Goal: Information Seeking & Learning: Learn about a topic

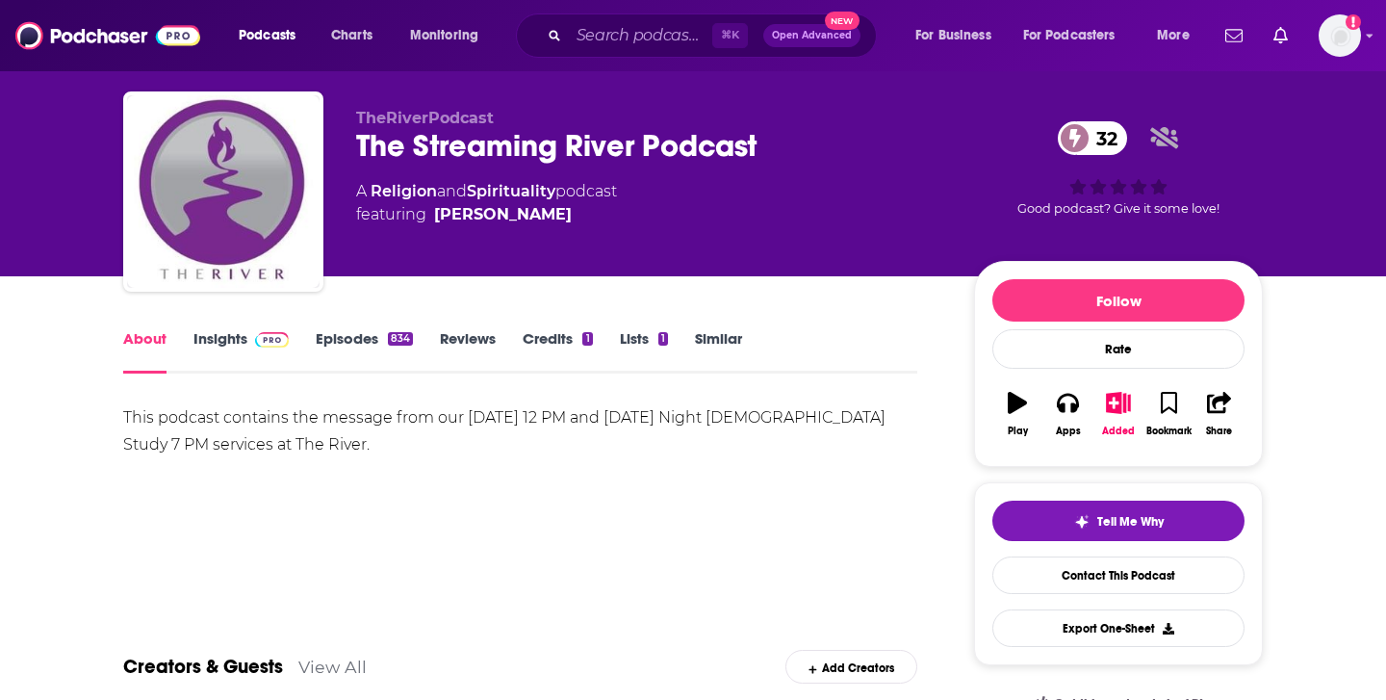
scroll to position [39, 0]
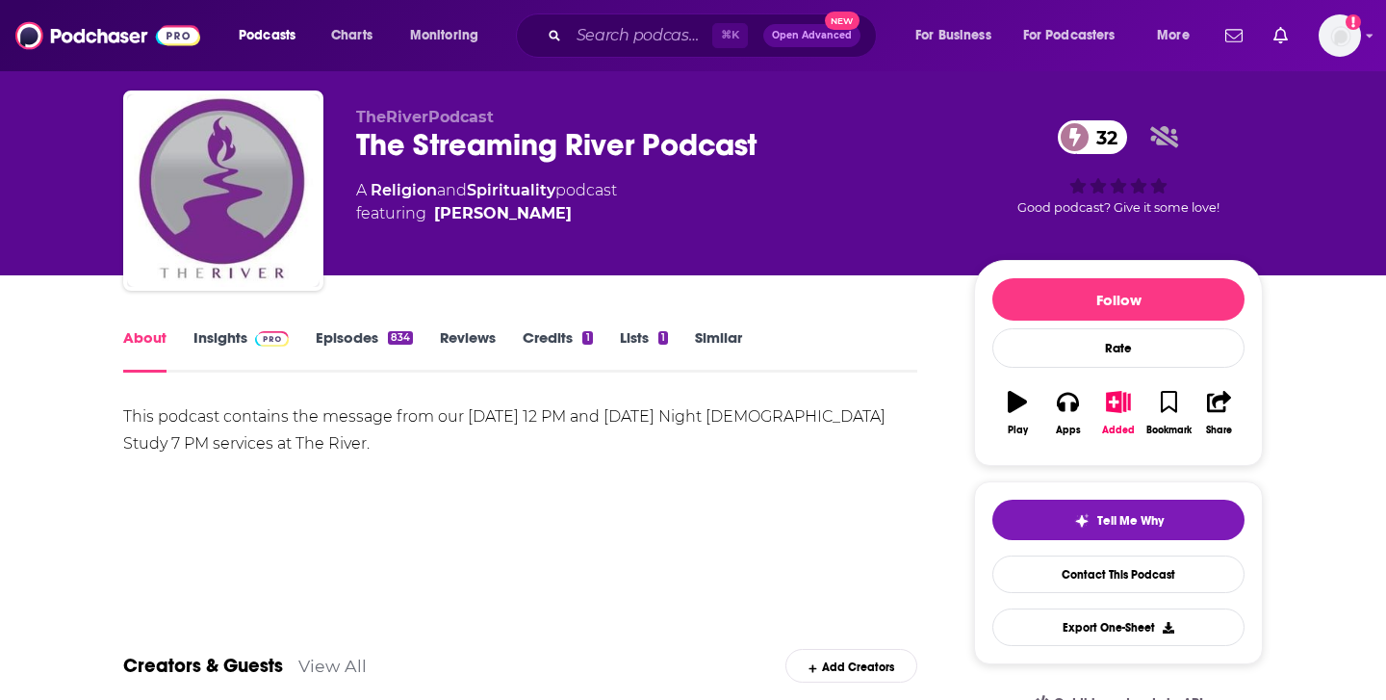
click at [361, 337] on link "Episodes 834" at bounding box center [364, 350] width 97 height 44
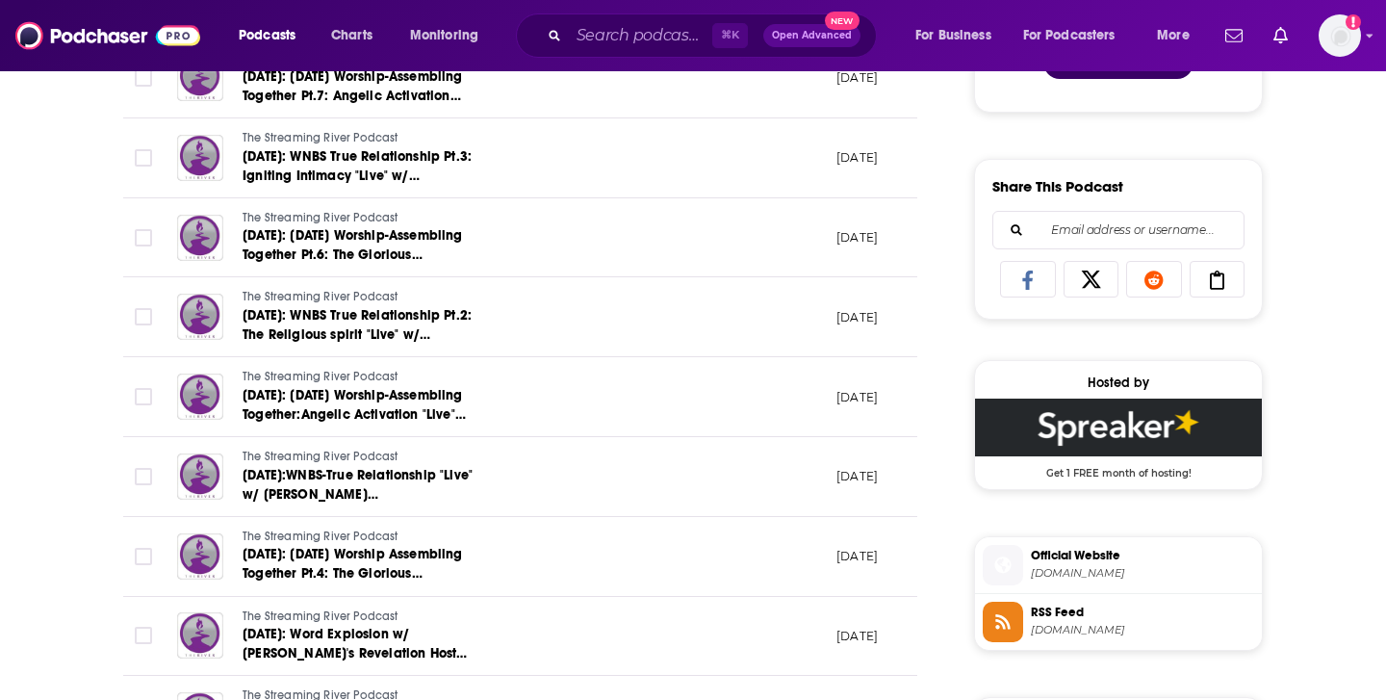
scroll to position [1123, 0]
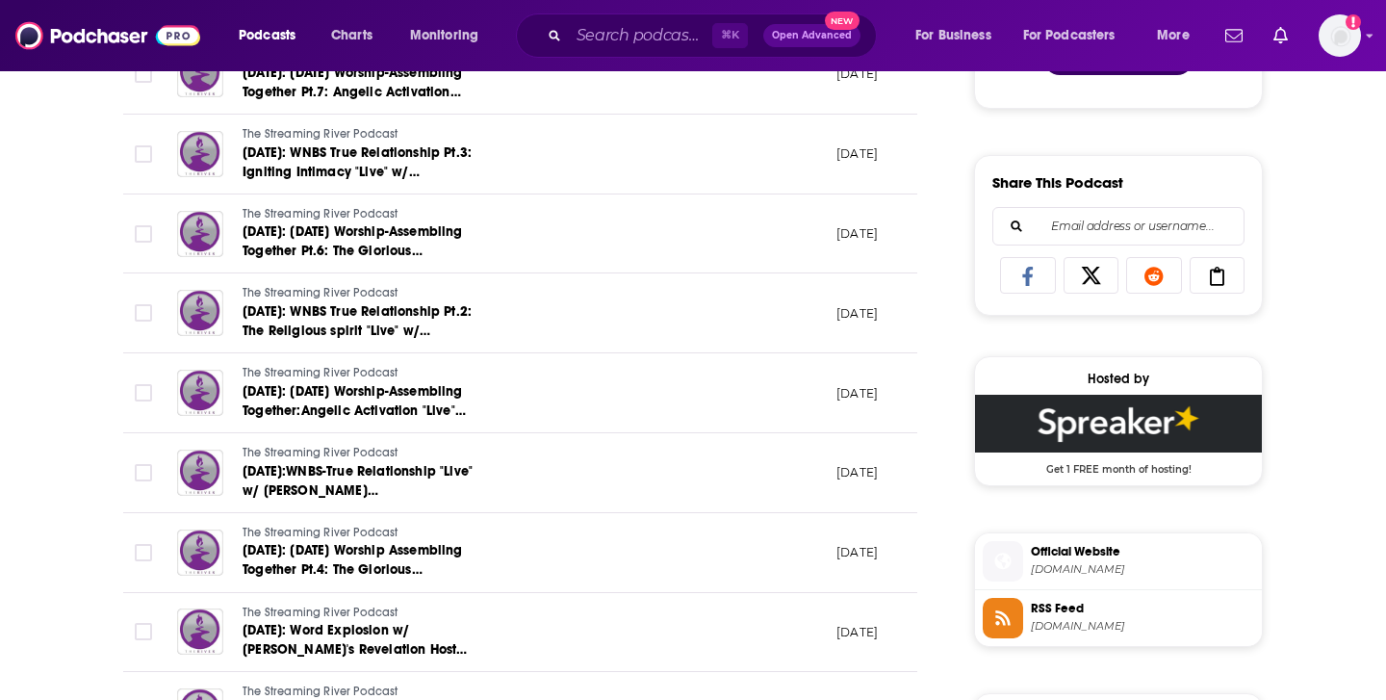
click at [1063, 569] on span "therivermi.org" at bounding box center [1142, 569] width 223 height 14
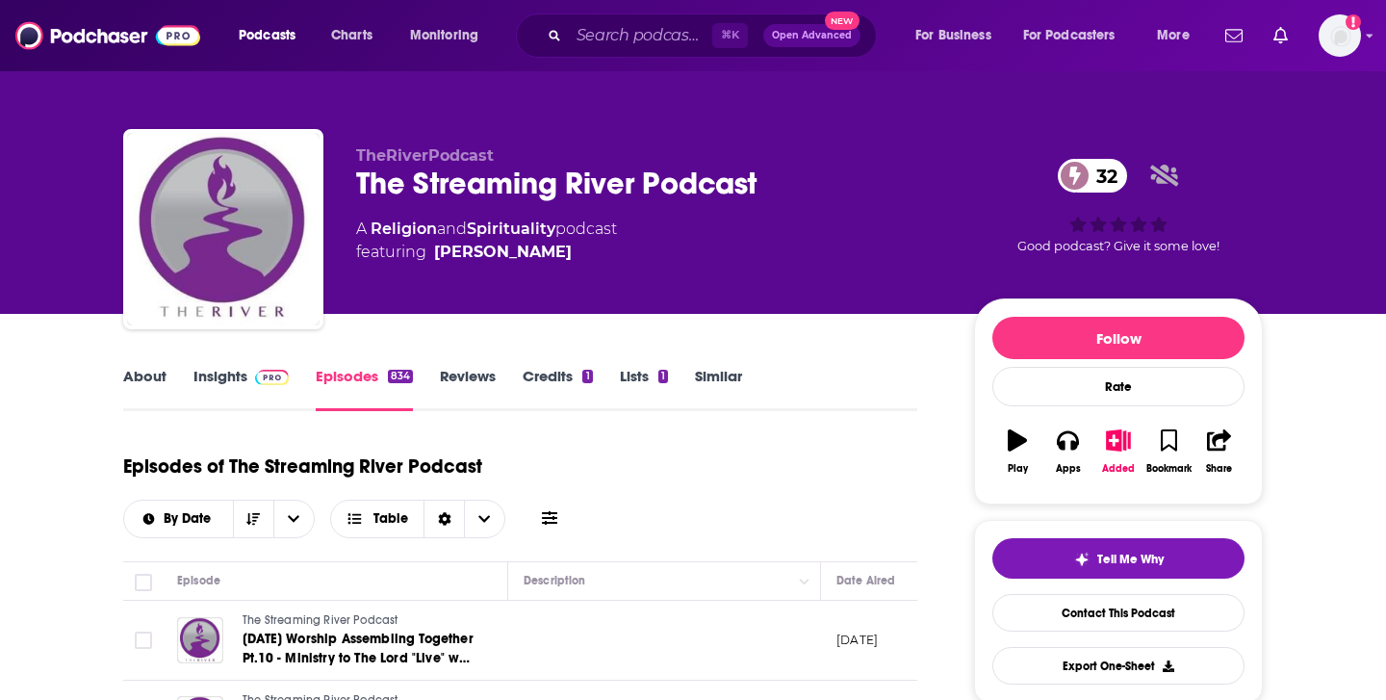
click at [214, 389] on link "Insights" at bounding box center [240, 389] width 95 height 44
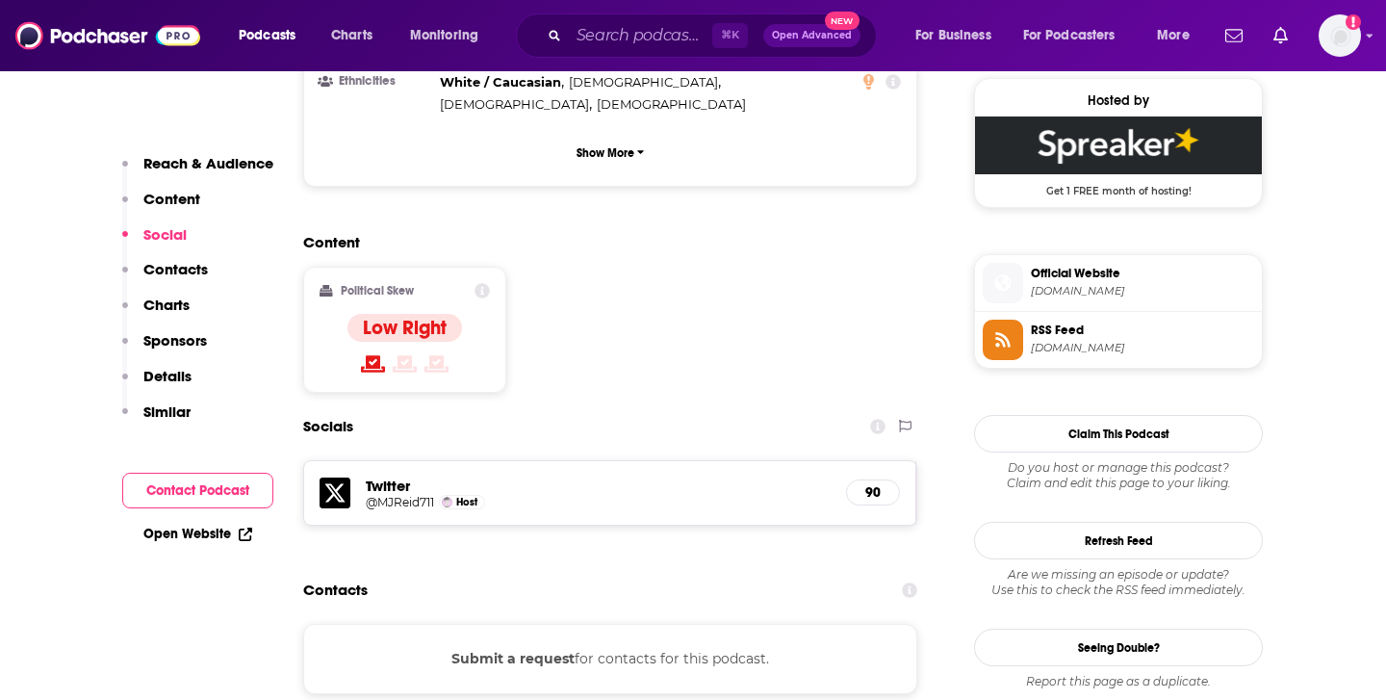
scroll to position [1423, 0]
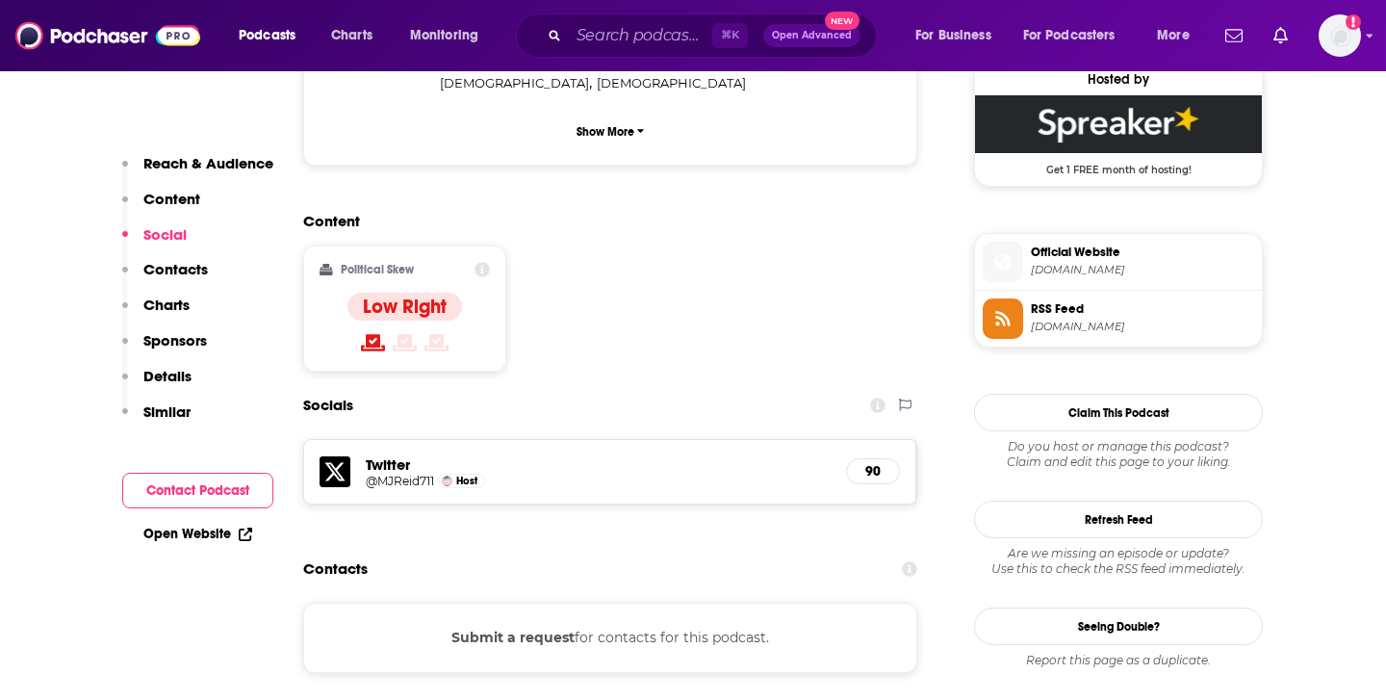
click at [414, 474] on h5 "@MJReid711" at bounding box center [400, 481] width 68 height 14
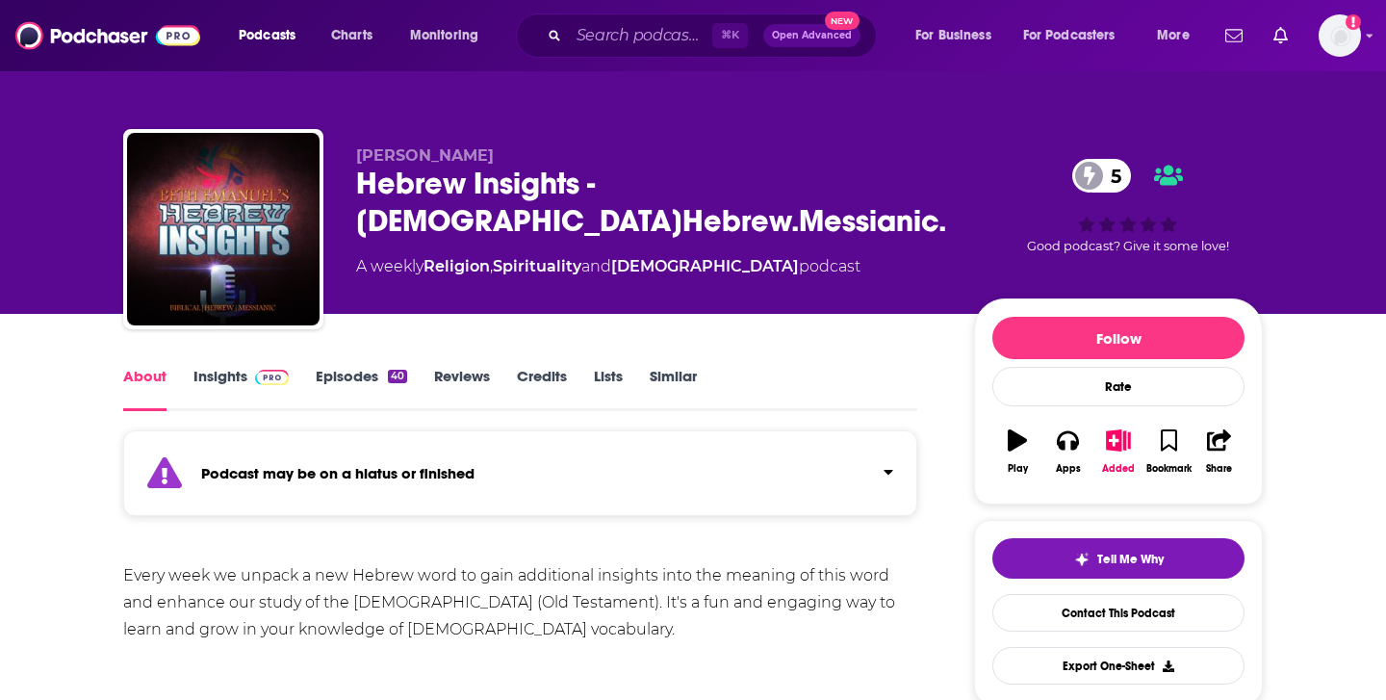
click at [347, 372] on link "Episodes 40" at bounding box center [361, 389] width 91 height 44
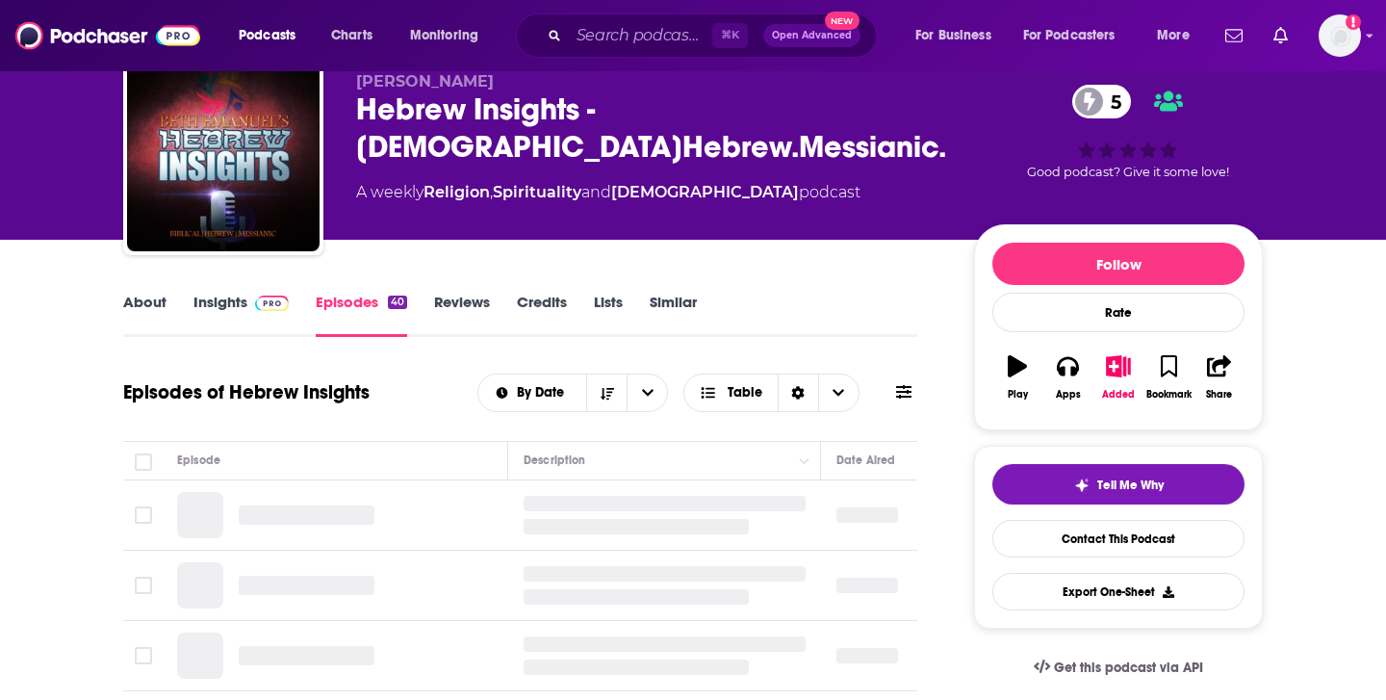
scroll to position [83, 0]
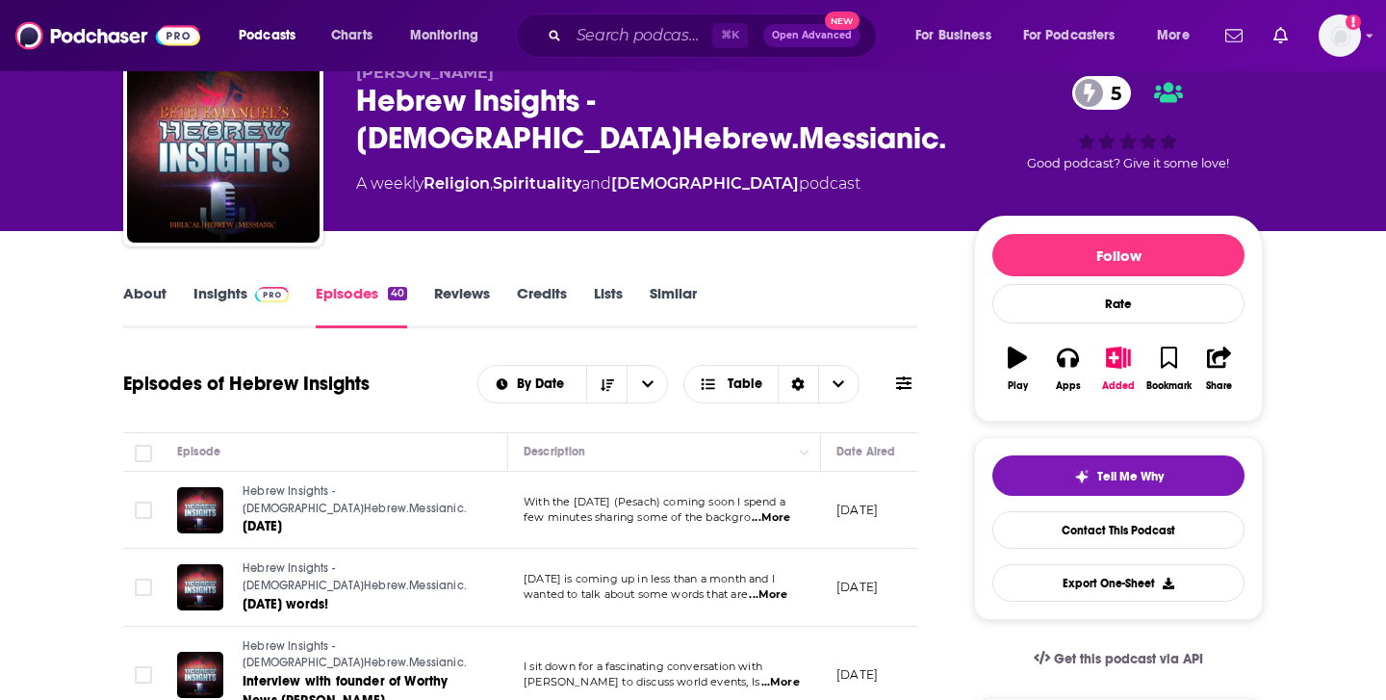
click at [875, 515] on p "March 29, 2017" at bounding box center [857, 510] width 41 height 16
click at [267, 524] on span "Passover" at bounding box center [262, 526] width 39 height 16
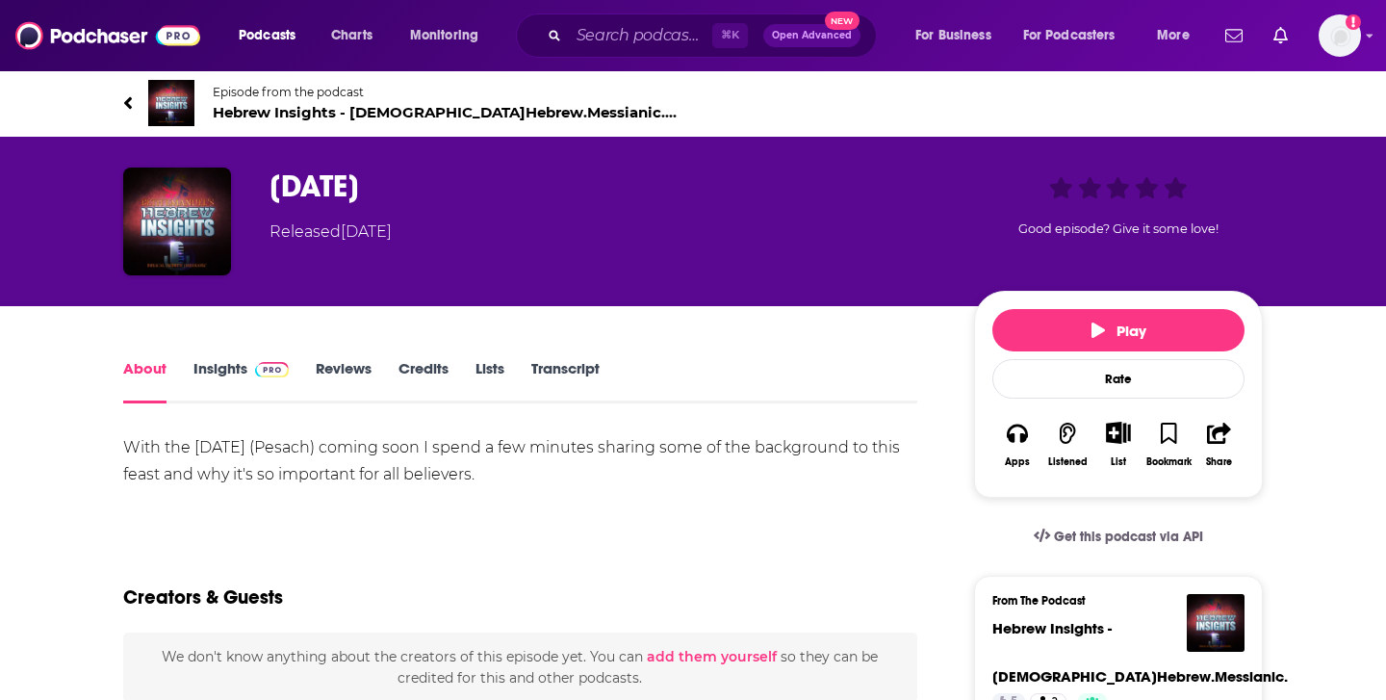
scroll to position [13, 0]
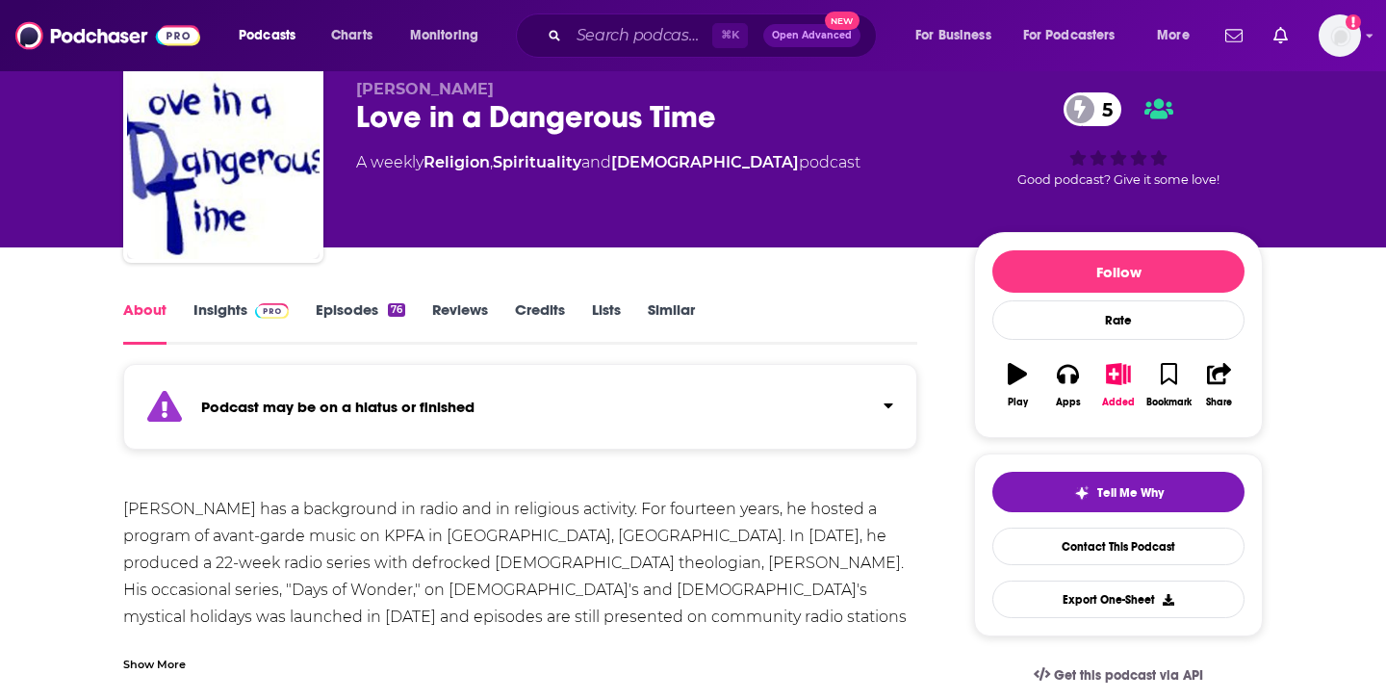
scroll to position [68, 0]
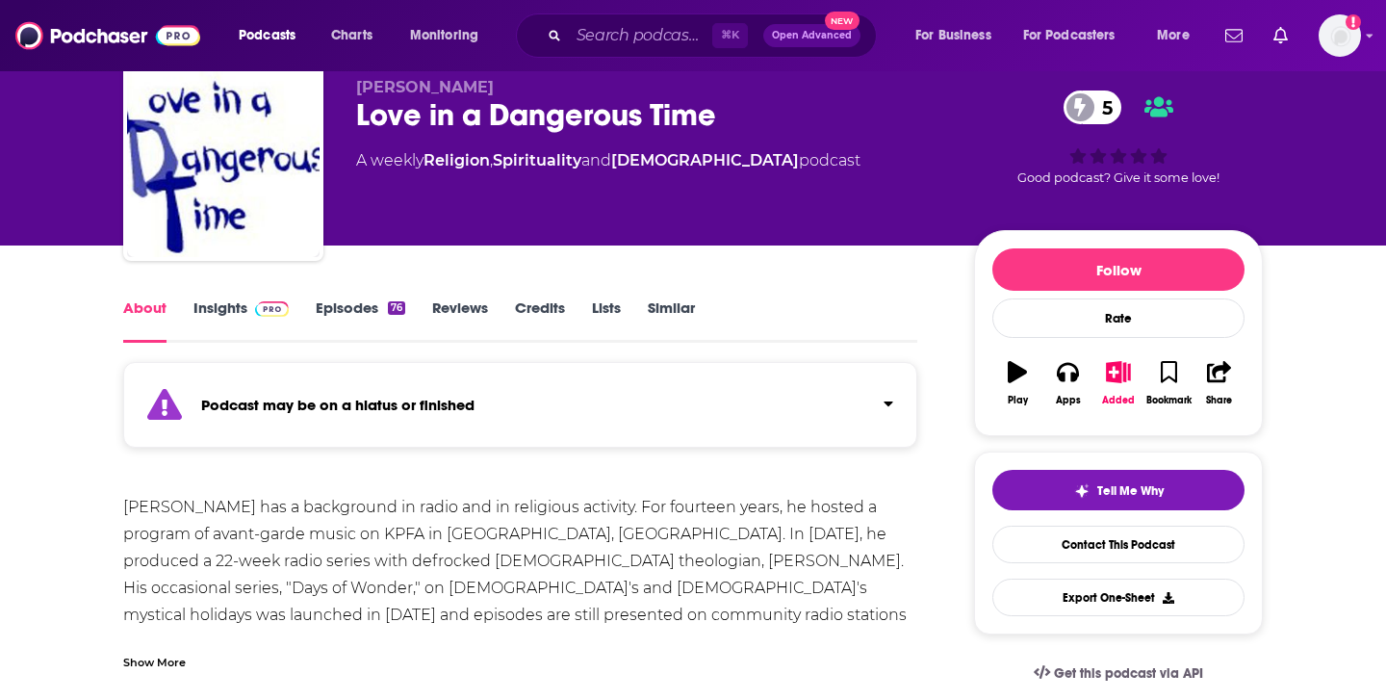
click at [376, 321] on link "Episodes 76" at bounding box center [361, 320] width 90 height 44
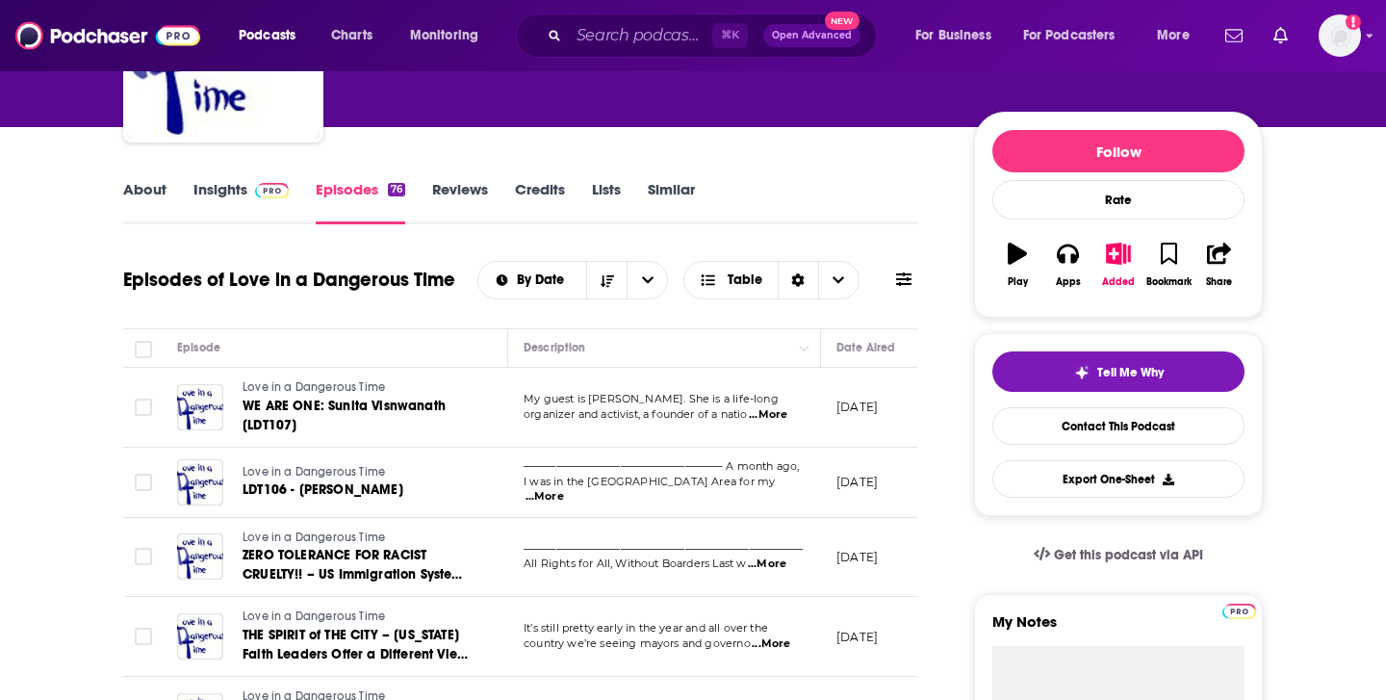
scroll to position [196, 0]
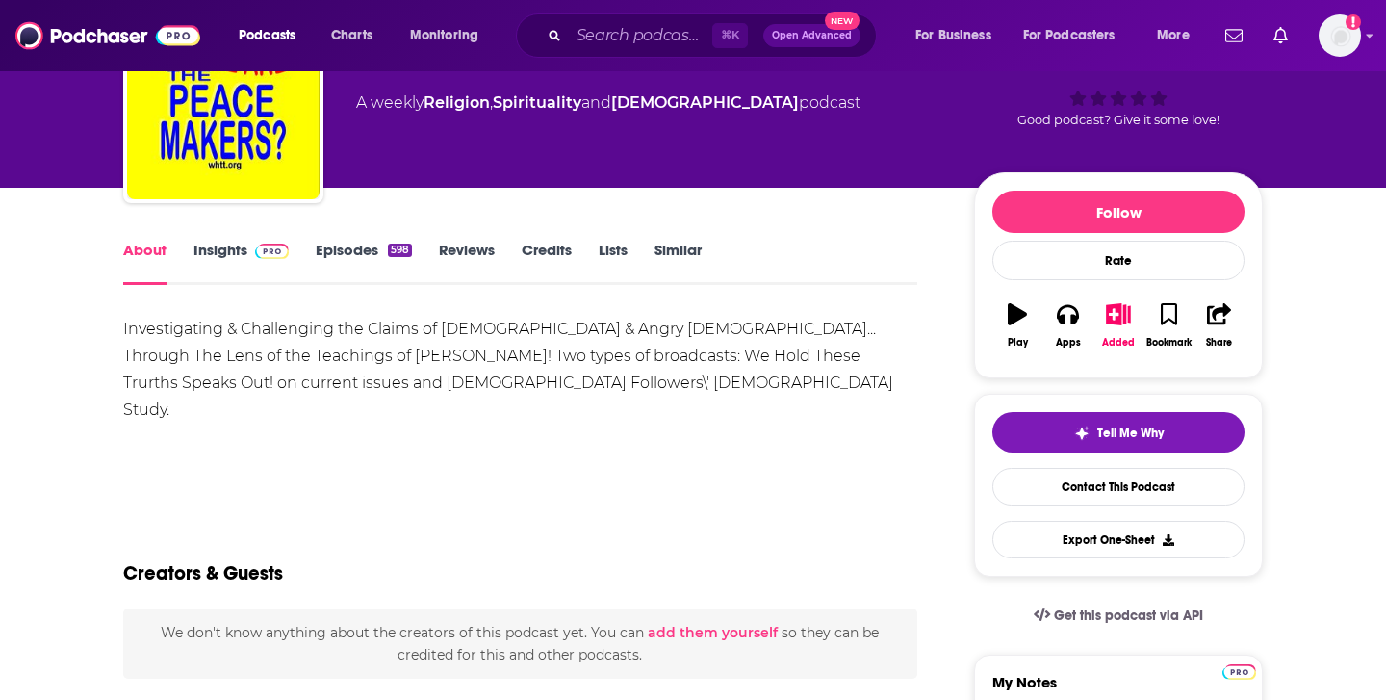
scroll to position [128, 0]
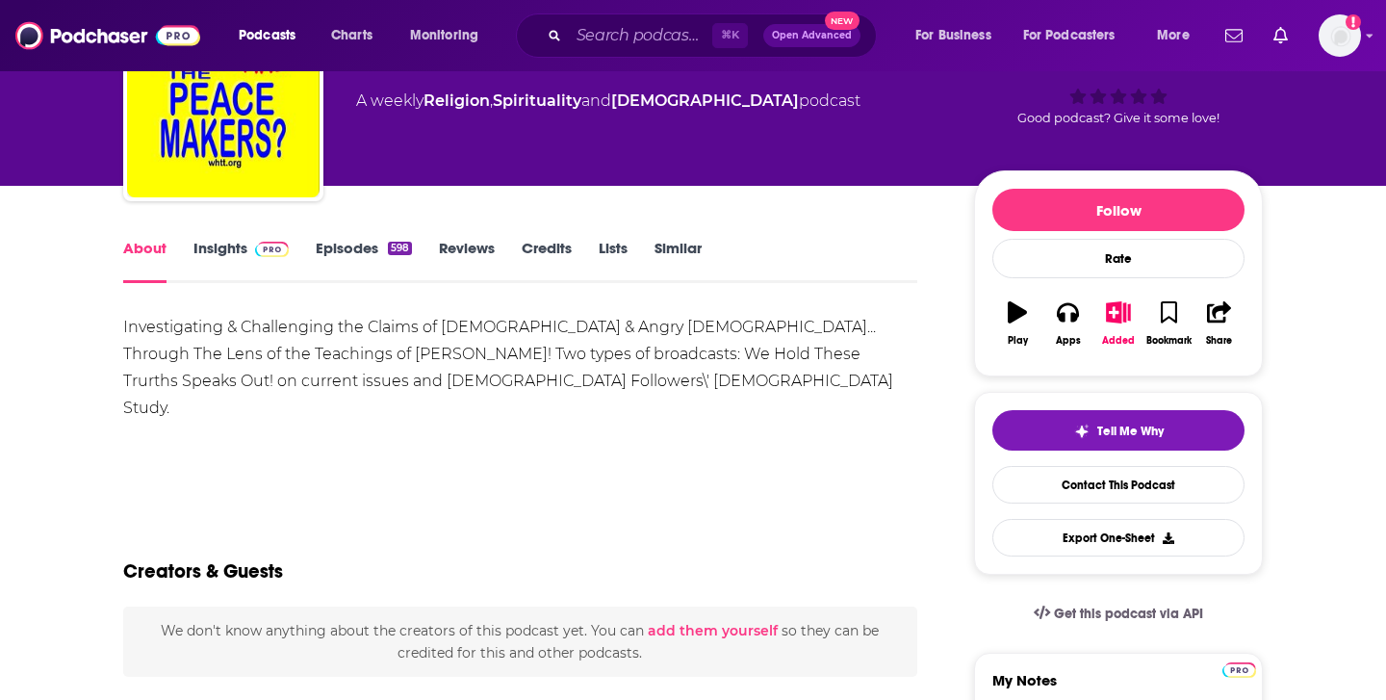
click at [394, 246] on div "598" at bounding box center [400, 248] width 24 height 13
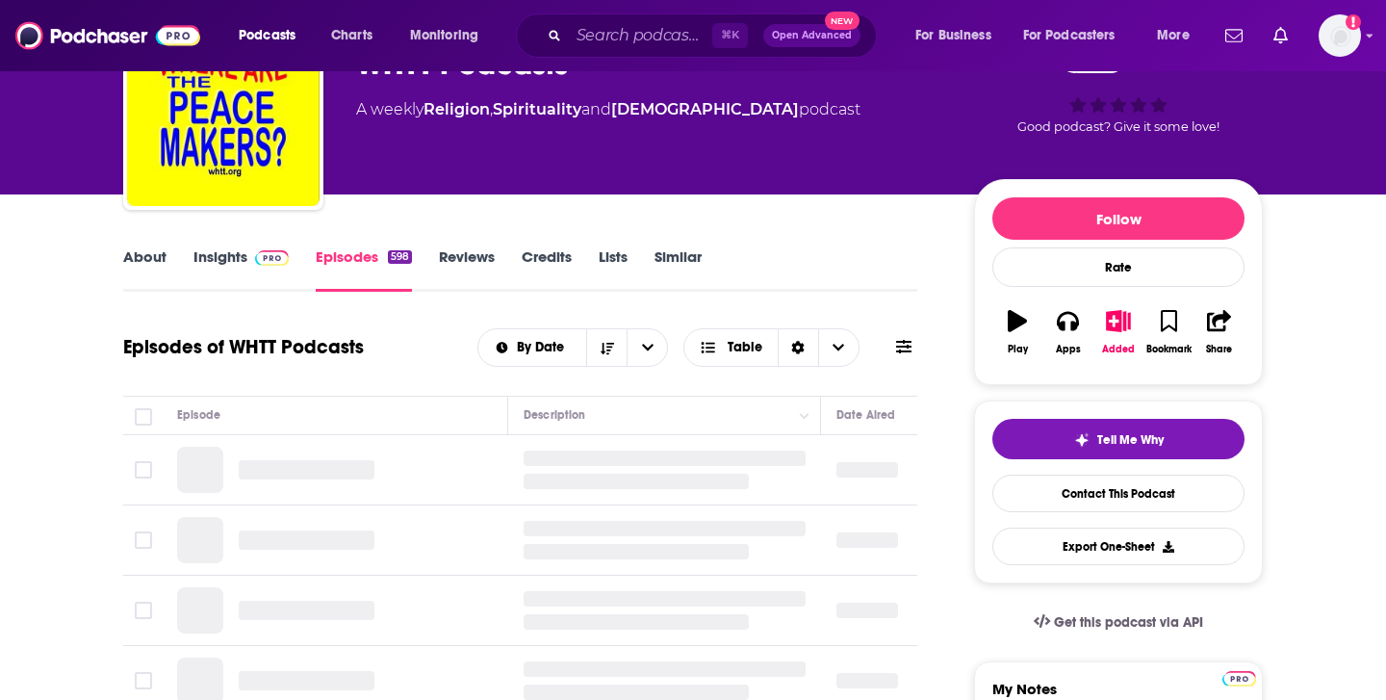
scroll to position [142, 0]
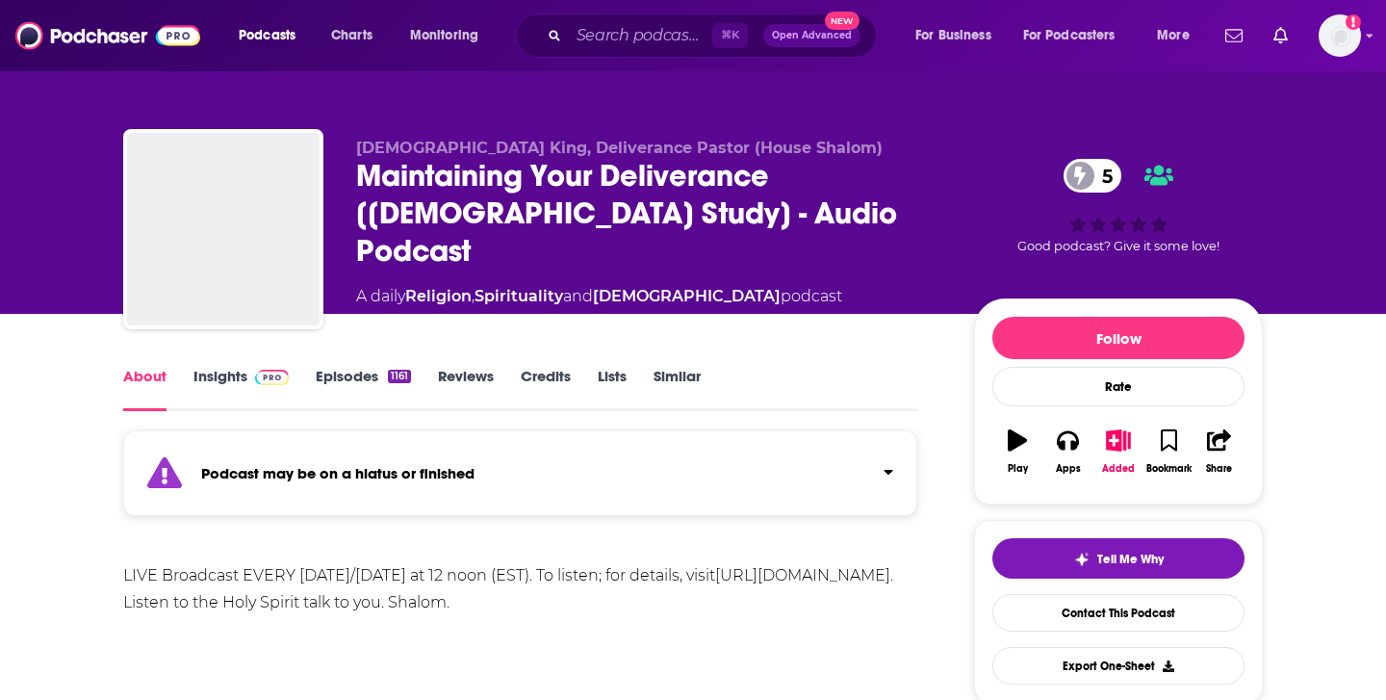
click at [380, 385] on link "Episodes 1161" at bounding box center [363, 389] width 95 height 44
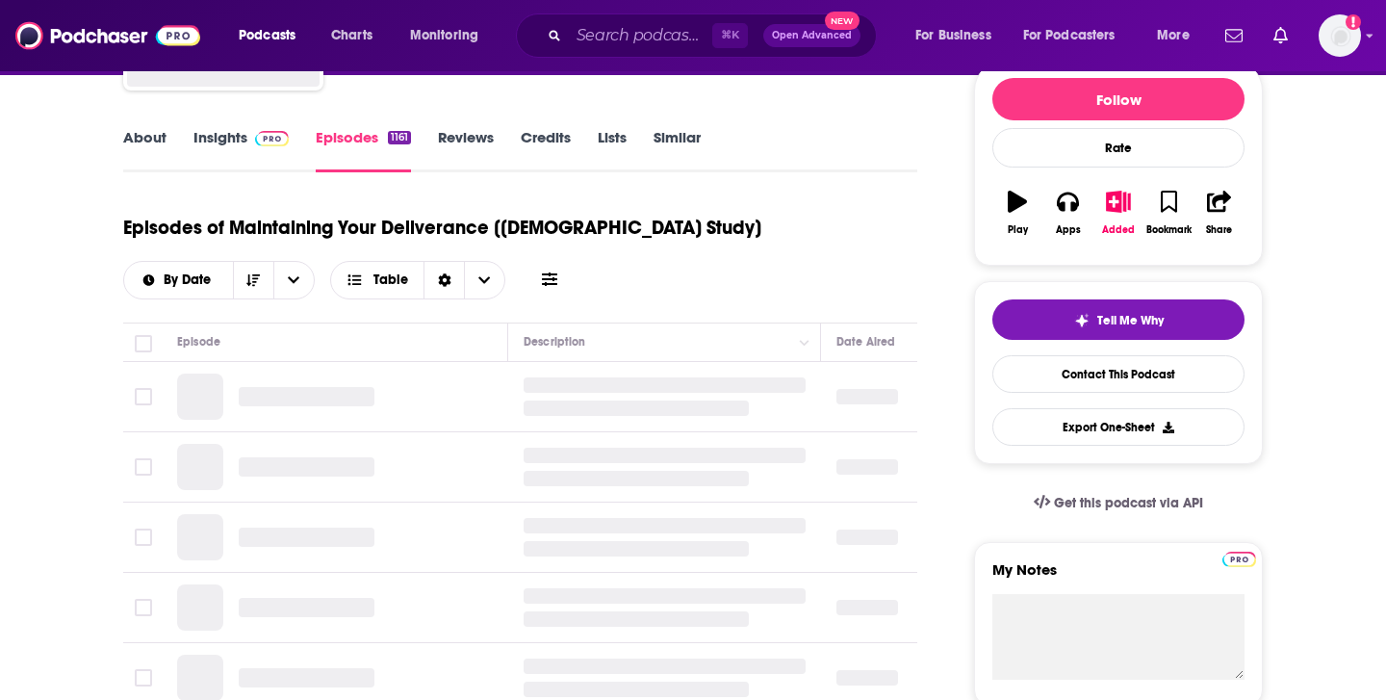
scroll to position [248, 0]
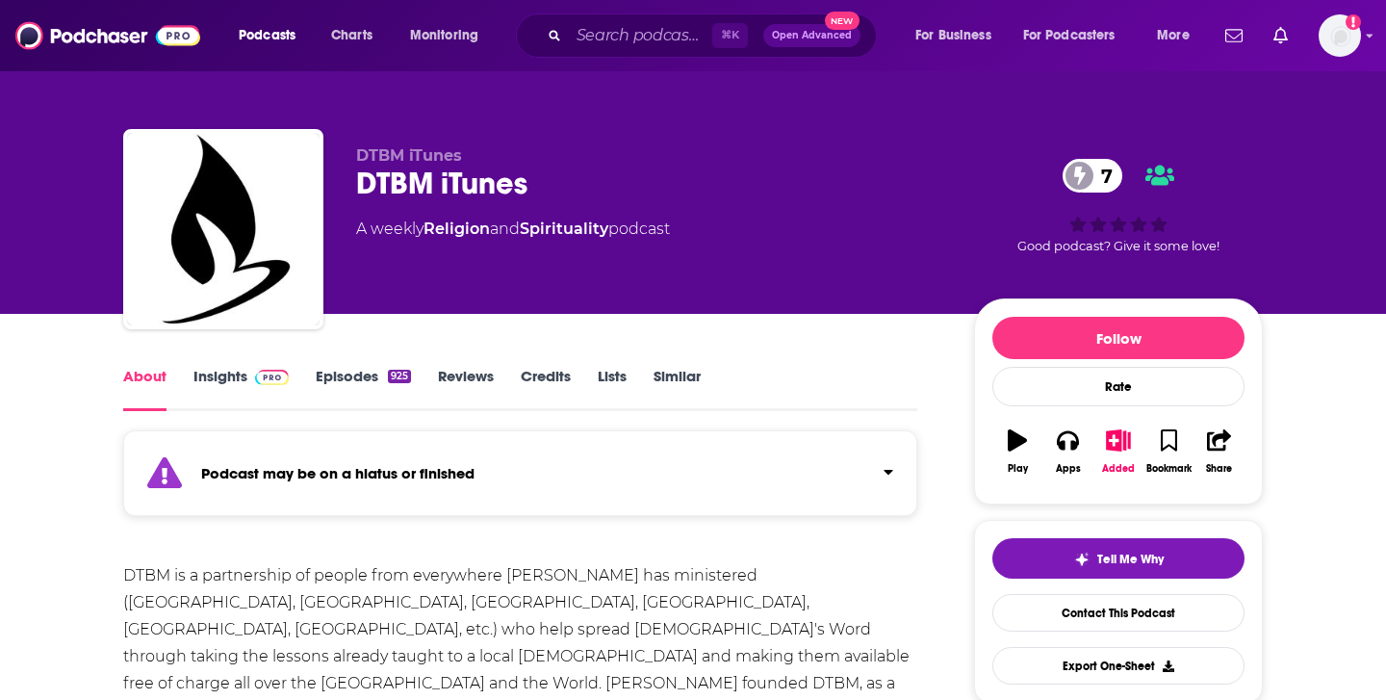
click at [247, 372] on span at bounding box center [267, 376] width 41 height 18
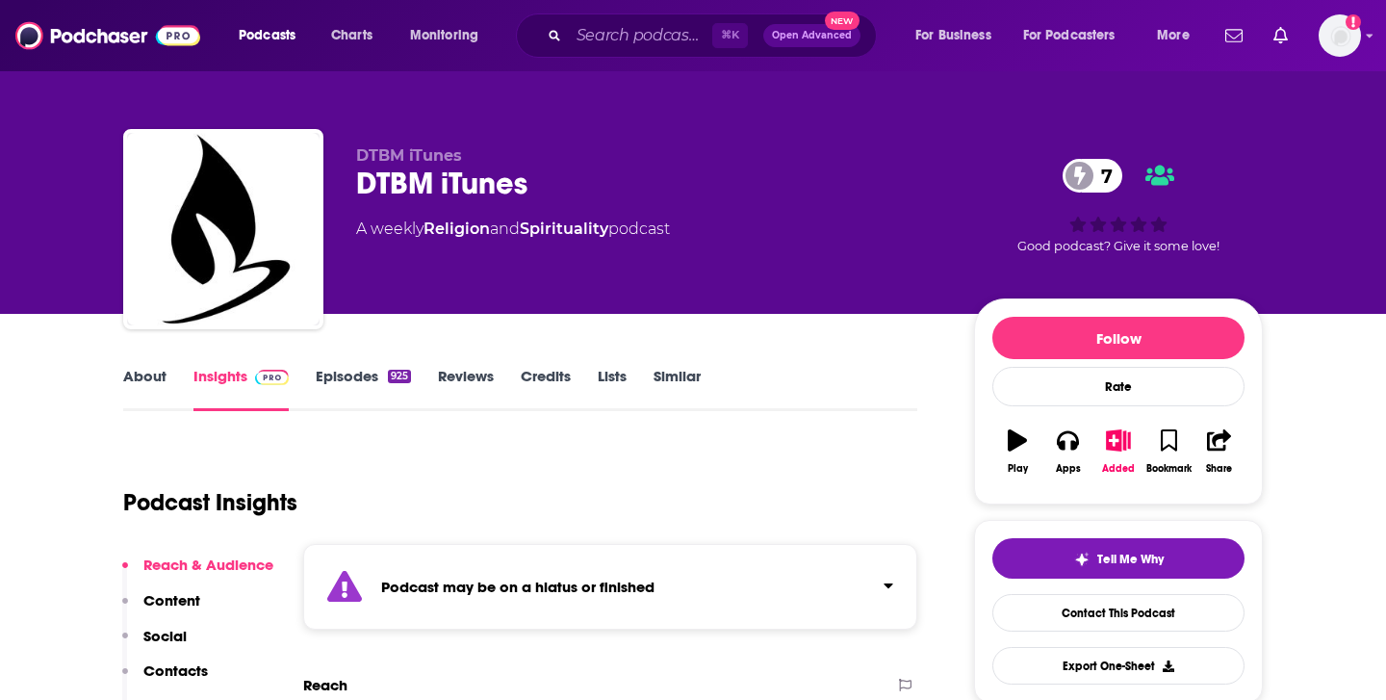
click at [359, 368] on link "Episodes 925" at bounding box center [363, 389] width 95 height 44
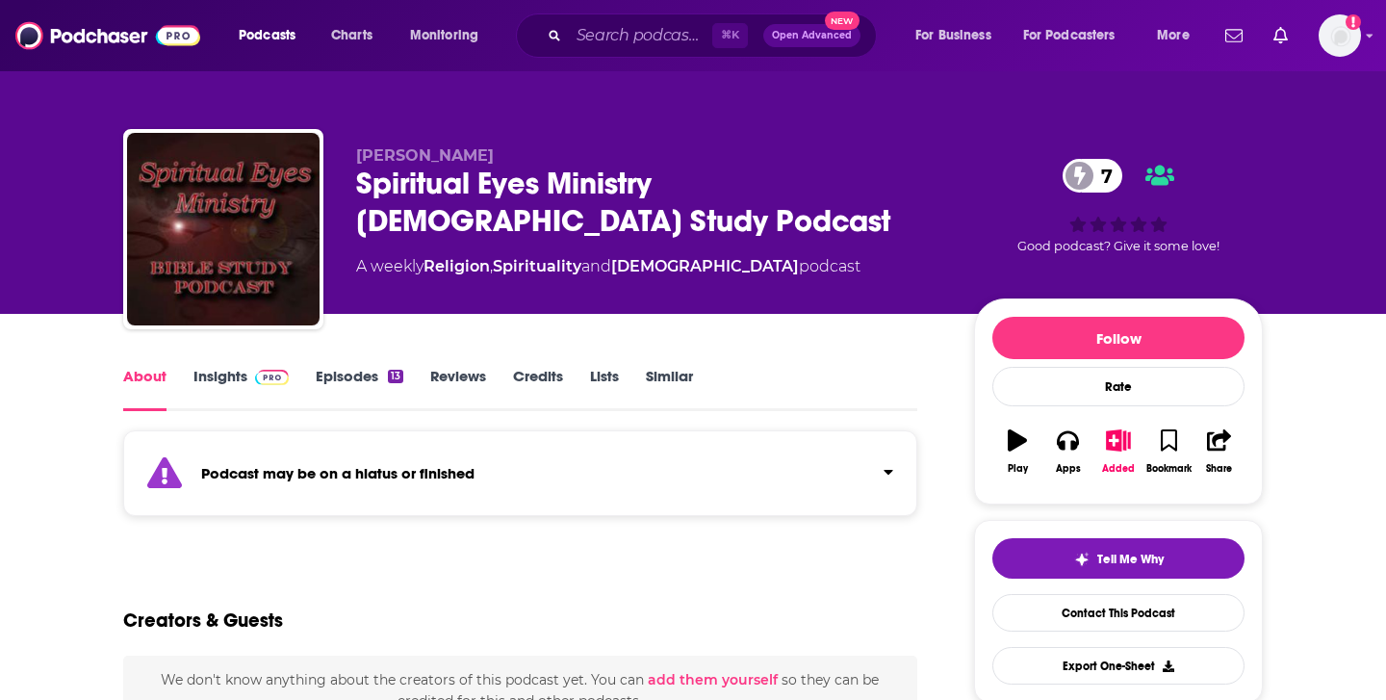
click at [366, 368] on link "Episodes 13" at bounding box center [360, 389] width 88 height 44
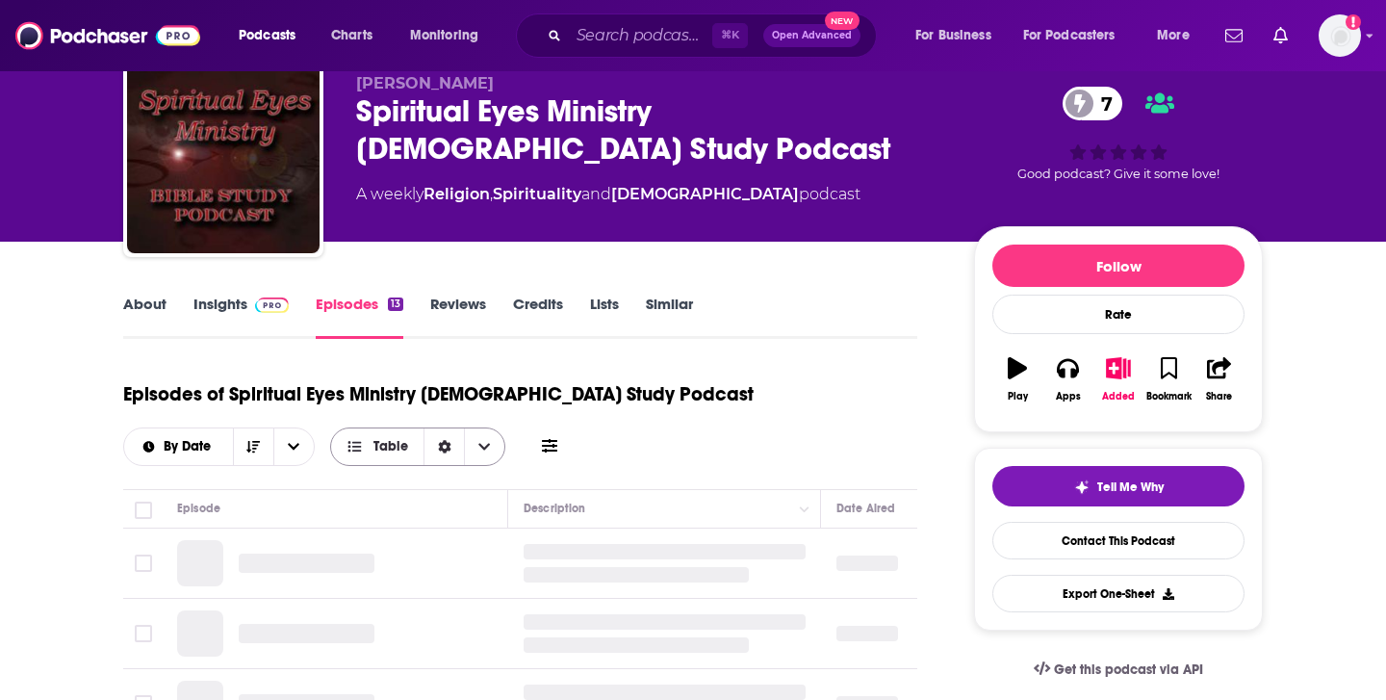
scroll to position [74, 0]
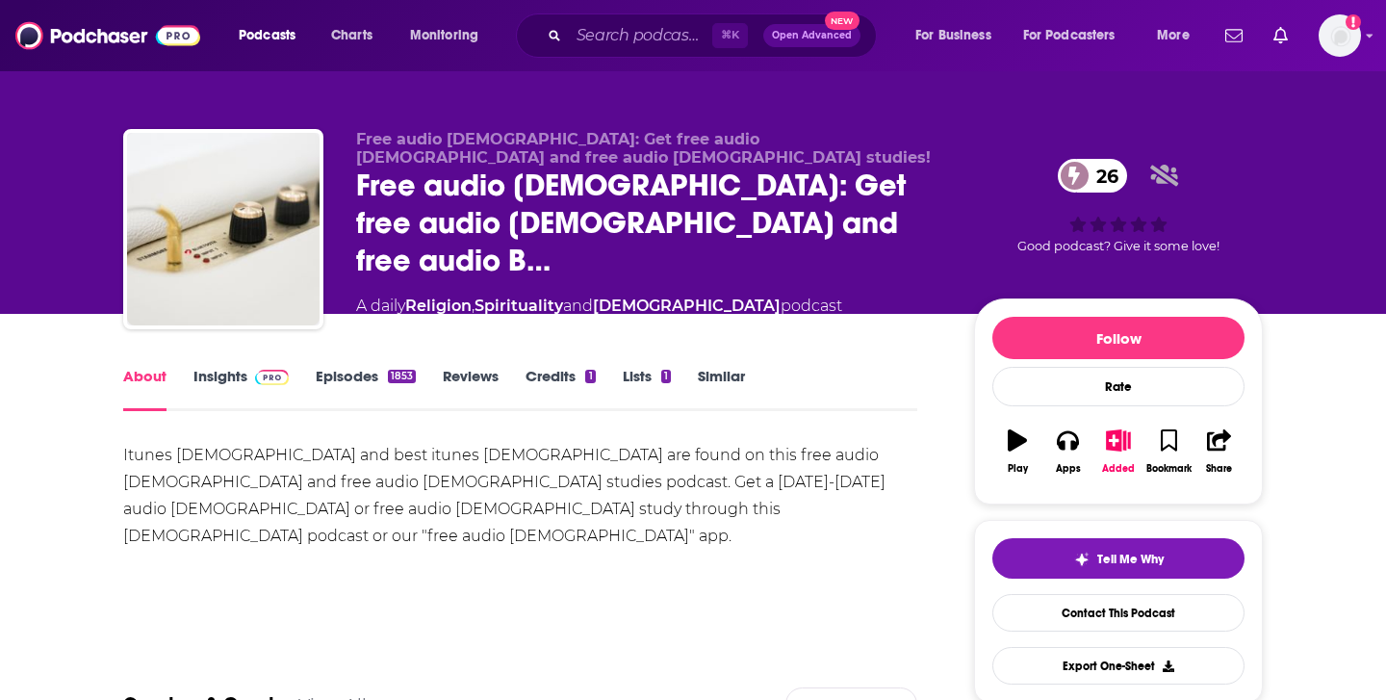
click at [371, 368] on link "Episodes 1853" at bounding box center [366, 389] width 100 height 44
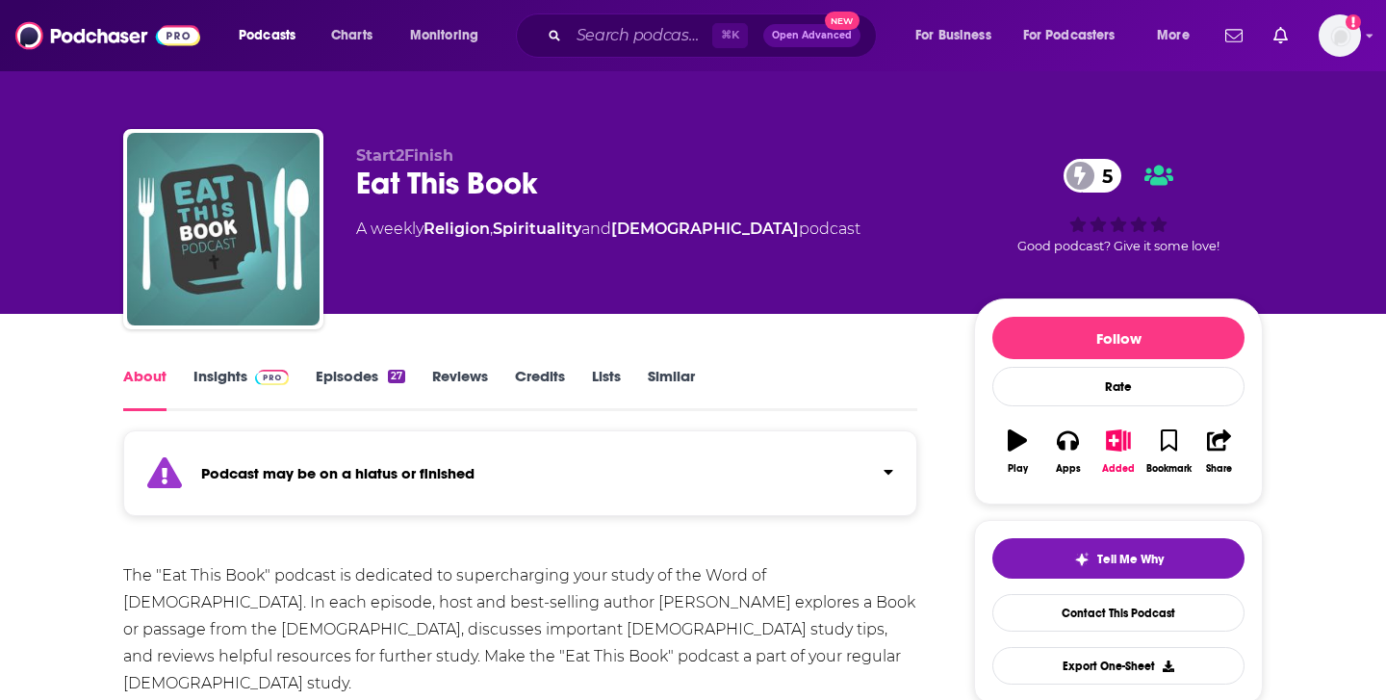
click at [360, 370] on link "Episodes 27" at bounding box center [361, 389] width 90 height 44
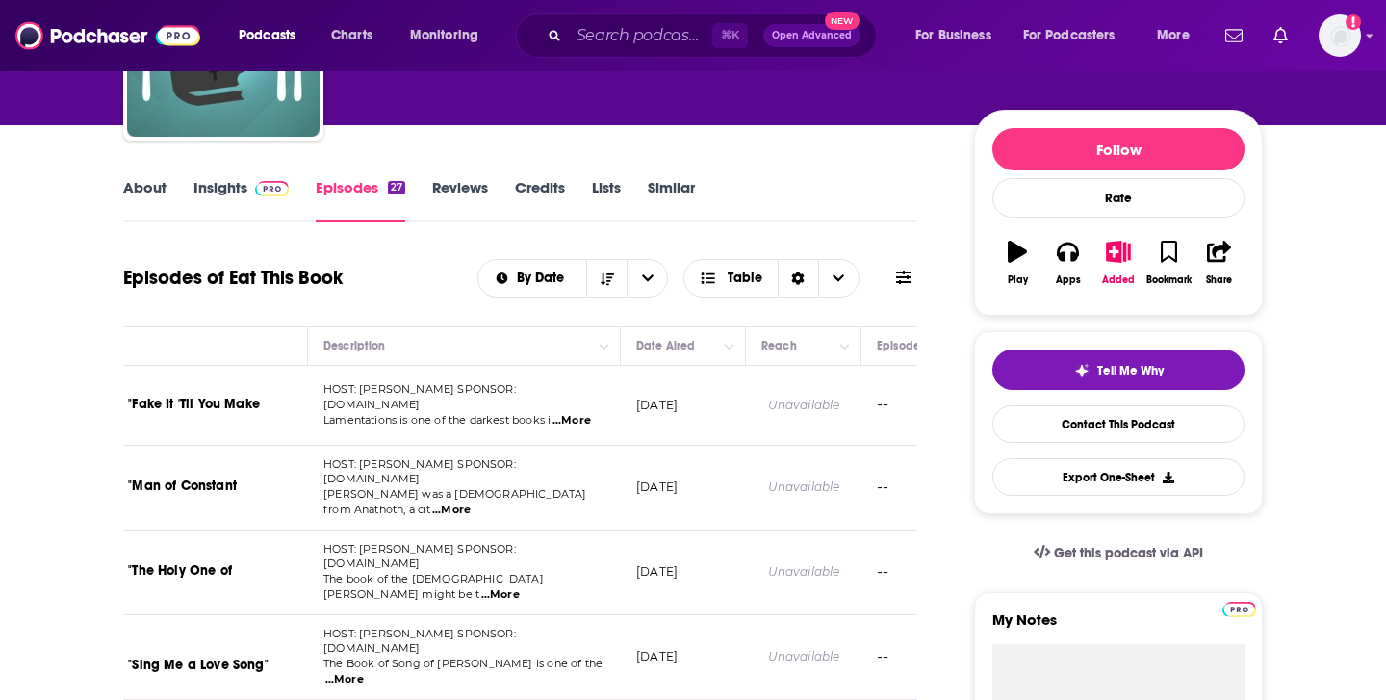
scroll to position [190, 0]
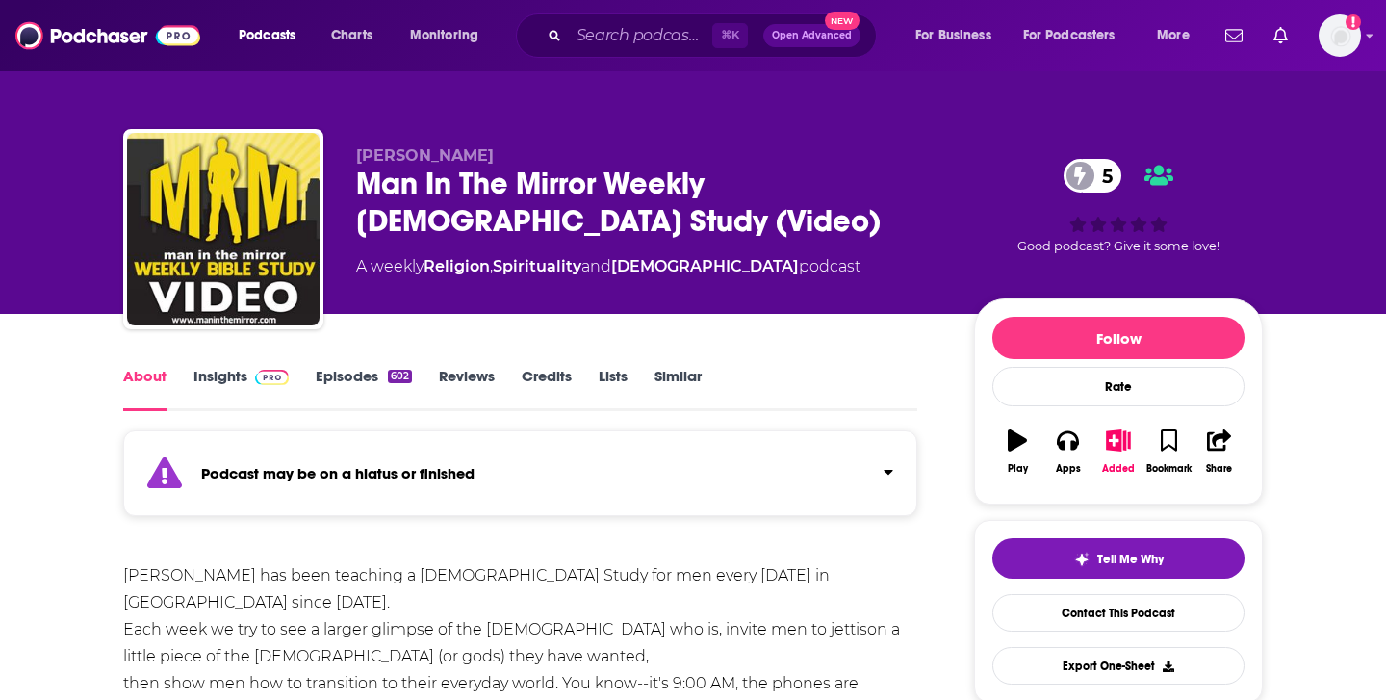
click at [369, 385] on link "Episodes 602" at bounding box center [364, 389] width 96 height 44
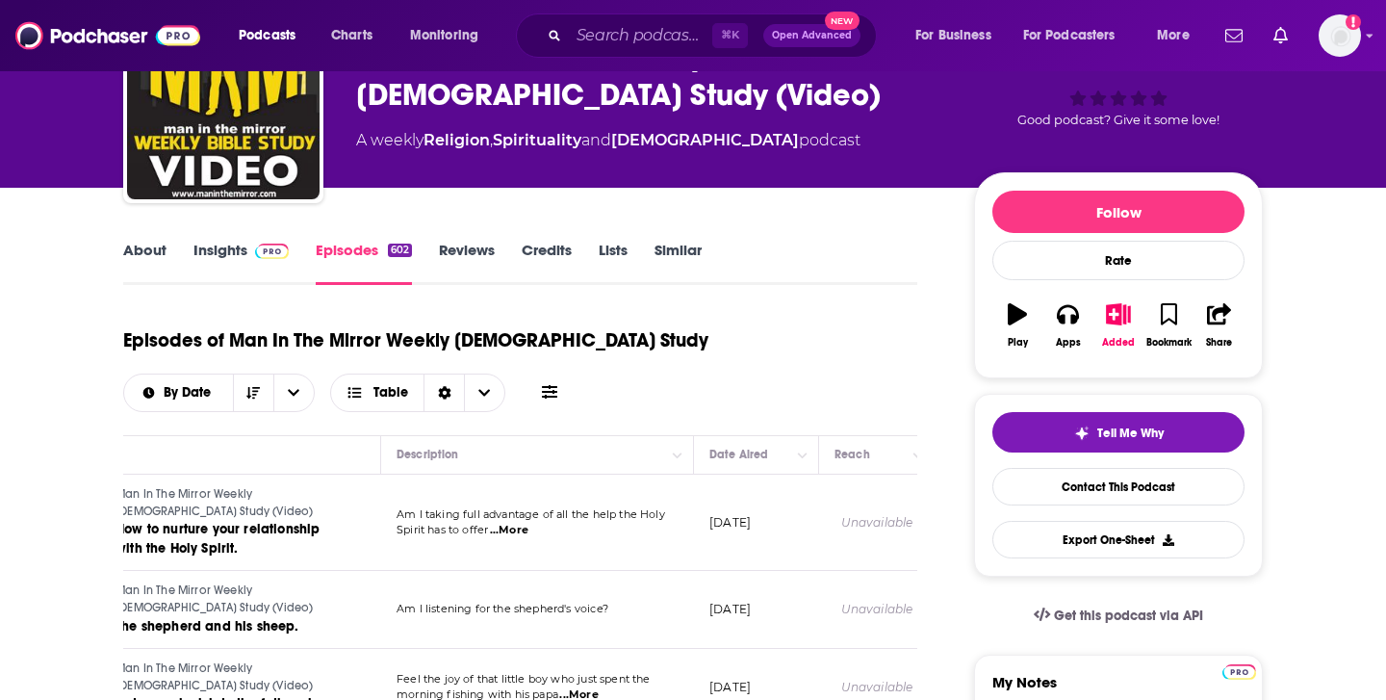
scroll to position [0, 143]
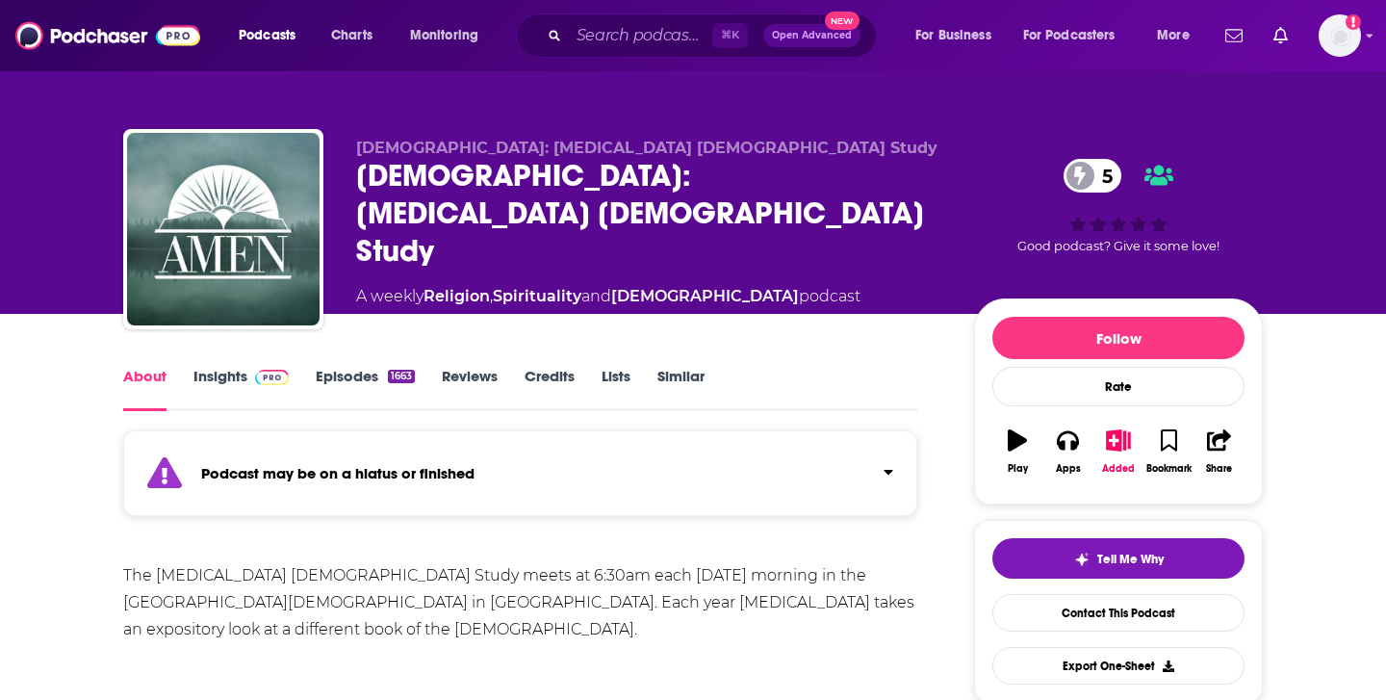
click at [399, 376] on div "1663" at bounding box center [401, 376] width 27 height 13
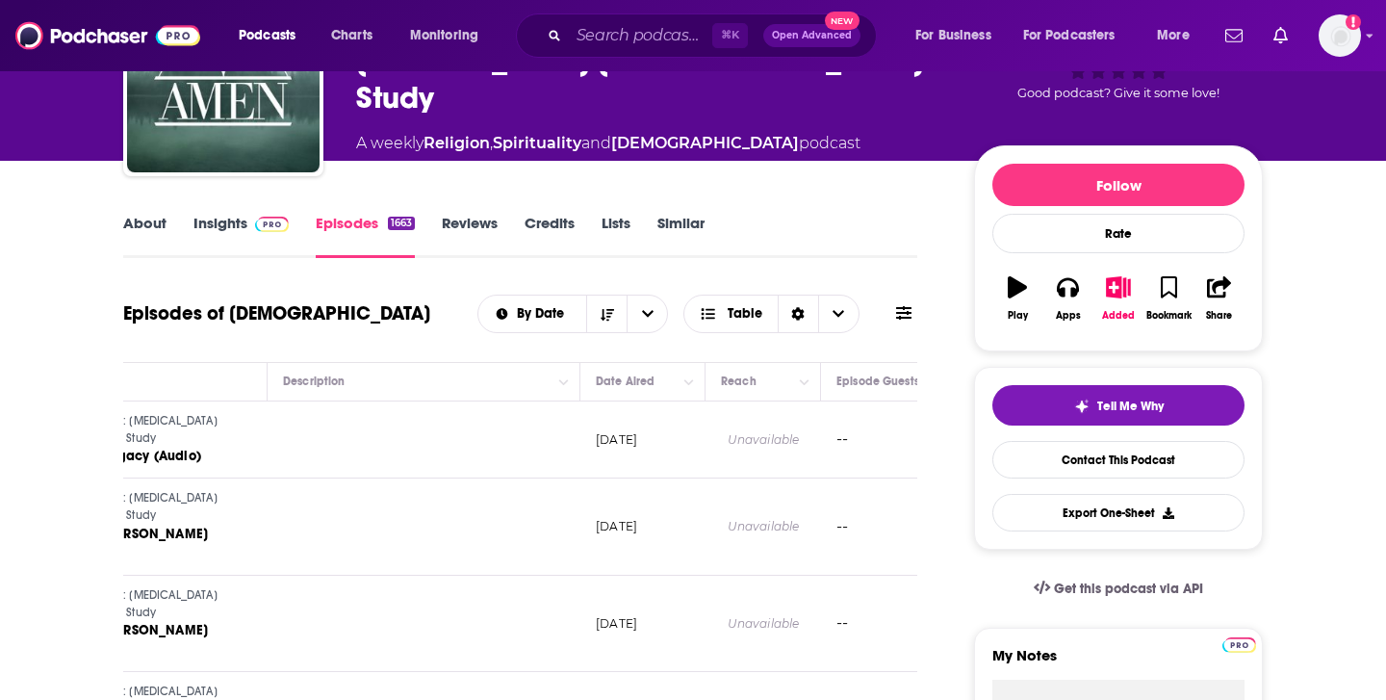
scroll to position [0, 248]
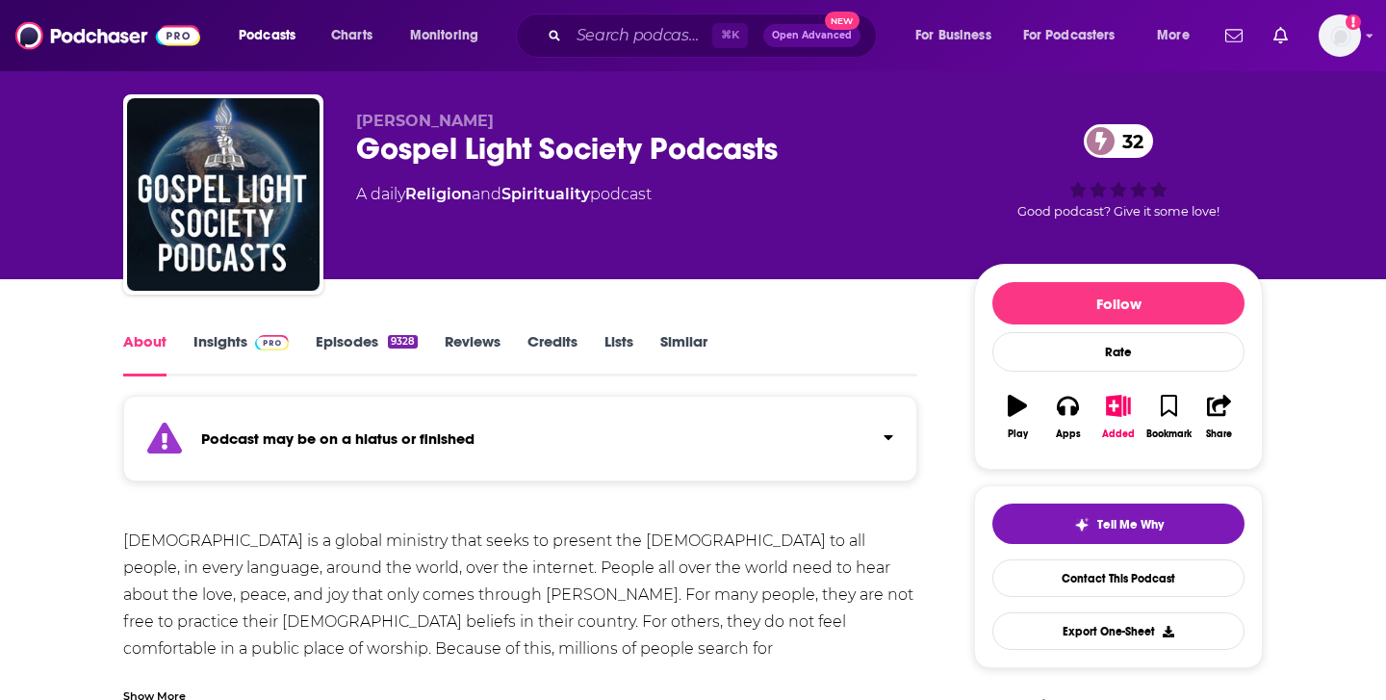
scroll to position [36, 0]
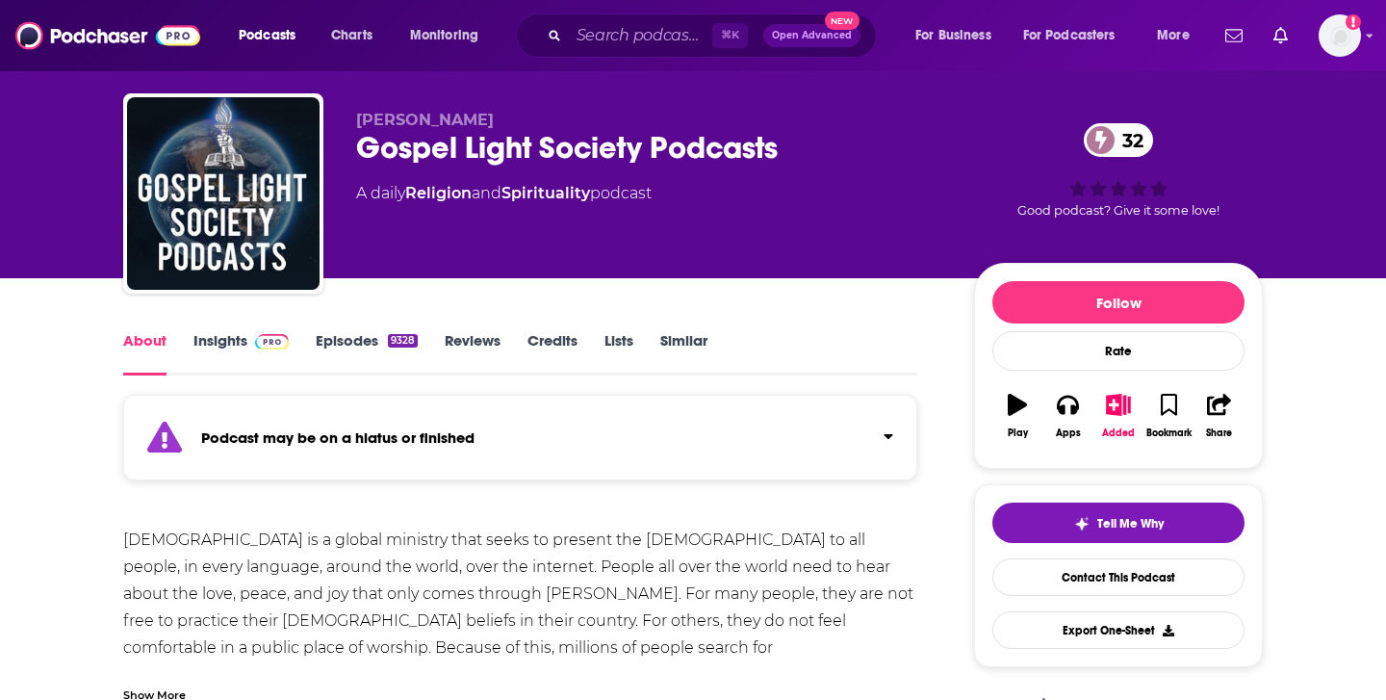
click at [386, 360] on link "Episodes 9328" at bounding box center [367, 353] width 102 height 44
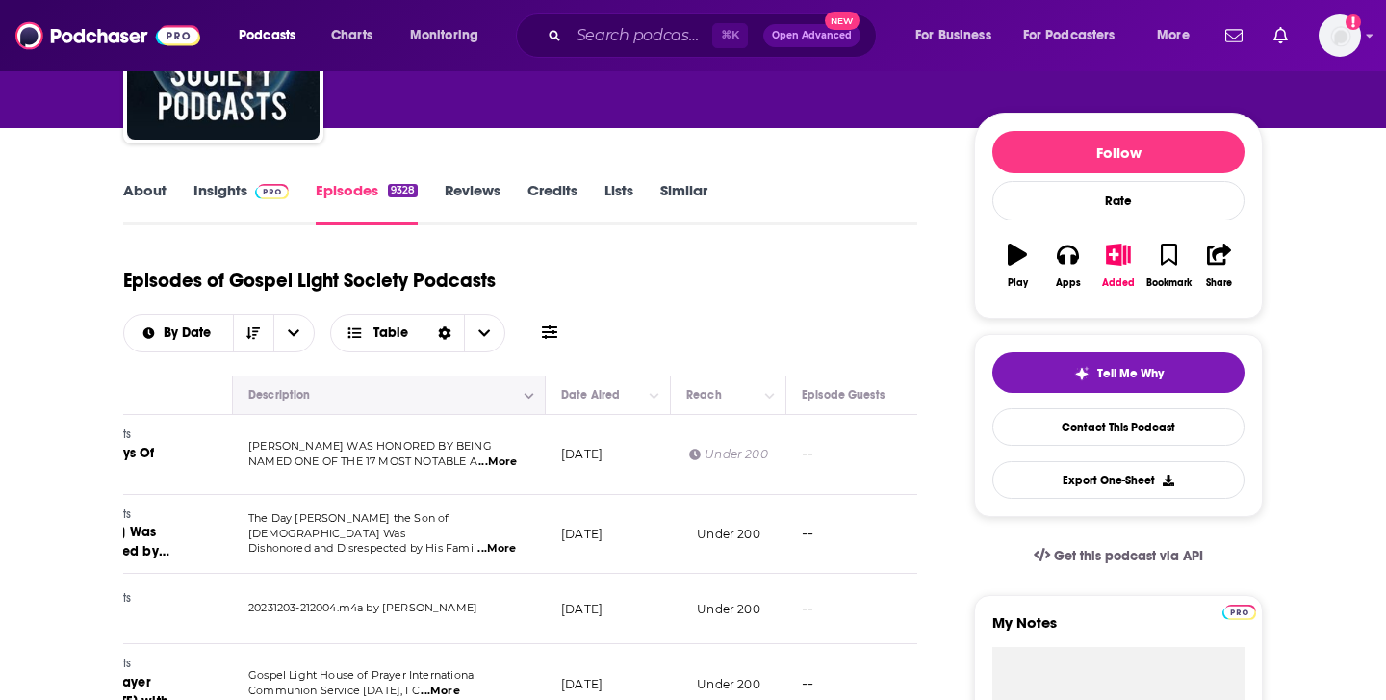
scroll to position [0, 306]
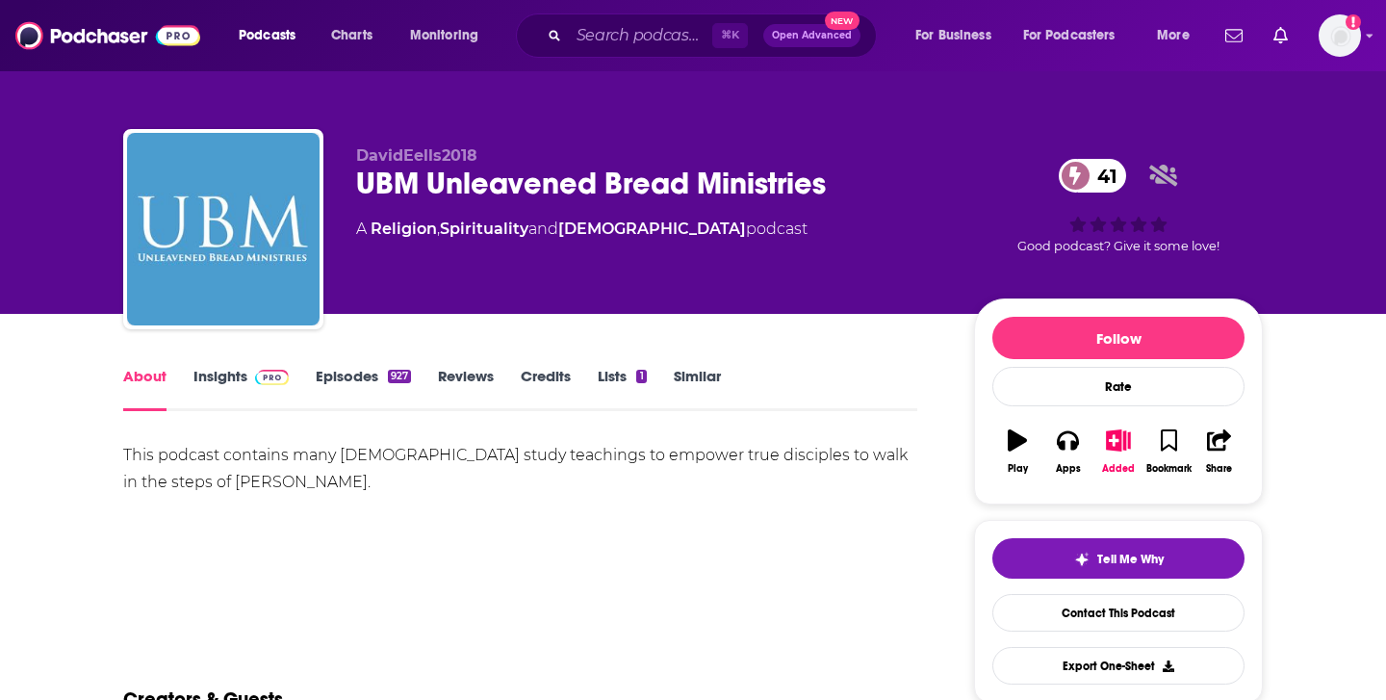
click at [358, 389] on link "Episodes 927" at bounding box center [363, 389] width 95 height 44
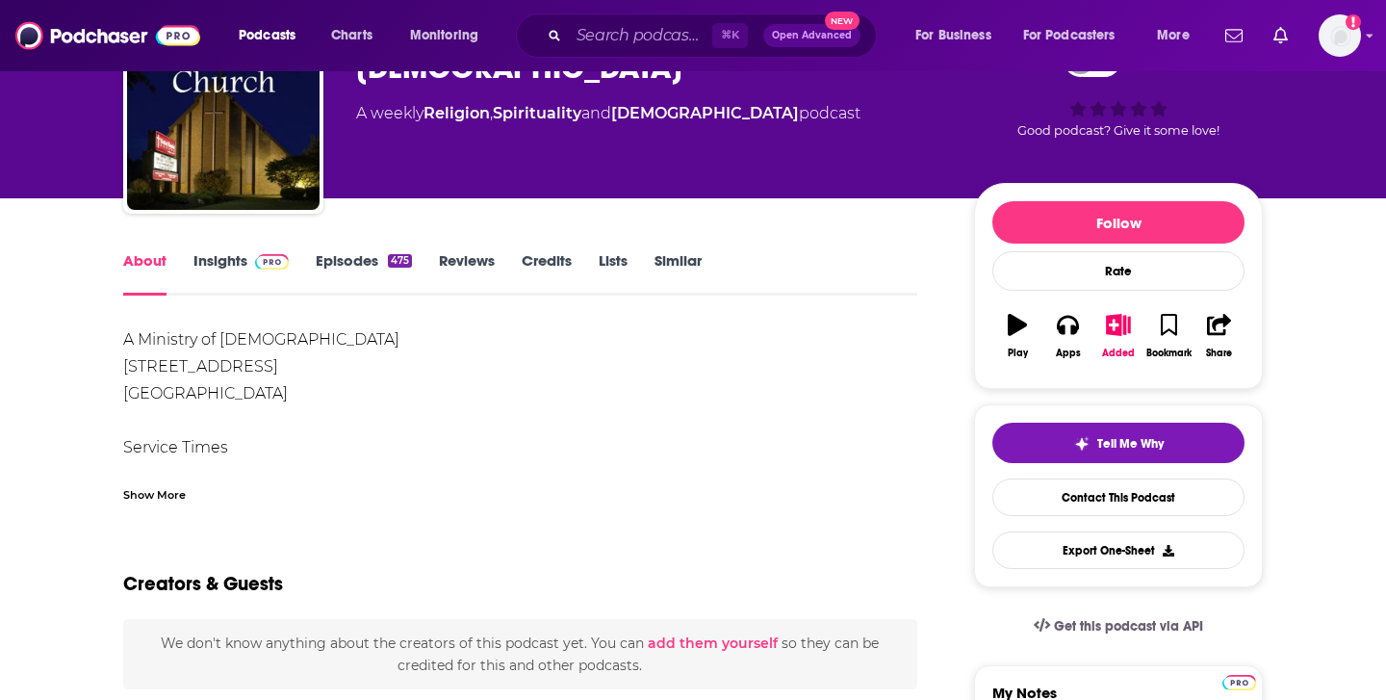
scroll to position [116, 0]
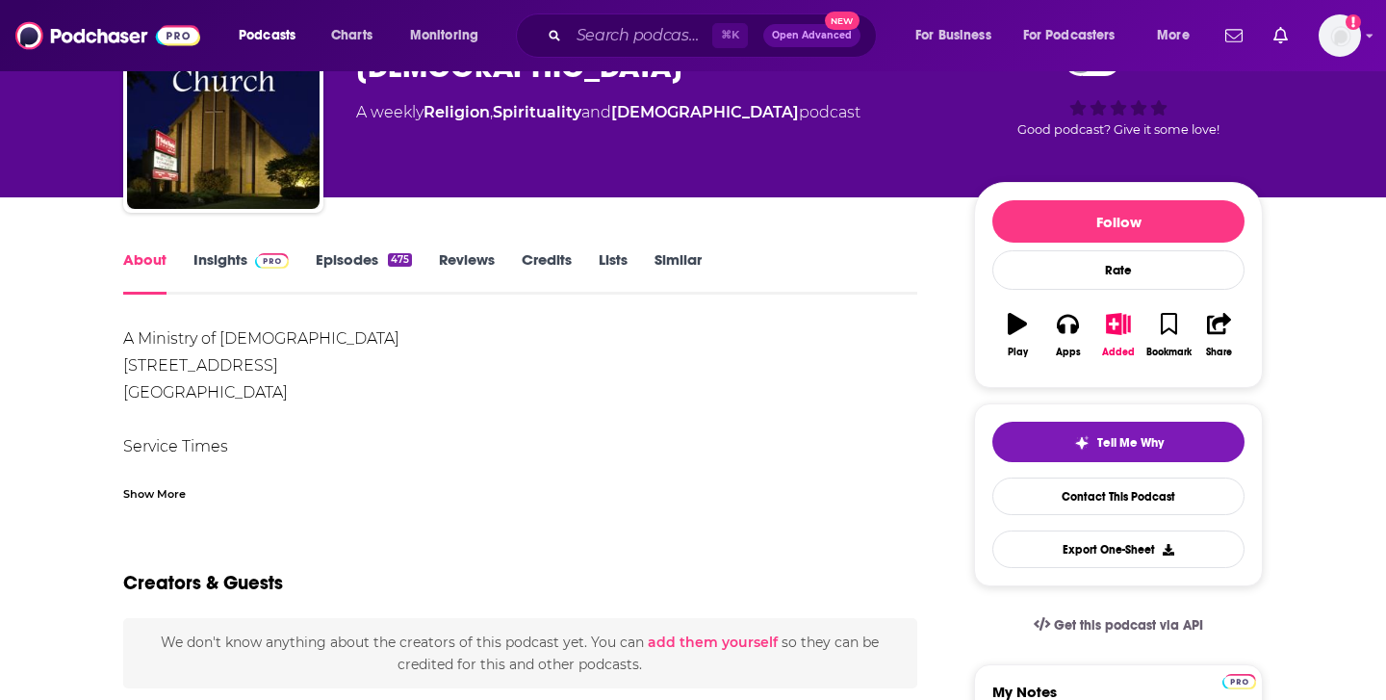
click at [177, 490] on div "Show More" at bounding box center [154, 492] width 63 height 18
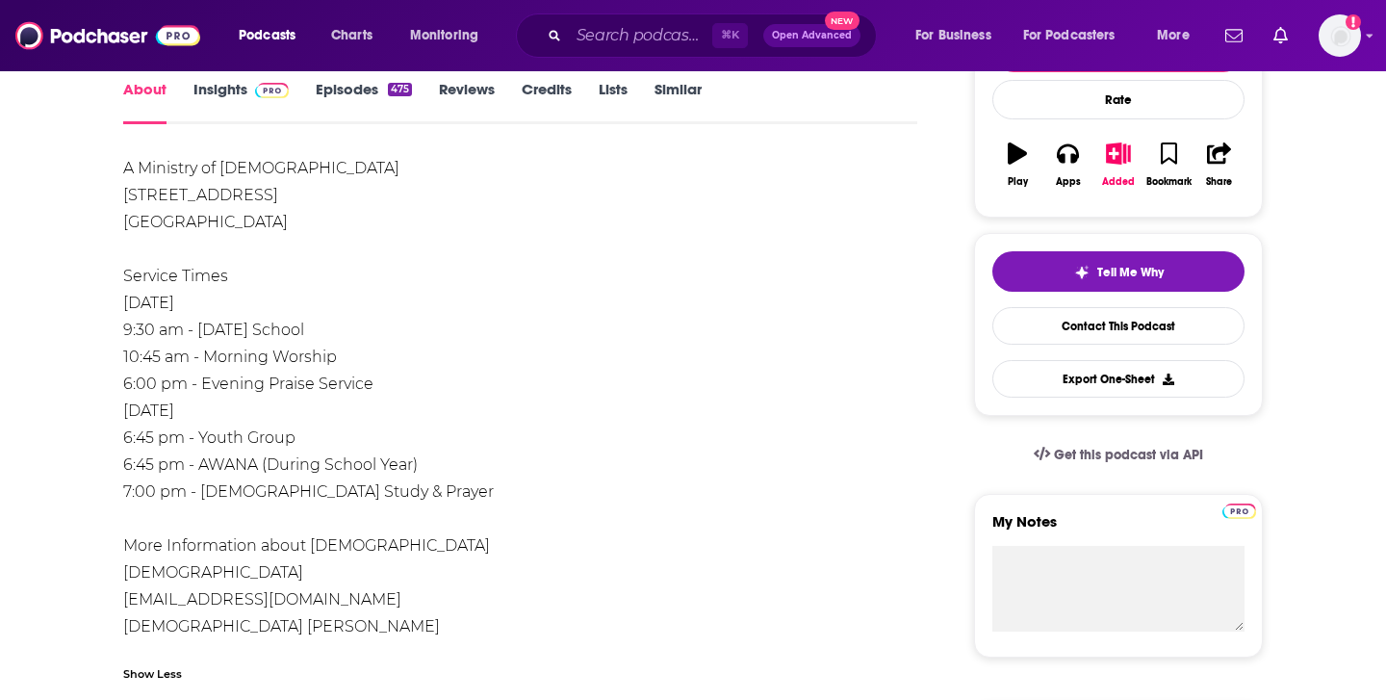
scroll to position [288, 0]
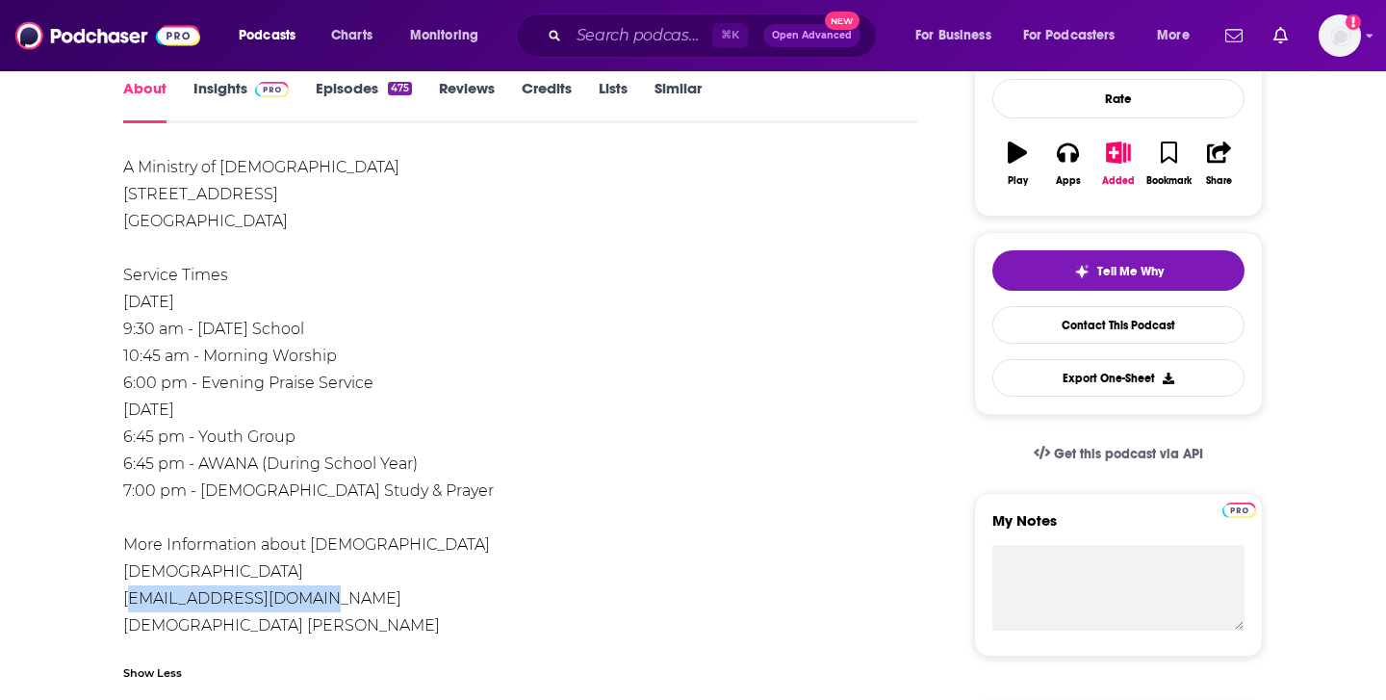
drag, startPoint x: 337, startPoint y: 600, endPoint x: 90, endPoint y: 590, distance: 247.6
copy div "[EMAIL_ADDRESS][DOMAIN_NAME]"
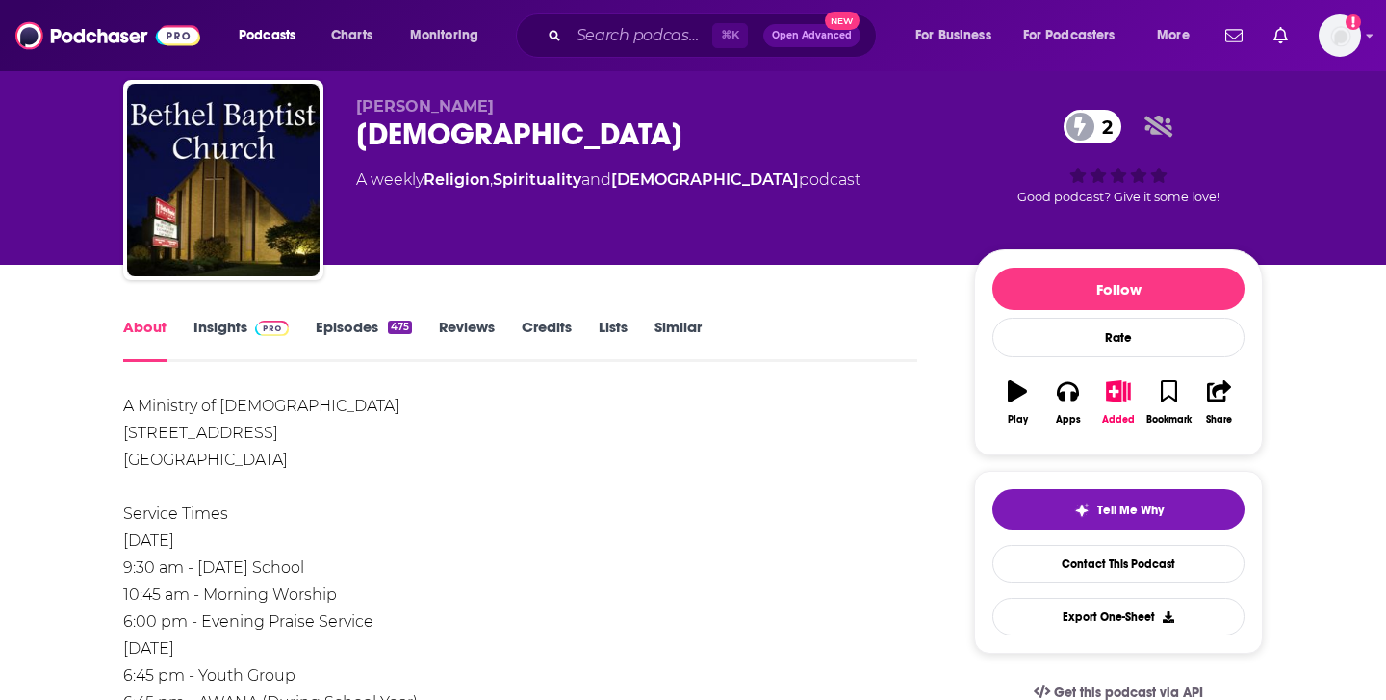
scroll to position [0, 0]
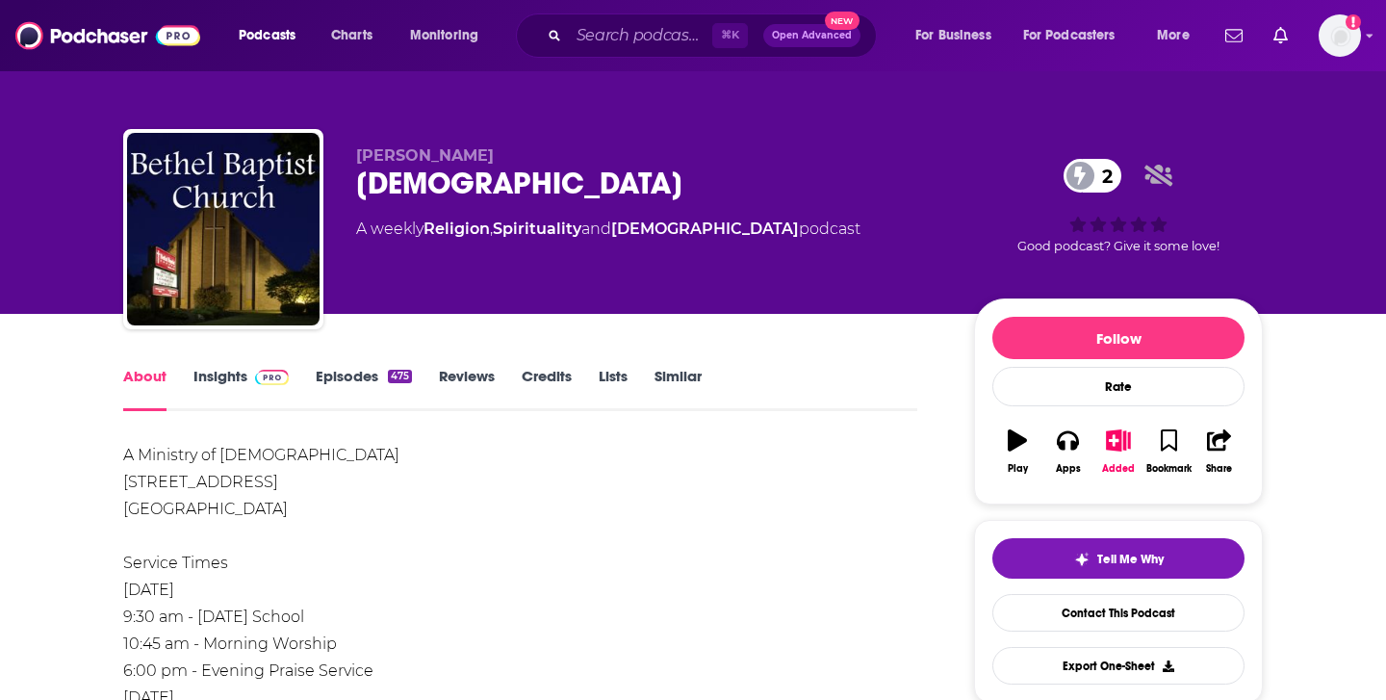
click at [363, 370] on link "Episodes 475" at bounding box center [364, 389] width 96 height 44
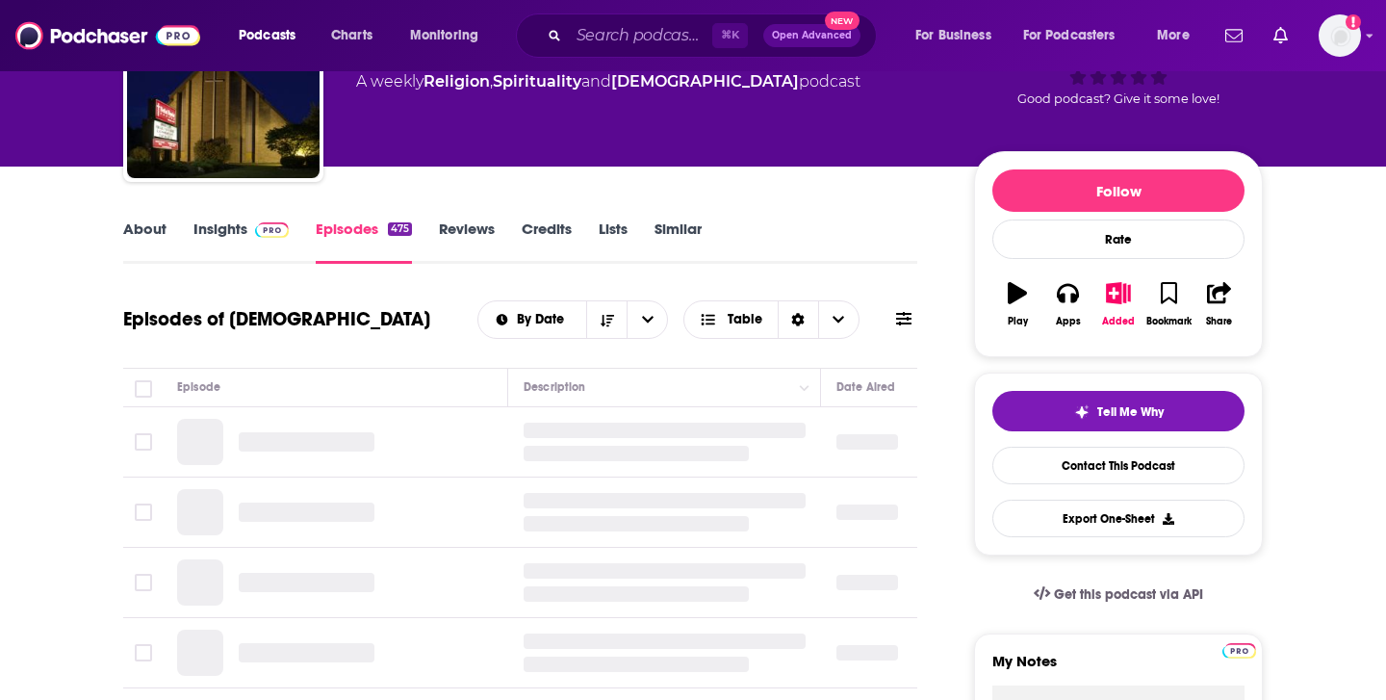
scroll to position [149, 0]
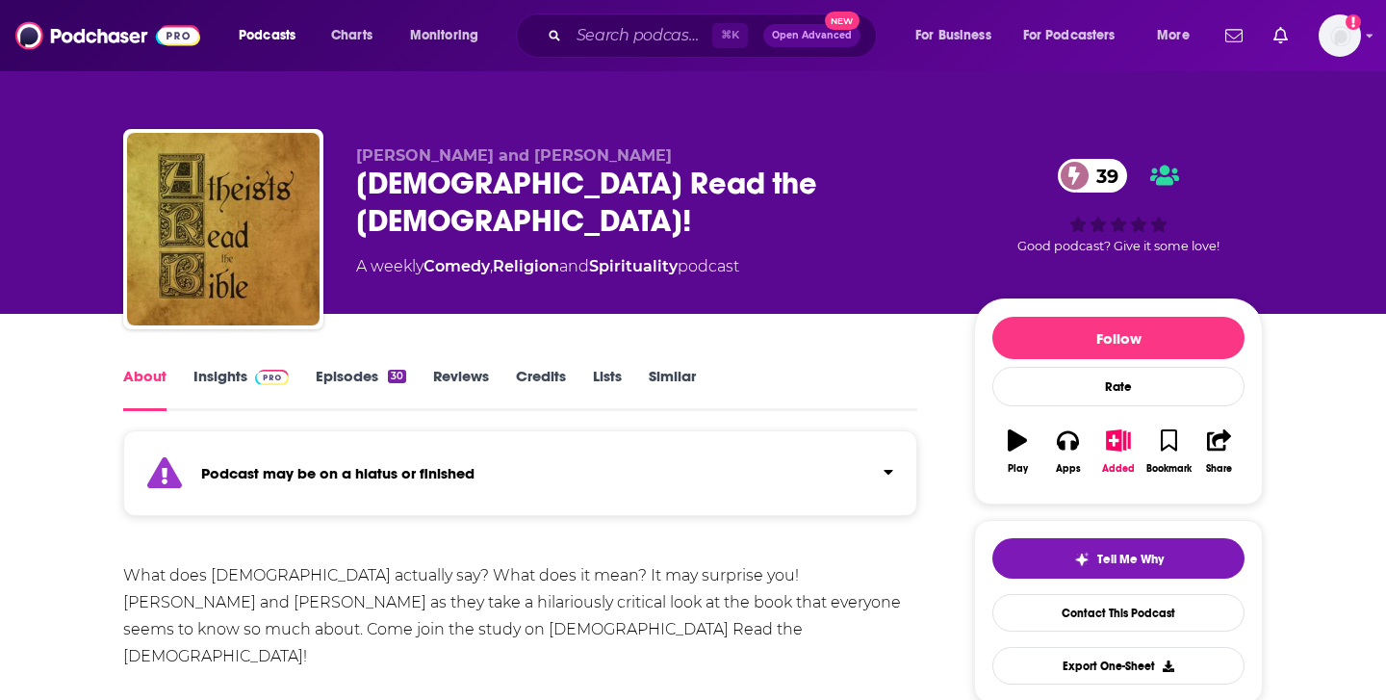
click at [352, 369] on link "Episodes 30" at bounding box center [361, 389] width 90 height 44
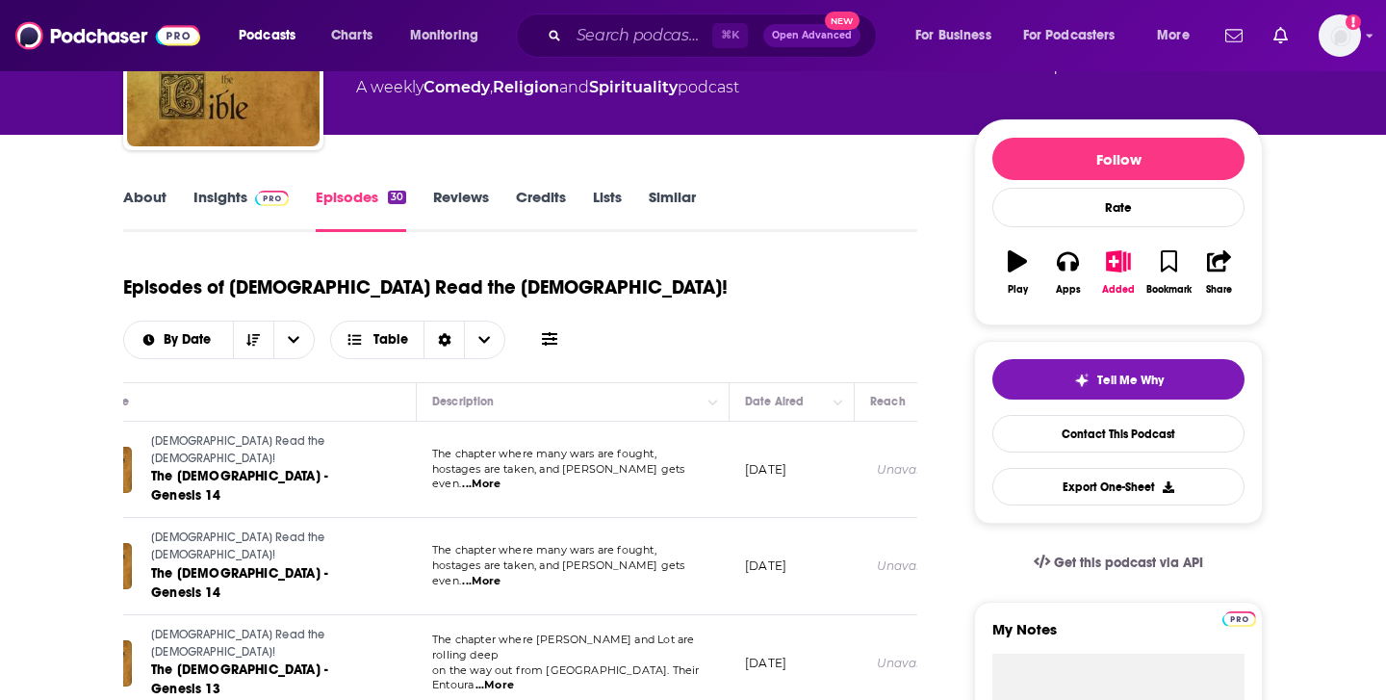
scroll to position [0, 93]
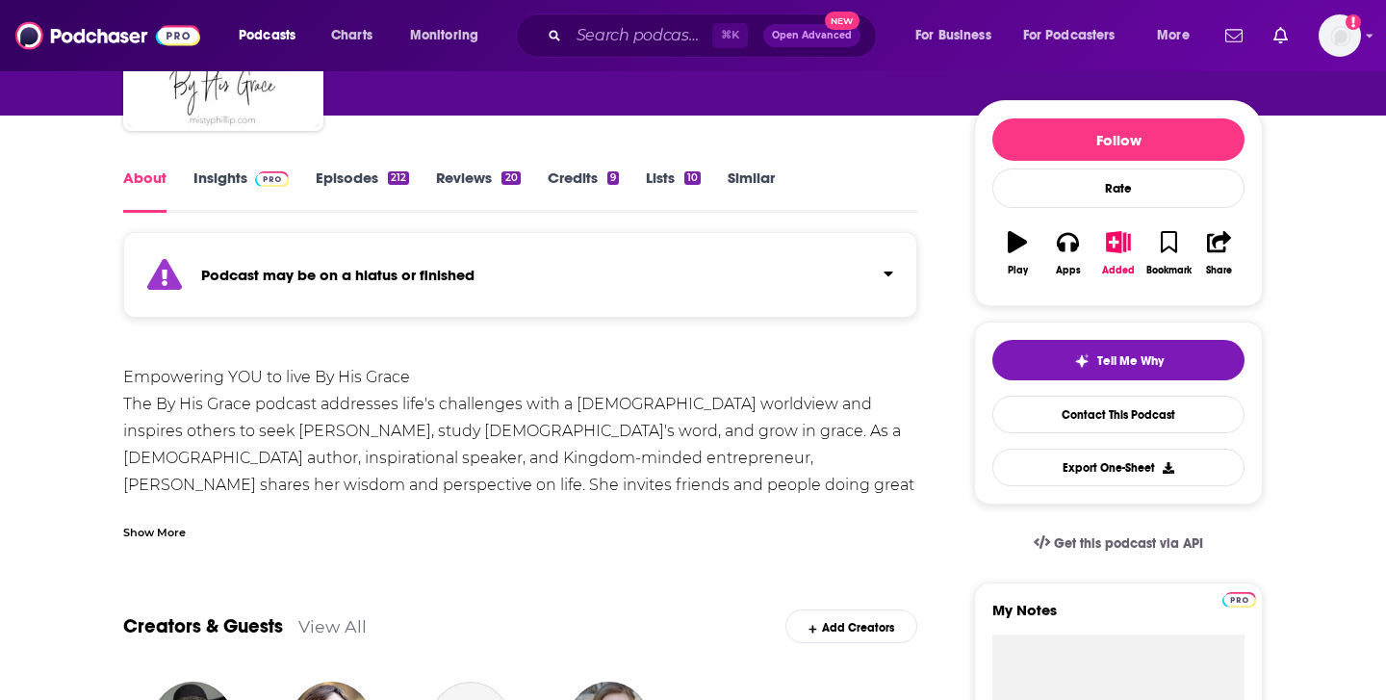
scroll to position [201, 0]
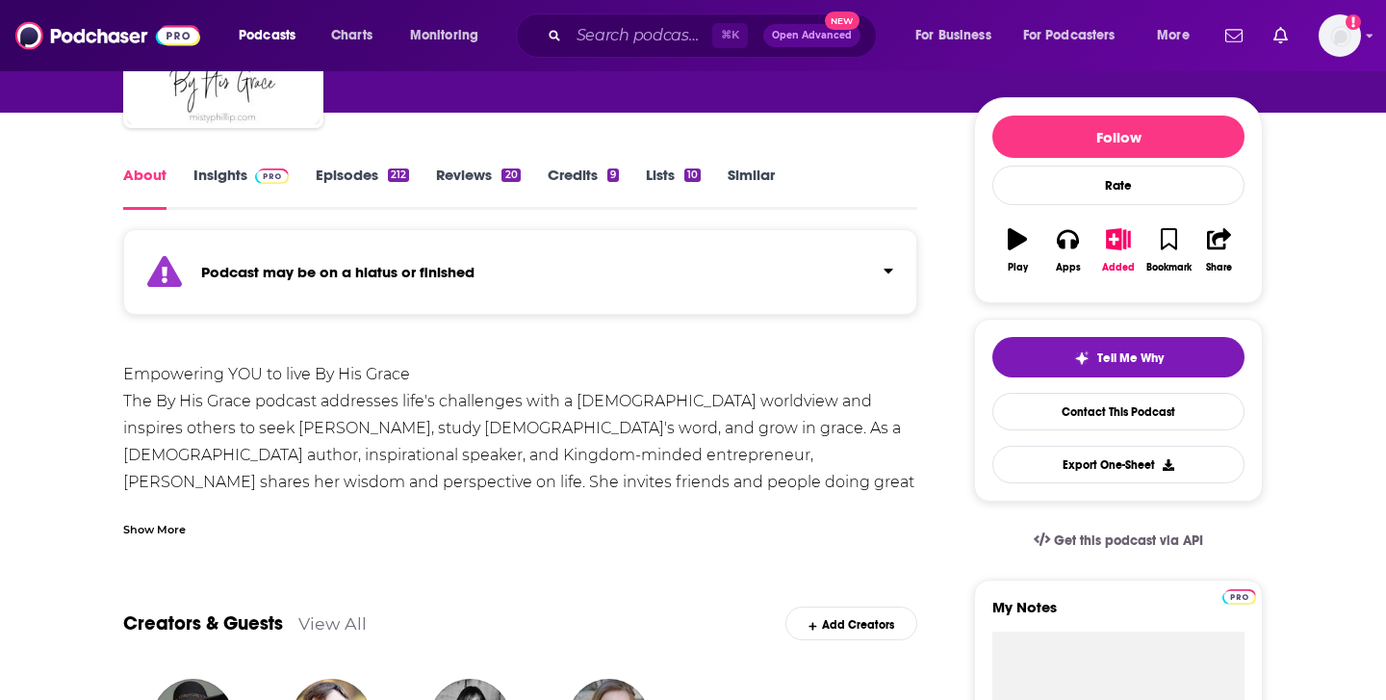
click at [150, 528] on div "Show More" at bounding box center [154, 528] width 63 height 18
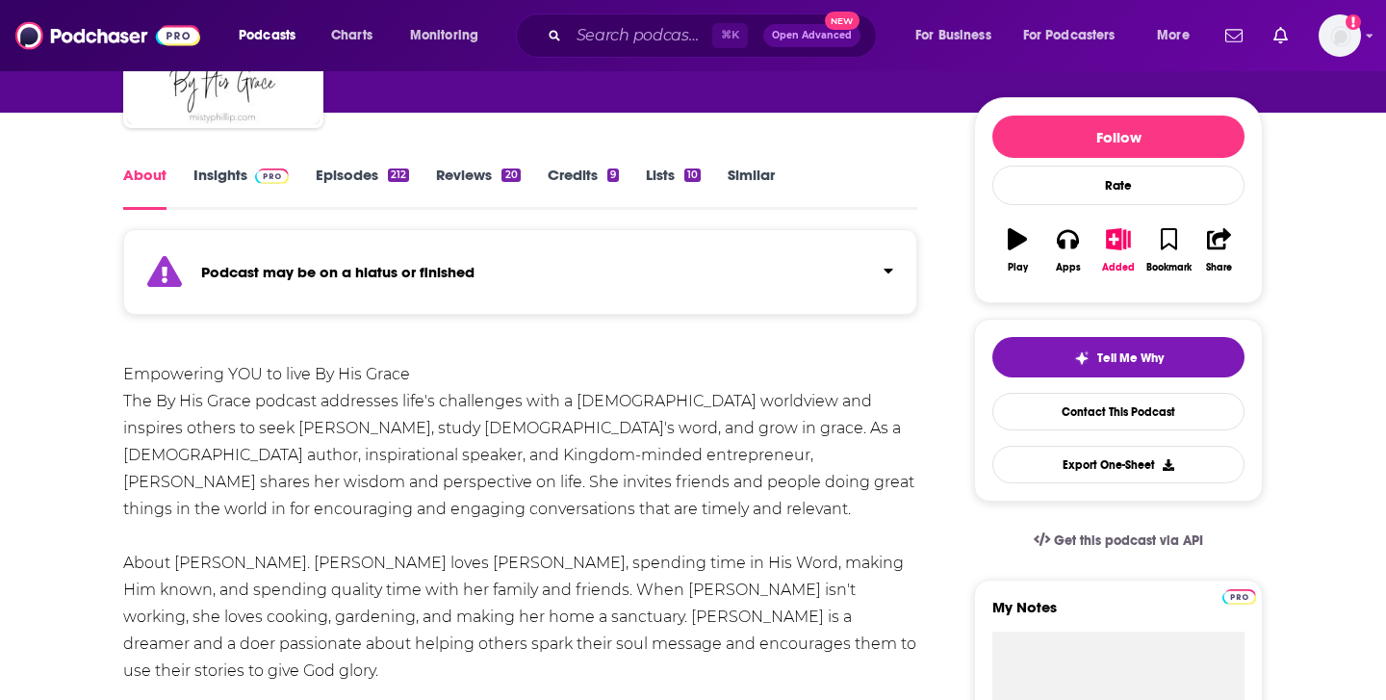
click at [438, 186] on link "Reviews 20" at bounding box center [478, 188] width 84 height 44
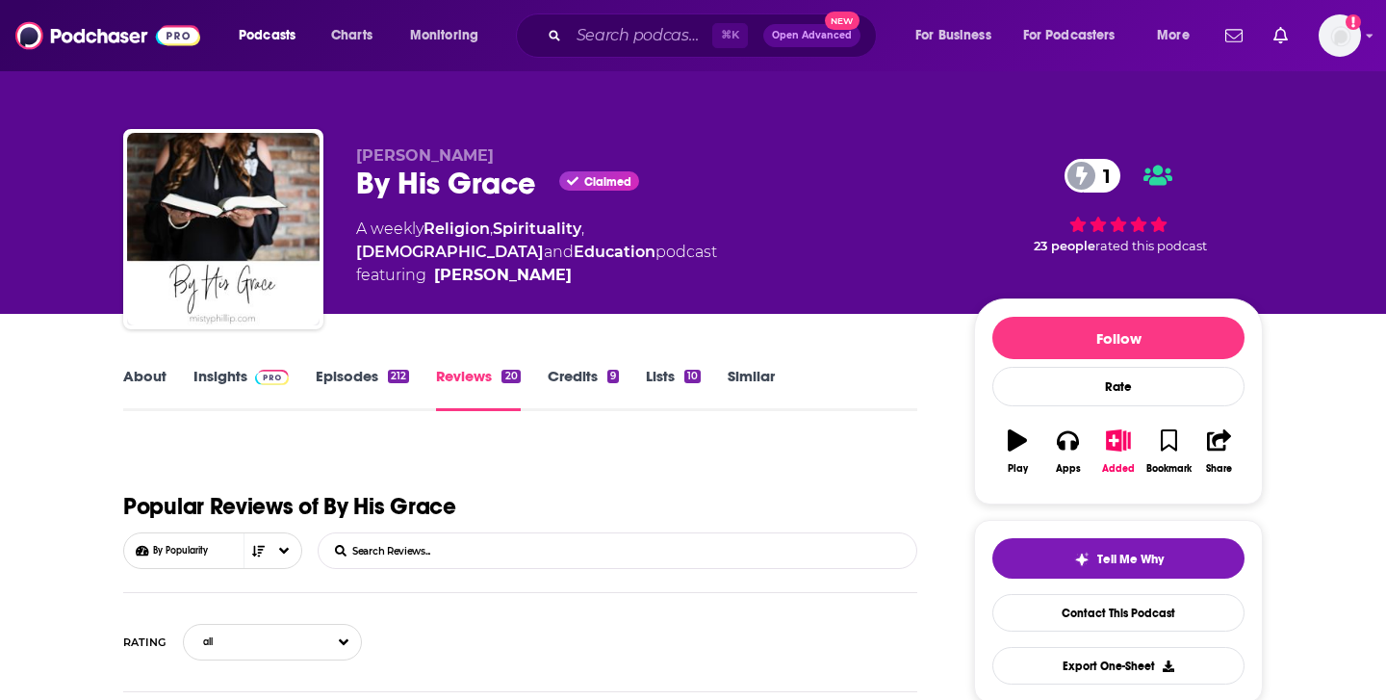
click at [368, 380] on link "Episodes 212" at bounding box center [362, 389] width 93 height 44
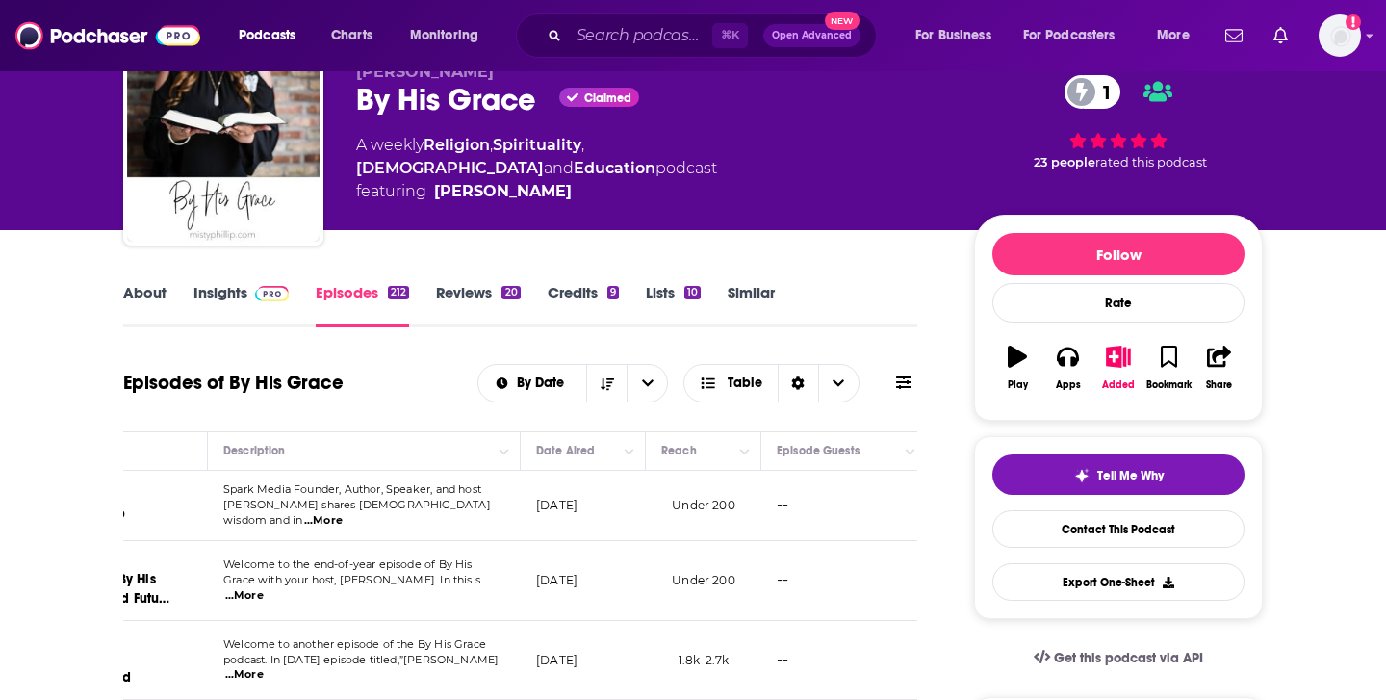
scroll to position [0, 314]
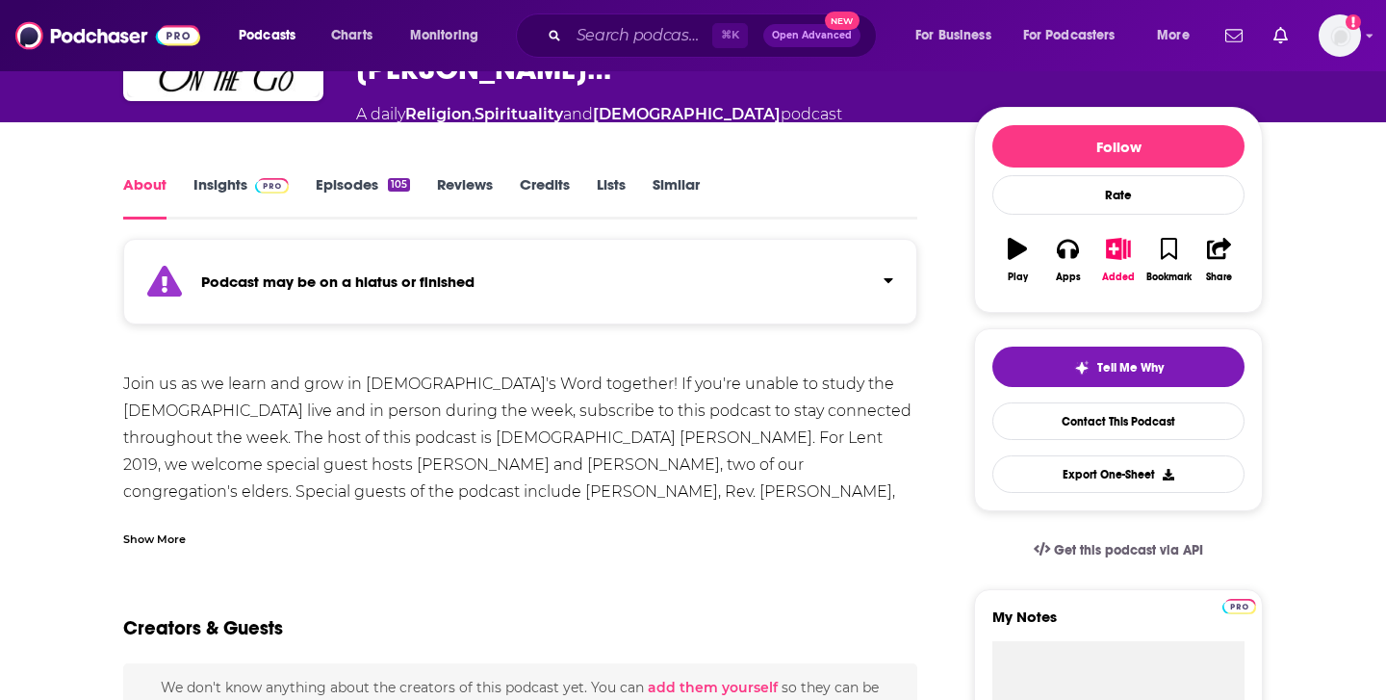
scroll to position [250, 0]
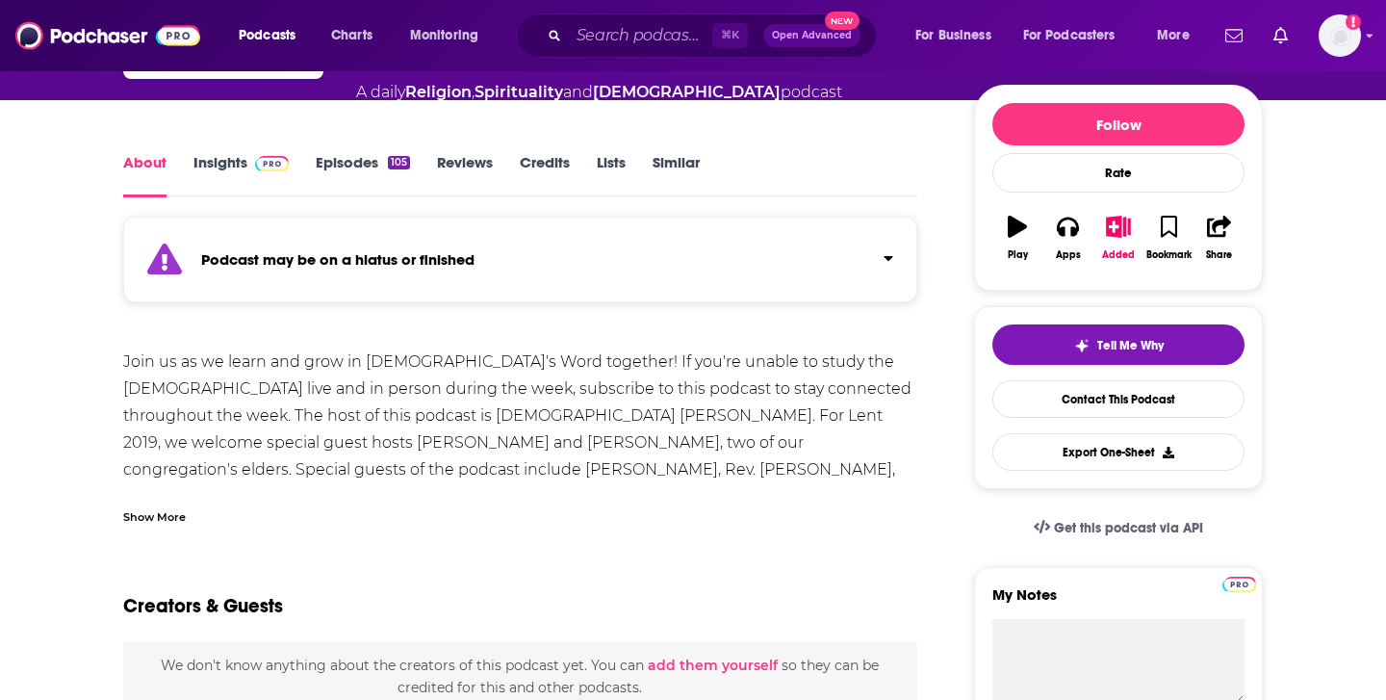
click at [172, 506] on div "Show More" at bounding box center [154, 515] width 63 height 18
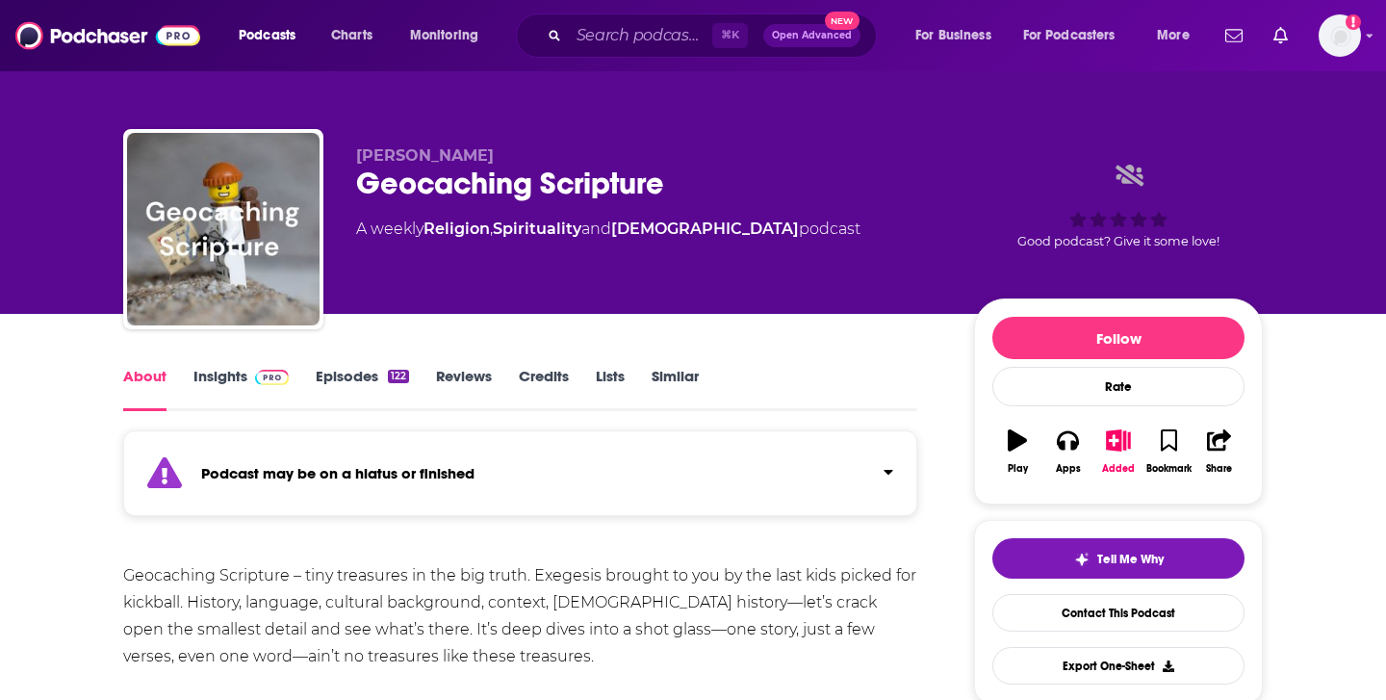
click at [366, 388] on link "Episodes 122" at bounding box center [362, 389] width 93 height 44
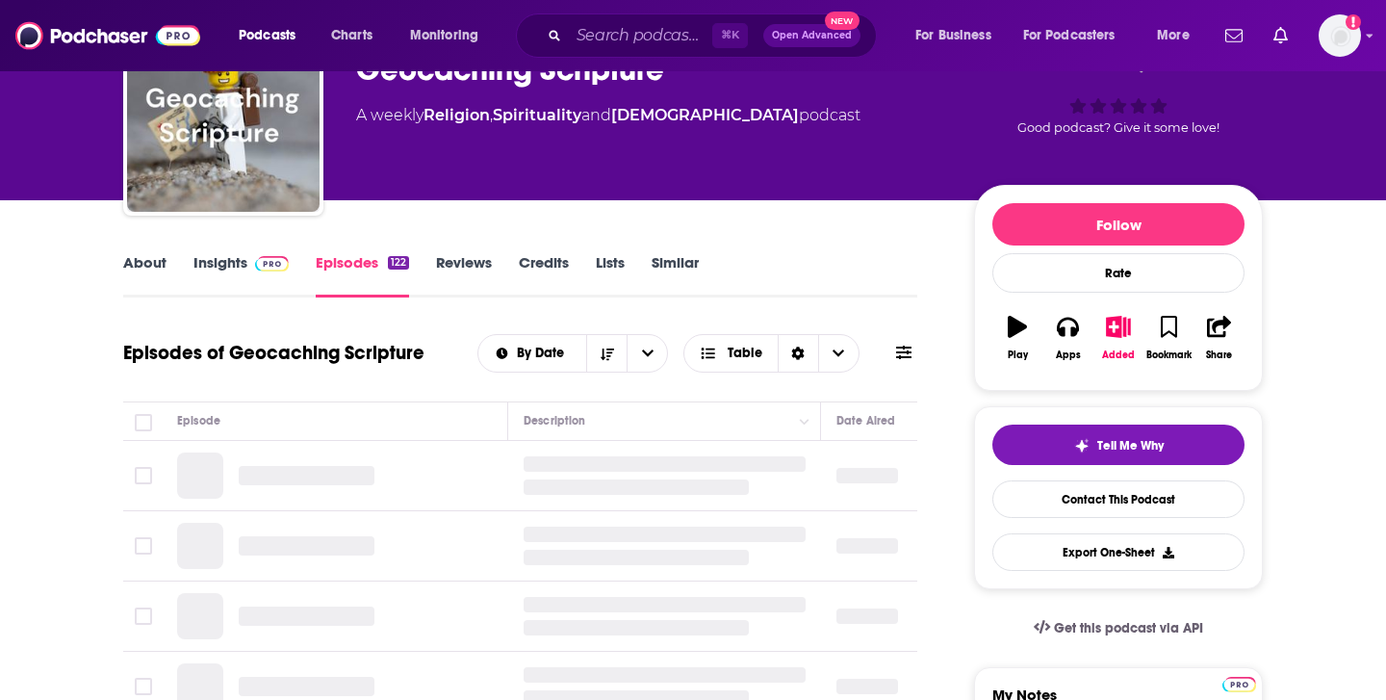
scroll to position [173, 0]
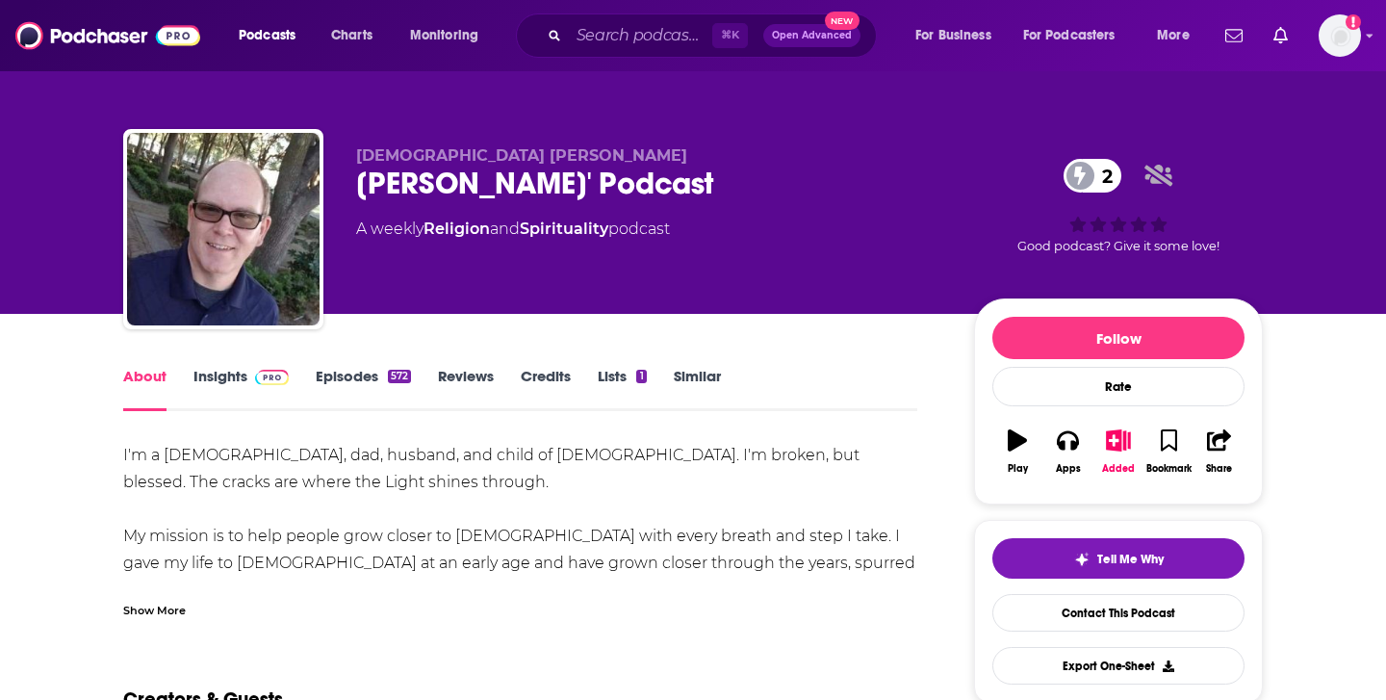
click at [367, 368] on link "Episodes 572" at bounding box center [363, 389] width 95 height 44
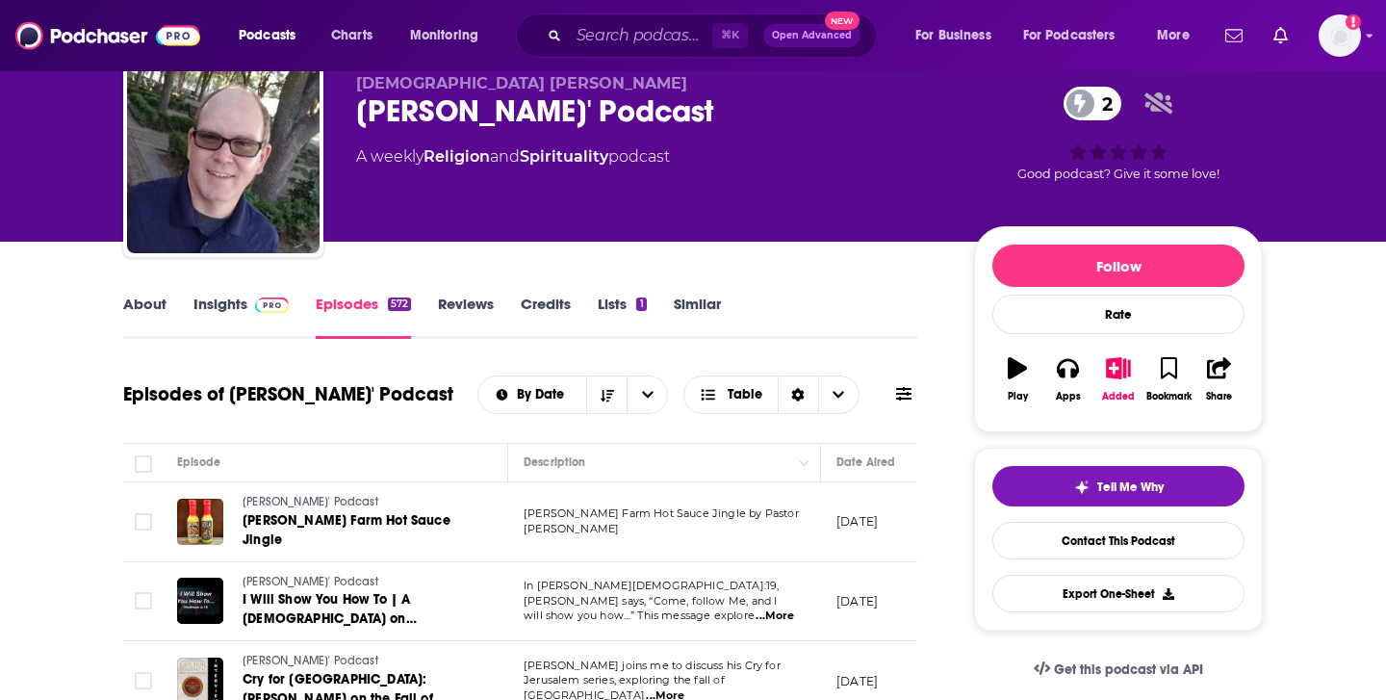
scroll to position [73, 0]
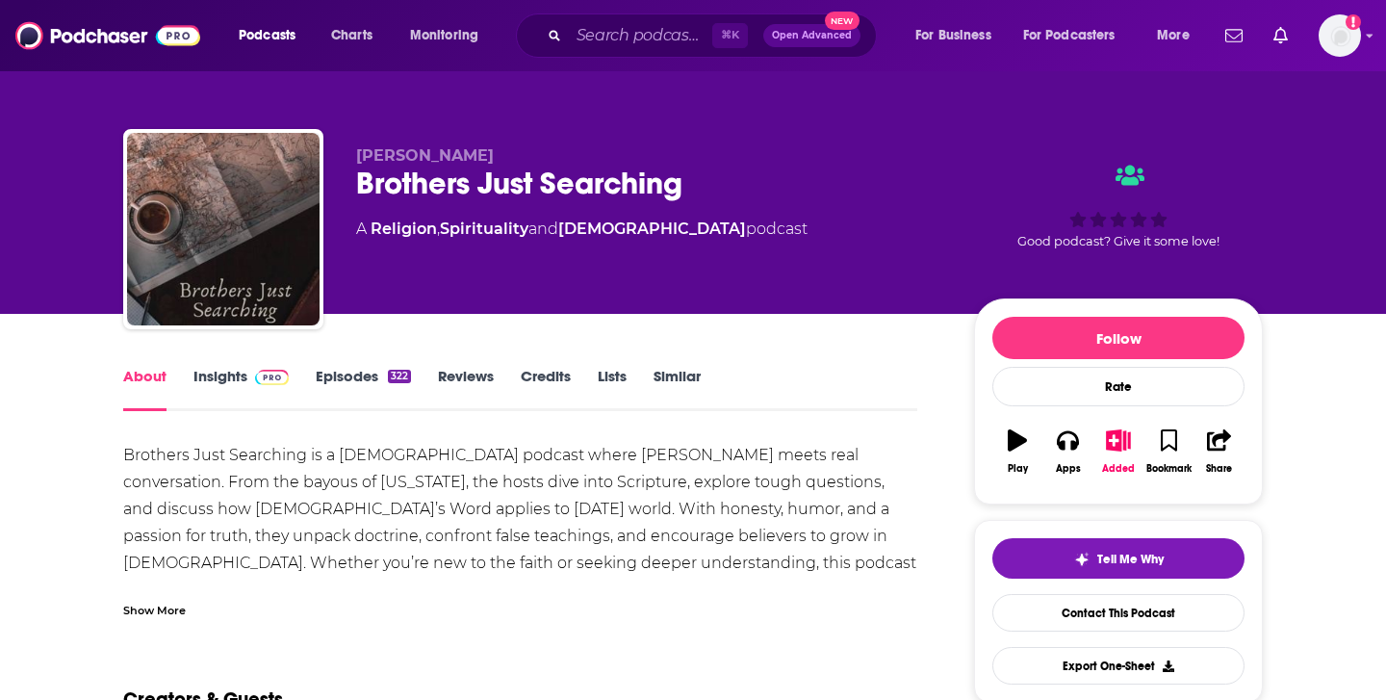
click at [139, 606] on div "Show More" at bounding box center [154, 609] width 63 height 18
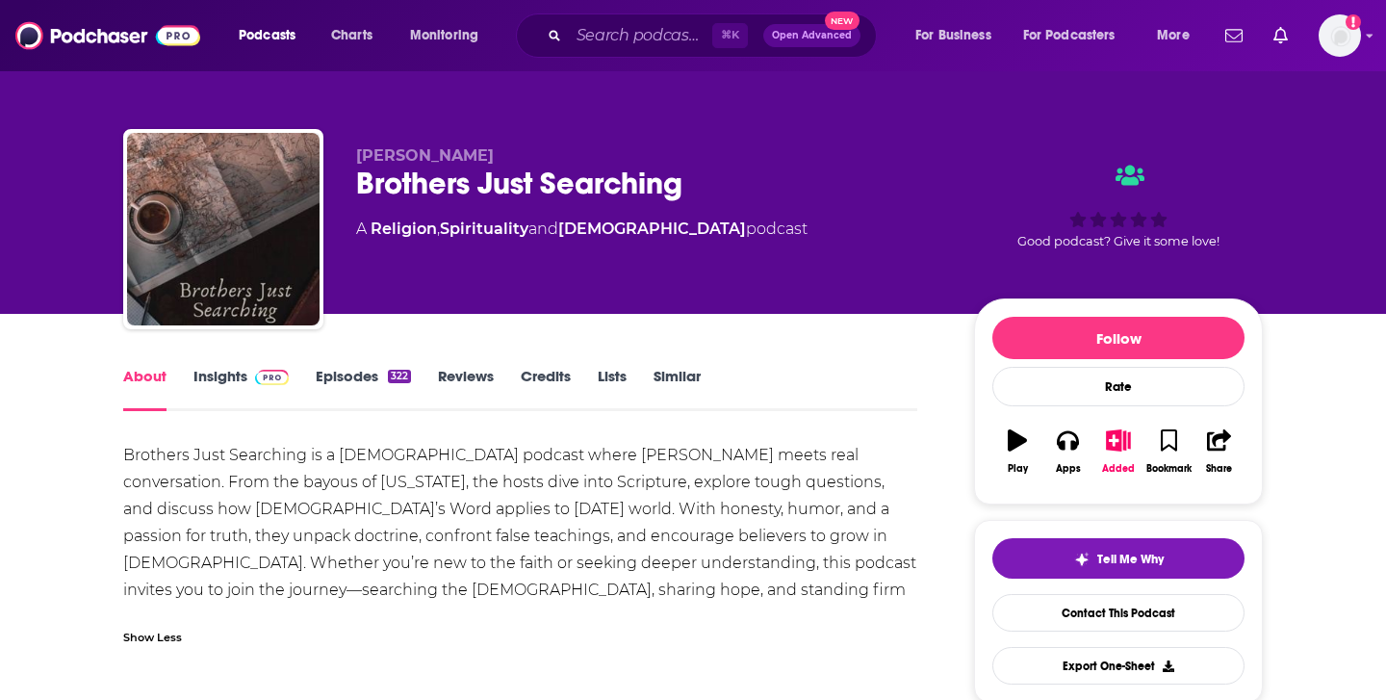
click at [225, 374] on link "Insights" at bounding box center [240, 389] width 95 height 44
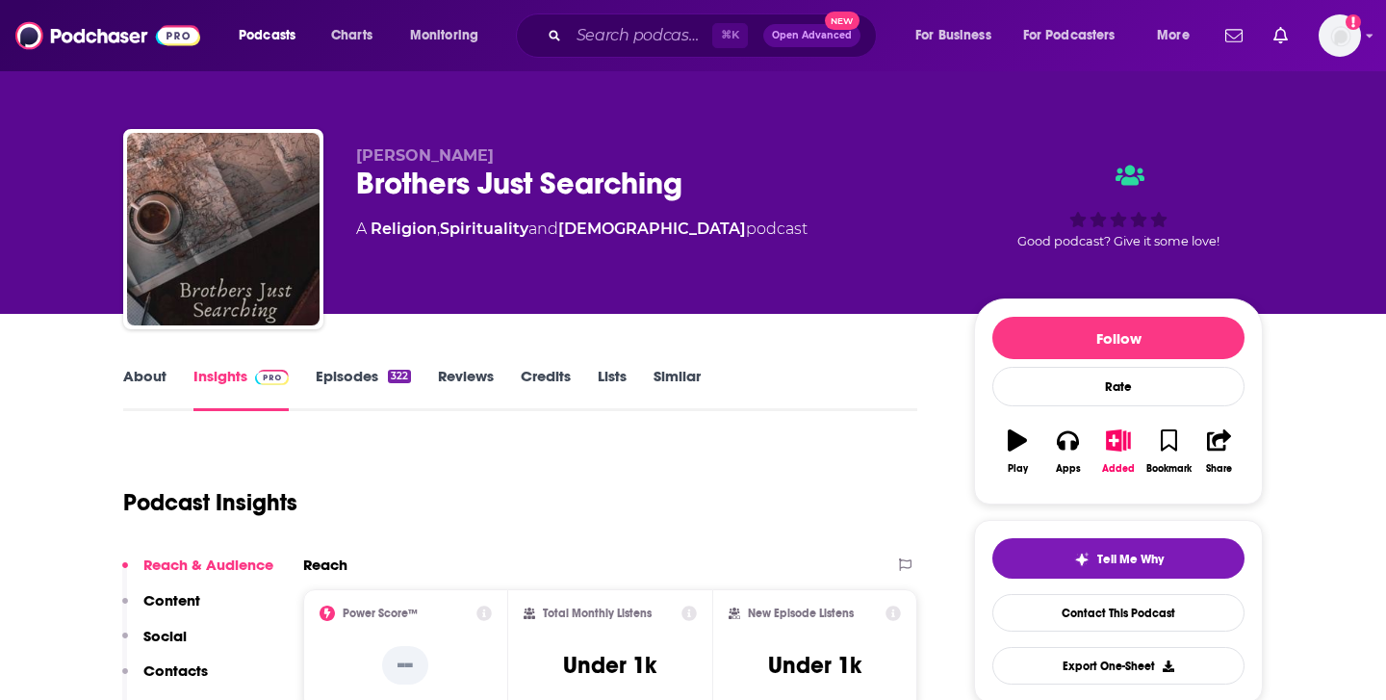
click at [365, 389] on link "Episodes 322" at bounding box center [363, 389] width 95 height 44
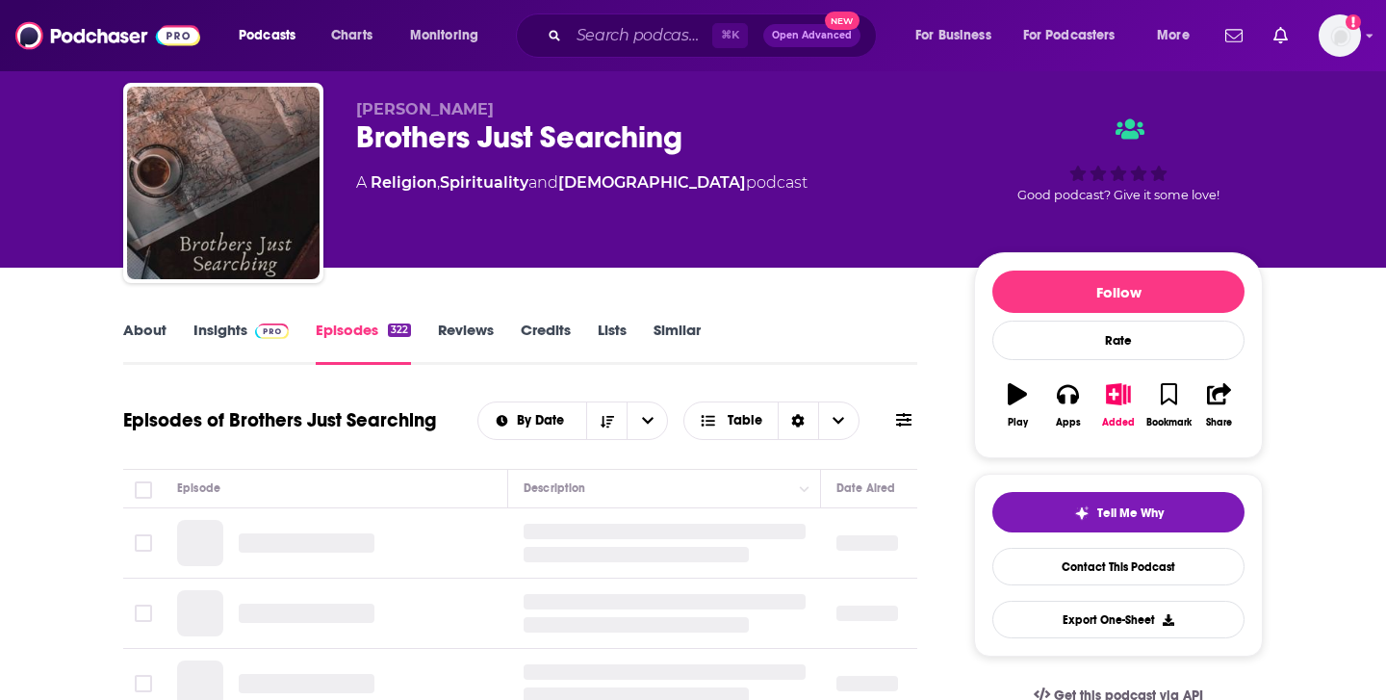
scroll to position [52, 0]
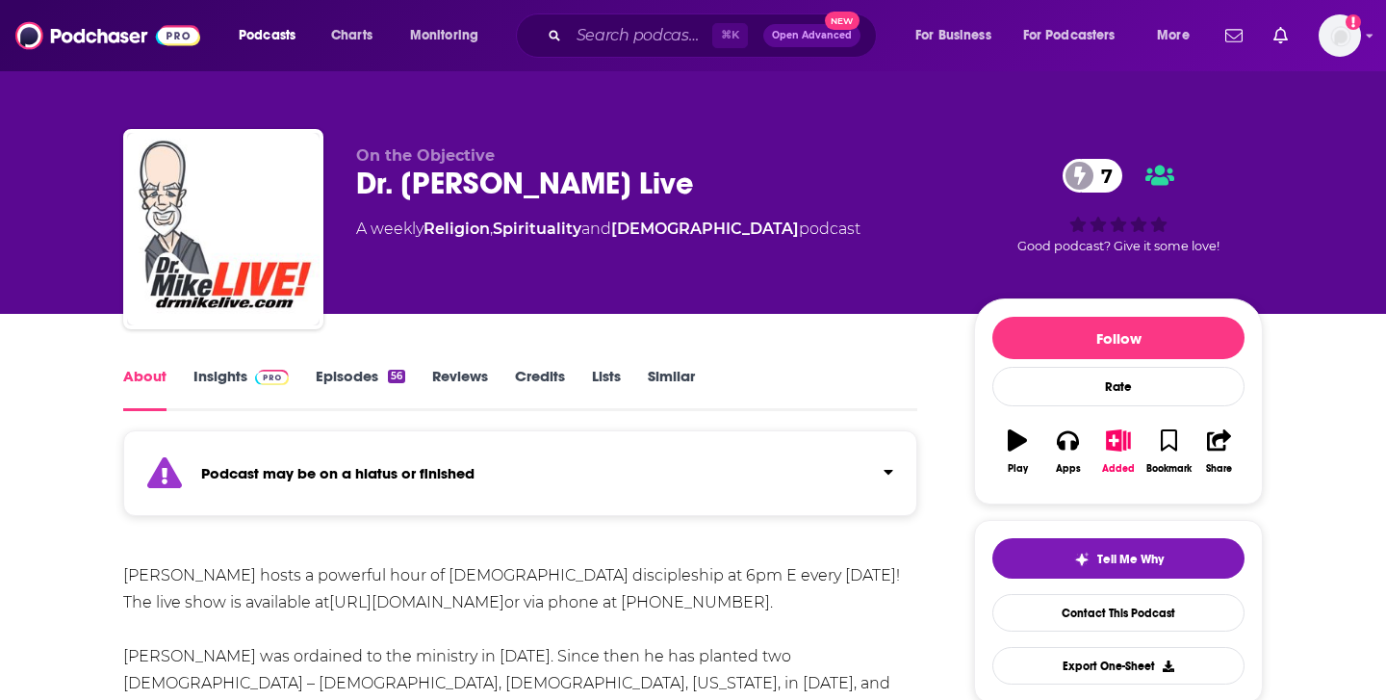
click at [364, 367] on link "Episodes 56" at bounding box center [361, 389] width 90 height 44
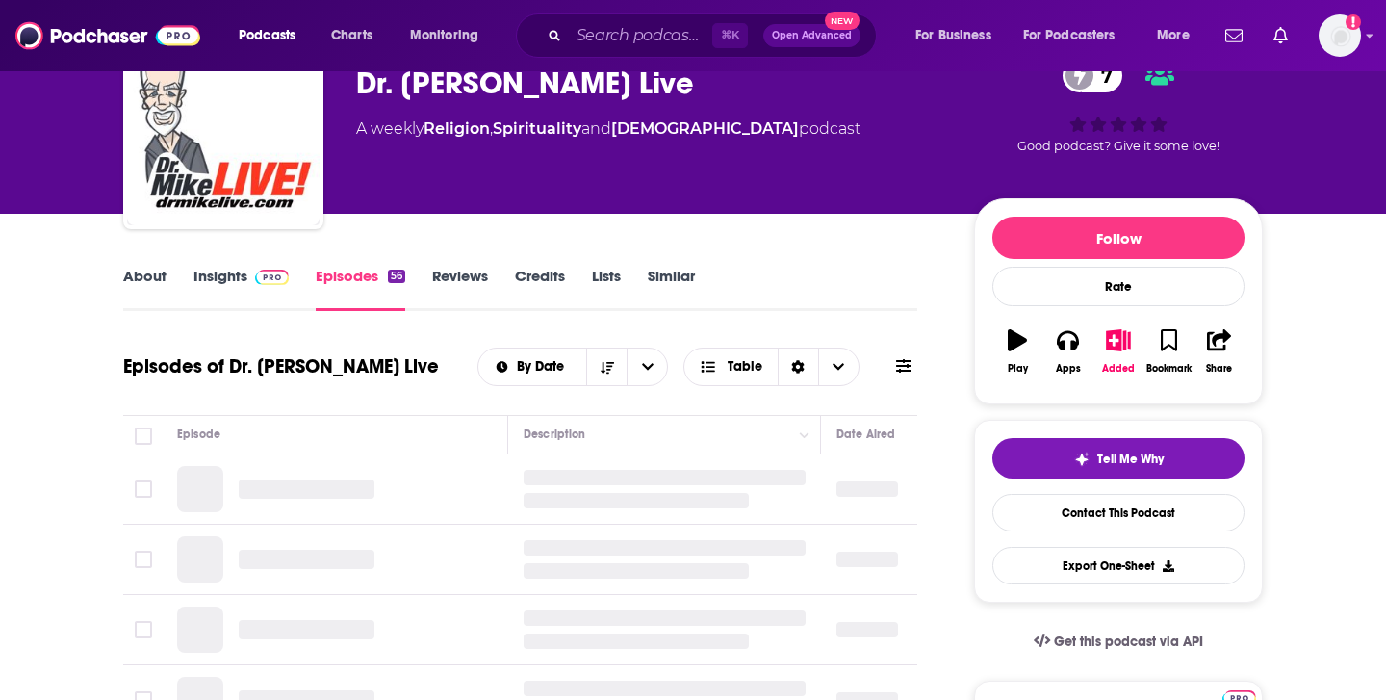
scroll to position [105, 0]
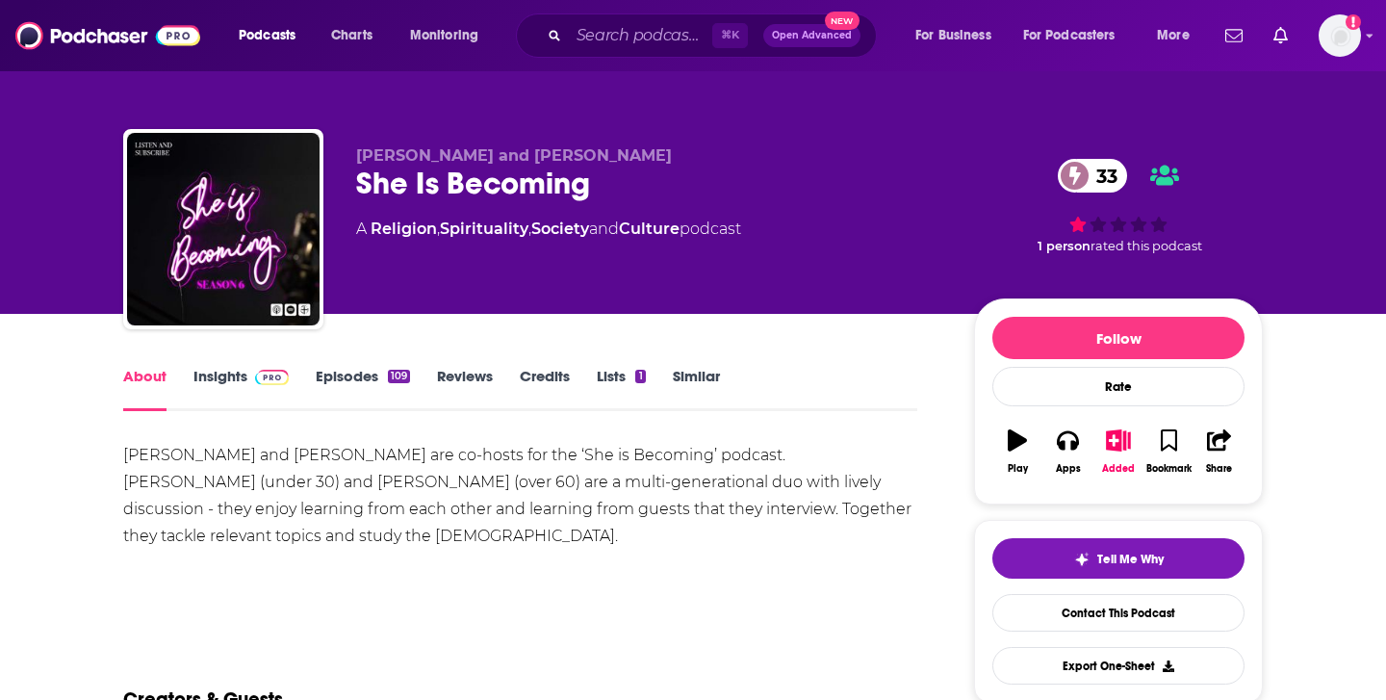
click at [329, 376] on link "Episodes 109" at bounding box center [363, 389] width 94 height 44
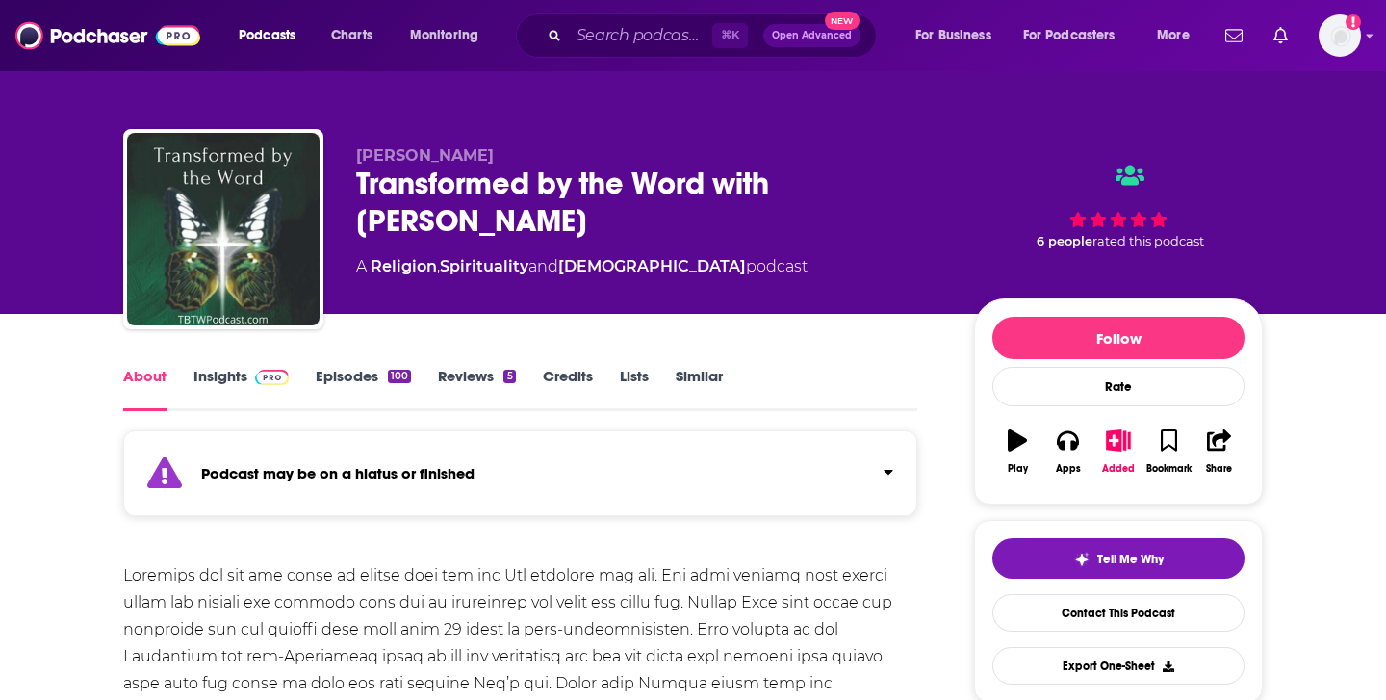
click at [376, 372] on link "Episodes 100" at bounding box center [363, 389] width 95 height 44
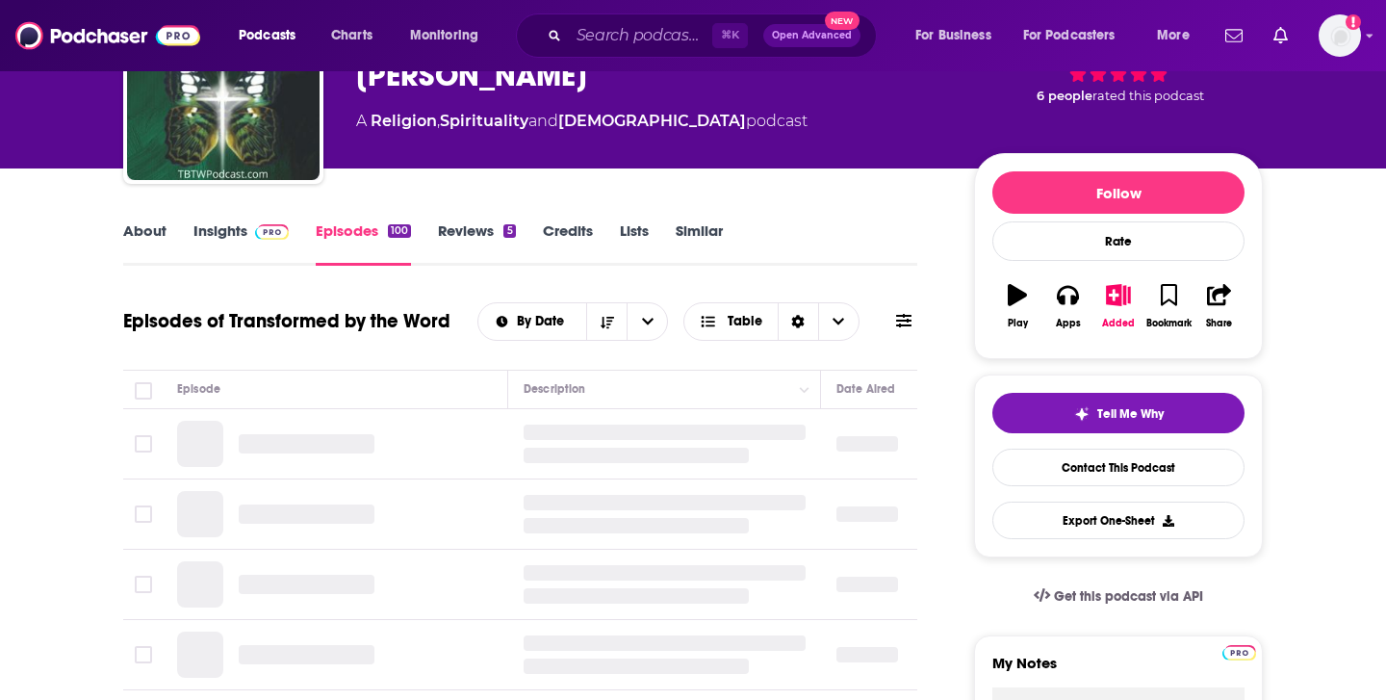
scroll to position [147, 0]
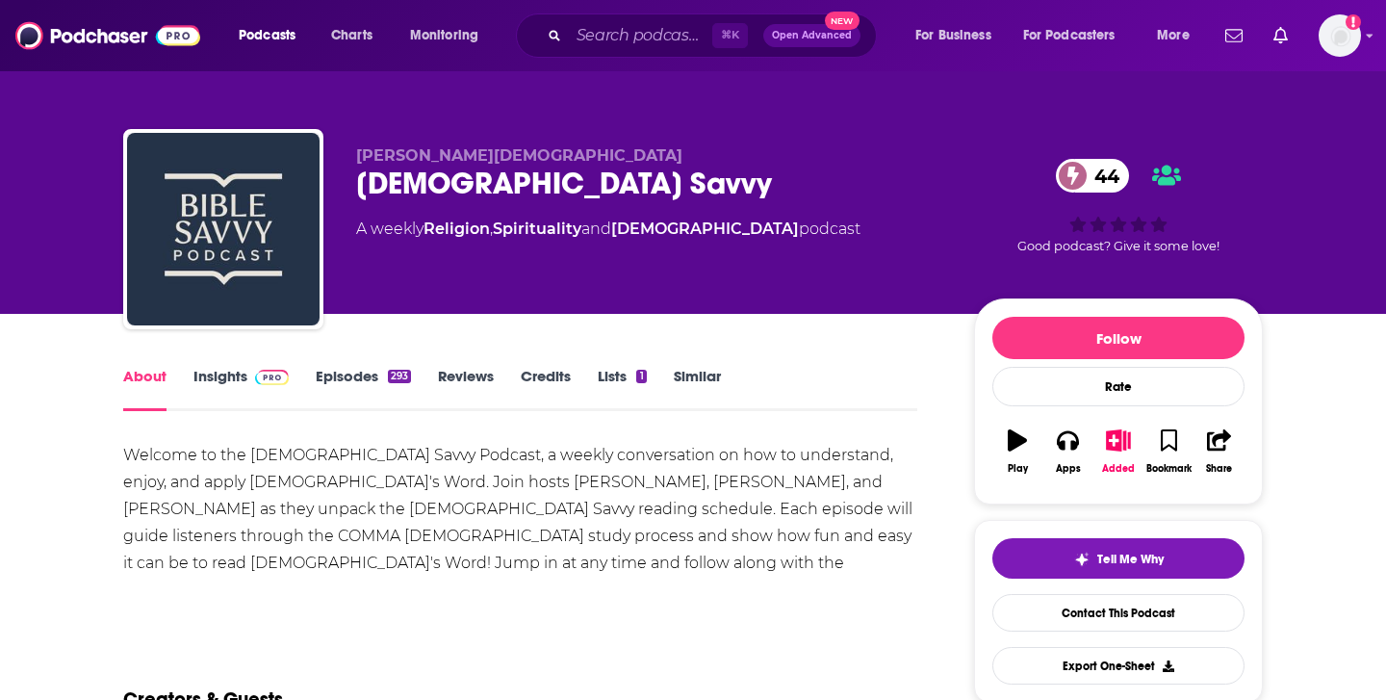
click at [369, 378] on link "Episodes 293" at bounding box center [363, 389] width 95 height 44
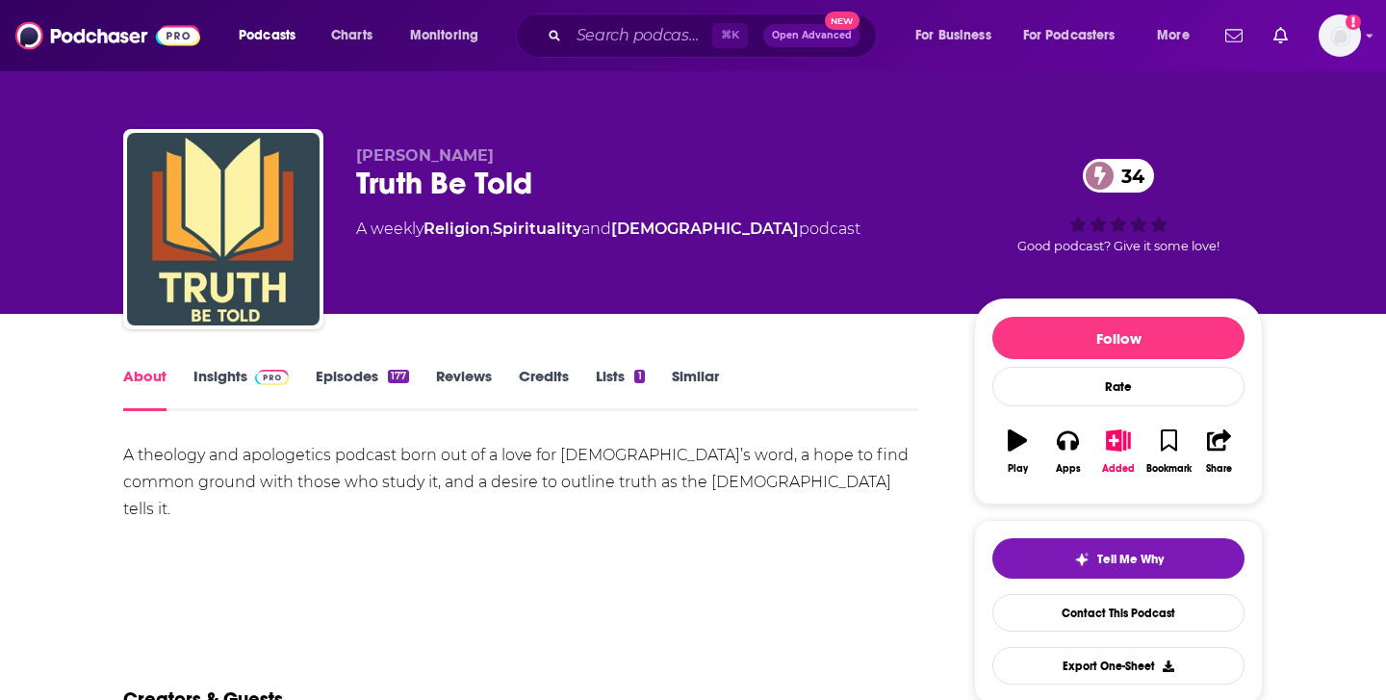
click at [383, 377] on link "Episodes 177" at bounding box center [362, 389] width 93 height 44
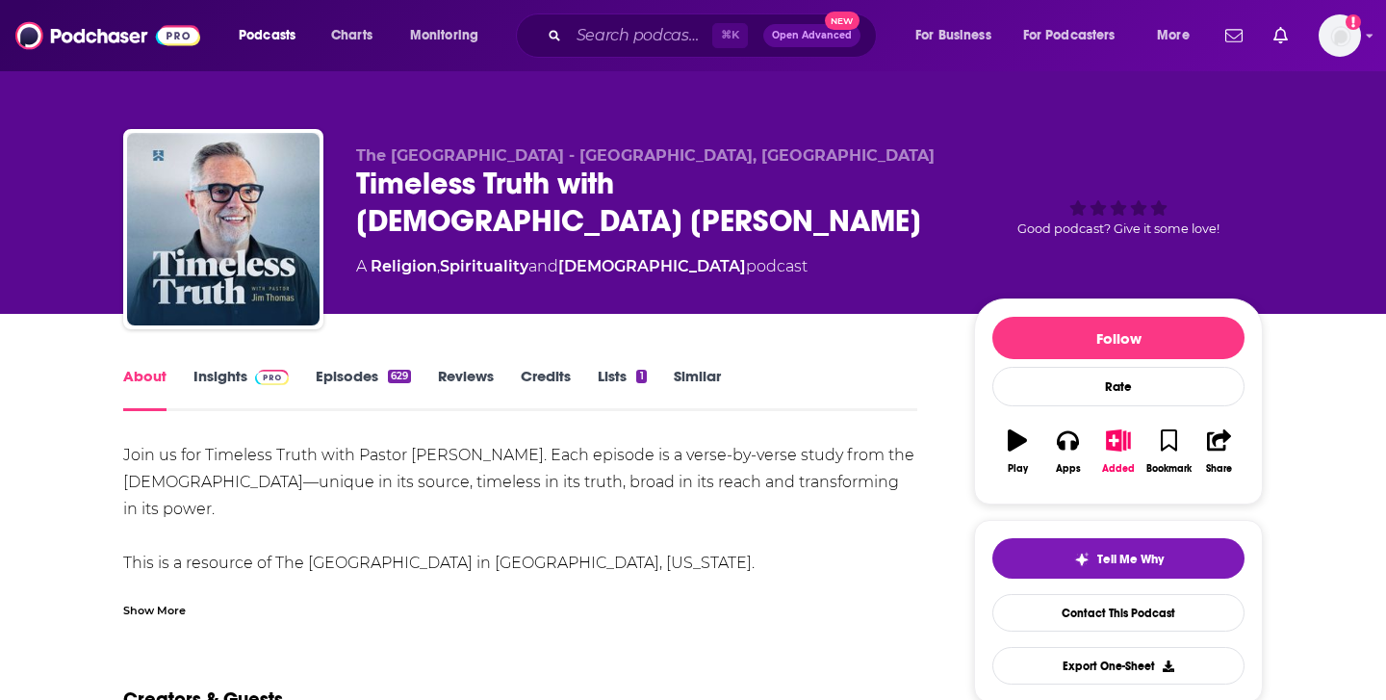
click at [390, 379] on div "629" at bounding box center [399, 376] width 23 height 13
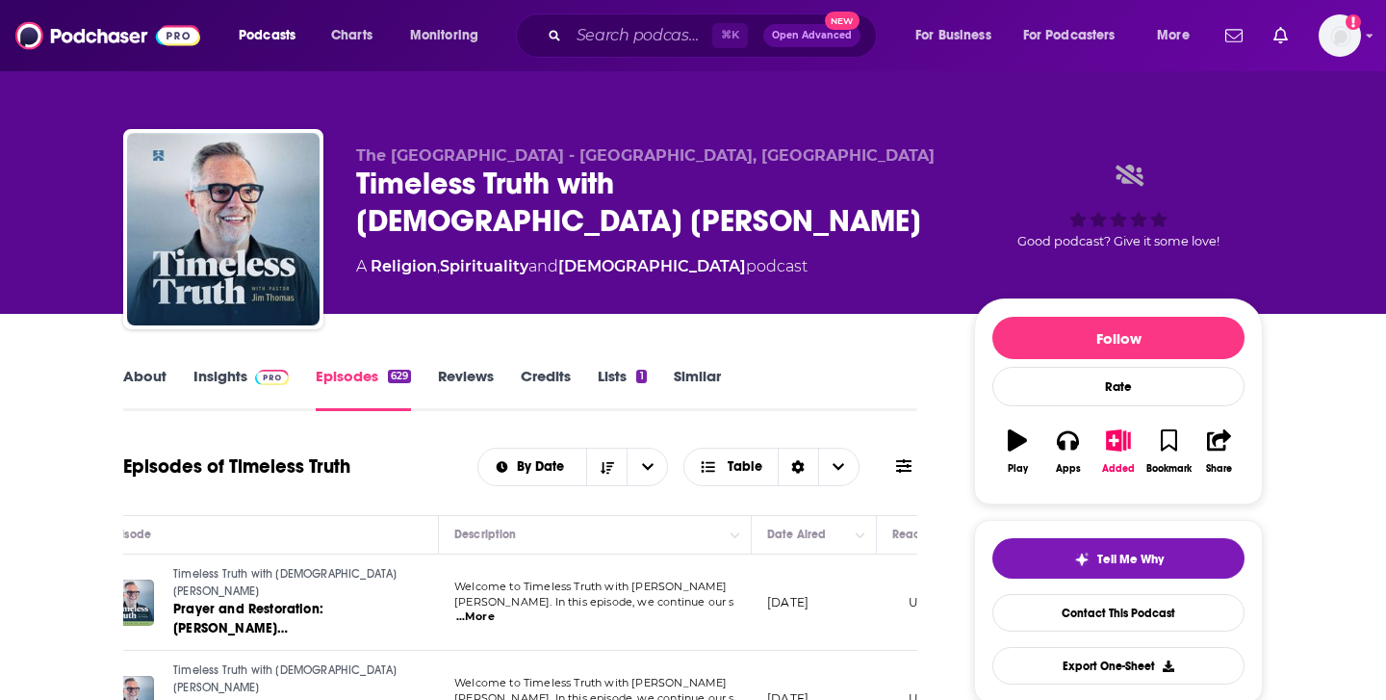
scroll to position [0, 77]
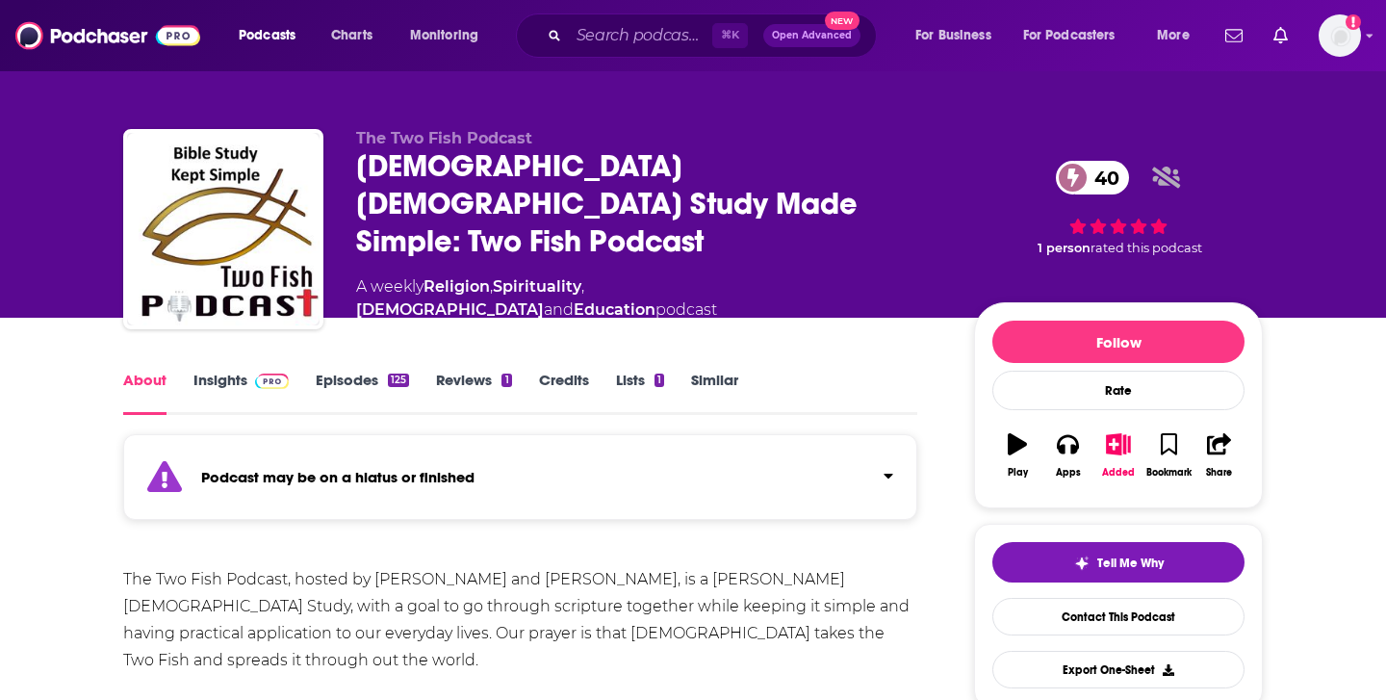
click at [353, 374] on link "Episodes 125" at bounding box center [362, 393] width 93 height 44
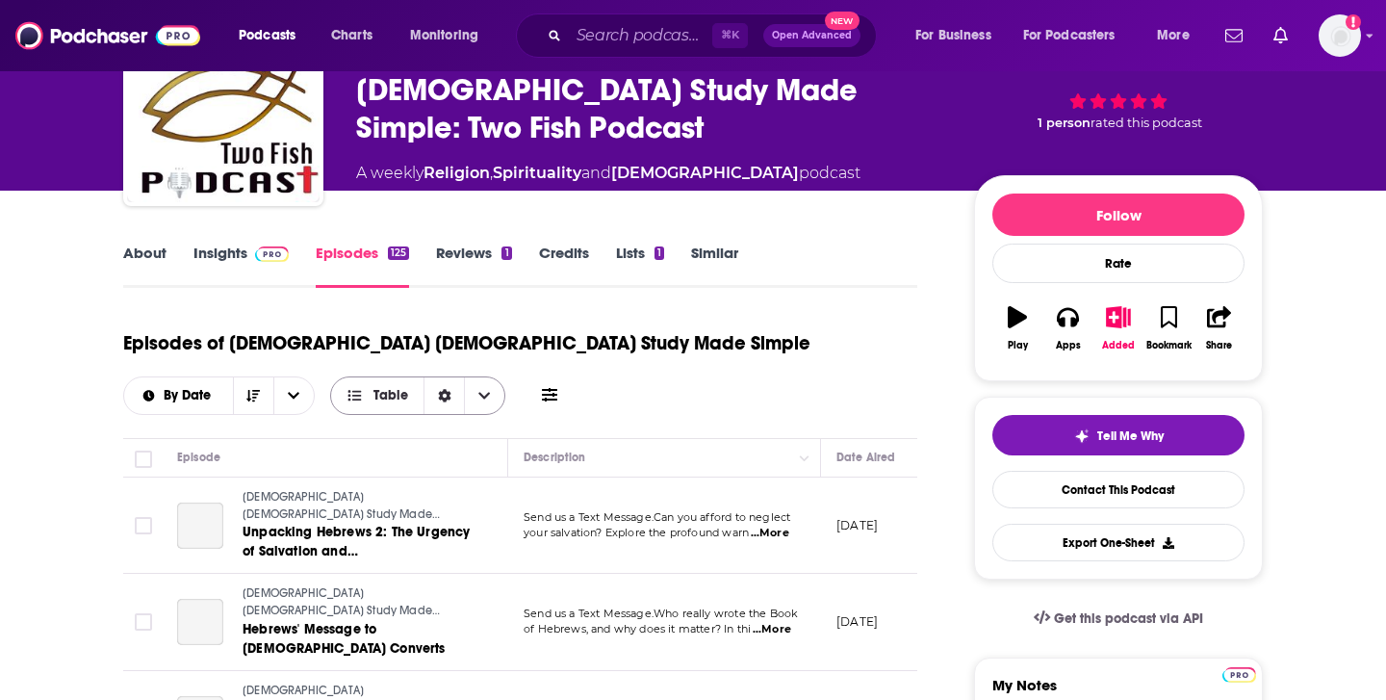
scroll to position [124, 0]
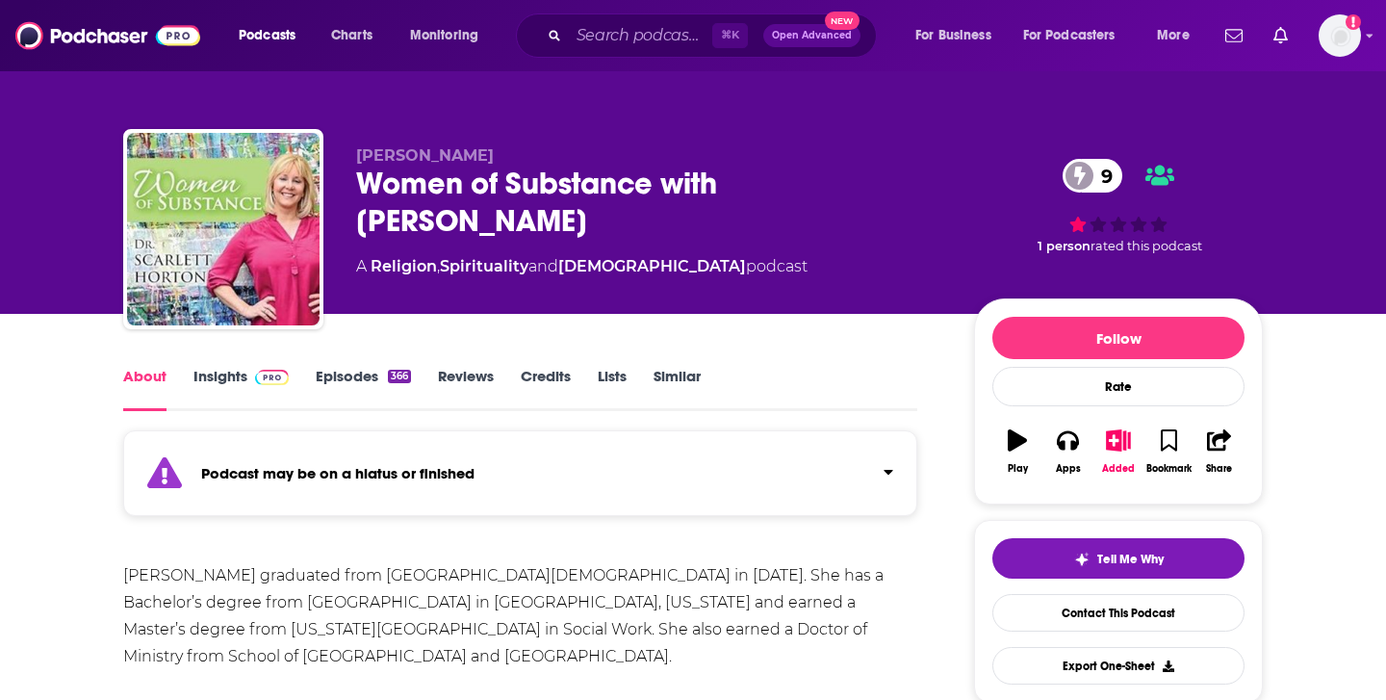
click at [348, 371] on link "Episodes 366" at bounding box center [363, 389] width 95 height 44
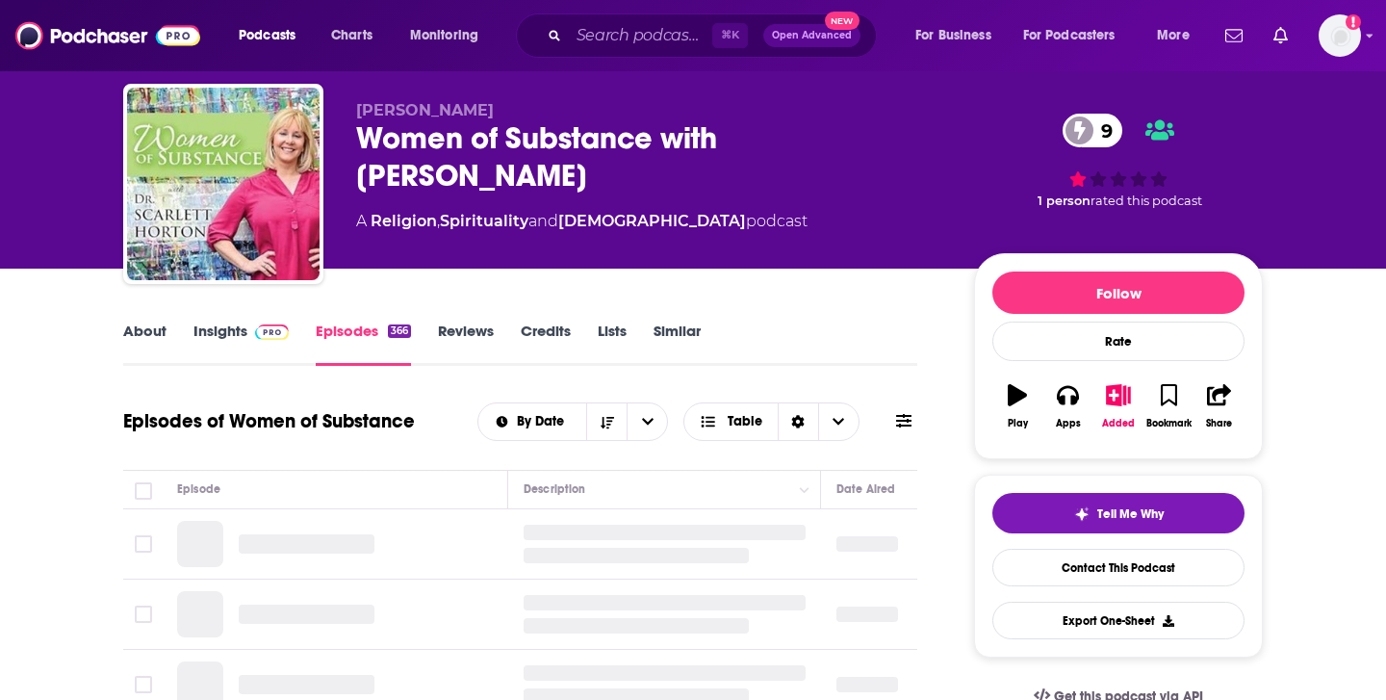
scroll to position [59, 0]
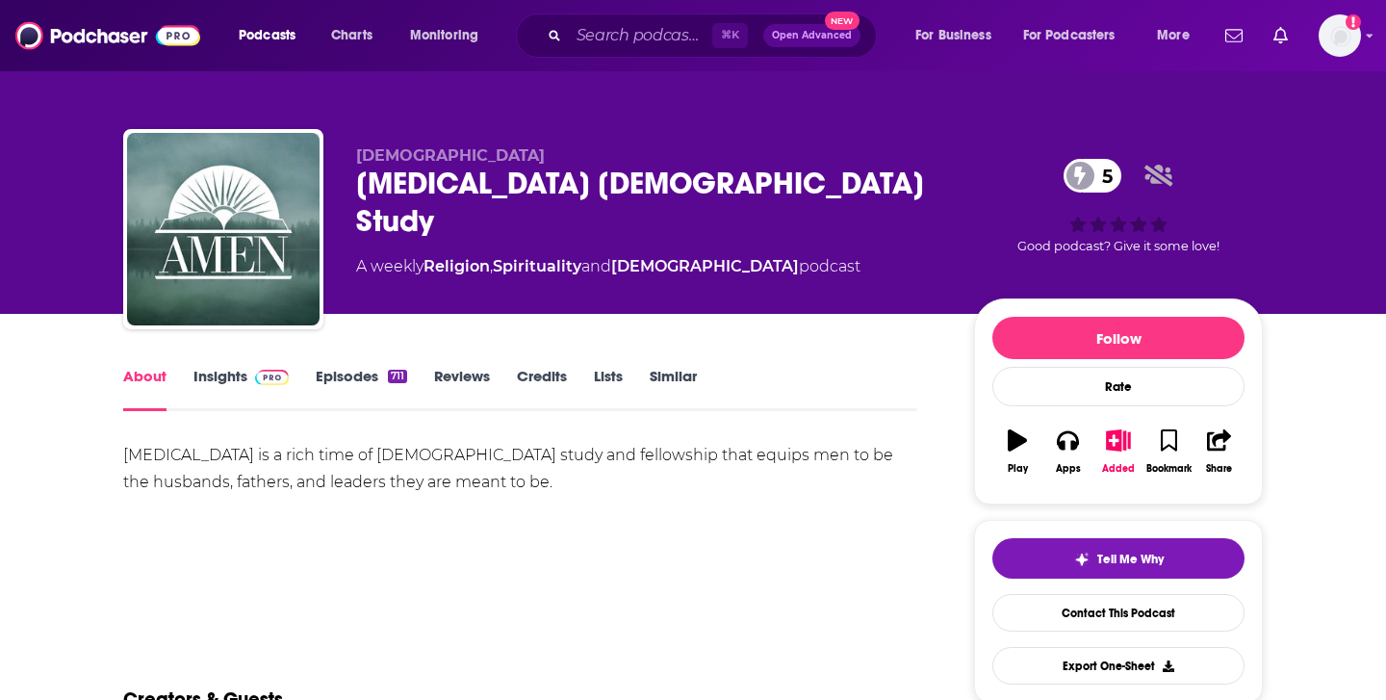
click at [348, 379] on link "Episodes 711" at bounding box center [361, 389] width 91 height 44
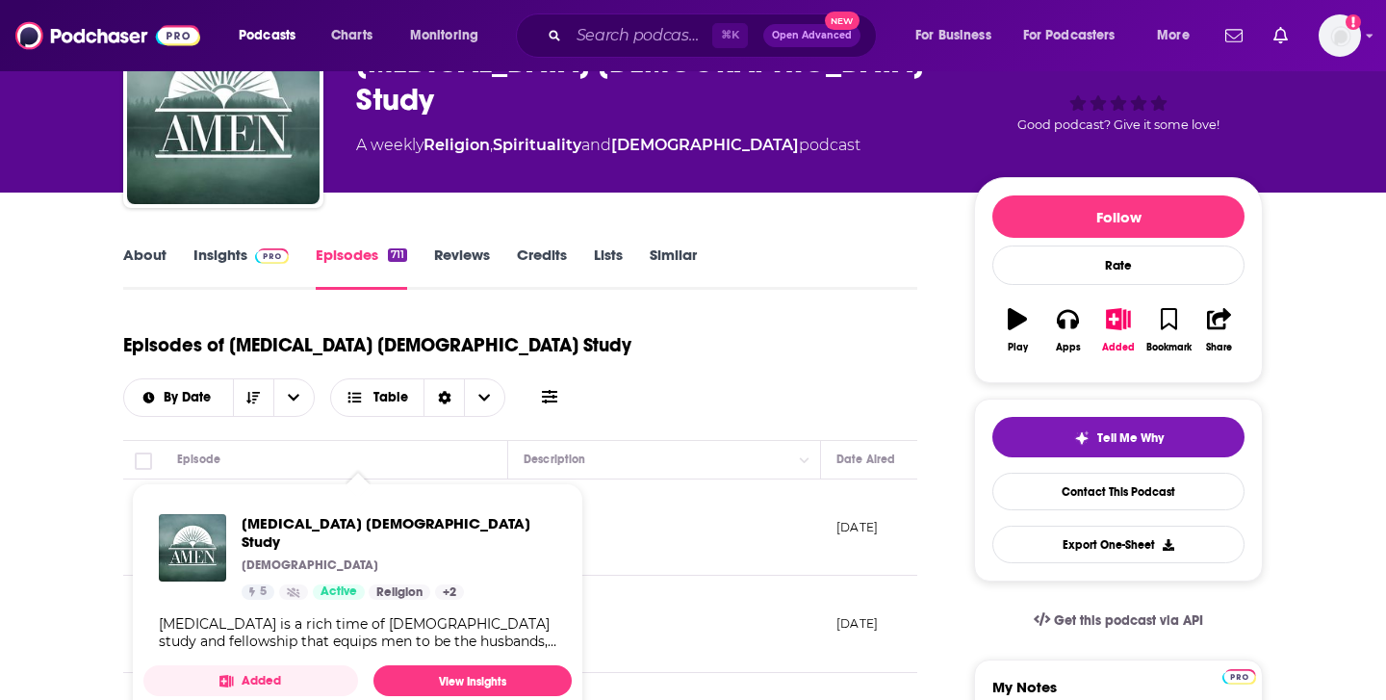
scroll to position [123, 0]
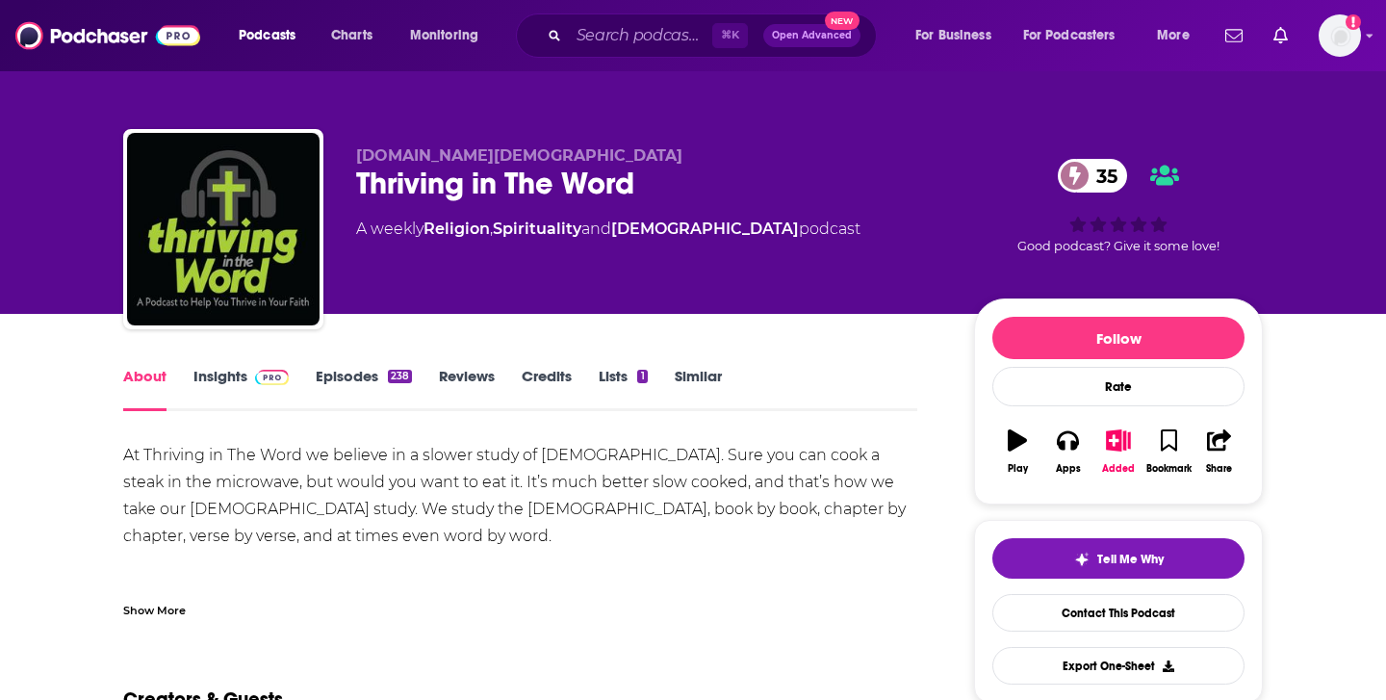
click at [393, 380] on div "238" at bounding box center [400, 376] width 24 height 13
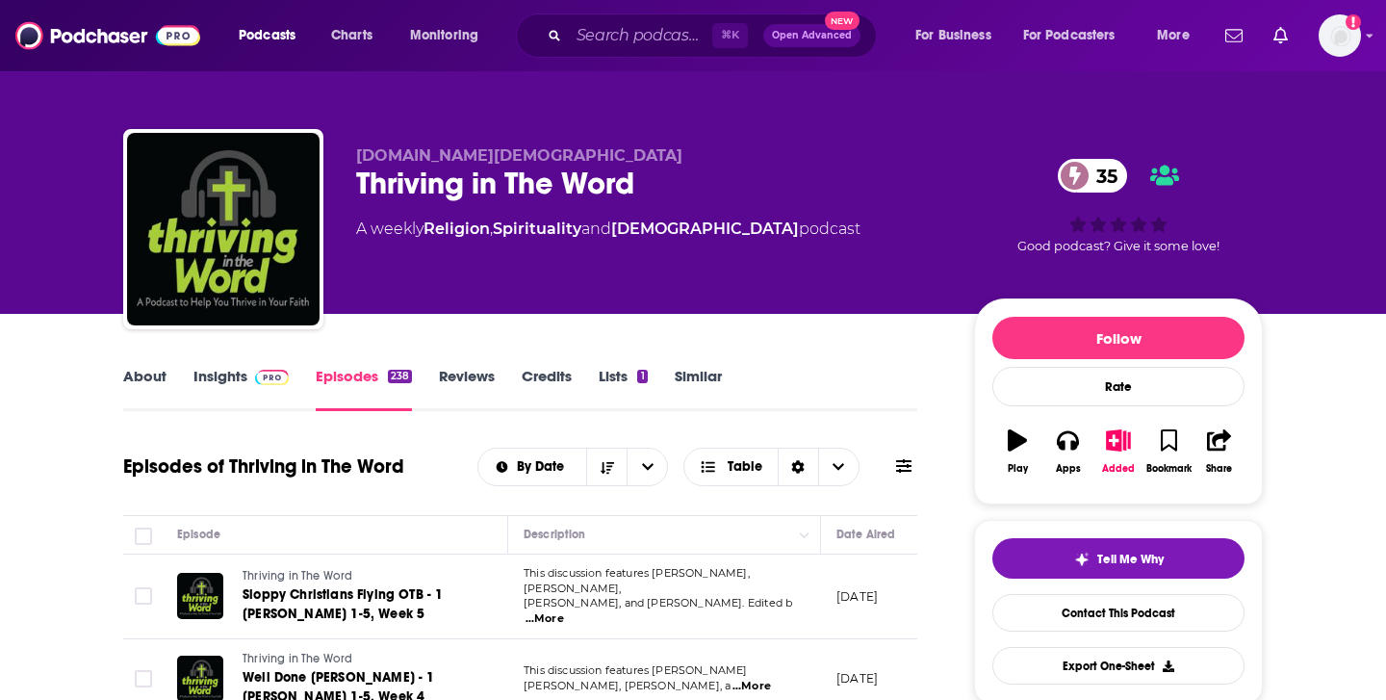
click at [647, 598] on span "Mike McHugh, and James Gowell. Edited b" at bounding box center [658, 602] width 269 height 13
click at [564, 611] on span "...More" at bounding box center [545, 618] width 39 height 15
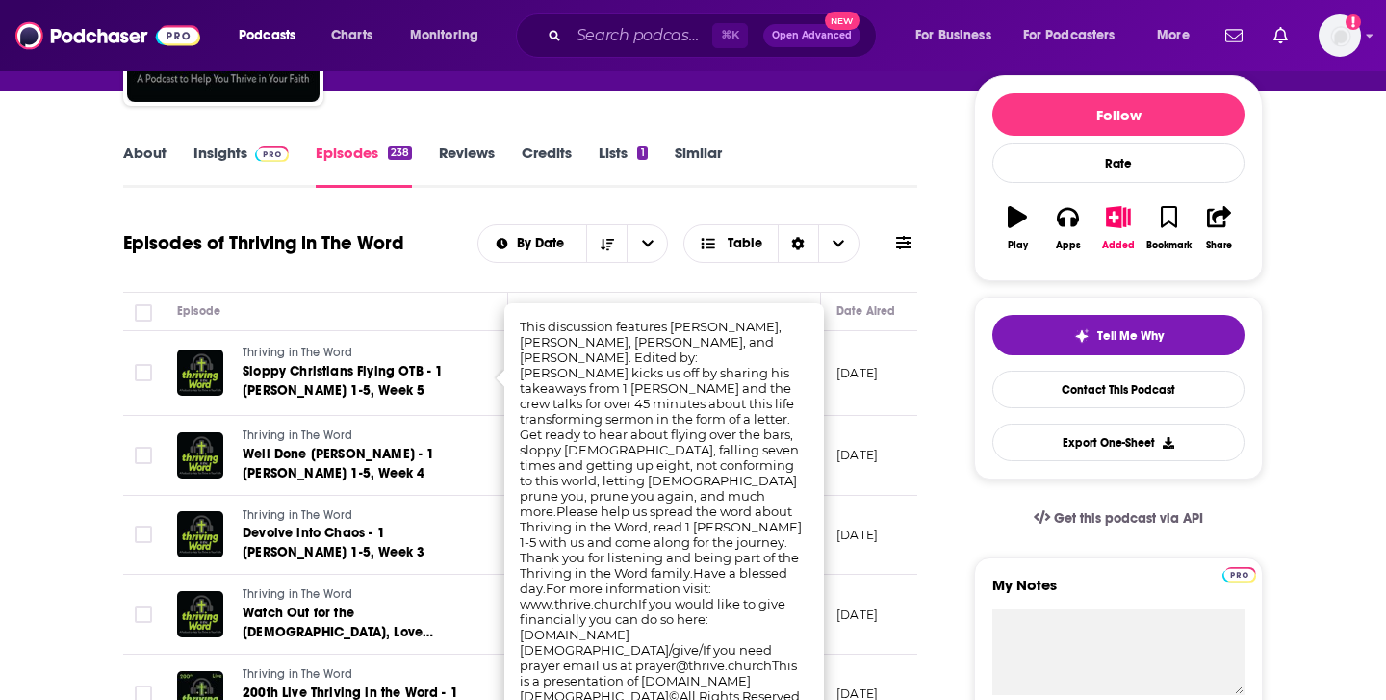
scroll to position [224, 0]
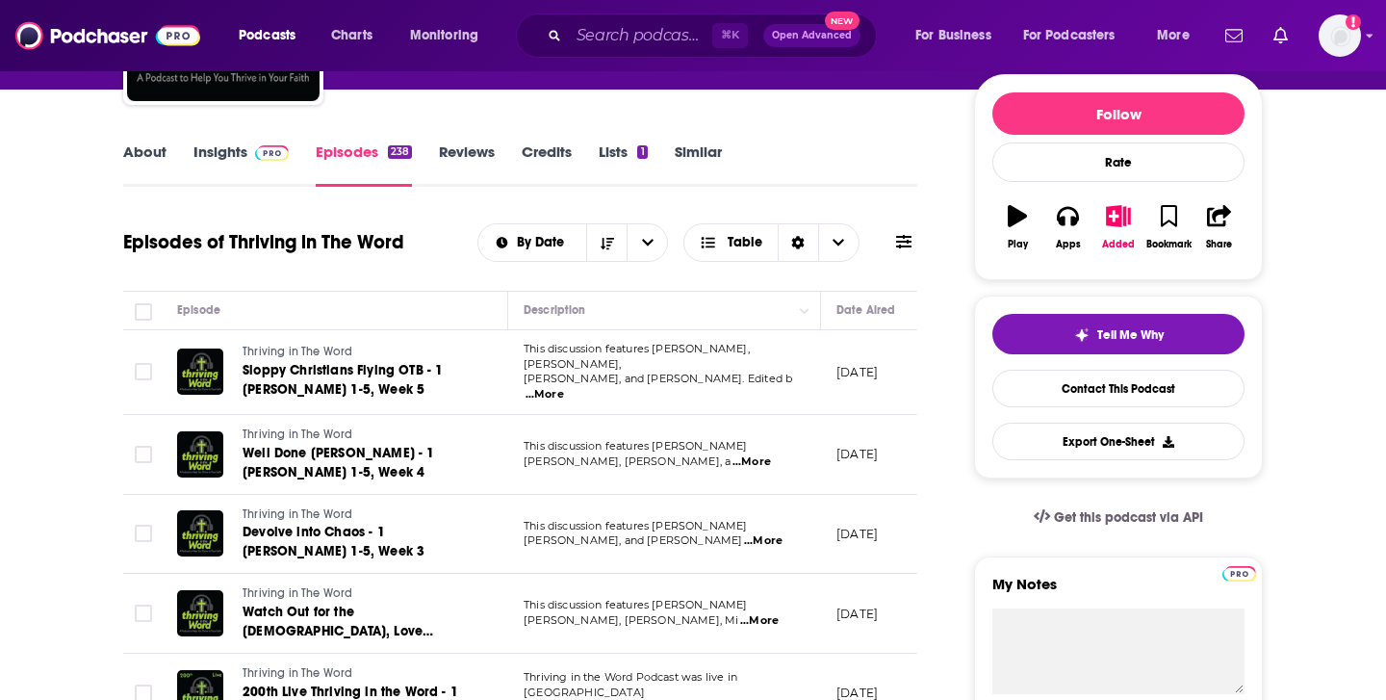
drag, startPoint x: 728, startPoint y: 620, endPoint x: 706, endPoint y: 620, distance: 22.1
click at [564, 387] on span "...More" at bounding box center [545, 394] width 39 height 15
drag, startPoint x: 725, startPoint y: 617, endPoint x: 698, endPoint y: 568, distance: 56.0
click at [670, 377] on span "Mike McHugh, and James Gowell. Edited b" at bounding box center [658, 378] width 269 height 13
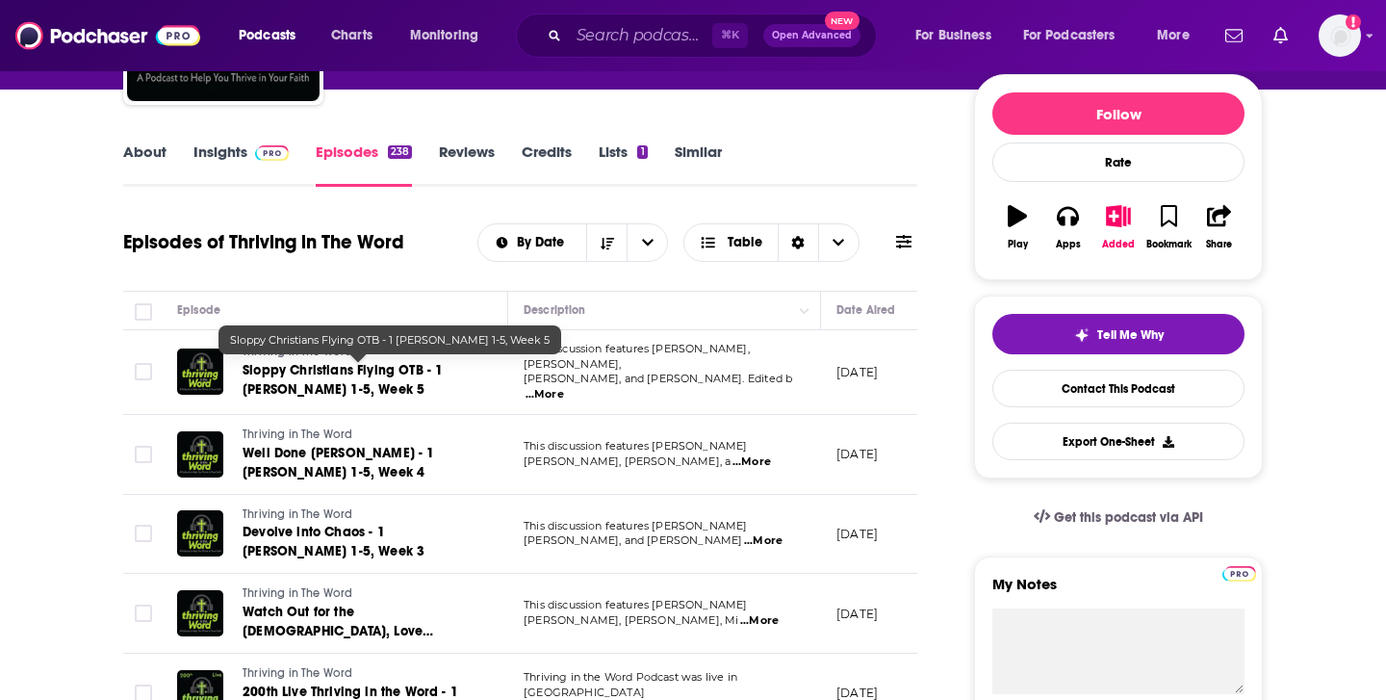
click at [412, 373] on span "Sloppy Christians Flying OTB - 1 John 1-5, Week 5" at bounding box center [343, 380] width 200 height 36
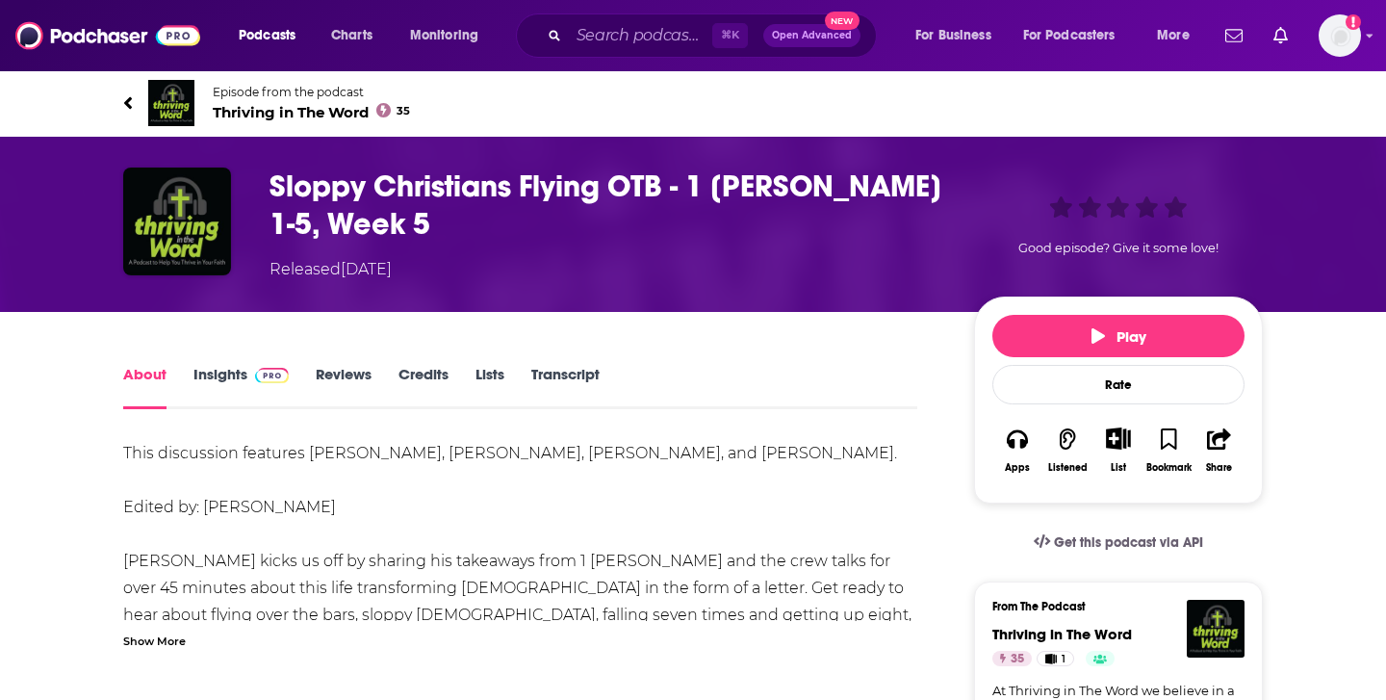
click at [178, 637] on div "Show More" at bounding box center [154, 640] width 63 height 18
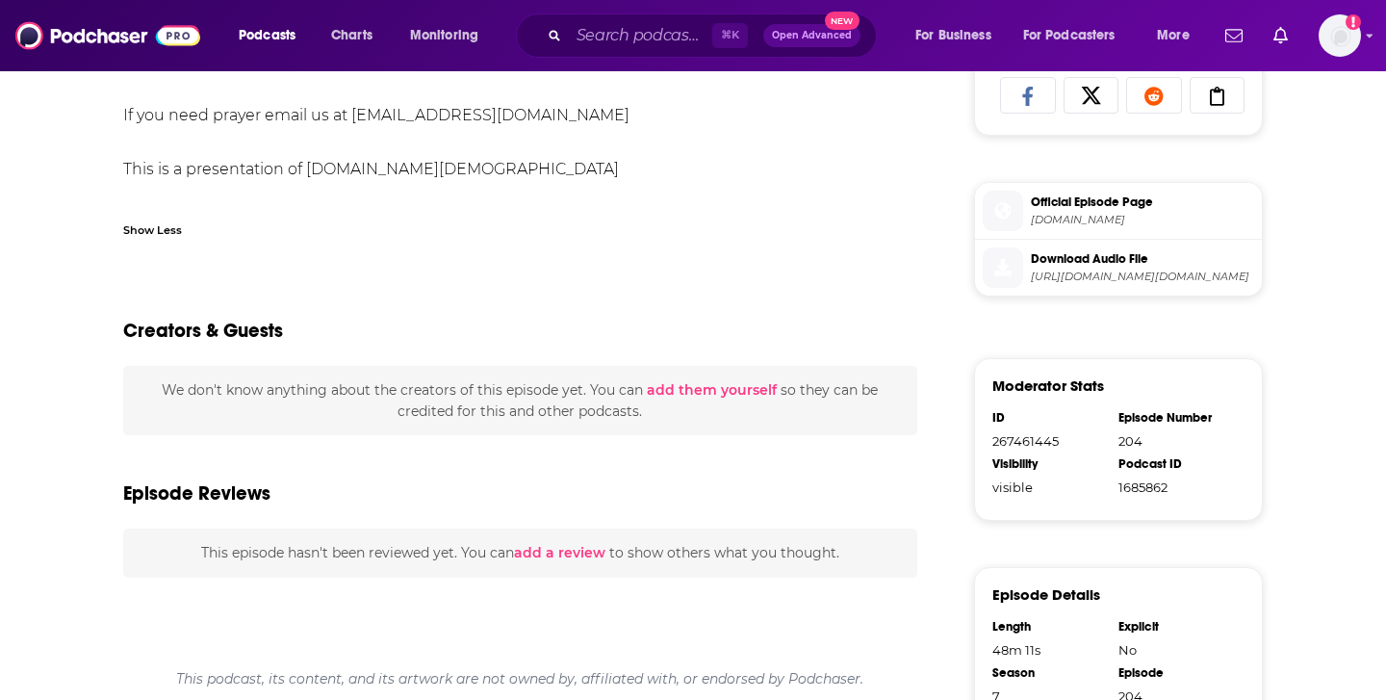
scroll to position [764, 0]
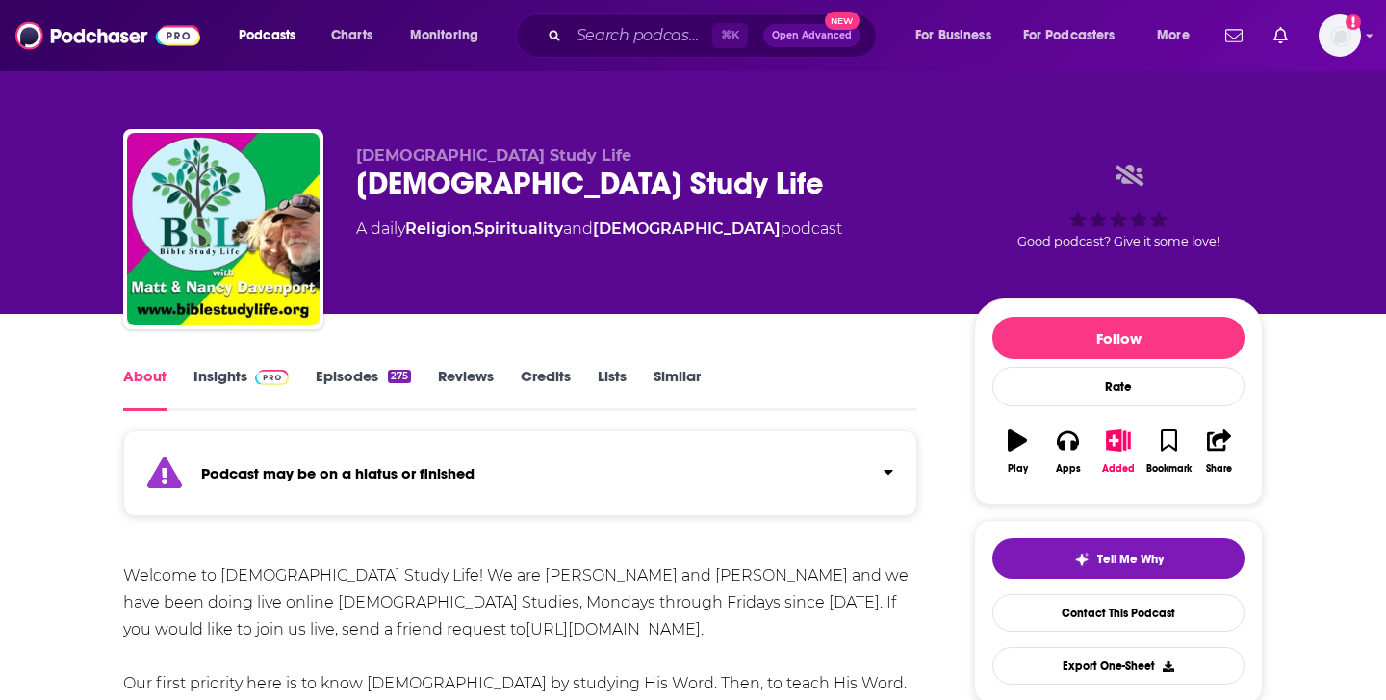
click at [364, 384] on link "Episodes 275" at bounding box center [363, 389] width 95 height 44
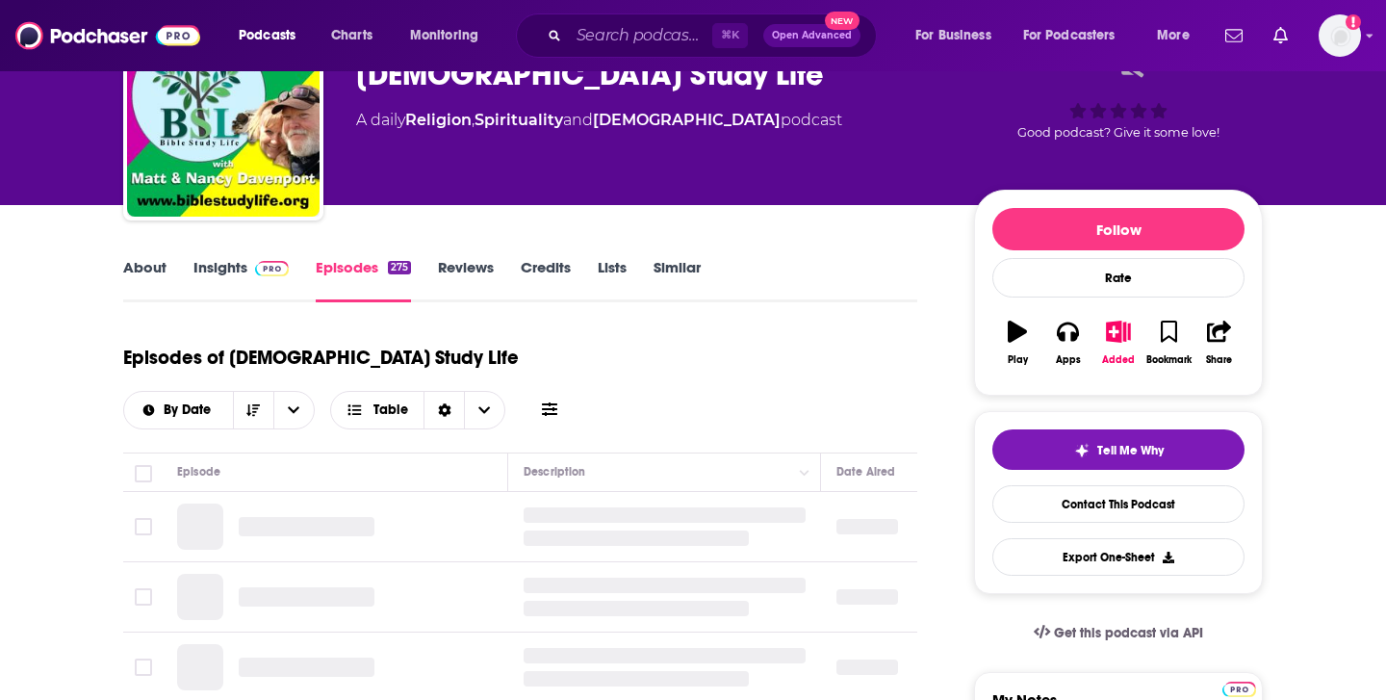
scroll to position [111, 0]
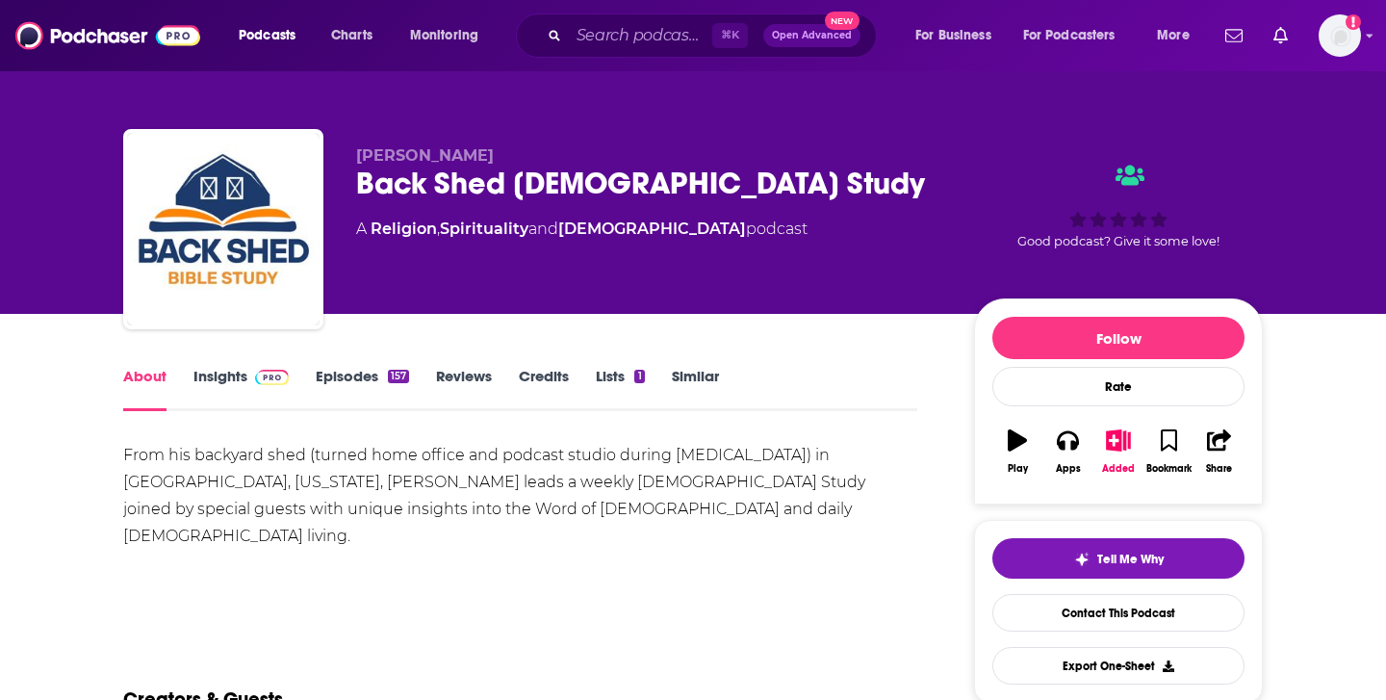
click at [366, 366] on div "About Insights Episodes 157 Reviews Credits Lists 1 Similar" at bounding box center [520, 387] width 794 height 47
click at [370, 377] on link "Episodes 157" at bounding box center [362, 389] width 93 height 44
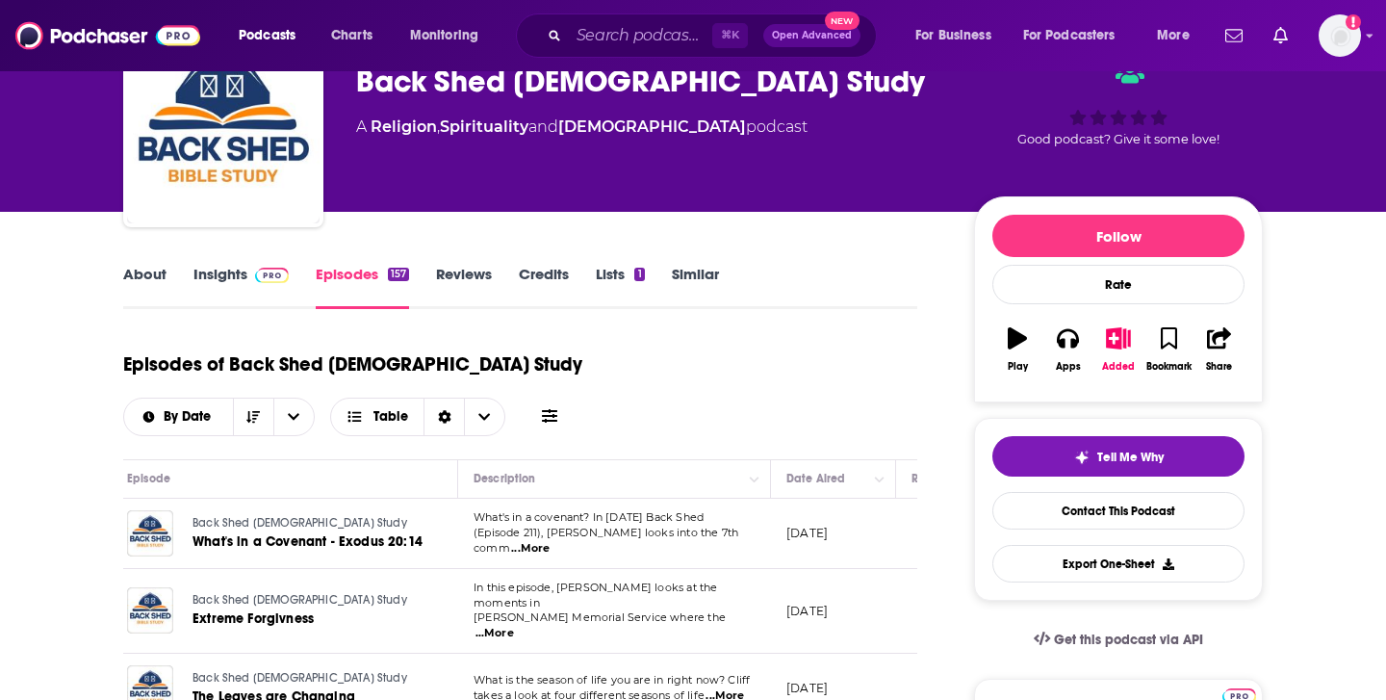
scroll to position [0, 56]
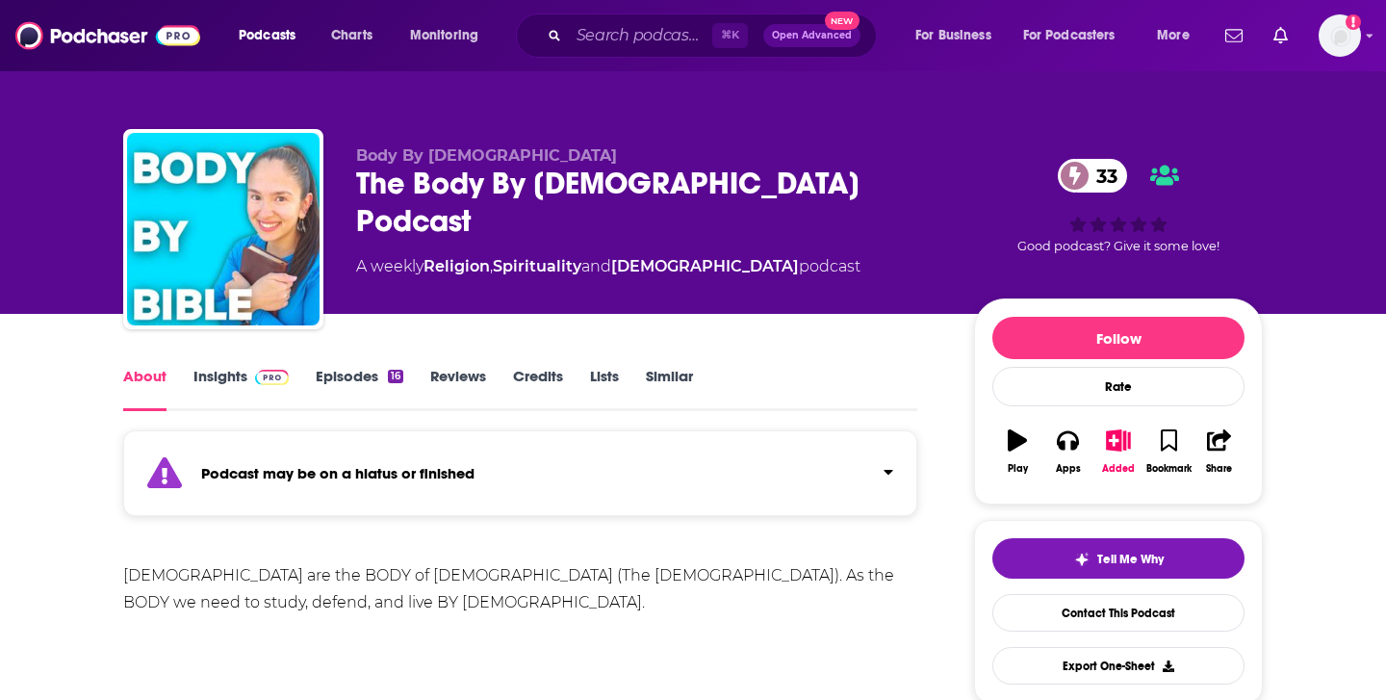
click at [453, 379] on link "Reviews" at bounding box center [458, 389] width 56 height 44
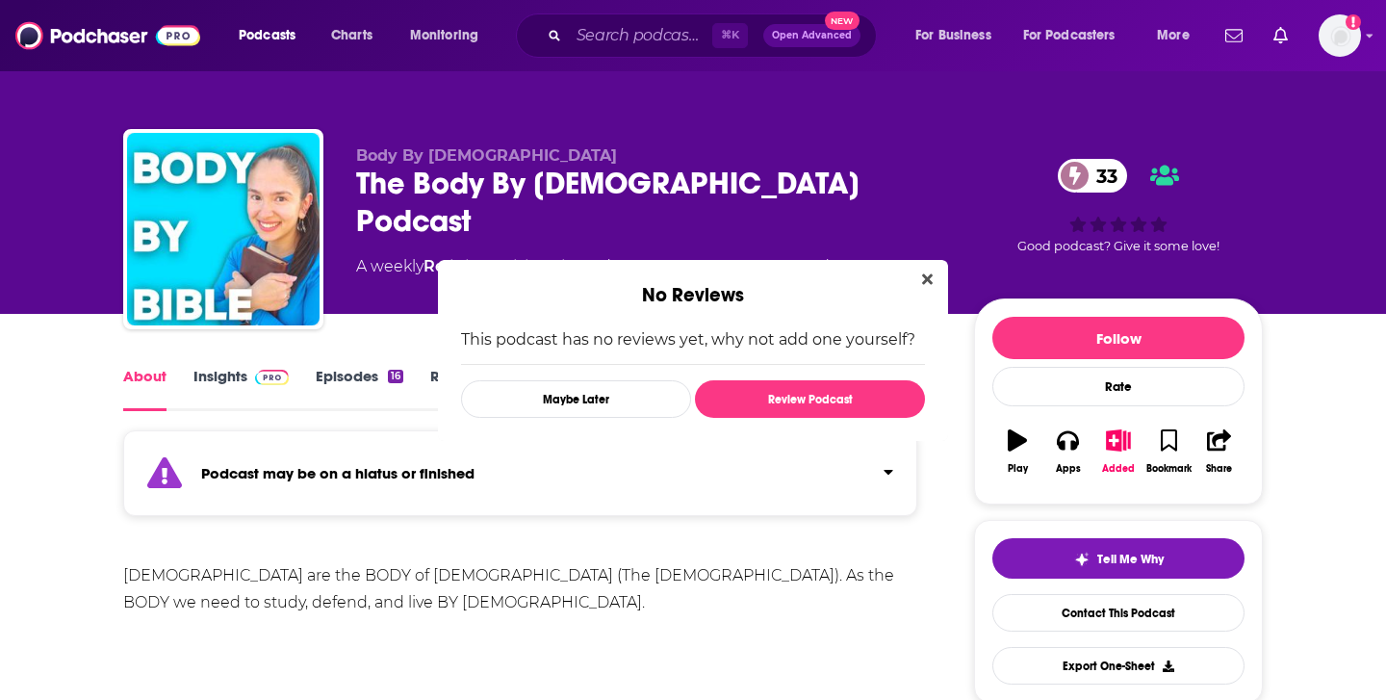
click at [452, 373] on div "This podcast has no reviews yet, why not add one yourself? Maybe Later Review P…" at bounding box center [693, 374] width 510 height 134
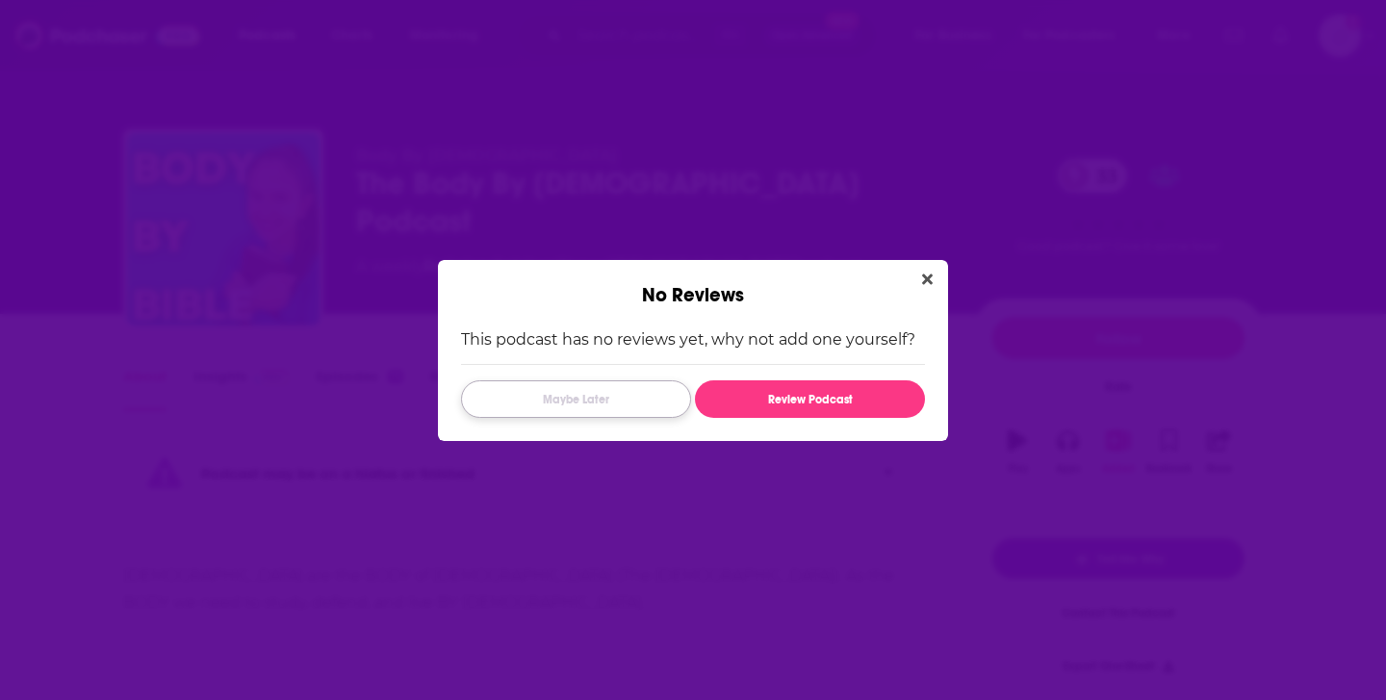
click at [618, 394] on button "Maybe Later" at bounding box center [576, 399] width 230 height 38
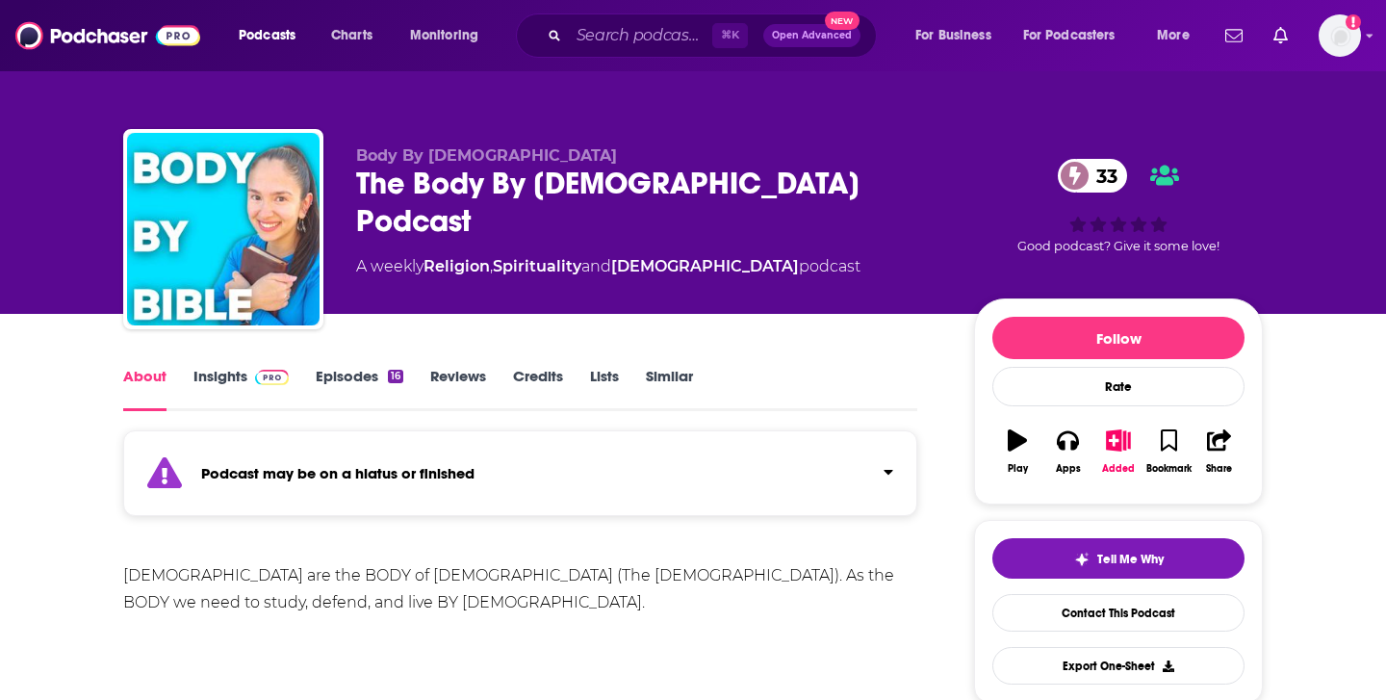
click at [384, 381] on link "Episodes 16" at bounding box center [360, 389] width 88 height 44
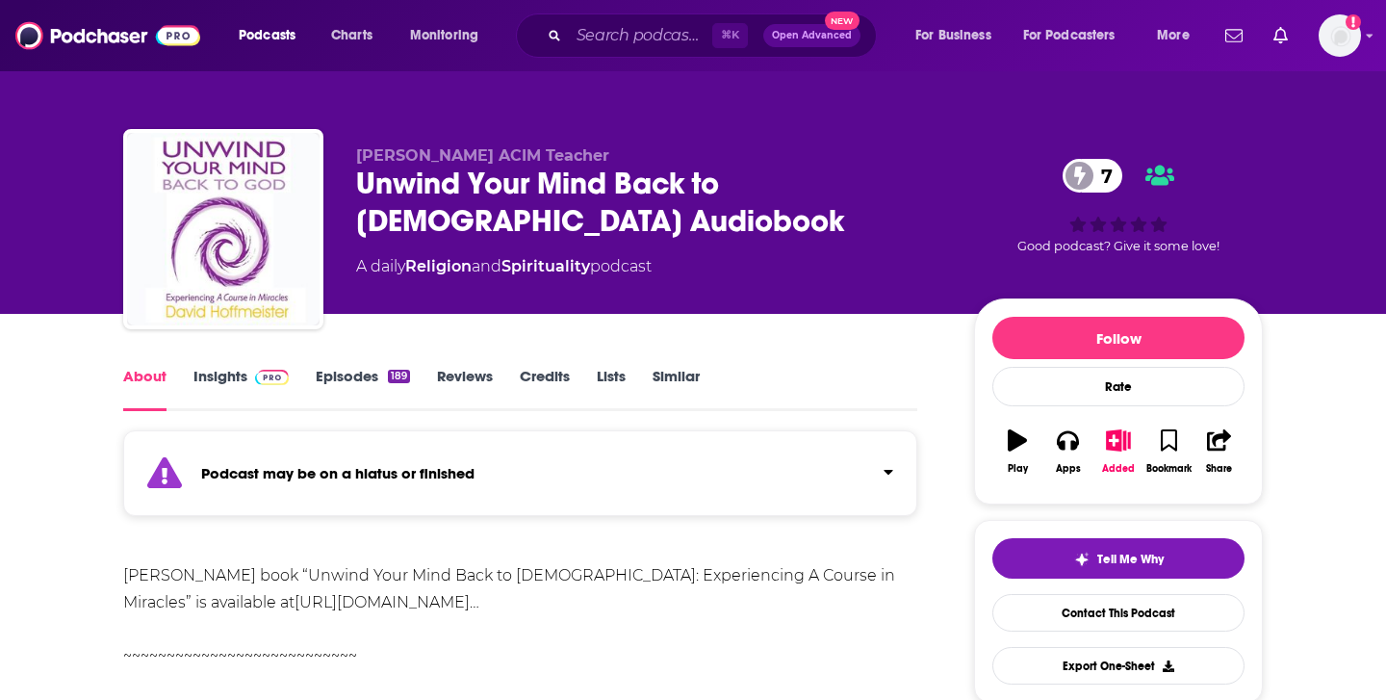
click at [390, 380] on div "189" at bounding box center [399, 376] width 22 height 13
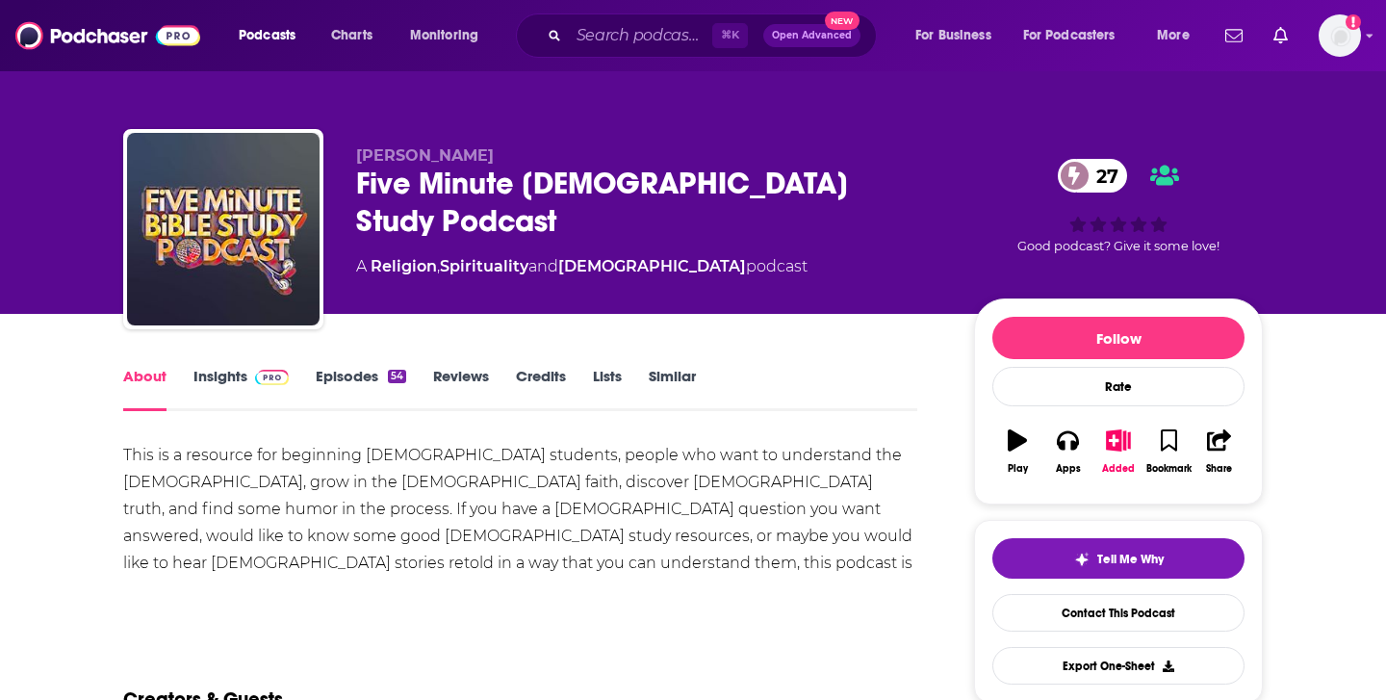
click at [370, 386] on link "Episodes 54" at bounding box center [361, 389] width 90 height 44
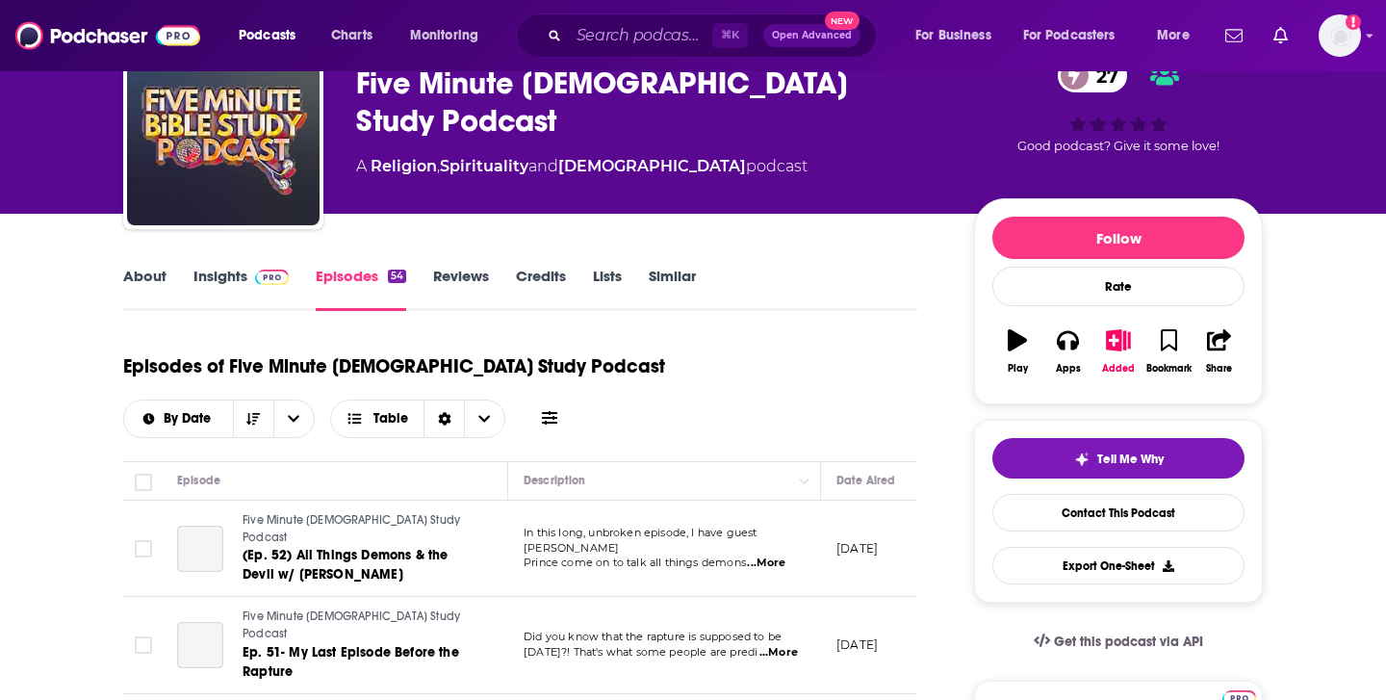
scroll to position [114, 0]
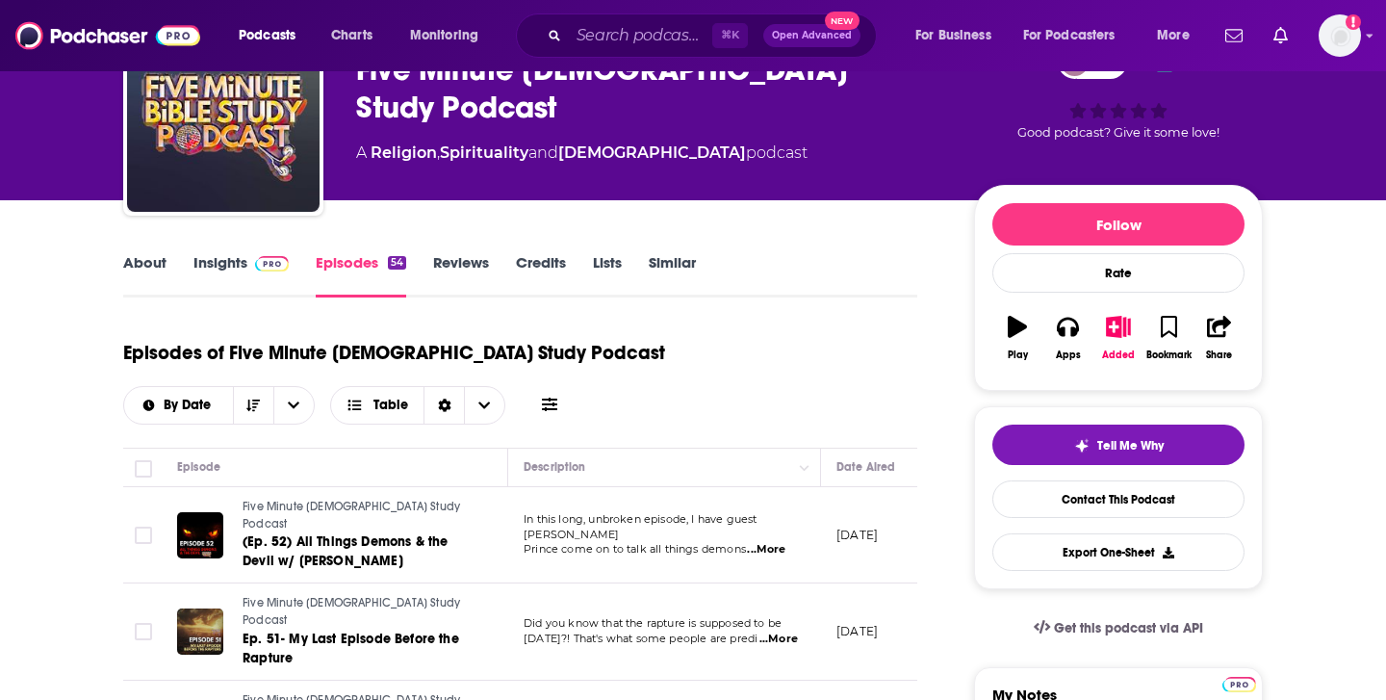
click at [778, 542] on span "...More" at bounding box center [766, 549] width 39 height 15
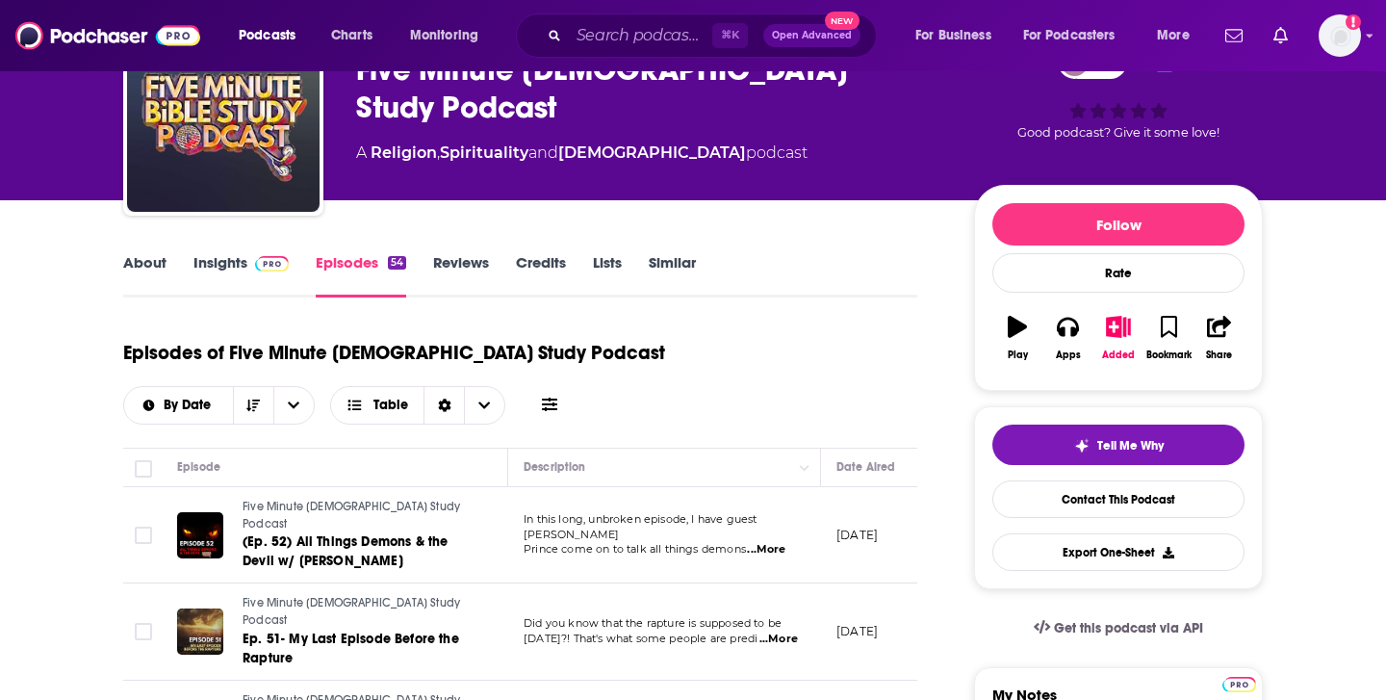
click at [780, 632] on span "...More" at bounding box center [779, 639] width 39 height 15
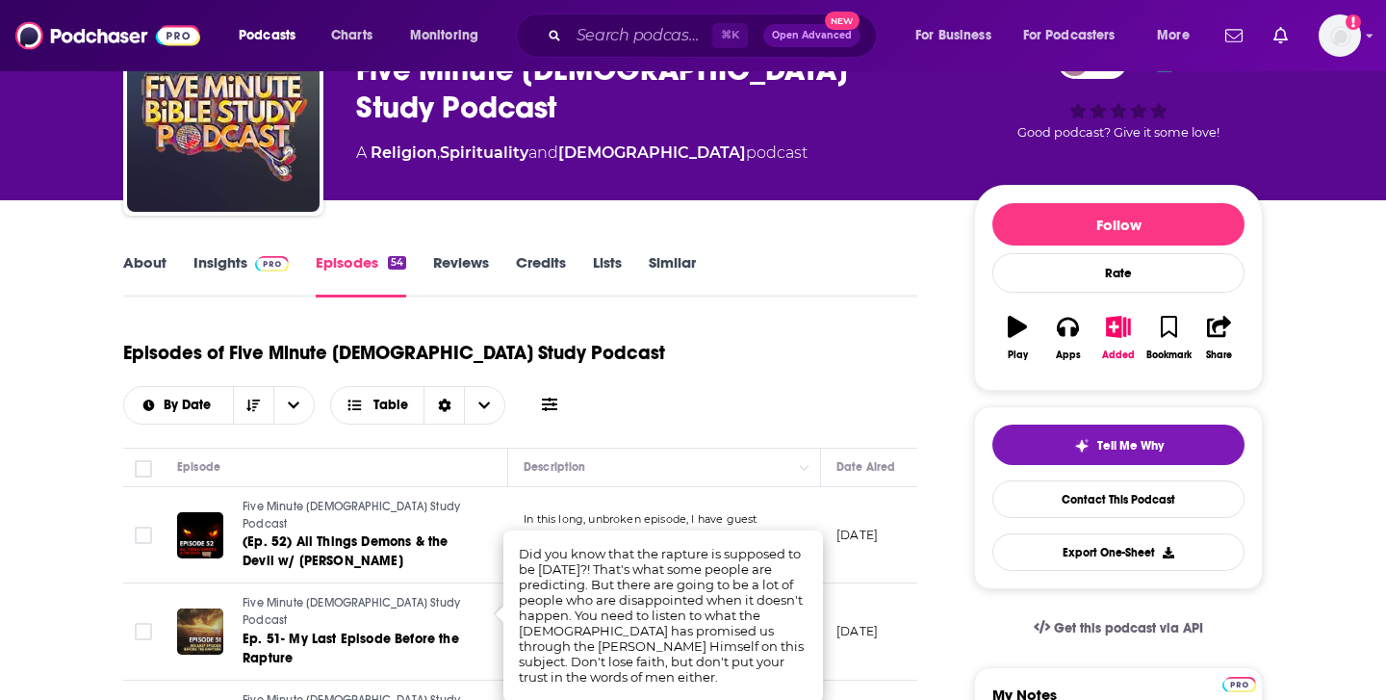
click at [763, 542] on span "...More" at bounding box center [766, 549] width 39 height 15
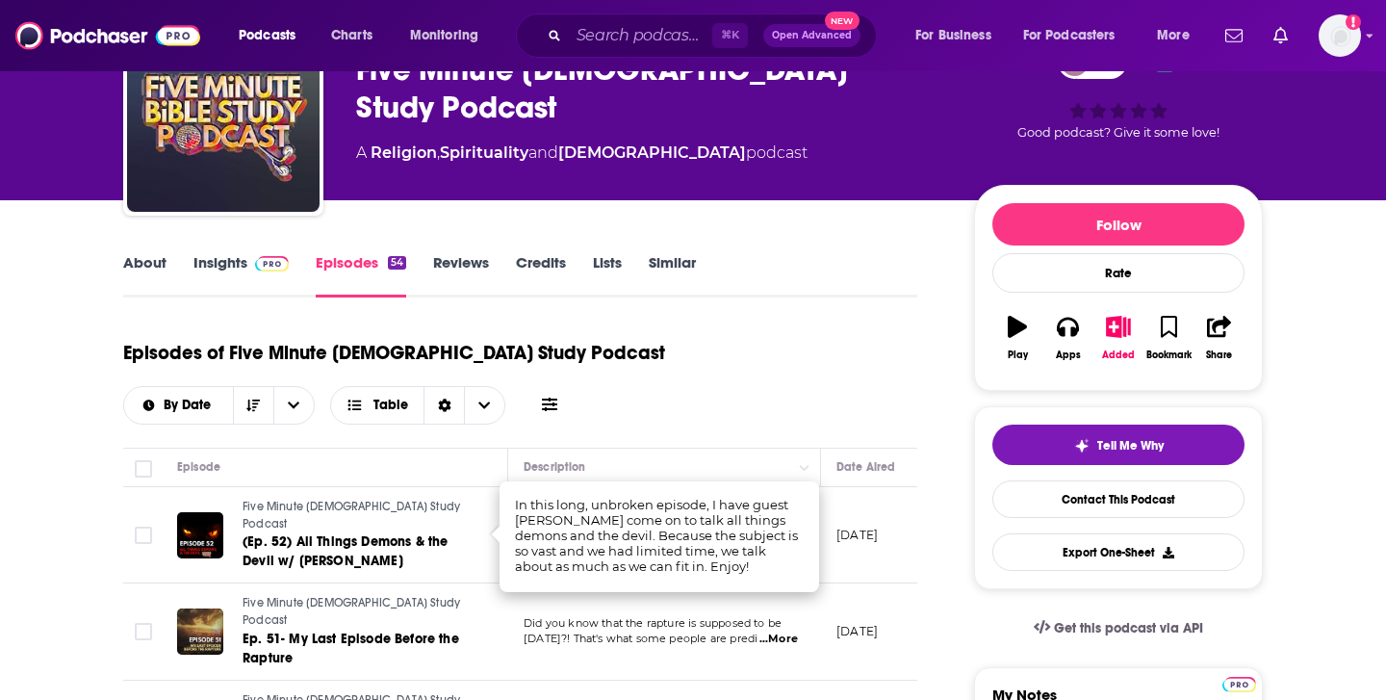
click at [745, 639] on td "Did you know that the rapture is supposed to be today?! That's what some people…" at bounding box center [664, 631] width 313 height 97
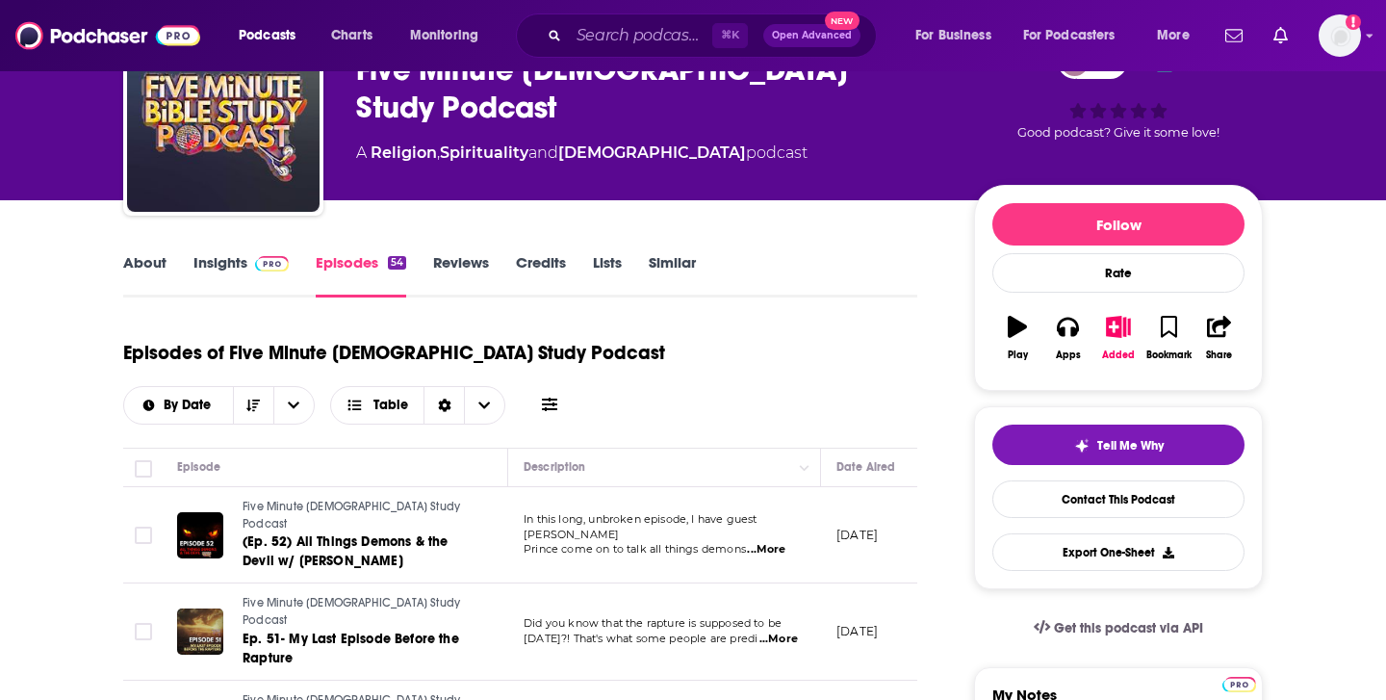
click at [777, 542] on span "...More" at bounding box center [766, 549] width 39 height 15
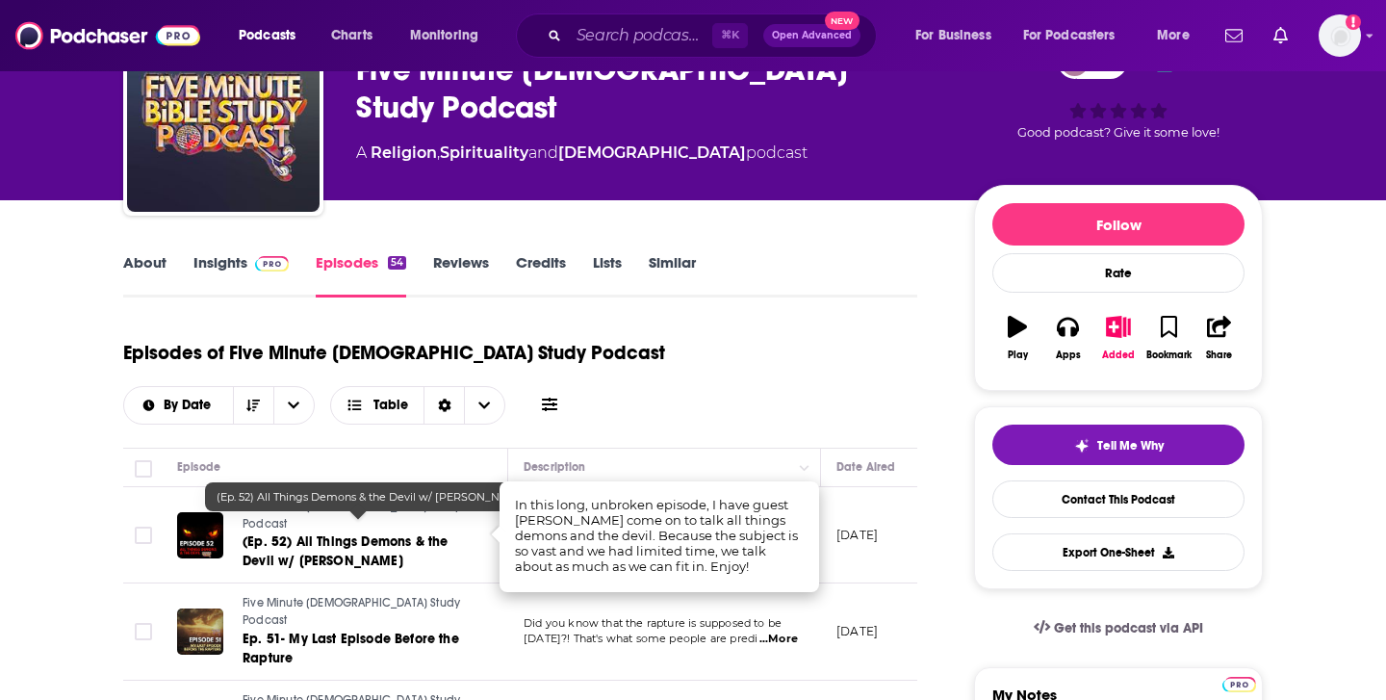
click at [354, 562] on td "Five Minute Bible Study Podcast (Ep. 52) All Things Demons & the Devil w/ Elton…" at bounding box center [335, 535] width 347 height 97
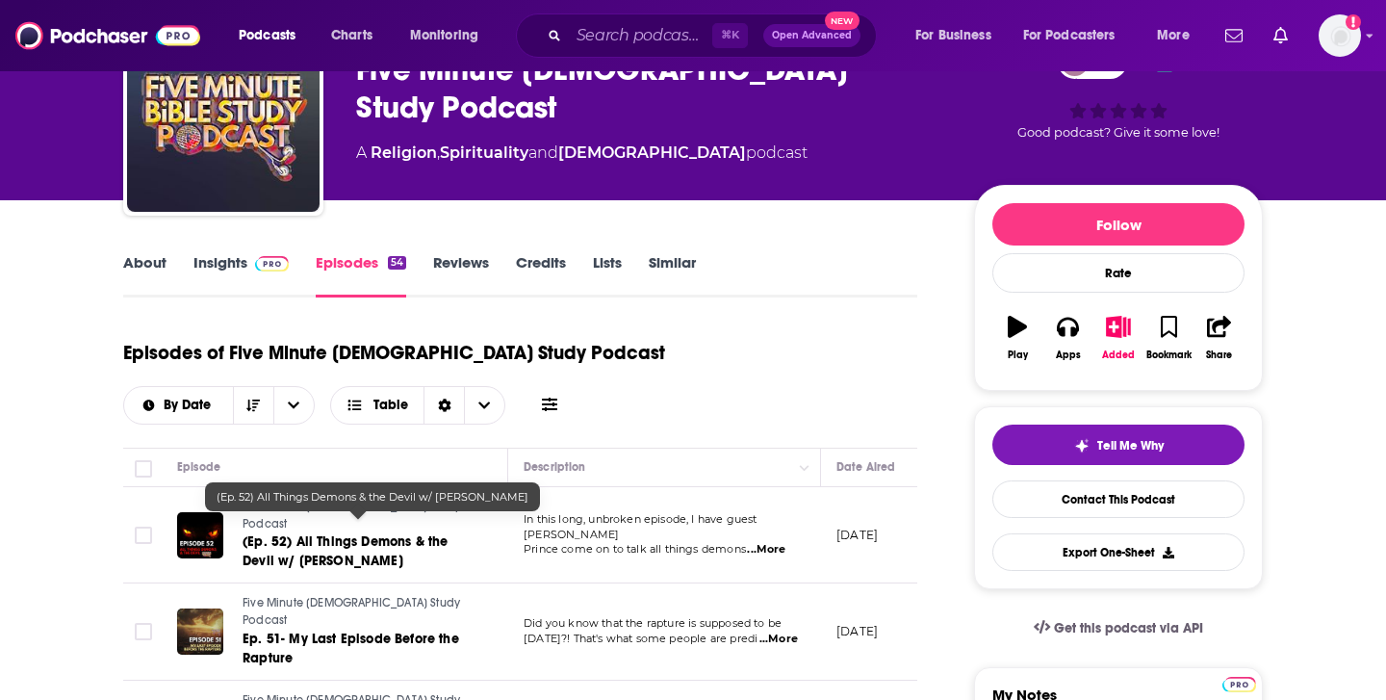
click at [356, 539] on span "(Ep. 52) All Things Demons & the Devil w/ Elton Prince" at bounding box center [345, 551] width 205 height 36
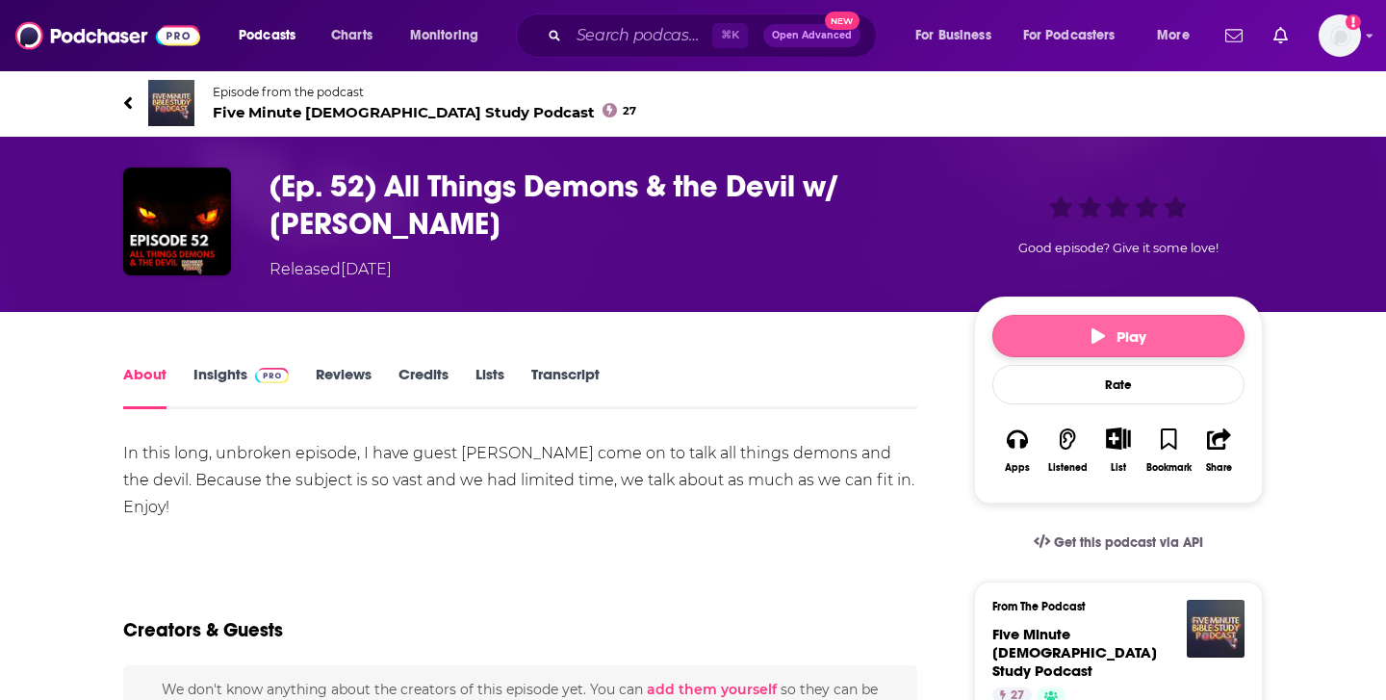
click at [1099, 319] on button "Play" at bounding box center [1119, 336] width 252 height 42
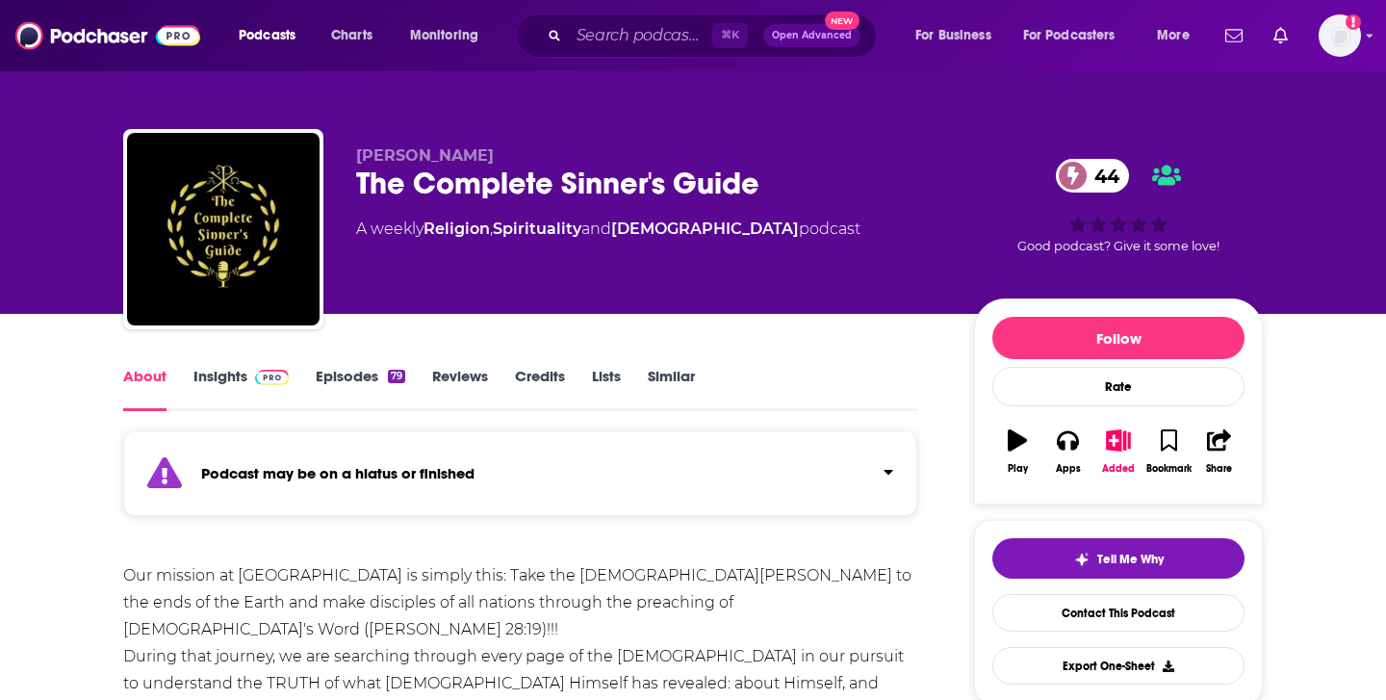
click at [359, 374] on link "Episodes 79" at bounding box center [361, 389] width 90 height 44
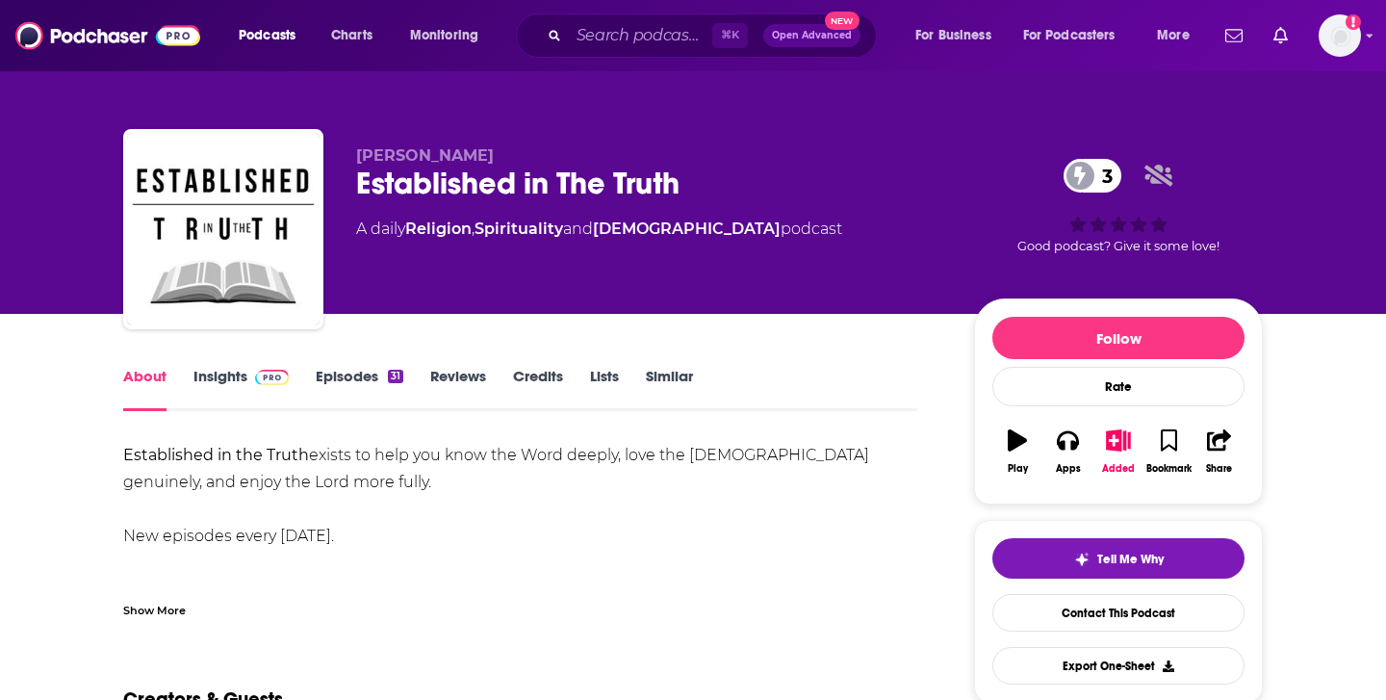
click at [357, 380] on link "Episodes 31" at bounding box center [360, 389] width 88 height 44
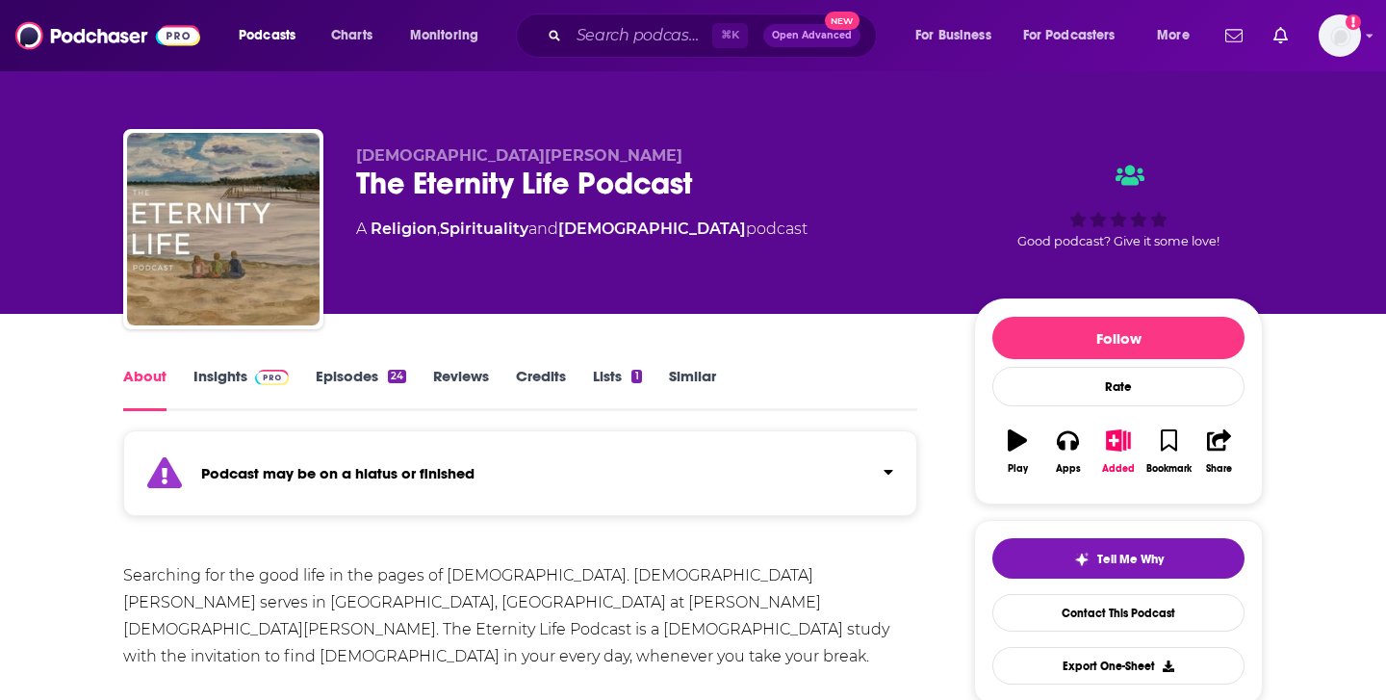
click at [359, 393] on link "Episodes 24" at bounding box center [361, 389] width 90 height 44
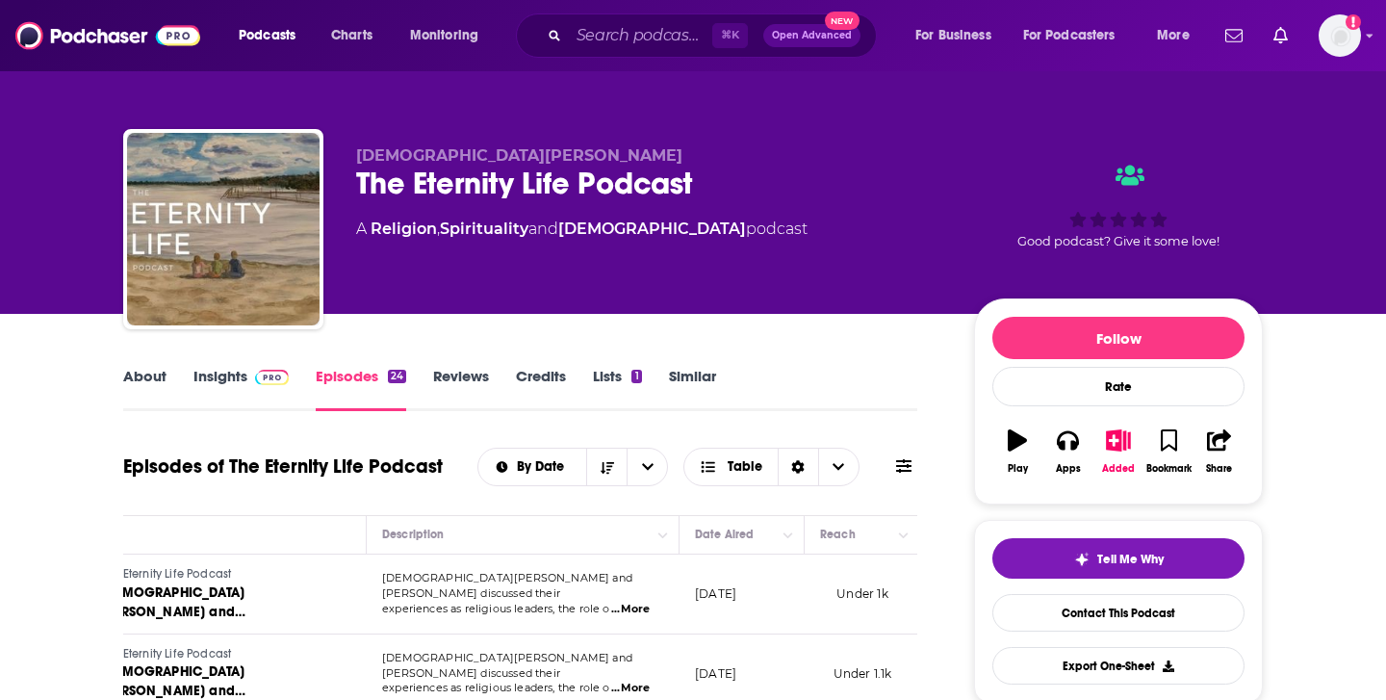
scroll to position [0, 152]
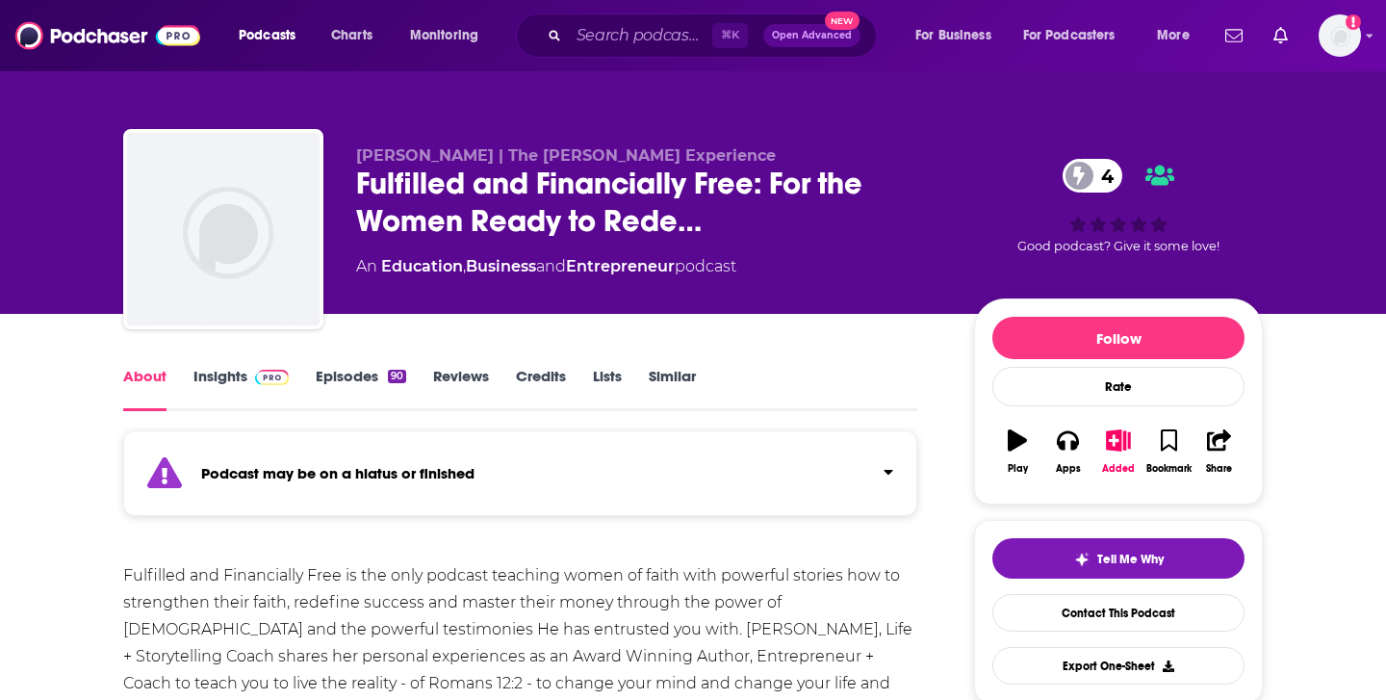
click at [363, 373] on link "Episodes 90" at bounding box center [361, 389] width 90 height 44
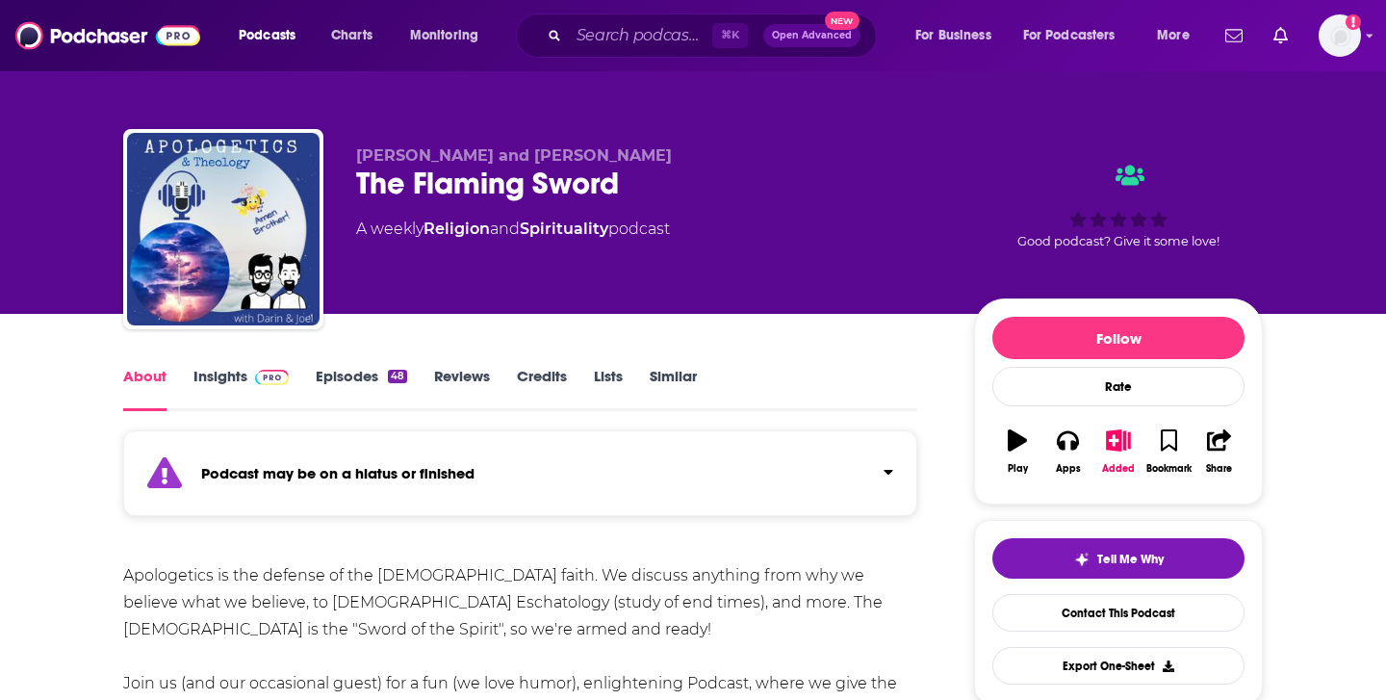
click at [374, 385] on link "Episodes 48" at bounding box center [361, 389] width 91 height 44
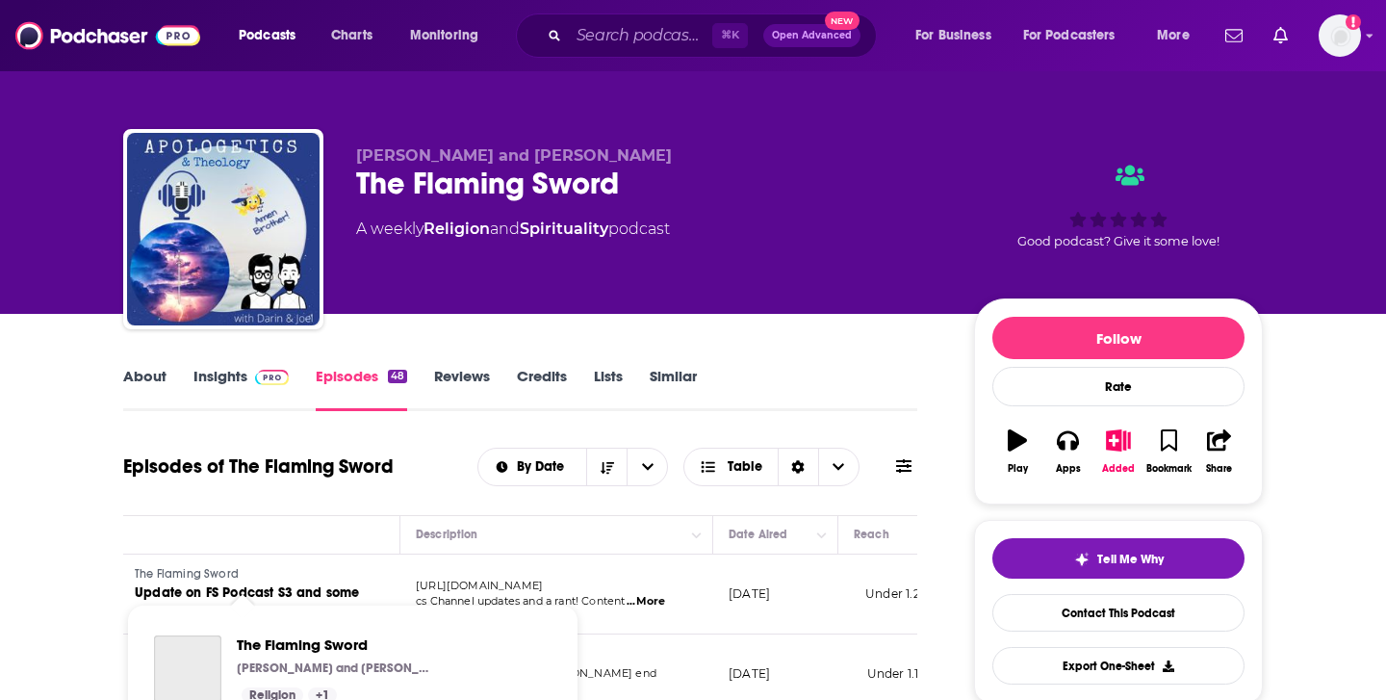
scroll to position [0, 116]
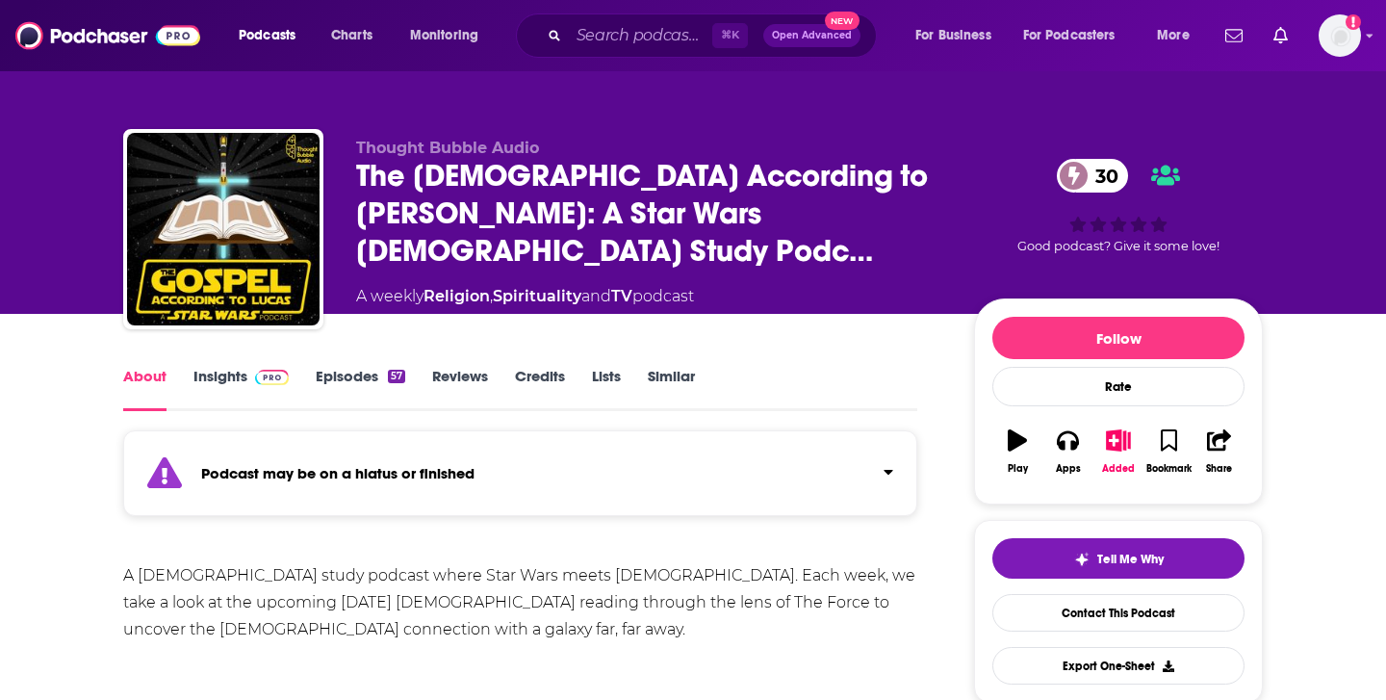
click at [348, 384] on link "Episodes 57" at bounding box center [361, 389] width 90 height 44
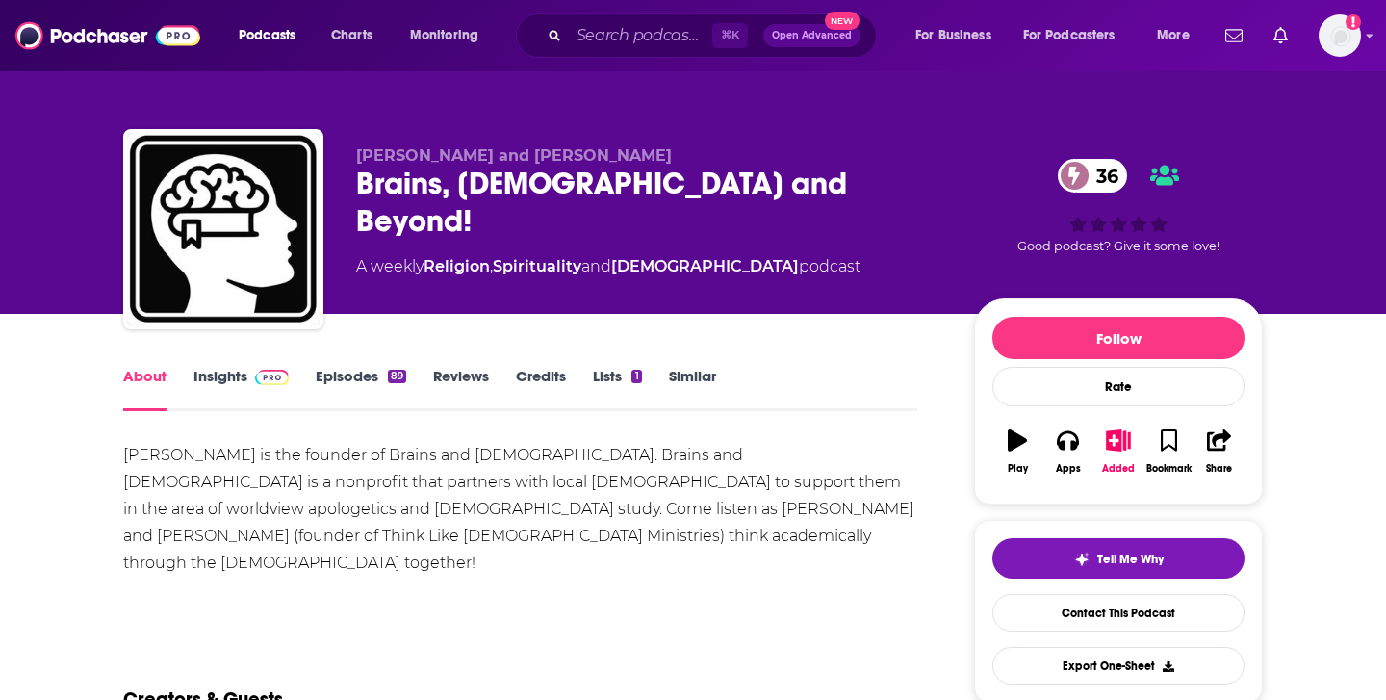
click at [339, 380] on link "Episodes 89" at bounding box center [361, 389] width 90 height 44
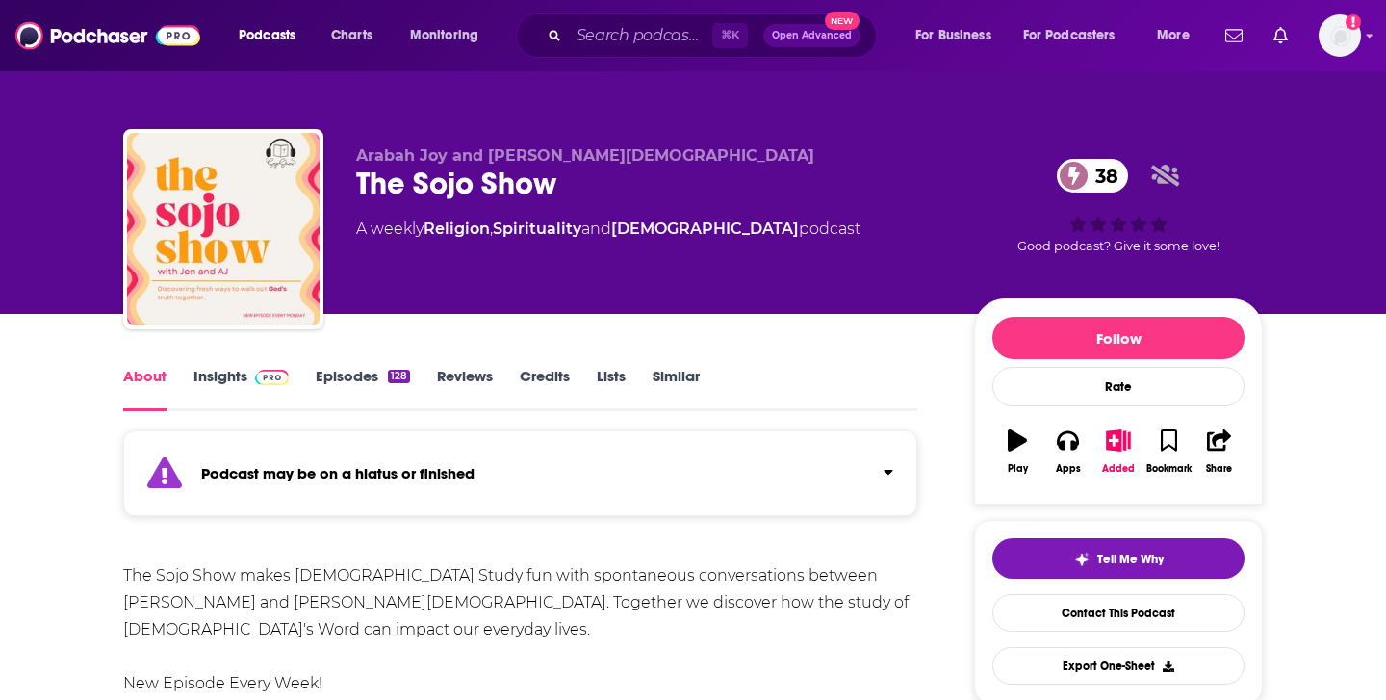
click at [371, 380] on link "Episodes 128" at bounding box center [363, 389] width 94 height 44
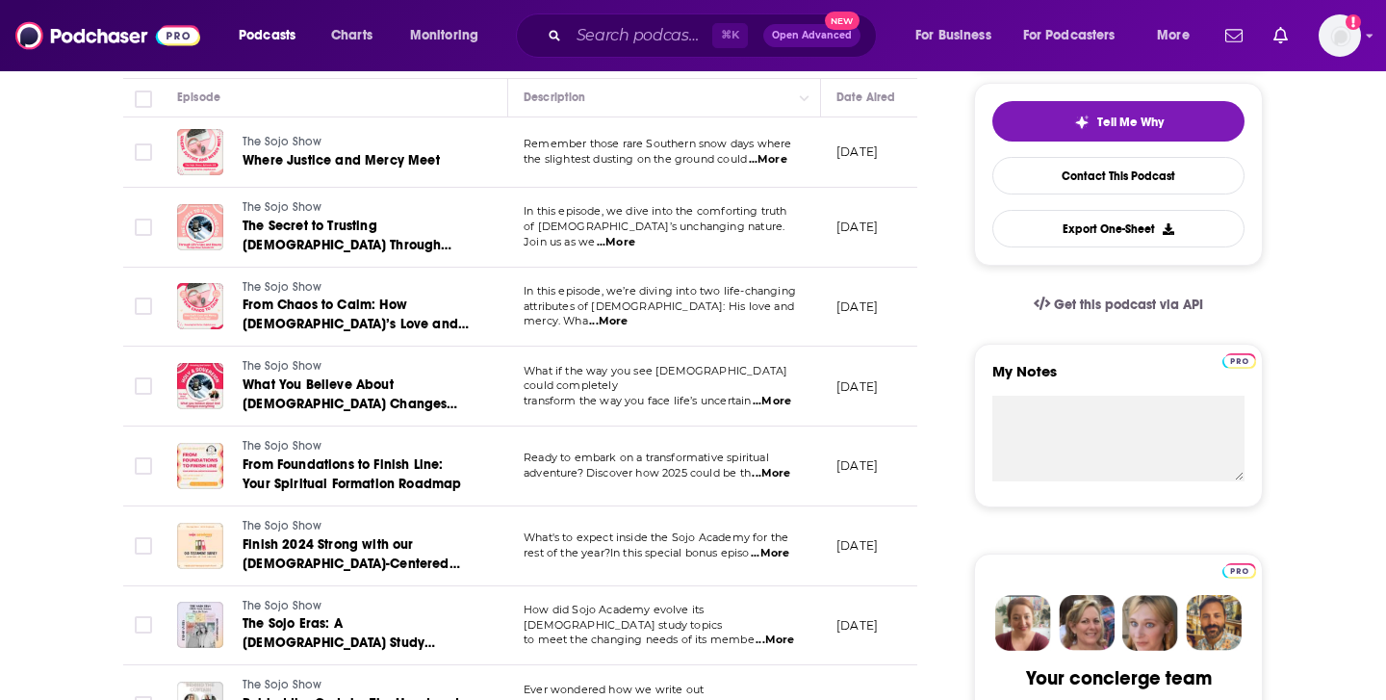
scroll to position [107, 0]
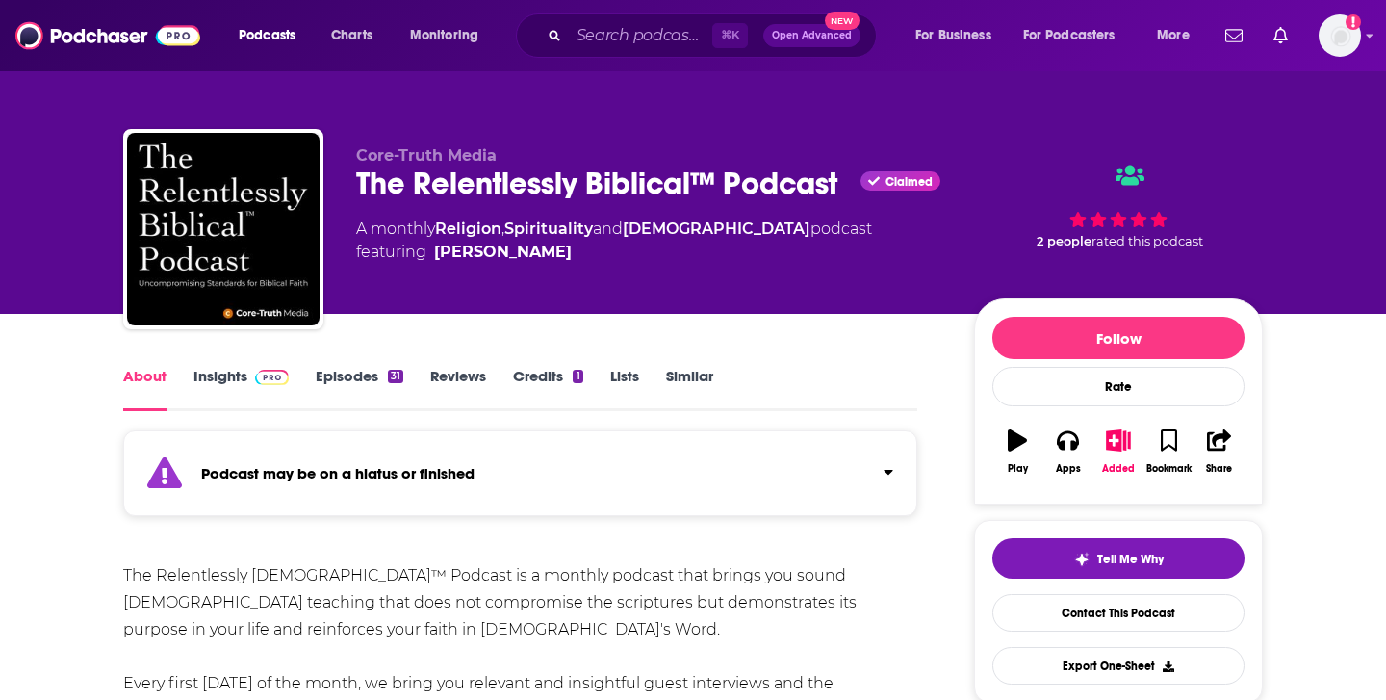
click at [356, 375] on link "Episodes 31" at bounding box center [360, 389] width 88 height 44
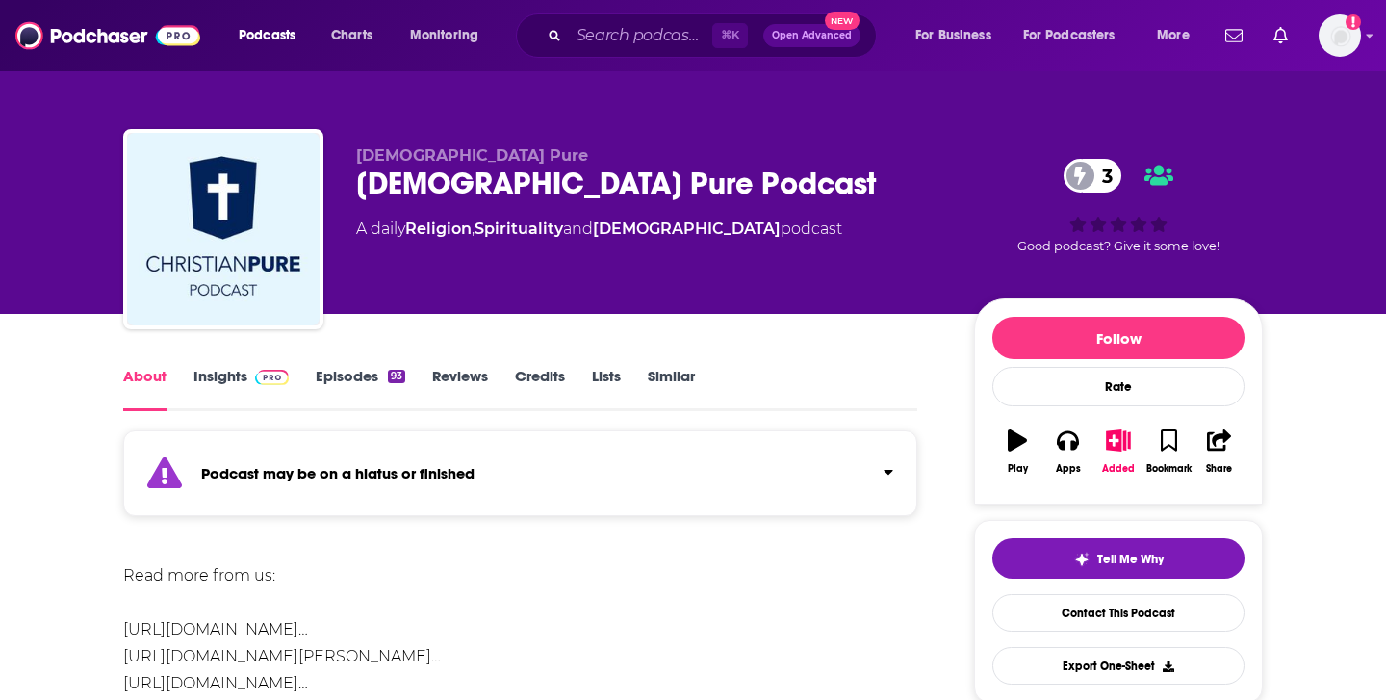
click at [359, 390] on link "Episodes 93" at bounding box center [361, 389] width 90 height 44
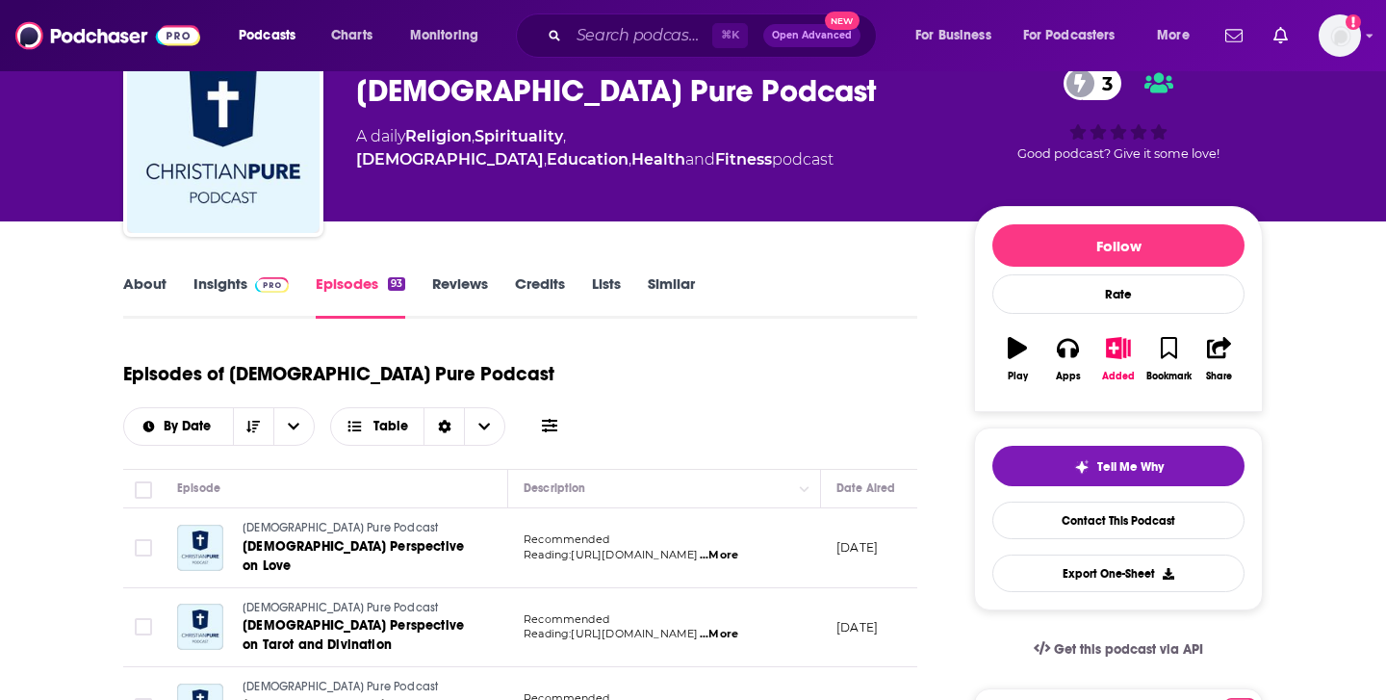
scroll to position [1066, 0]
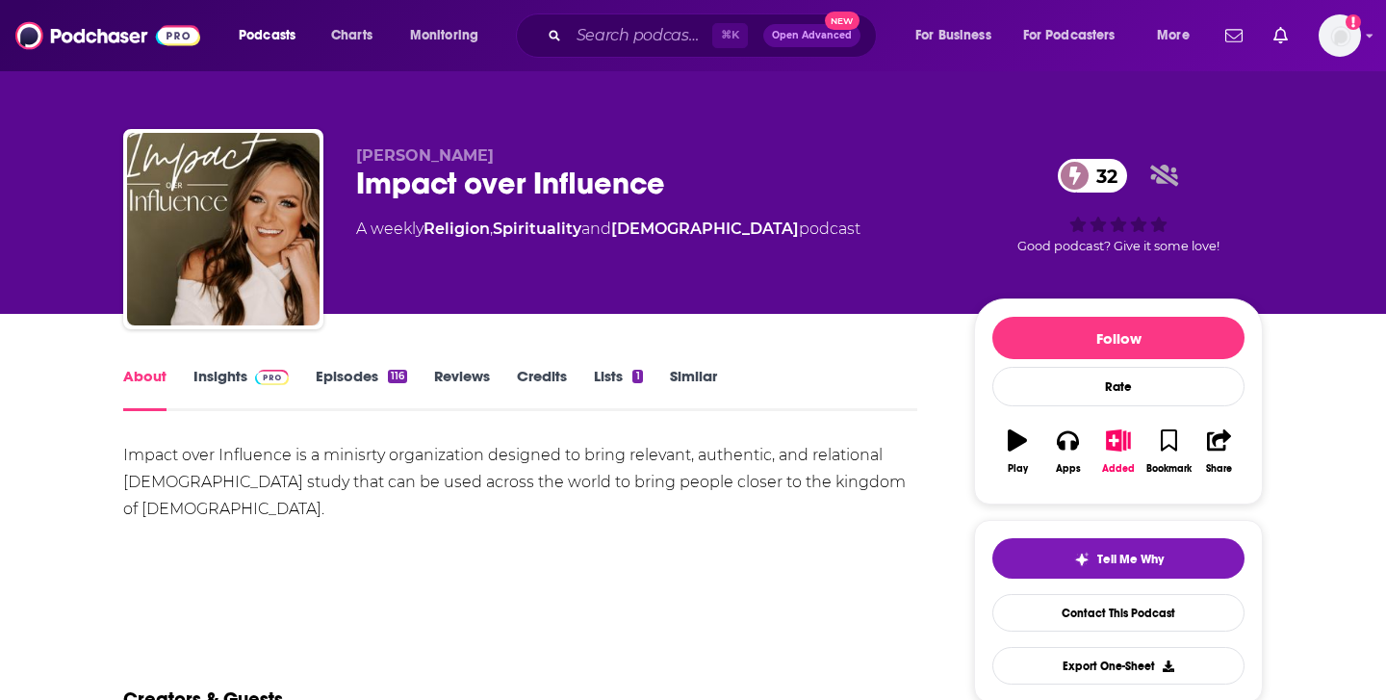
click at [355, 370] on link "Episodes 116" at bounding box center [361, 389] width 91 height 44
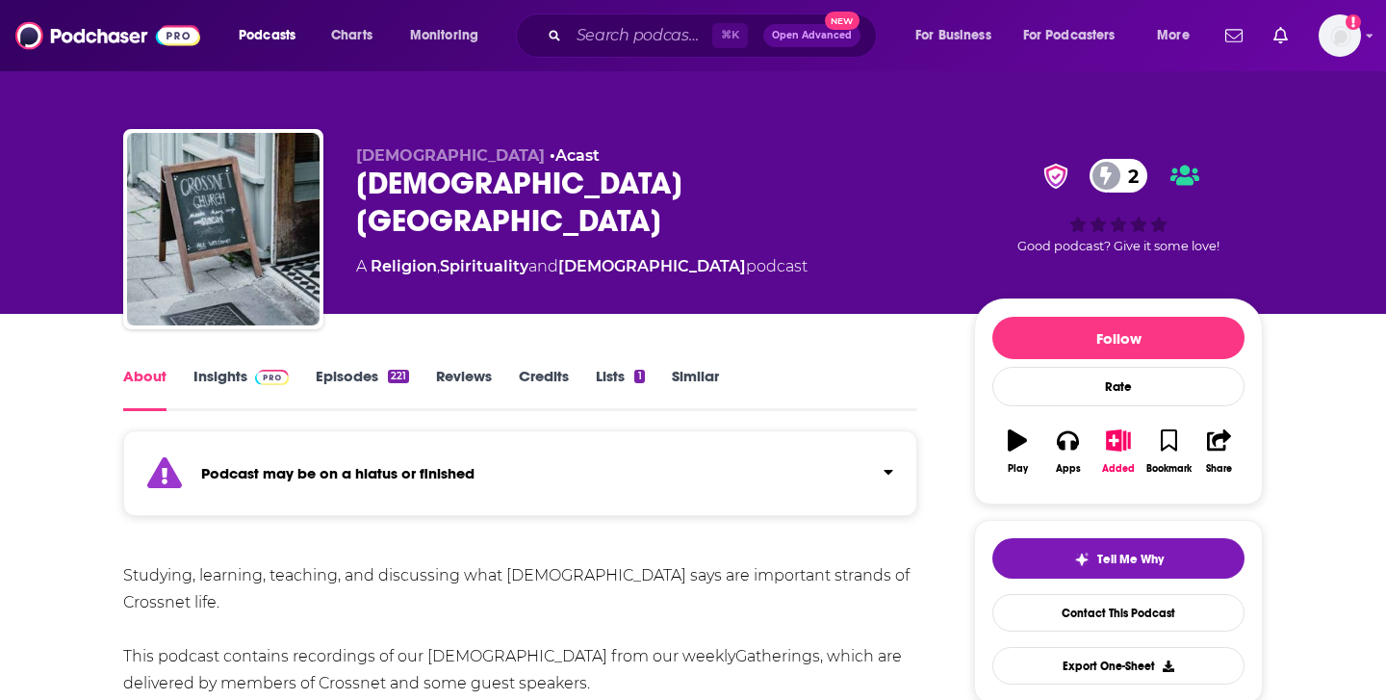
click at [374, 370] on link "Episodes 221" at bounding box center [362, 389] width 93 height 44
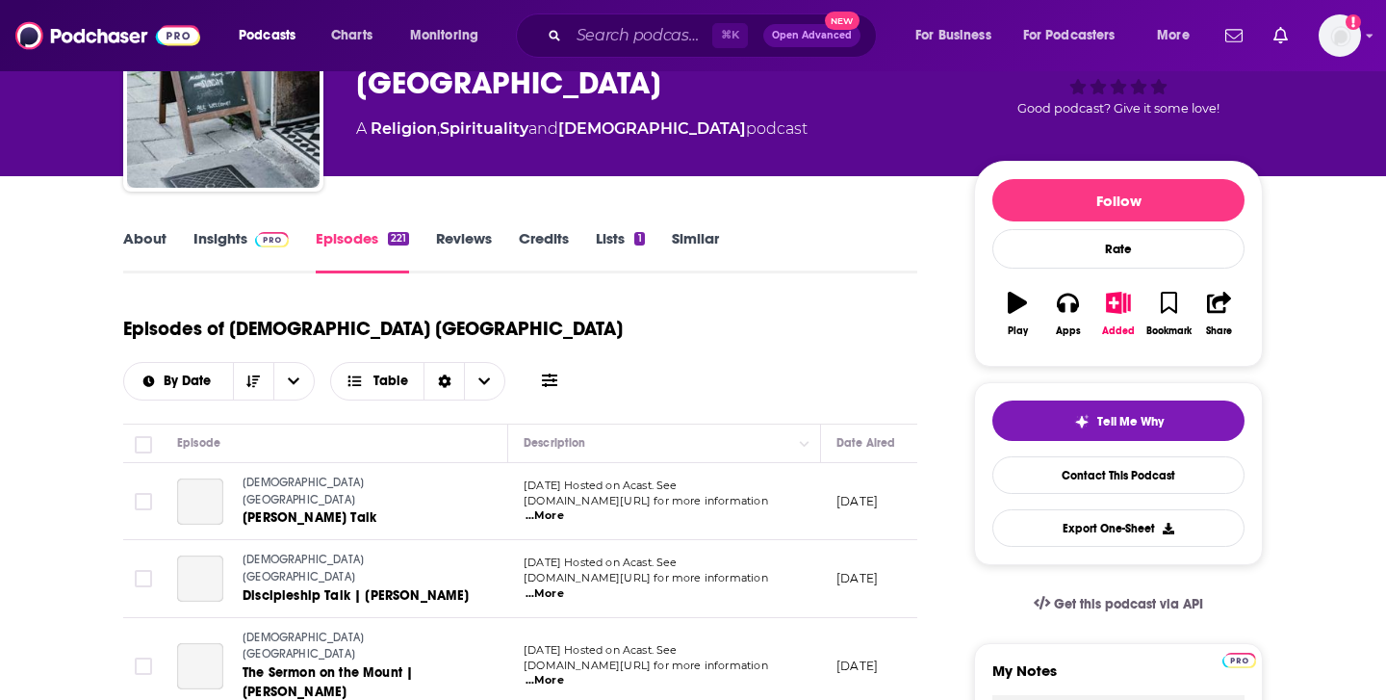
scroll to position [165, 0]
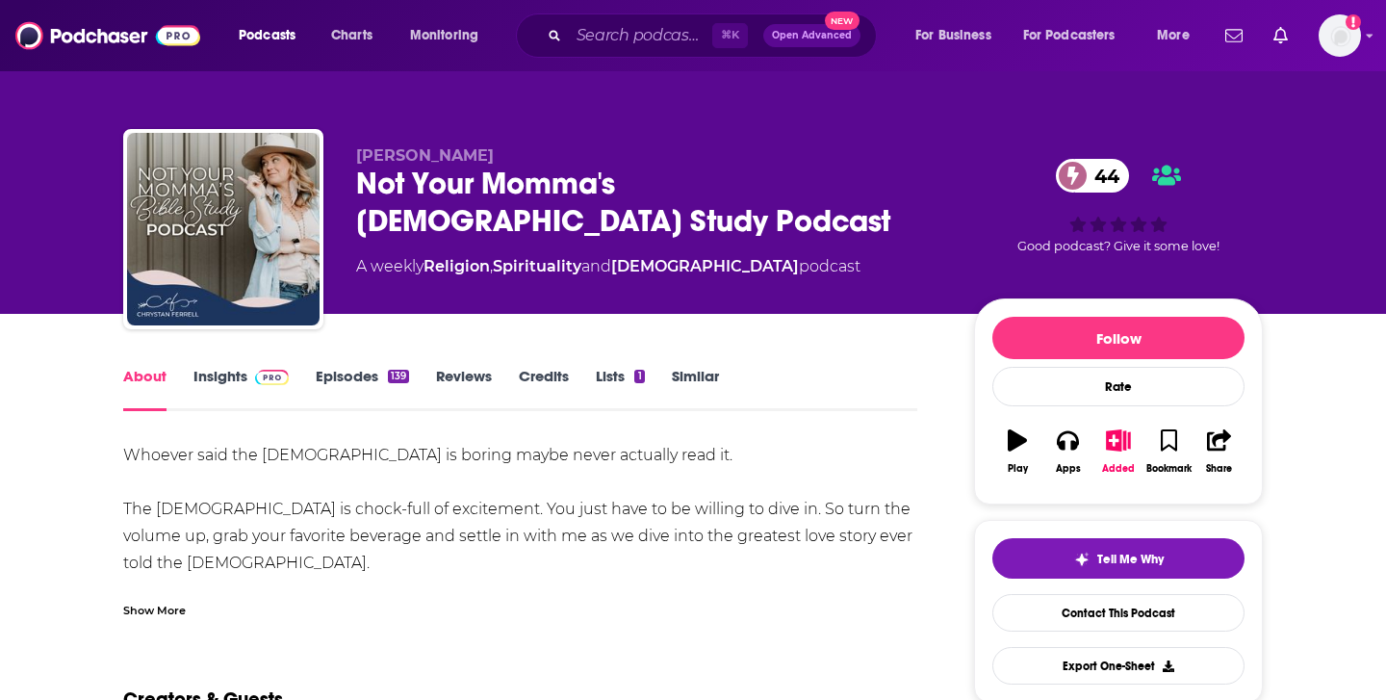
click at [316, 394] on link "Episodes 139" at bounding box center [362, 389] width 93 height 44
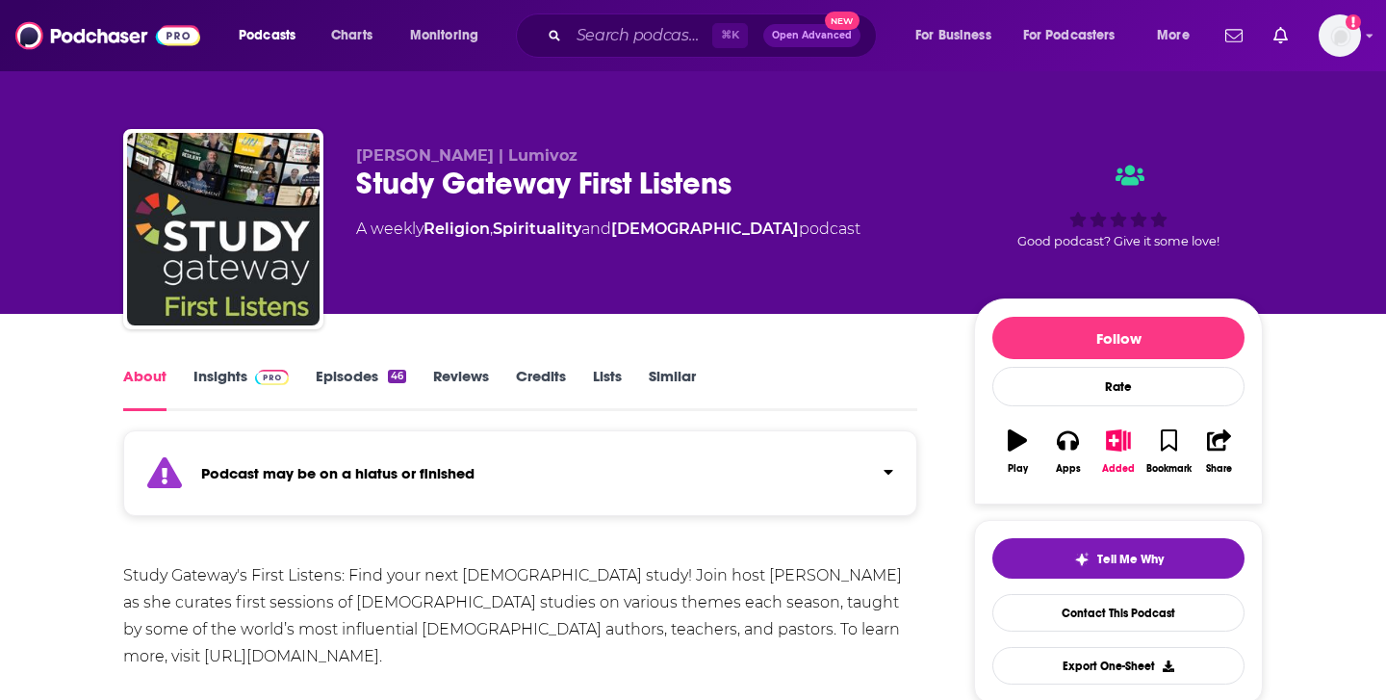
click at [355, 388] on link "Episodes 46" at bounding box center [361, 389] width 90 height 44
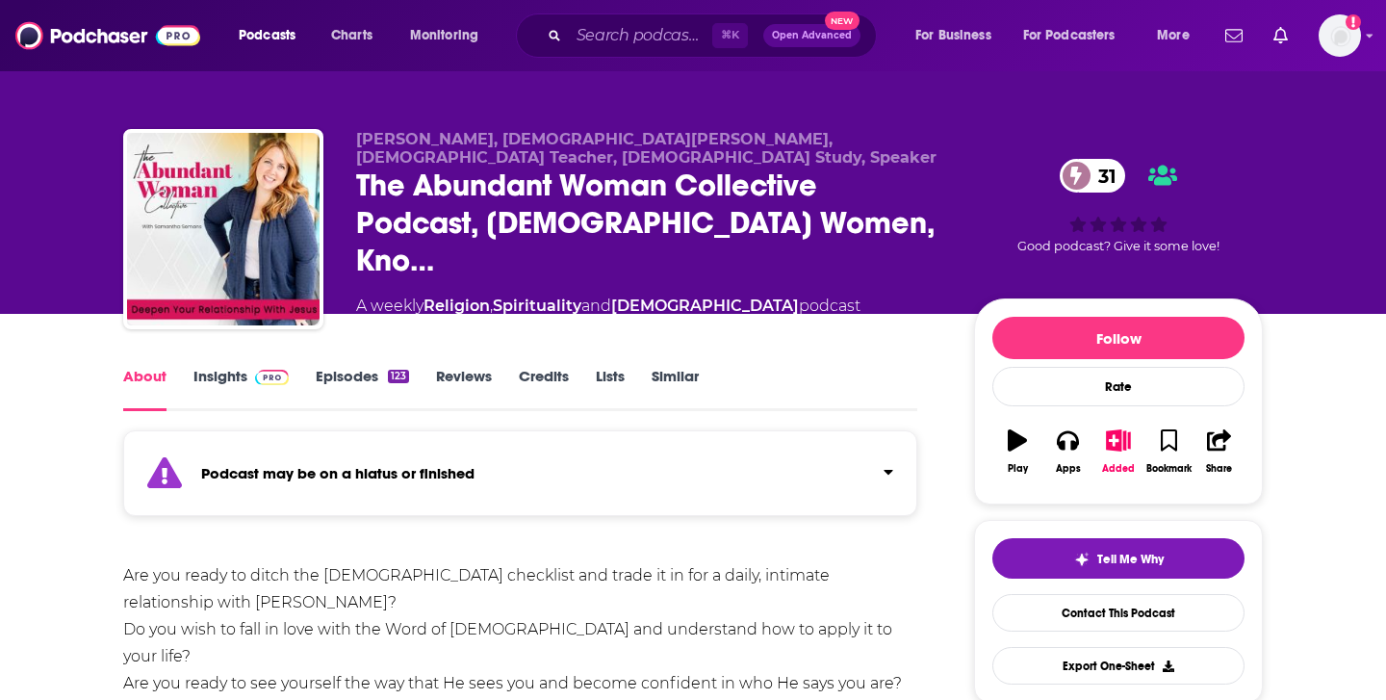
click at [343, 378] on link "Episodes 123" at bounding box center [362, 389] width 93 height 44
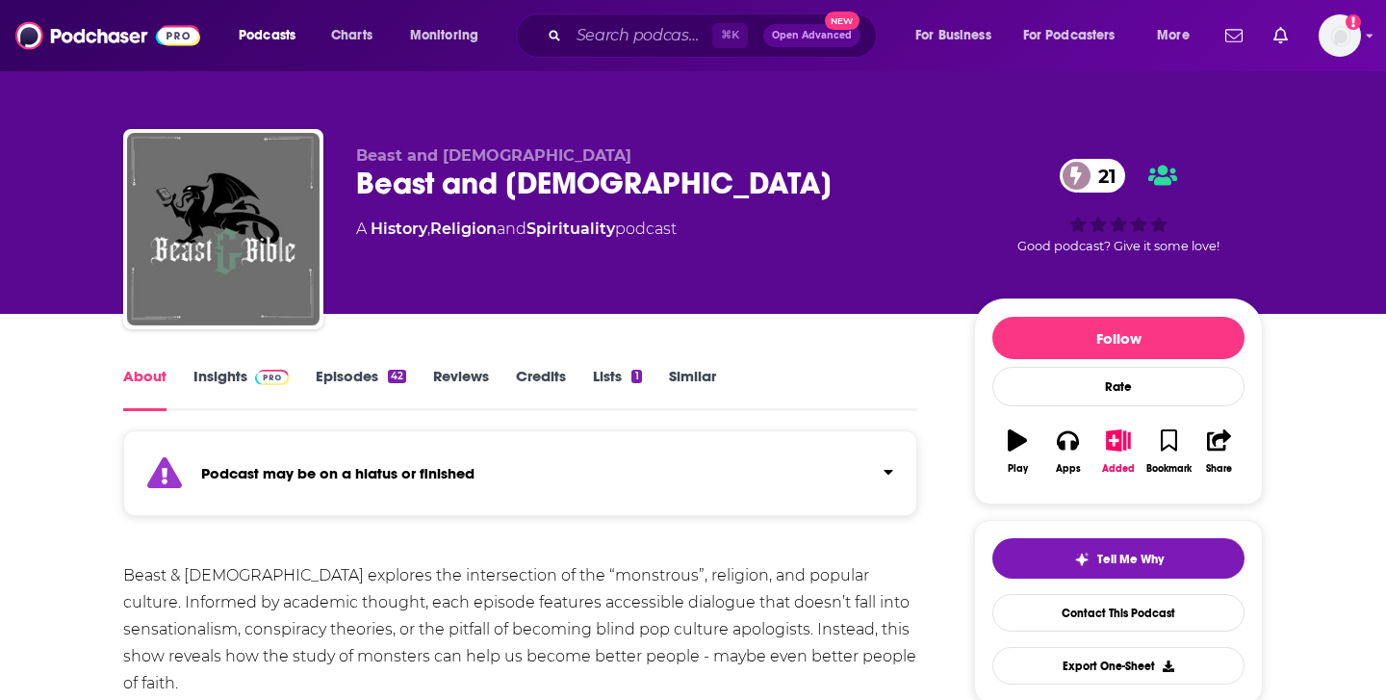
click at [357, 379] on link "Episodes 42" at bounding box center [361, 389] width 90 height 44
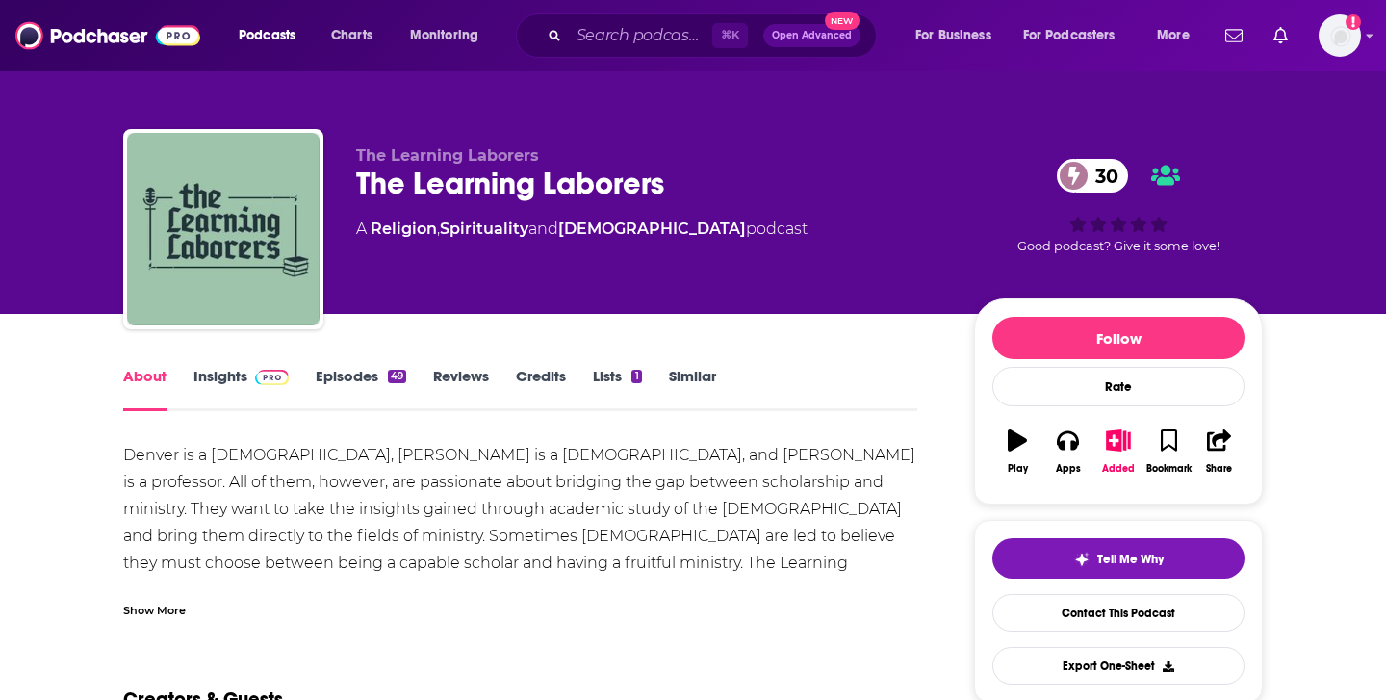
click at [353, 380] on link "Episodes 49" at bounding box center [361, 389] width 90 height 44
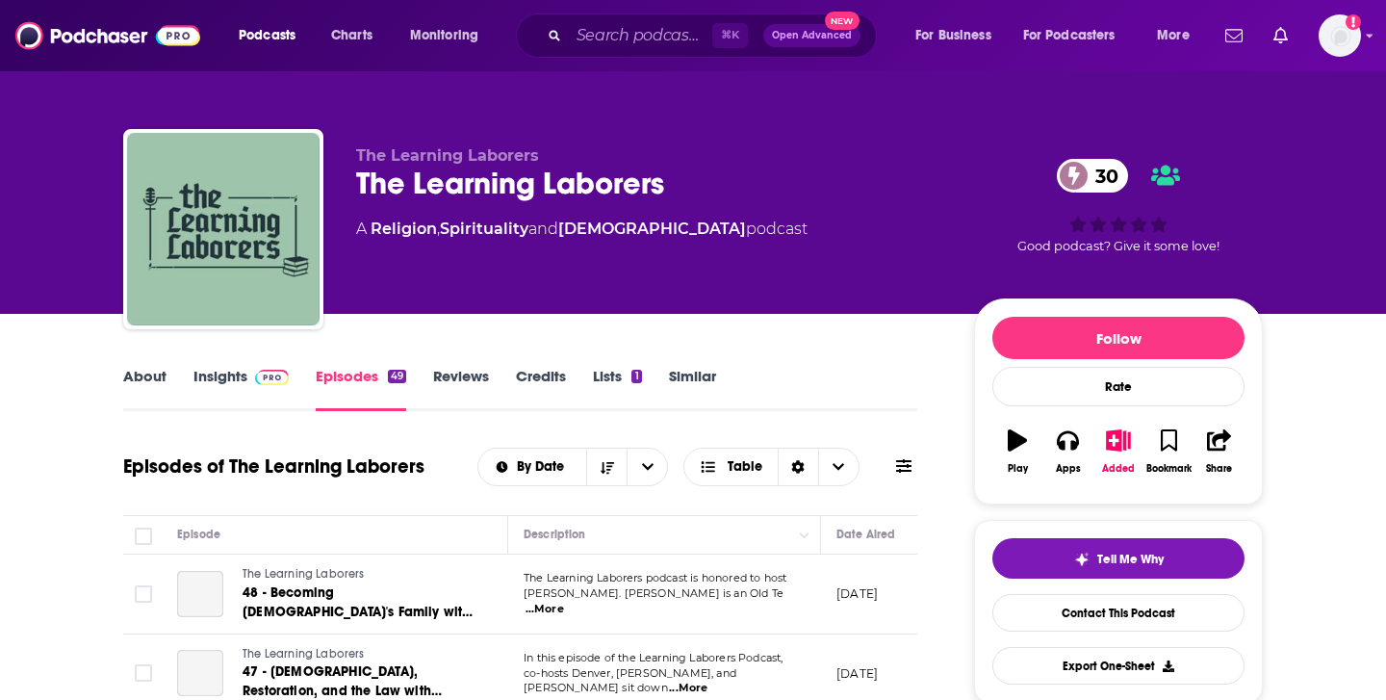
click at [233, 397] on link "Insights" at bounding box center [240, 389] width 95 height 44
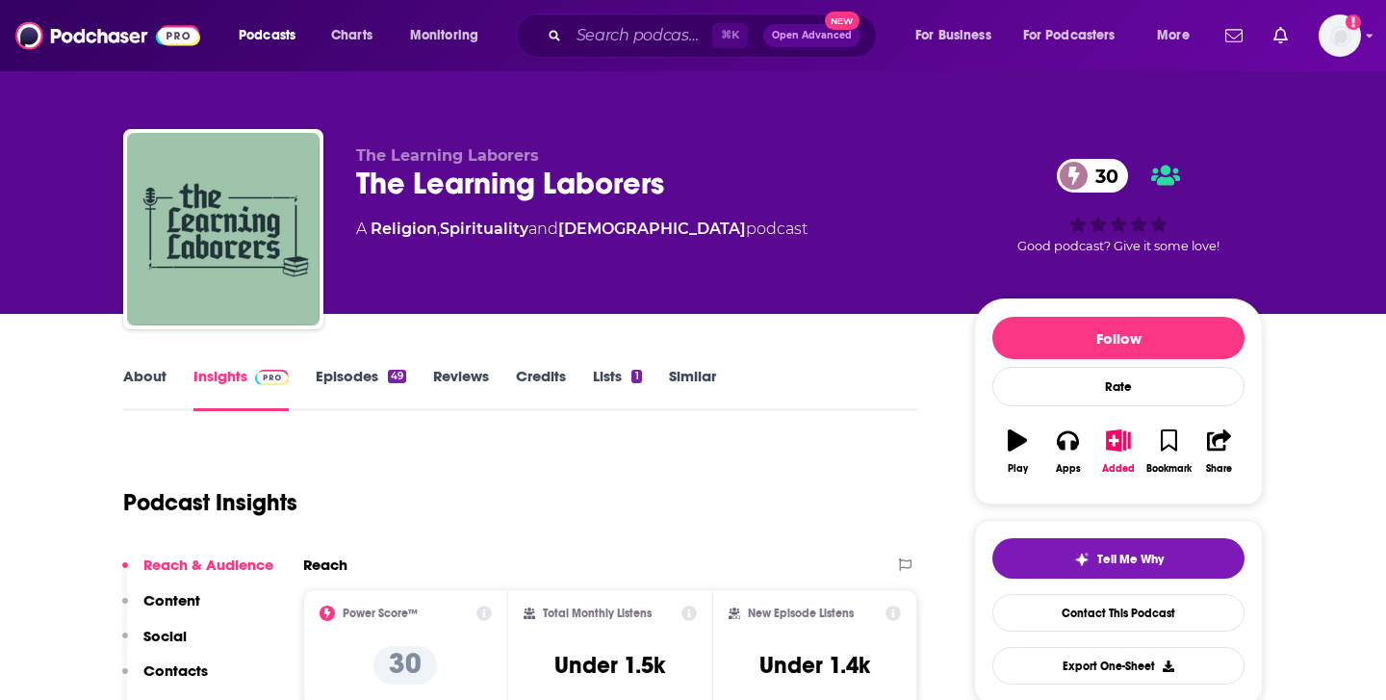
click at [370, 379] on link "Episodes 49" at bounding box center [361, 389] width 90 height 44
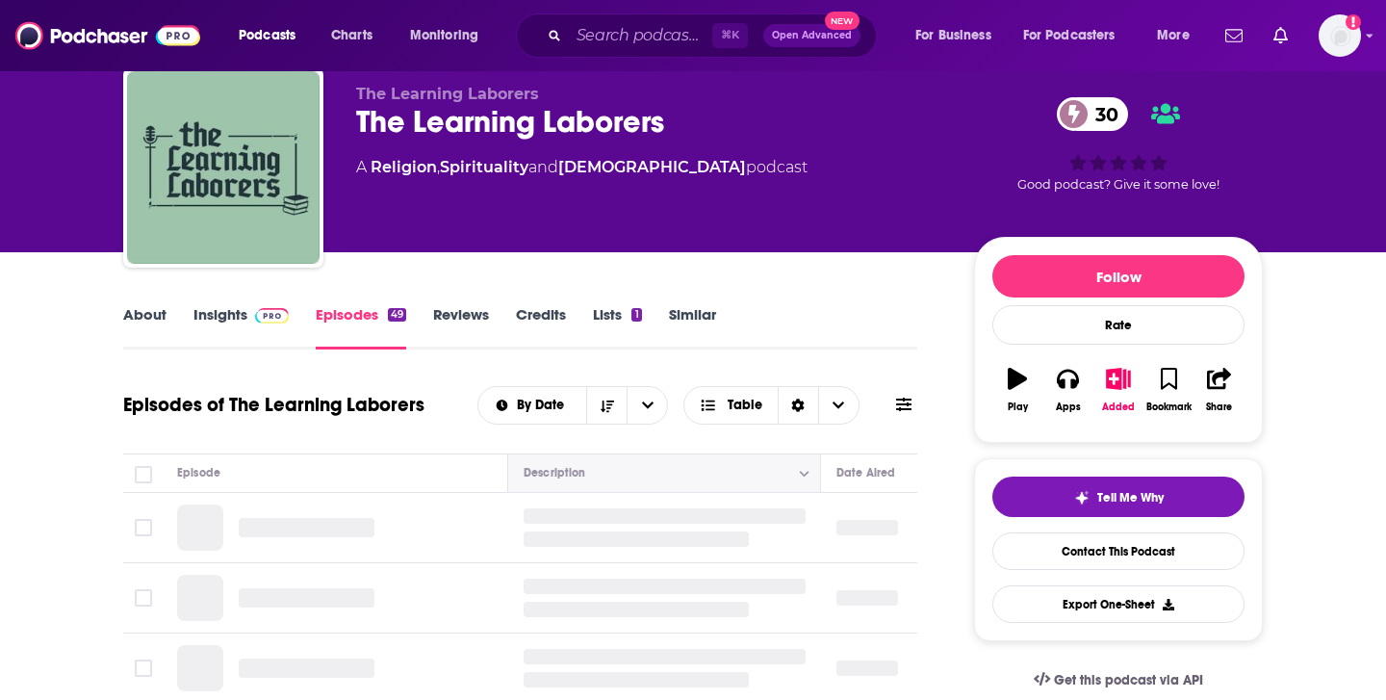
scroll to position [64, 0]
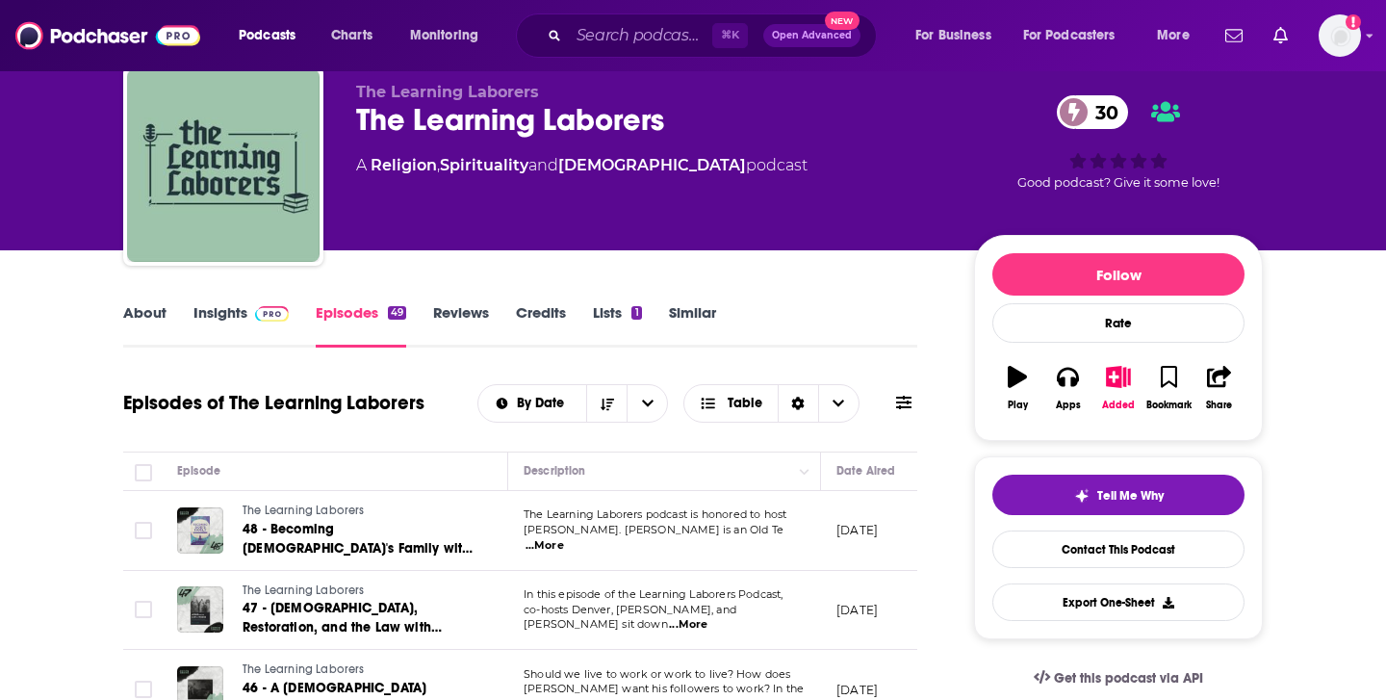
click at [147, 304] on link "About" at bounding box center [144, 325] width 43 height 44
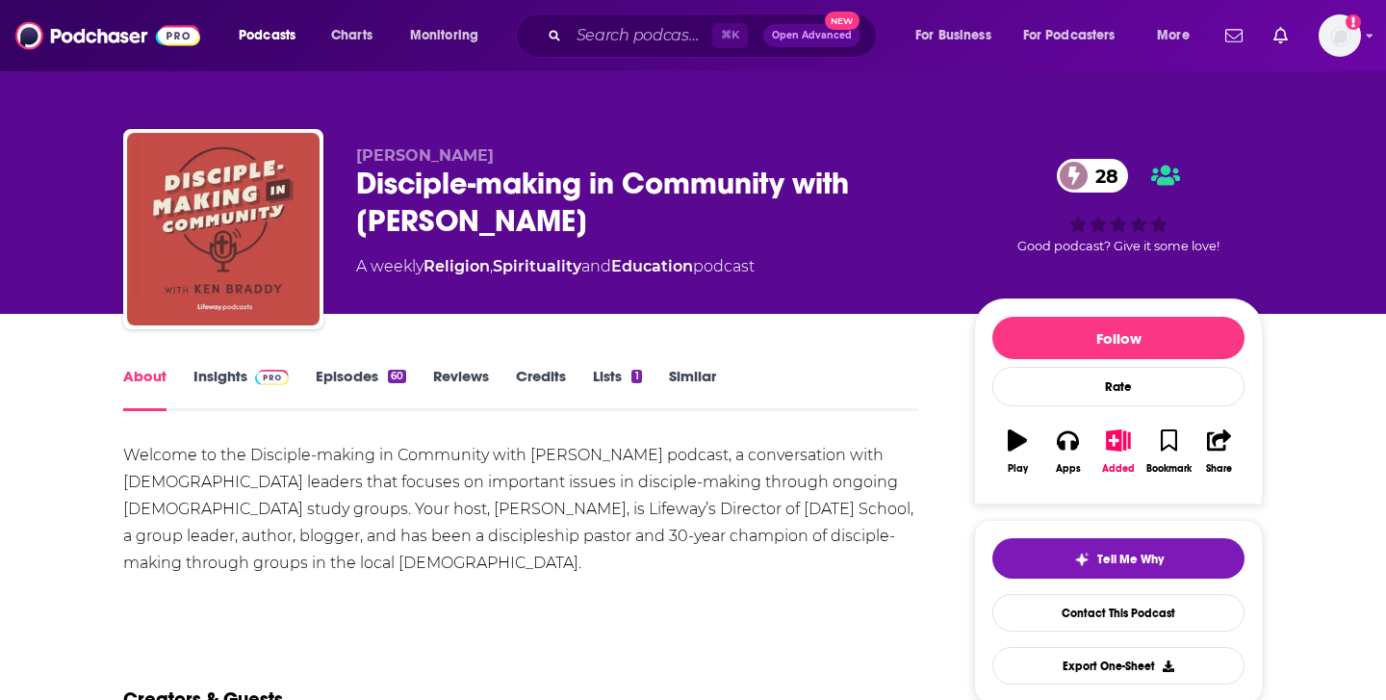
click at [322, 376] on link "Episodes 60" at bounding box center [361, 389] width 90 height 44
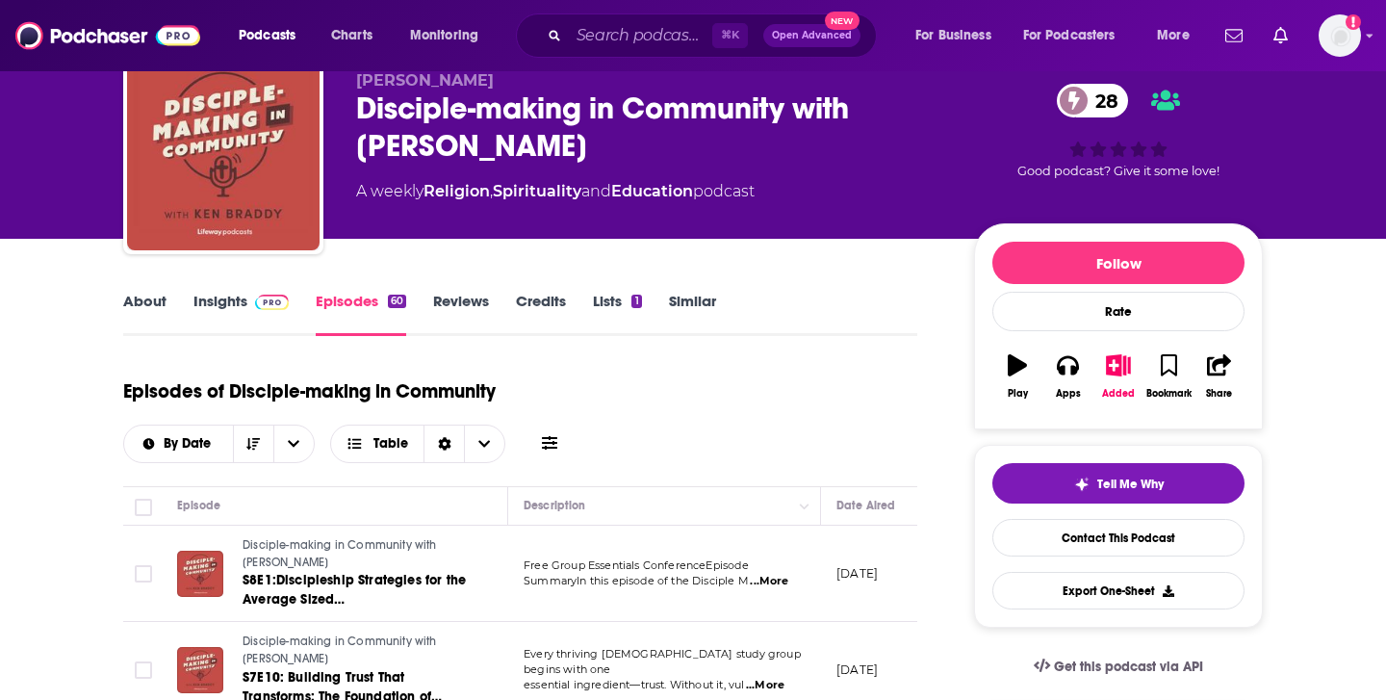
scroll to position [90, 0]
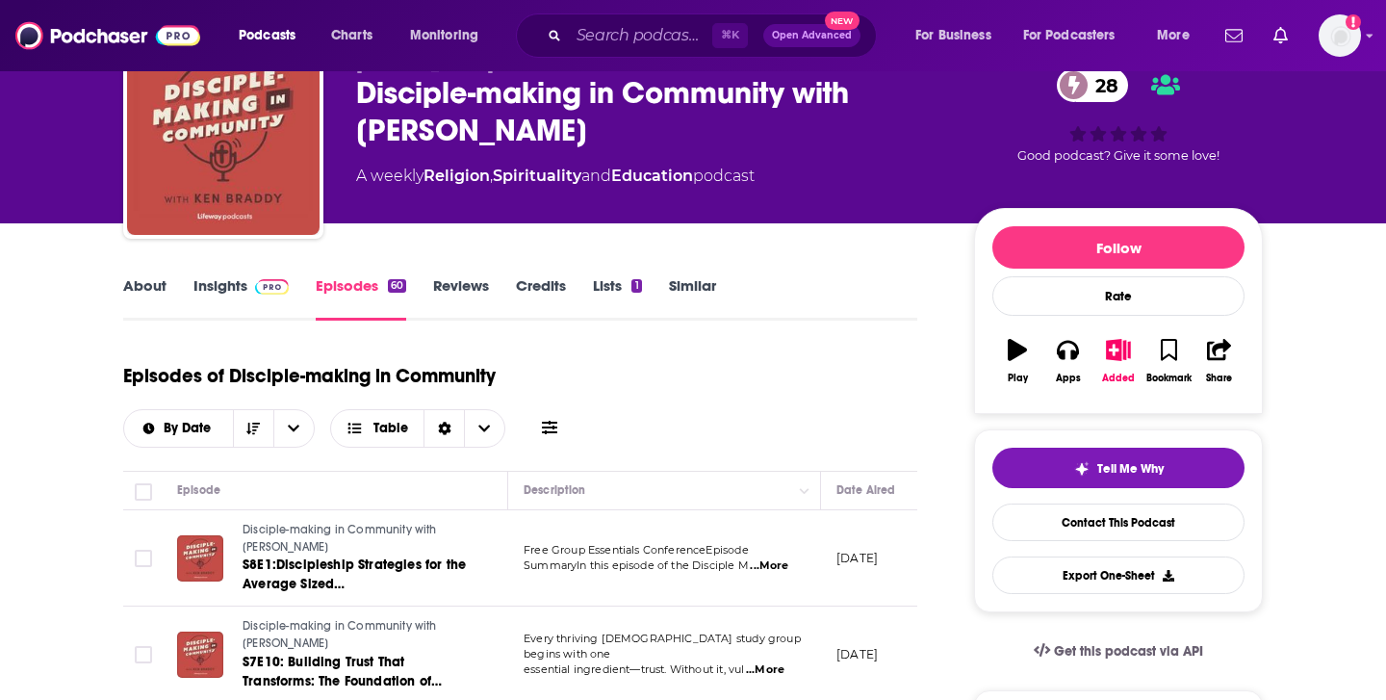
click at [210, 303] on link "Insights" at bounding box center [240, 298] width 95 height 44
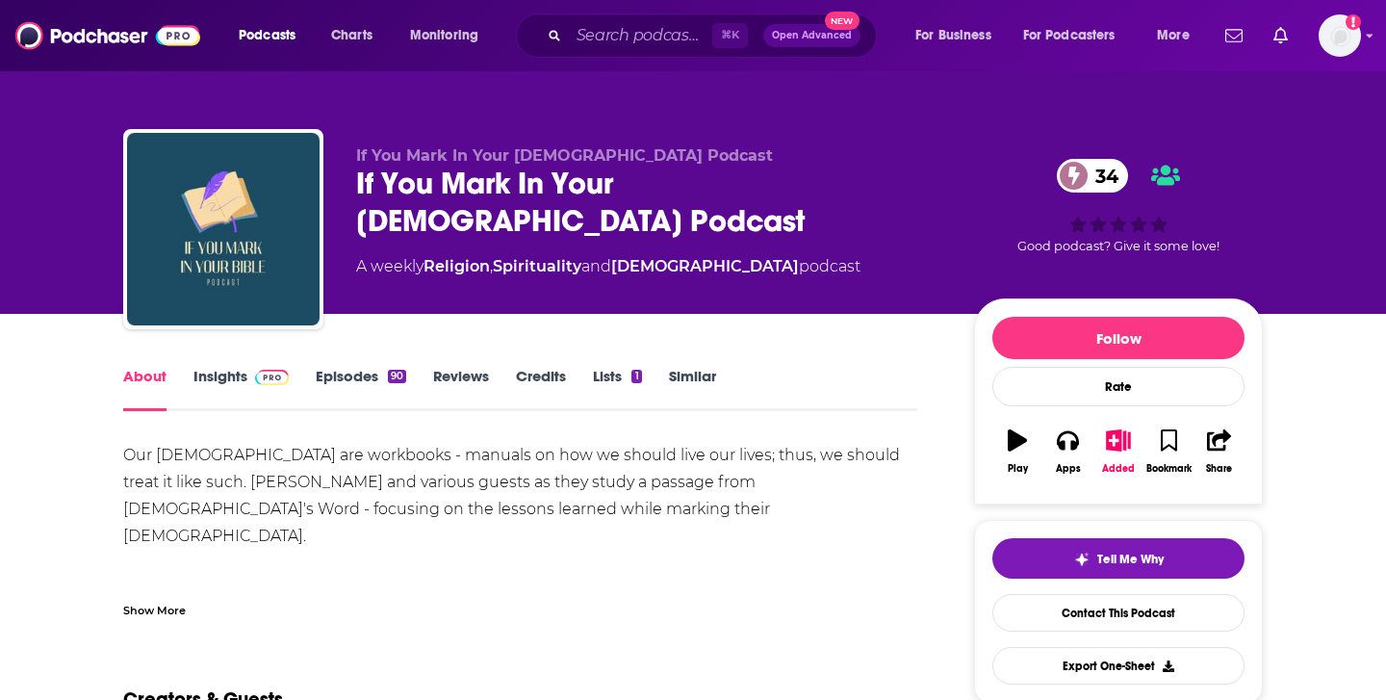
click at [374, 374] on link "Episodes 90" at bounding box center [361, 389] width 90 height 44
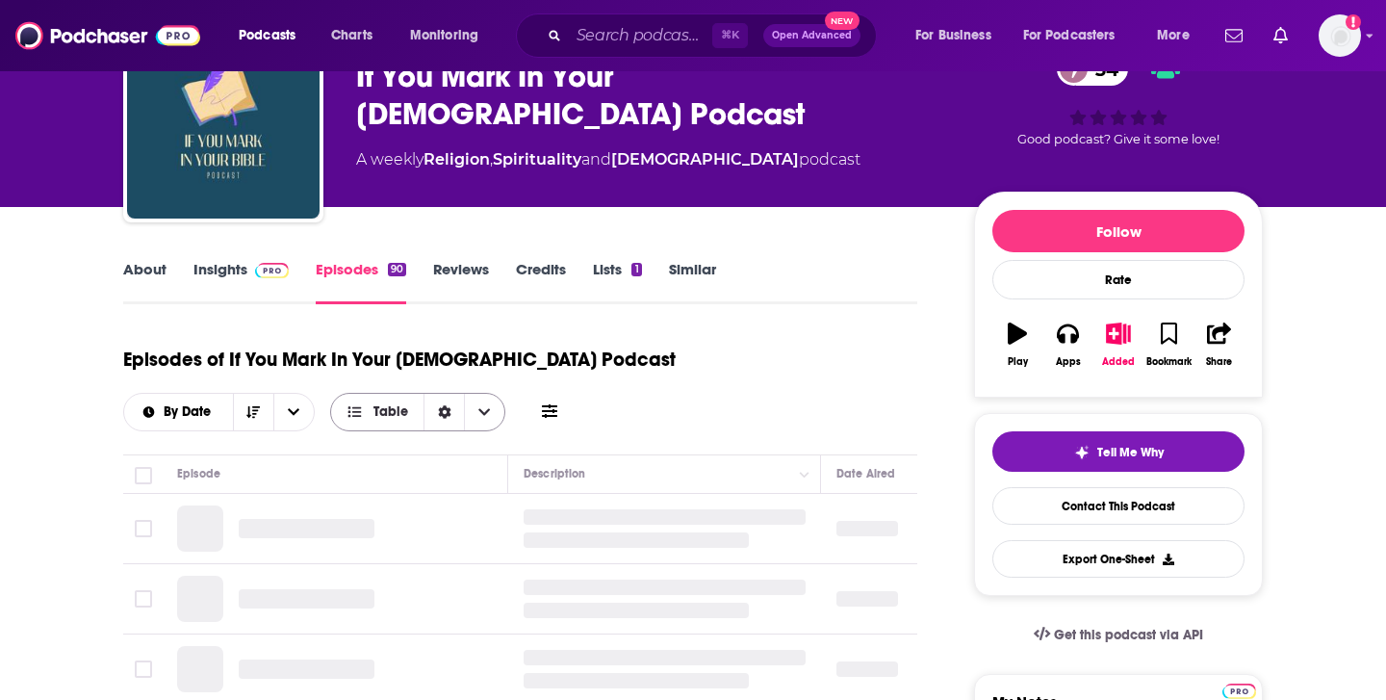
scroll to position [116, 0]
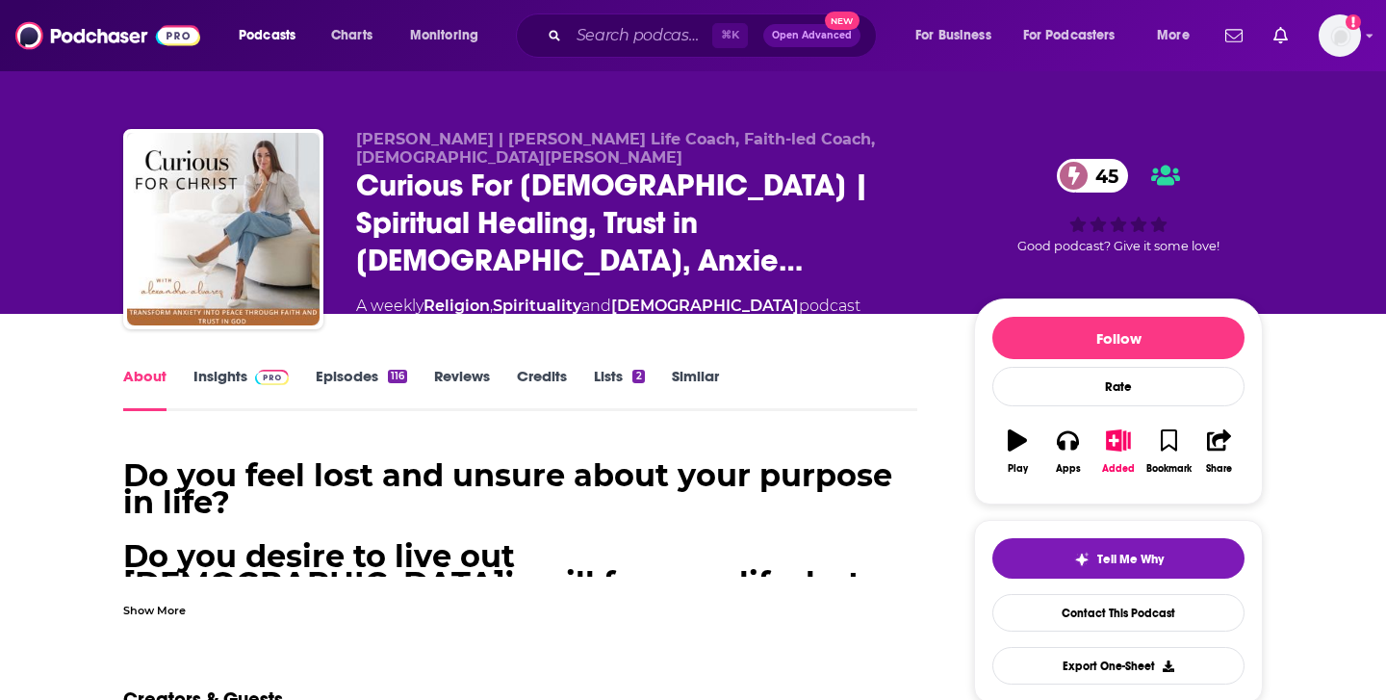
click at [393, 376] on div "116" at bounding box center [397, 376] width 19 height 13
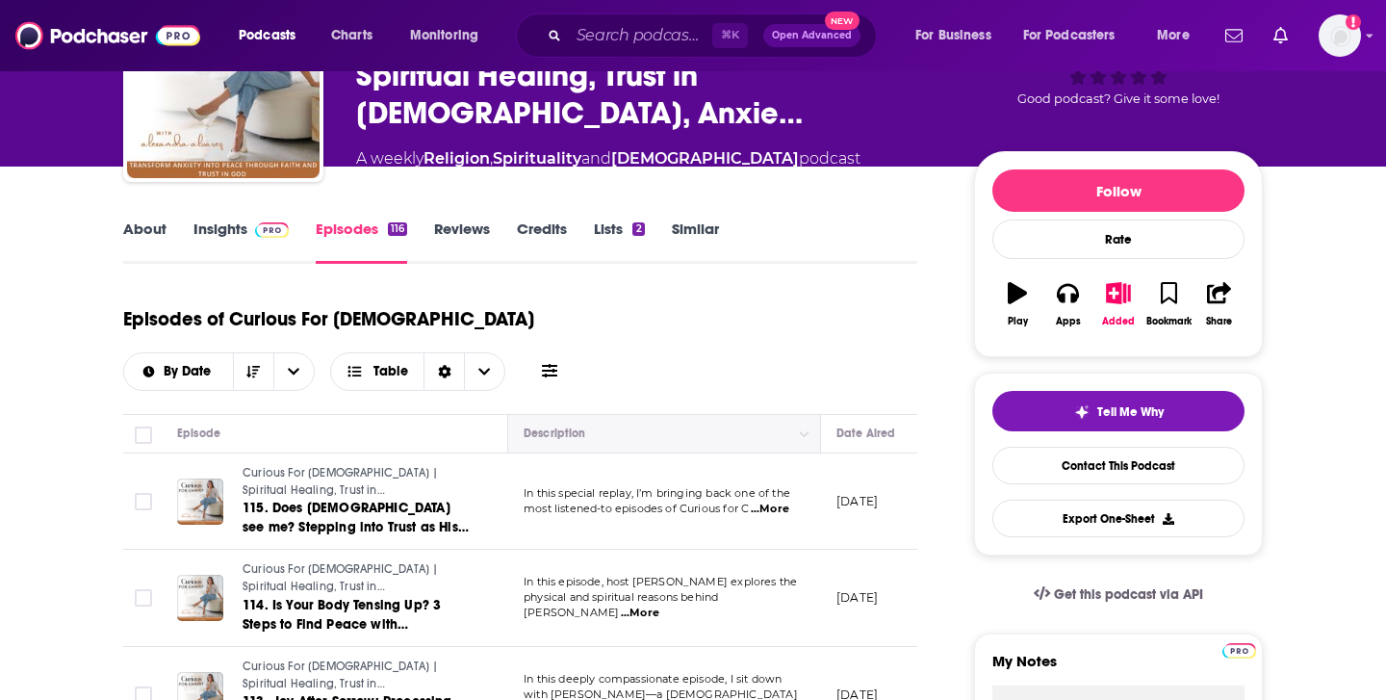
scroll to position [143, 0]
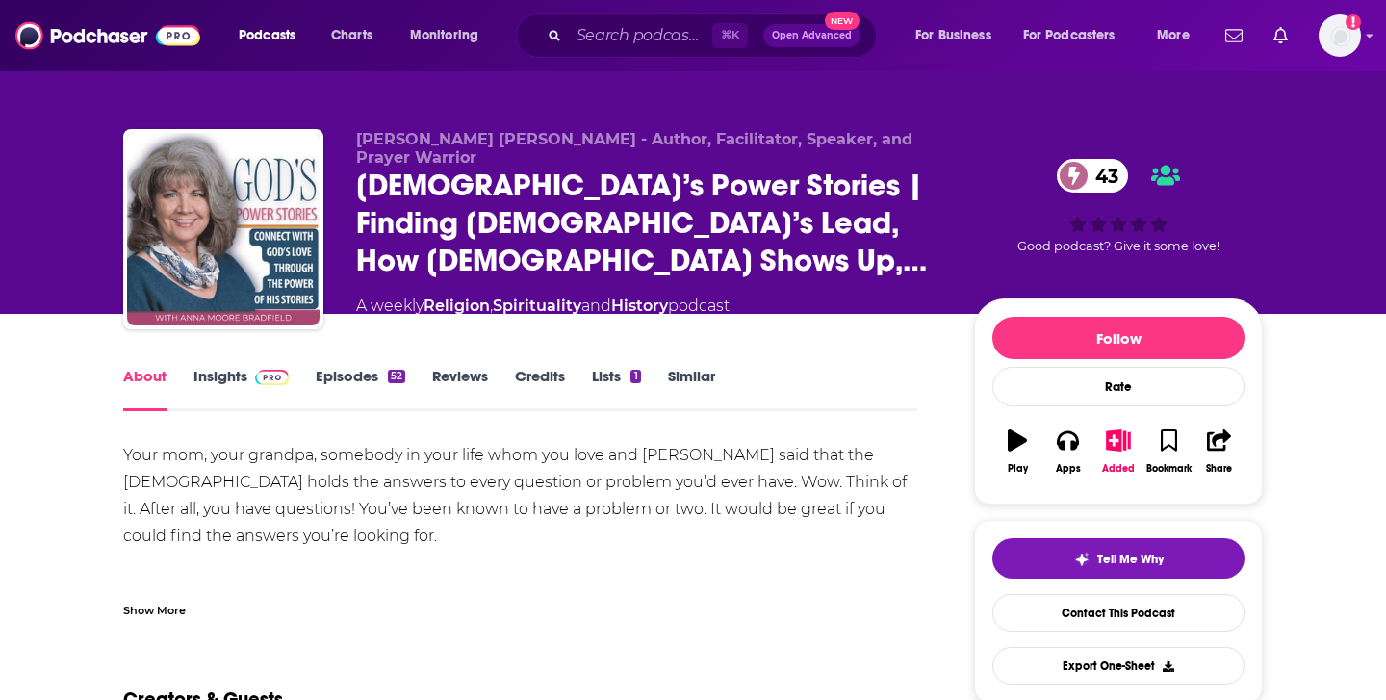
click at [364, 389] on link "Episodes 52" at bounding box center [361, 389] width 90 height 44
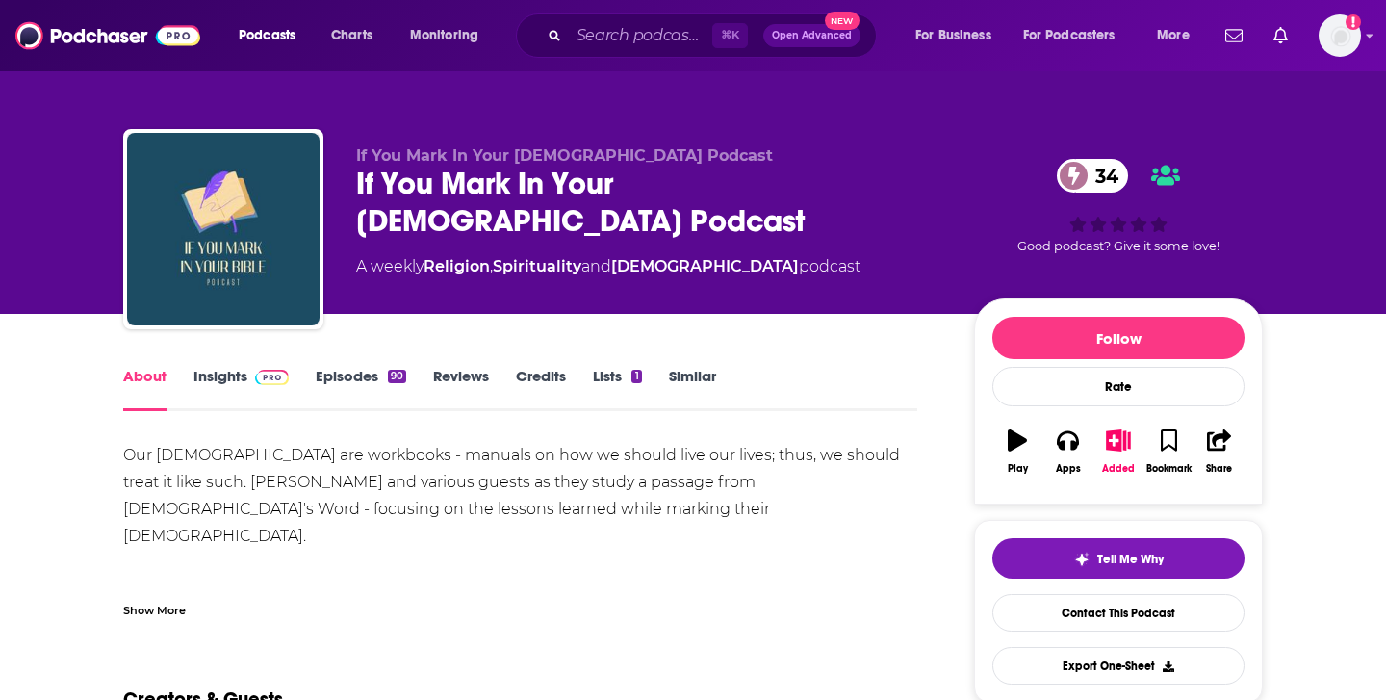
click at [748, 207] on div "If You Mark In Your [DEMOGRAPHIC_DATA] Podcast If You Mark In Your [DEMOGRAPHIC…" at bounding box center [649, 223] width 587 height 154
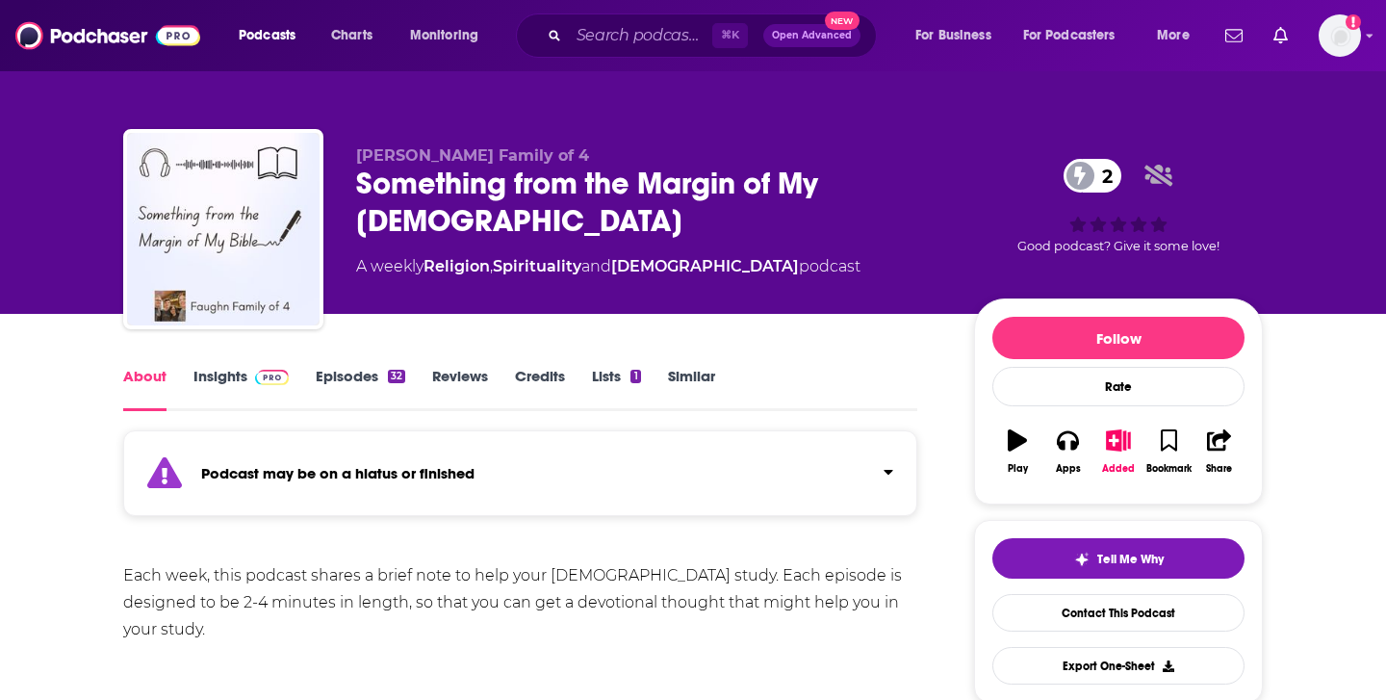
click at [375, 386] on link "Episodes 32" at bounding box center [361, 389] width 90 height 44
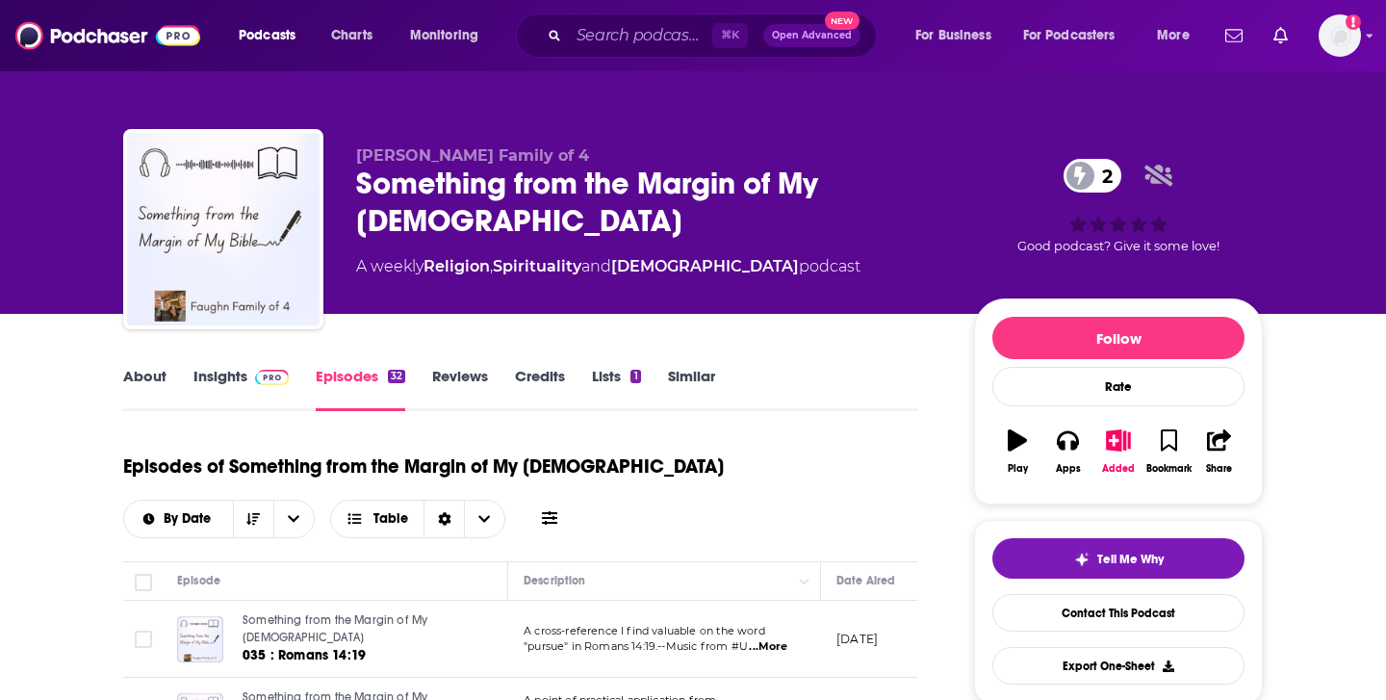
click at [251, 369] on span at bounding box center [267, 376] width 41 height 18
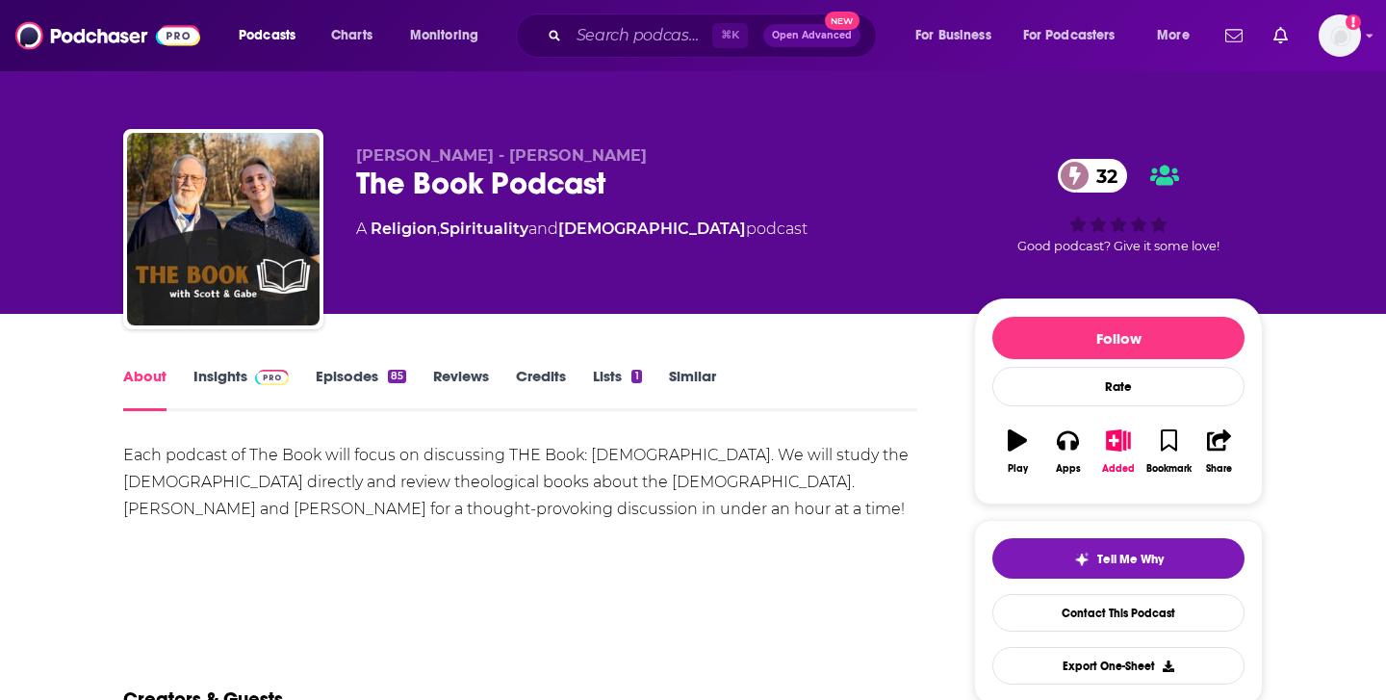
click at [370, 373] on link "Episodes 85" at bounding box center [361, 389] width 90 height 44
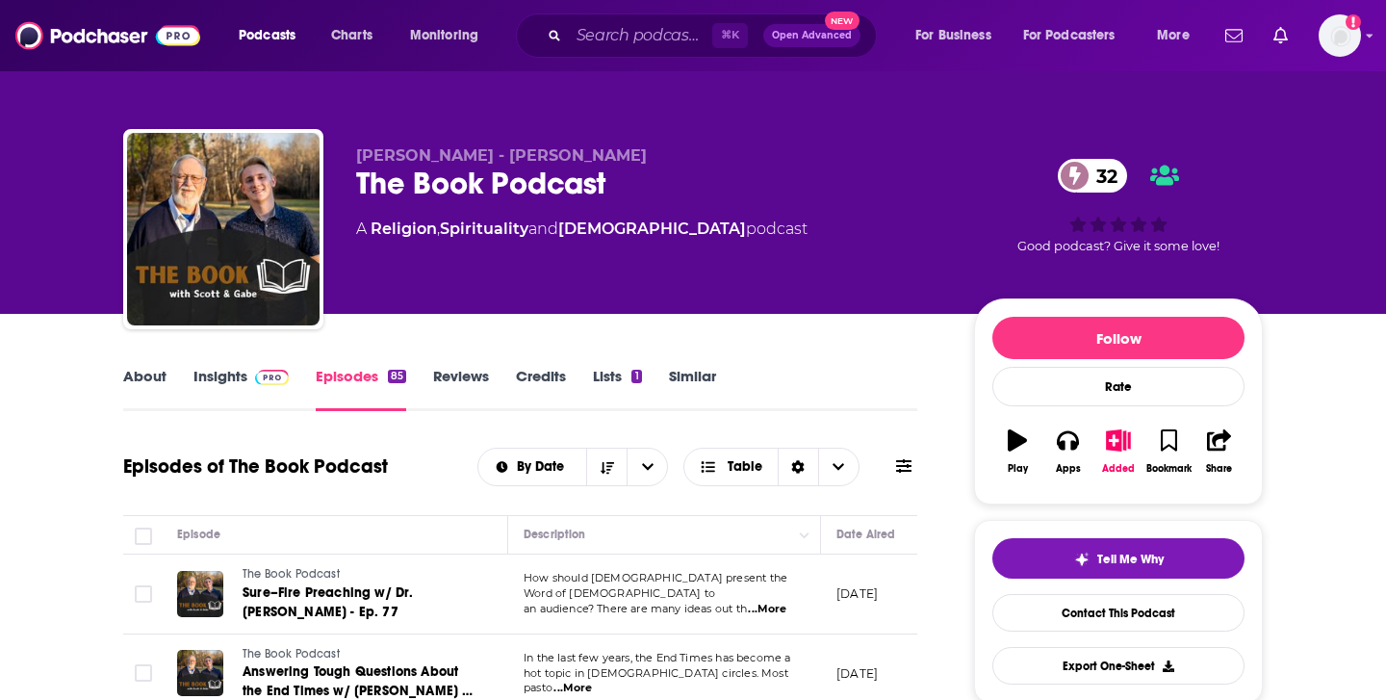
click at [466, 379] on link "Reviews" at bounding box center [461, 389] width 56 height 44
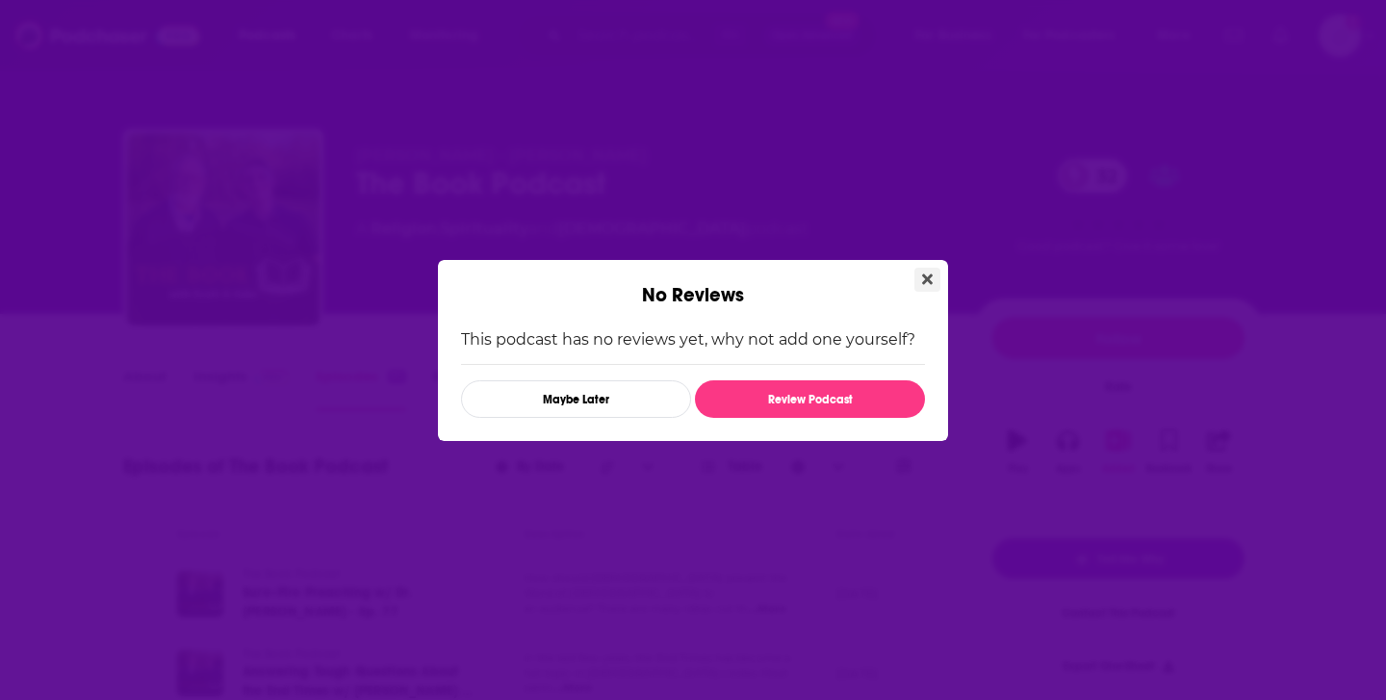
click at [925, 274] on icon "Close" at bounding box center [927, 278] width 11 height 11
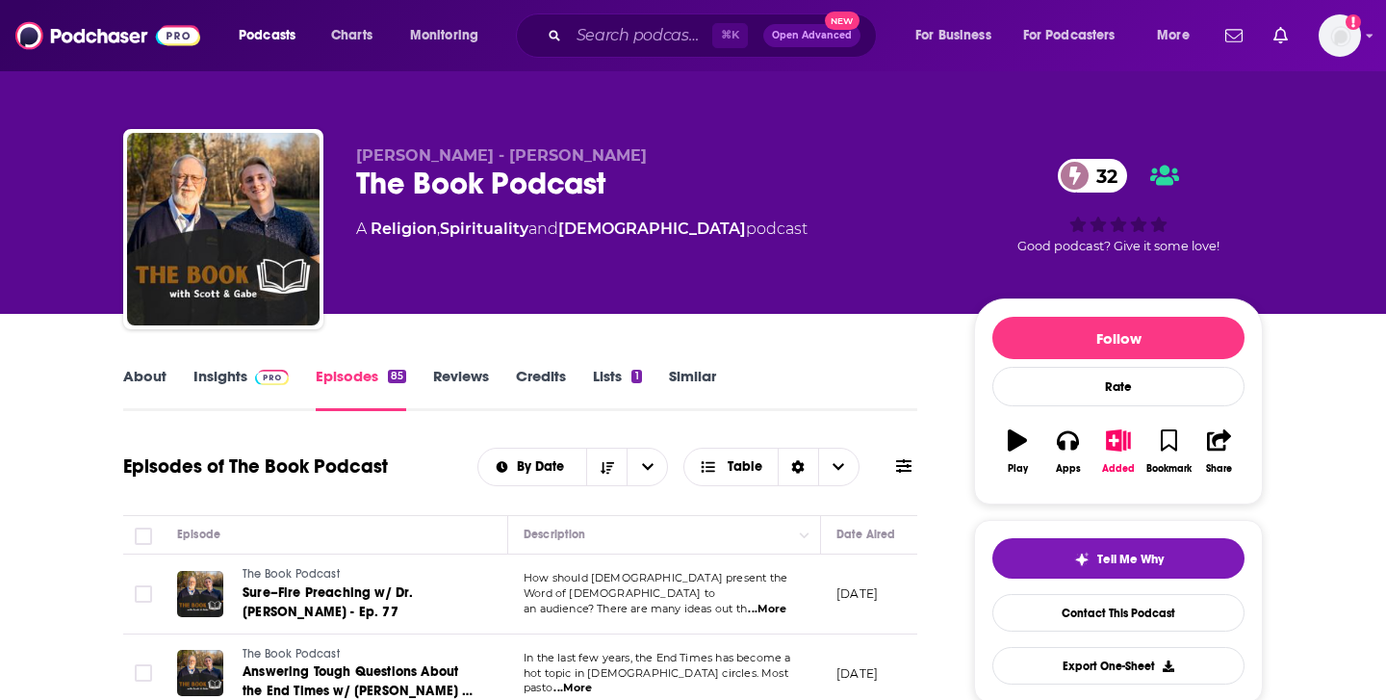
click at [372, 382] on link "Episodes 85" at bounding box center [361, 389] width 90 height 44
click at [374, 369] on link "Episodes 85" at bounding box center [361, 389] width 90 height 44
click at [392, 405] on link "Episodes 85" at bounding box center [361, 389] width 90 height 44
click at [365, 370] on link "Episodes 85" at bounding box center [361, 389] width 90 height 44
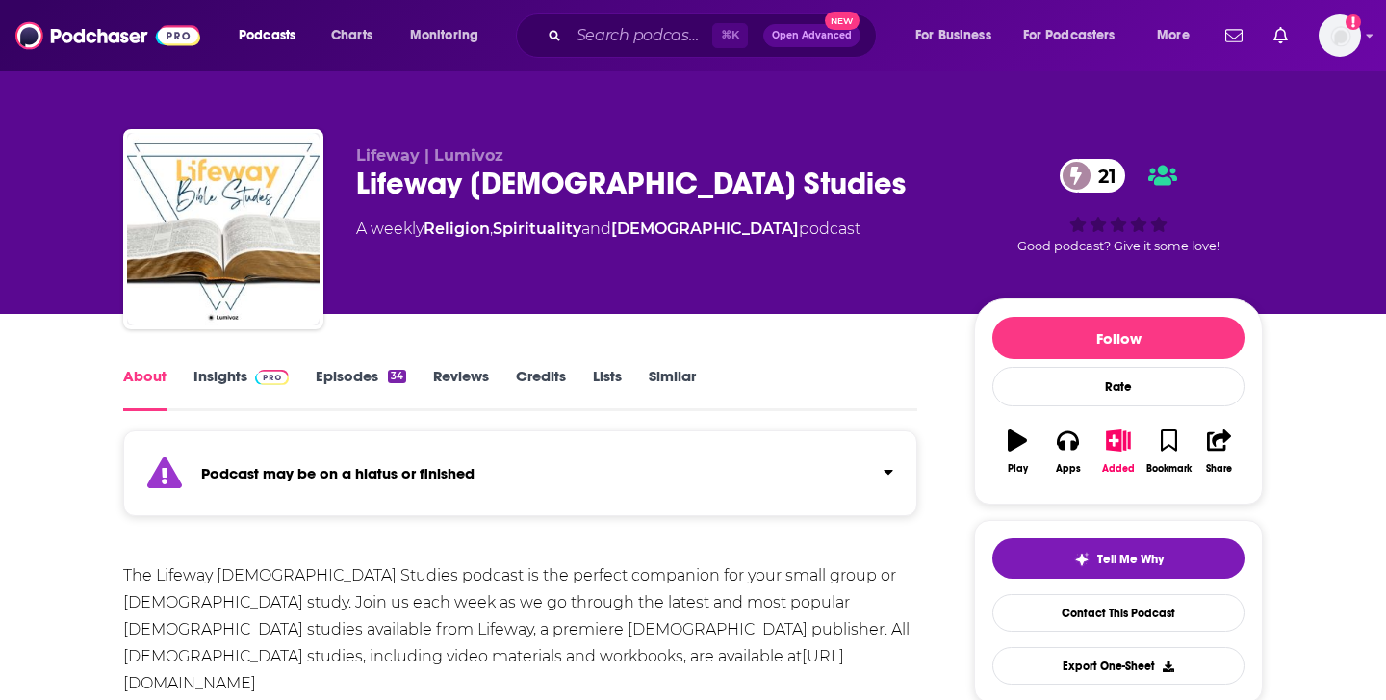
click at [370, 378] on link "Episodes 34" at bounding box center [361, 389] width 90 height 44
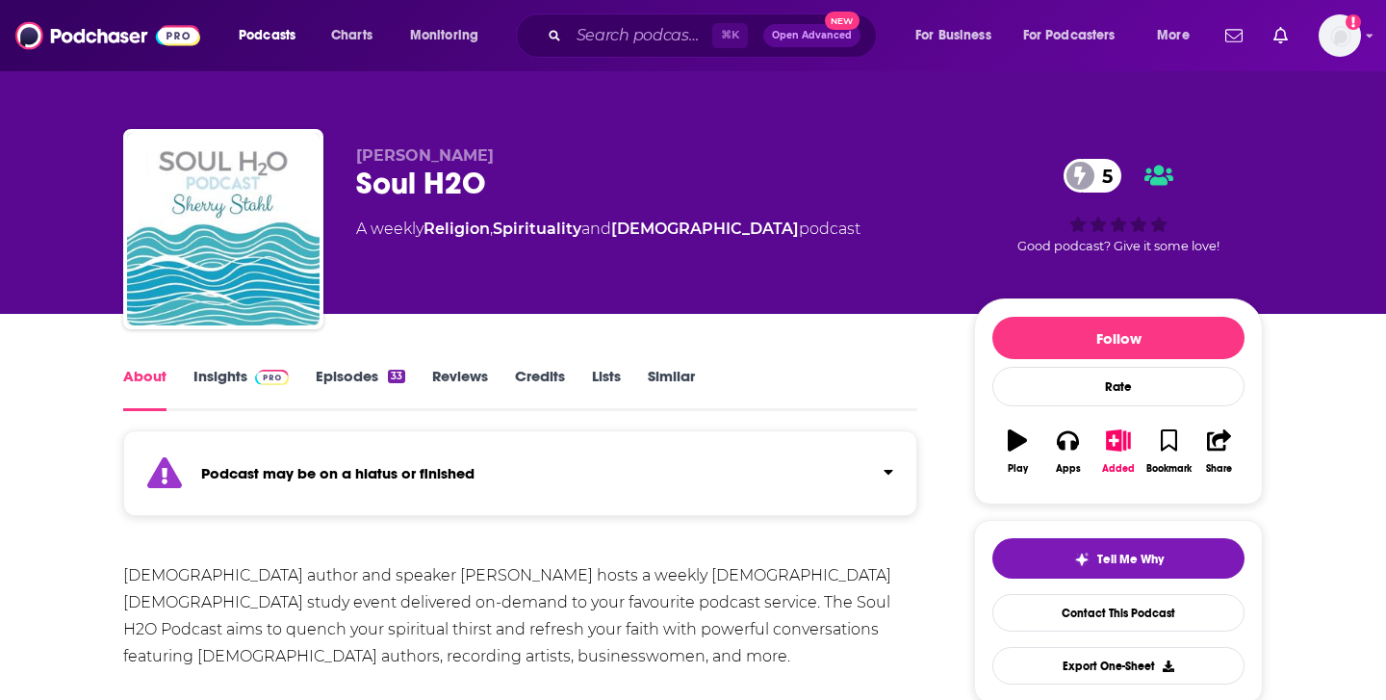
click at [353, 383] on link "Episodes 33" at bounding box center [361, 389] width 90 height 44
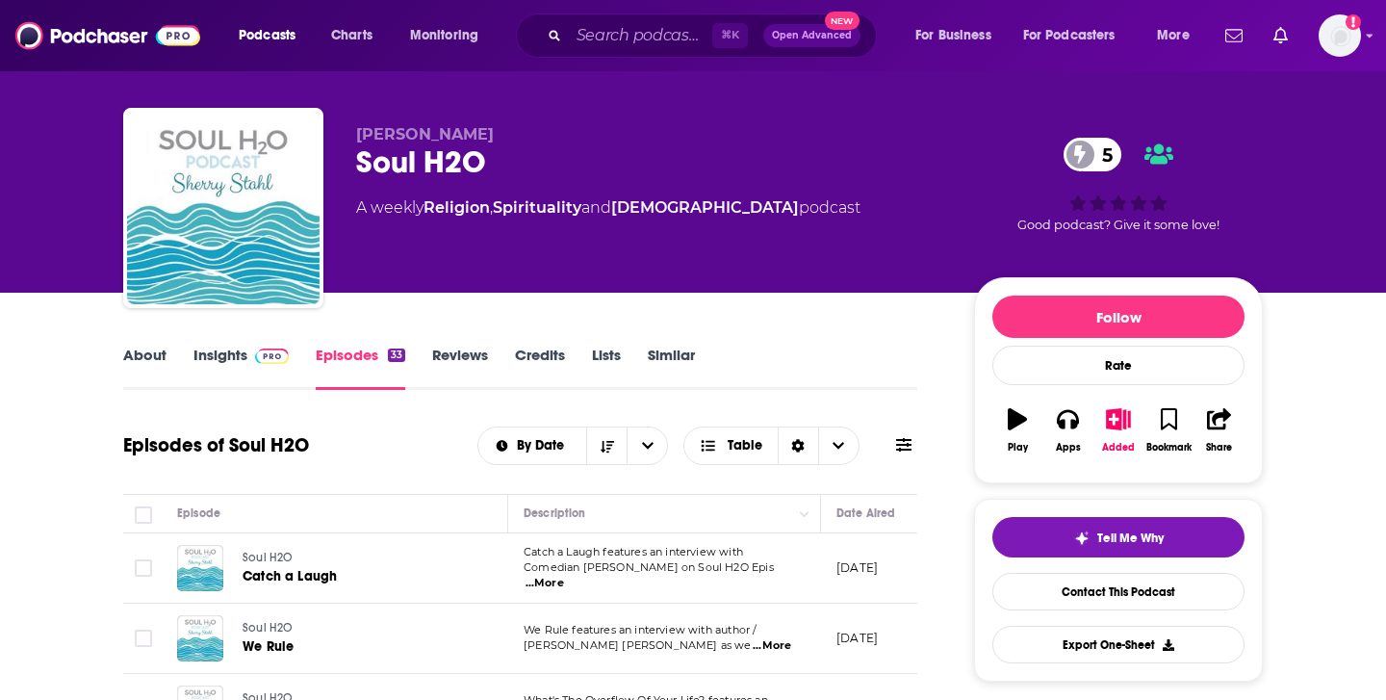
scroll to position [26, 0]
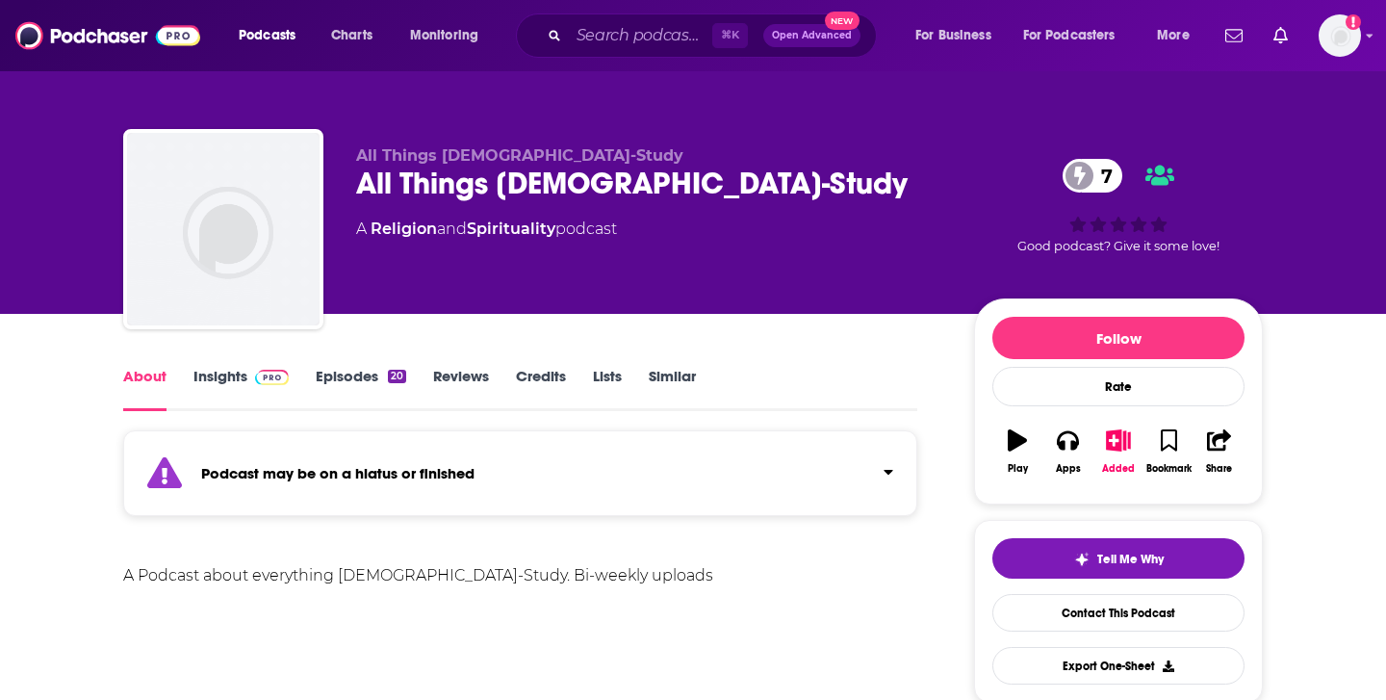
click at [345, 375] on link "Episodes 20" at bounding box center [361, 389] width 90 height 44
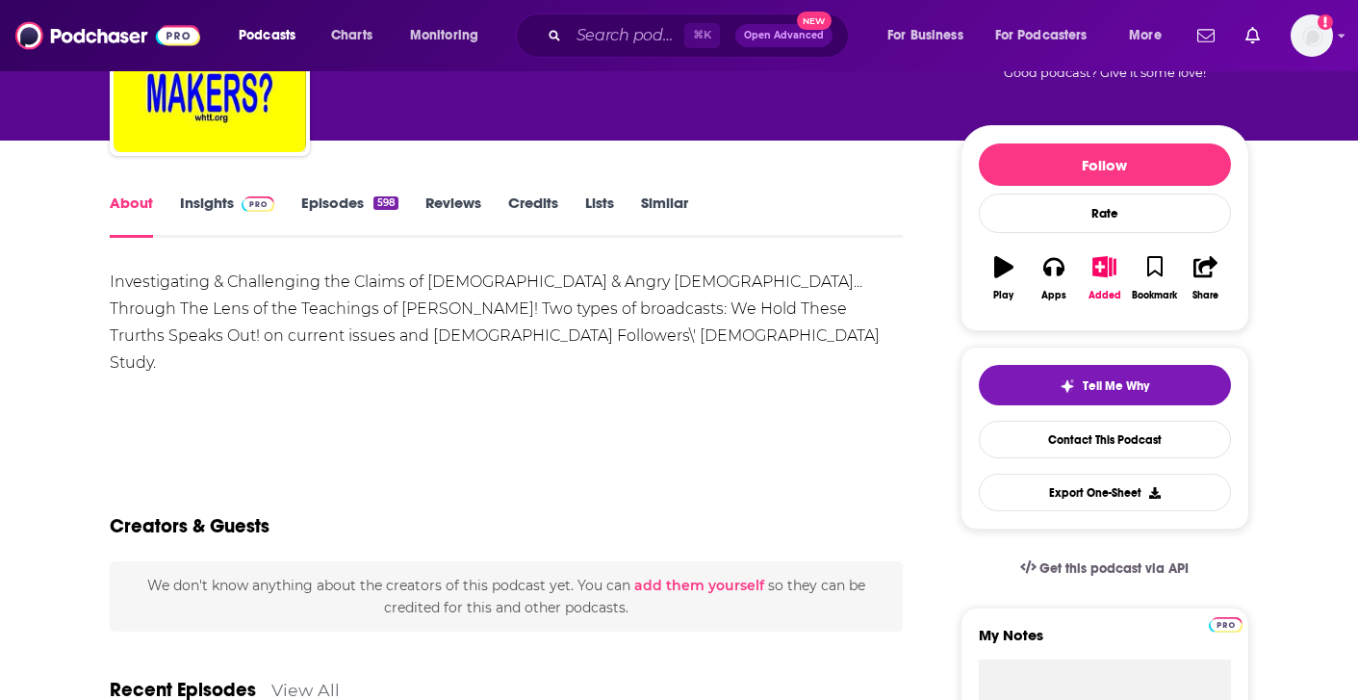
scroll to position [174, 0]
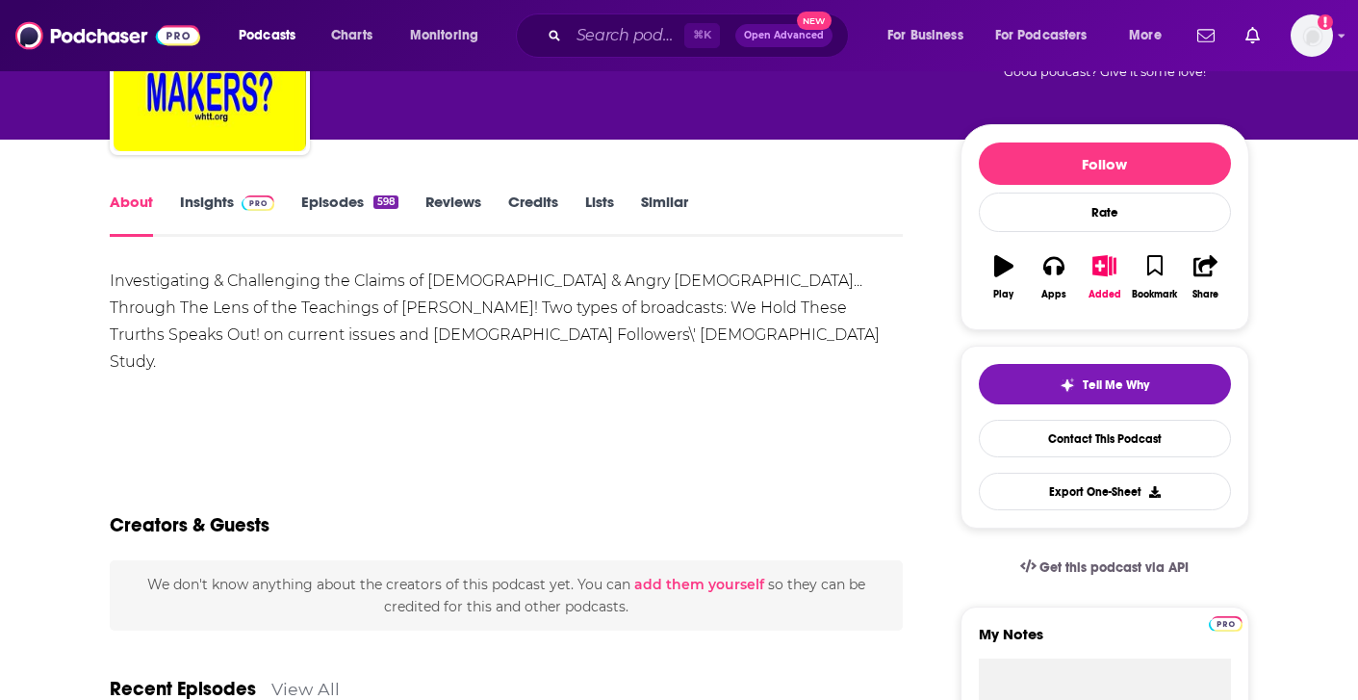
click at [330, 190] on div "About Insights Episodes 598 Reviews Credits Lists Similar" at bounding box center [507, 213] width 794 height 47
click at [332, 193] on link "Episodes 598" at bounding box center [349, 215] width 96 height 44
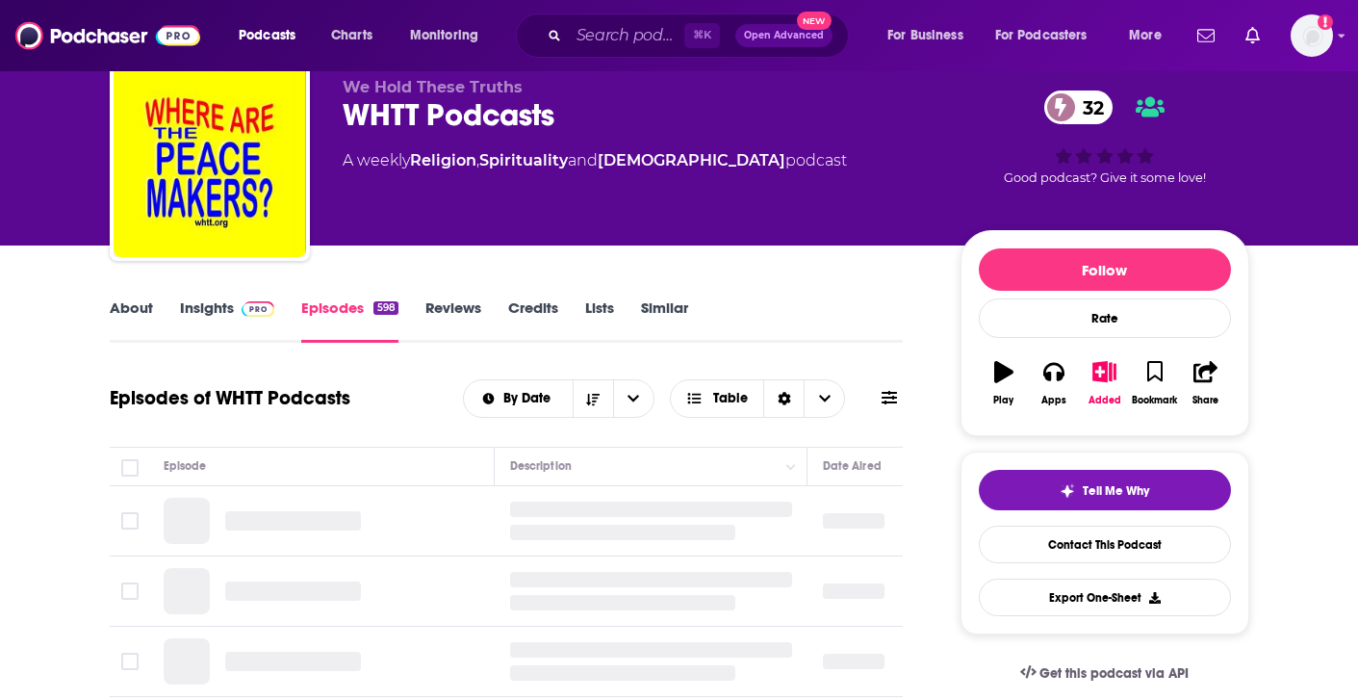
scroll to position [78, 0]
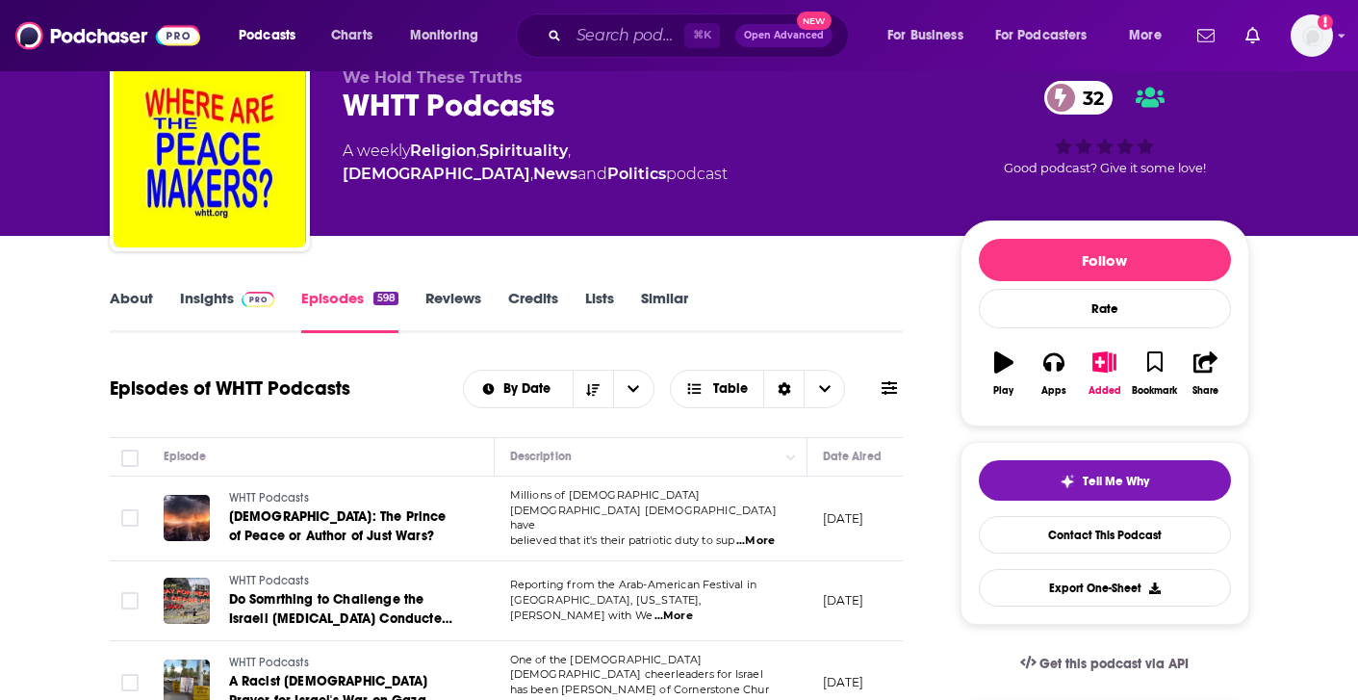
click at [754, 533] on span "...More" at bounding box center [755, 540] width 39 height 15
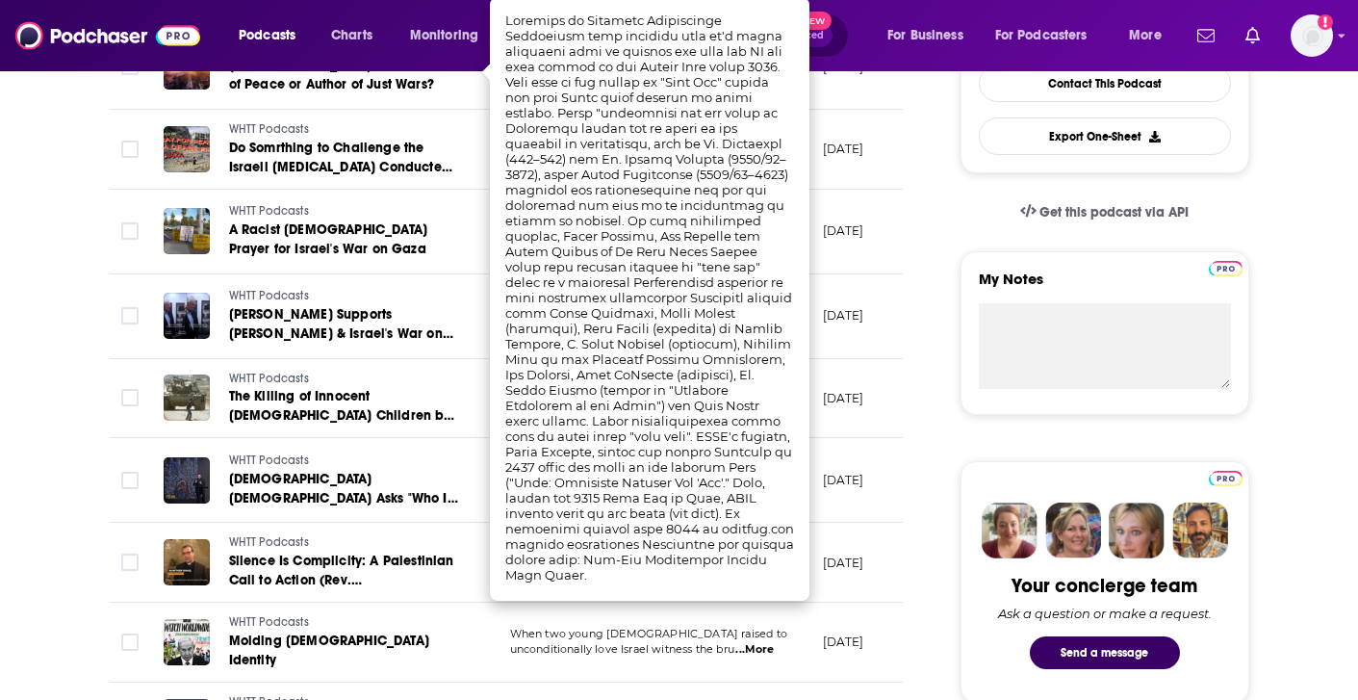
scroll to position [597, 0]
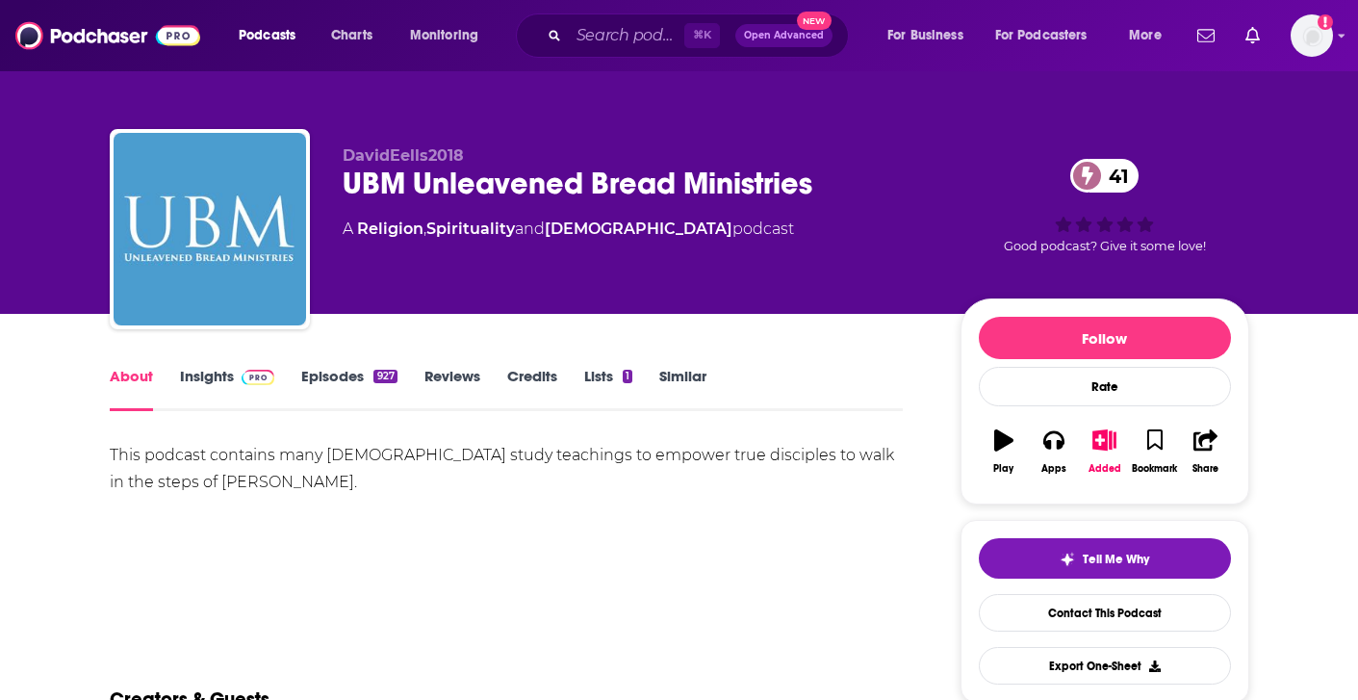
click at [356, 372] on link "Episodes 927" at bounding box center [348, 389] width 95 height 44
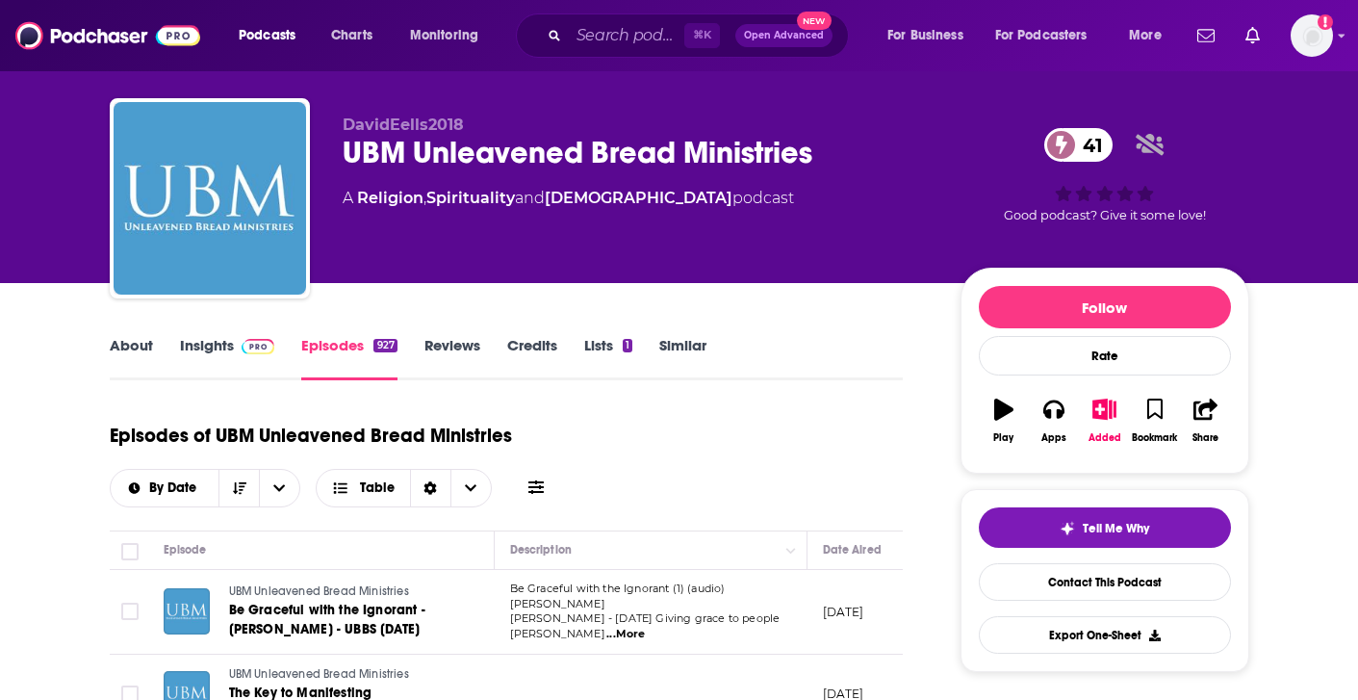
scroll to position [35, 0]
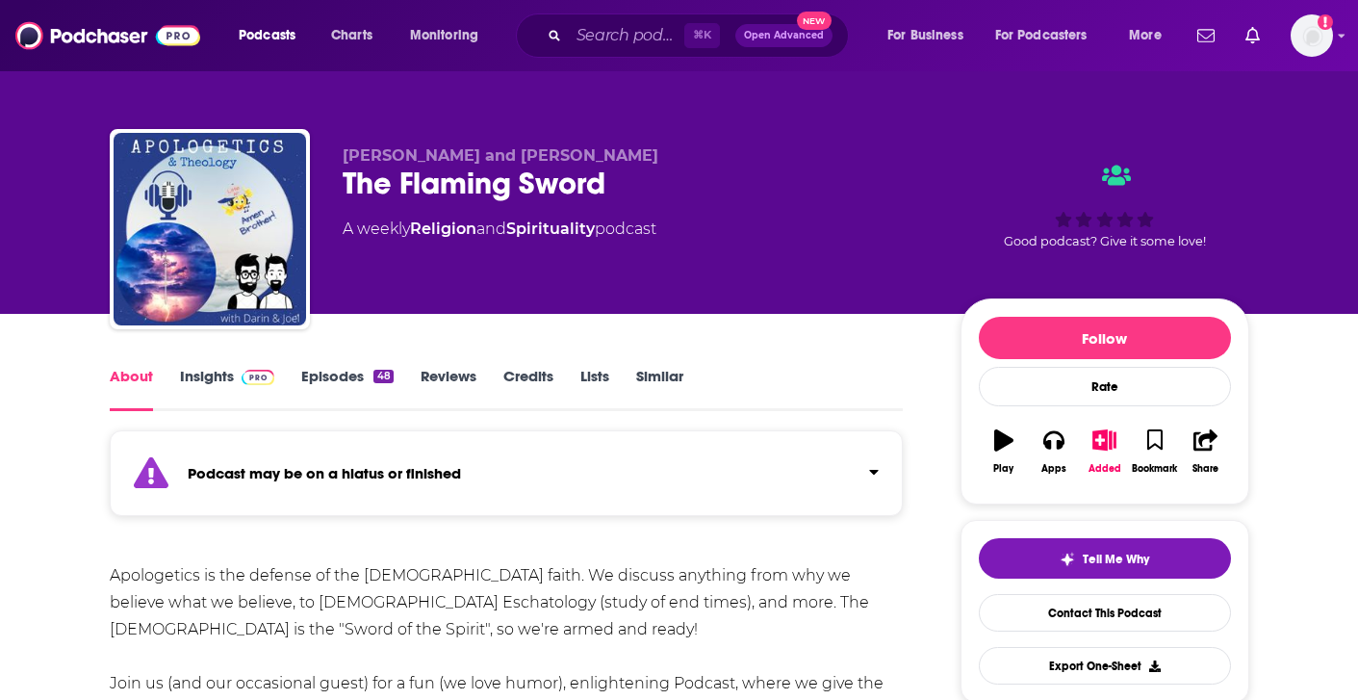
click at [346, 378] on link "Episodes 48" at bounding box center [346, 389] width 91 height 44
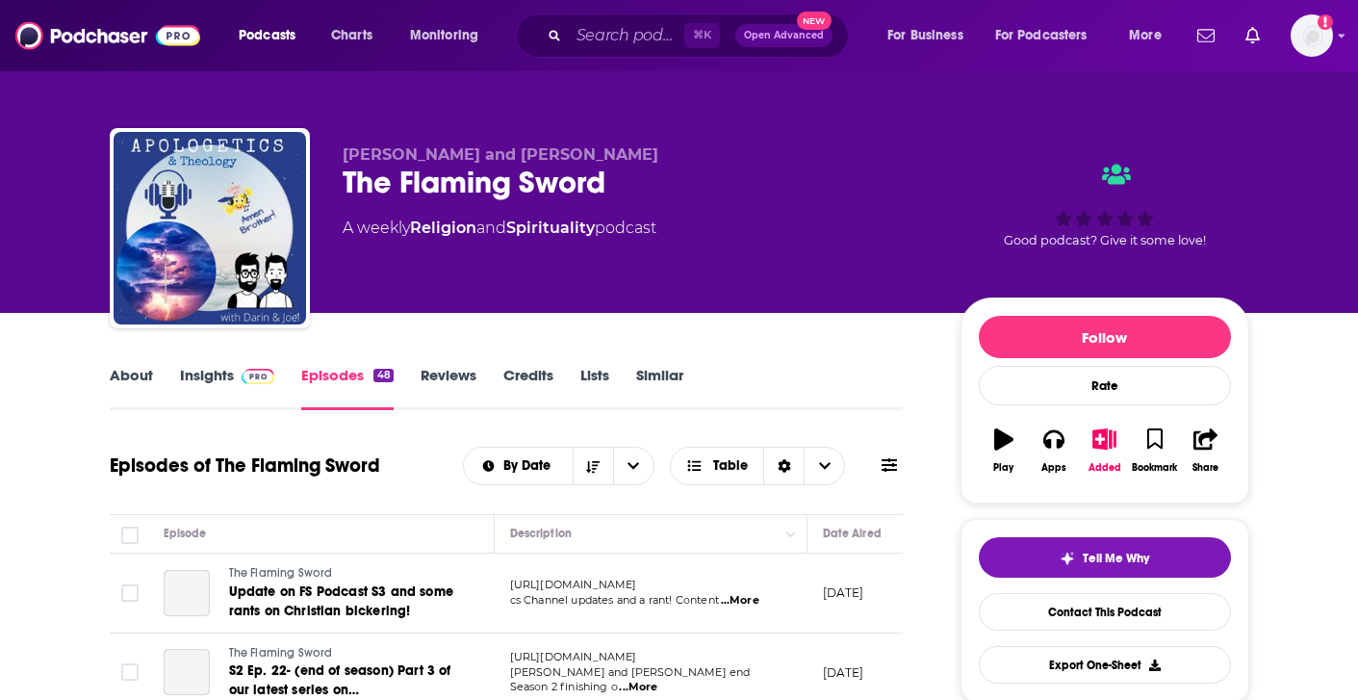
scroll to position [79, 0]
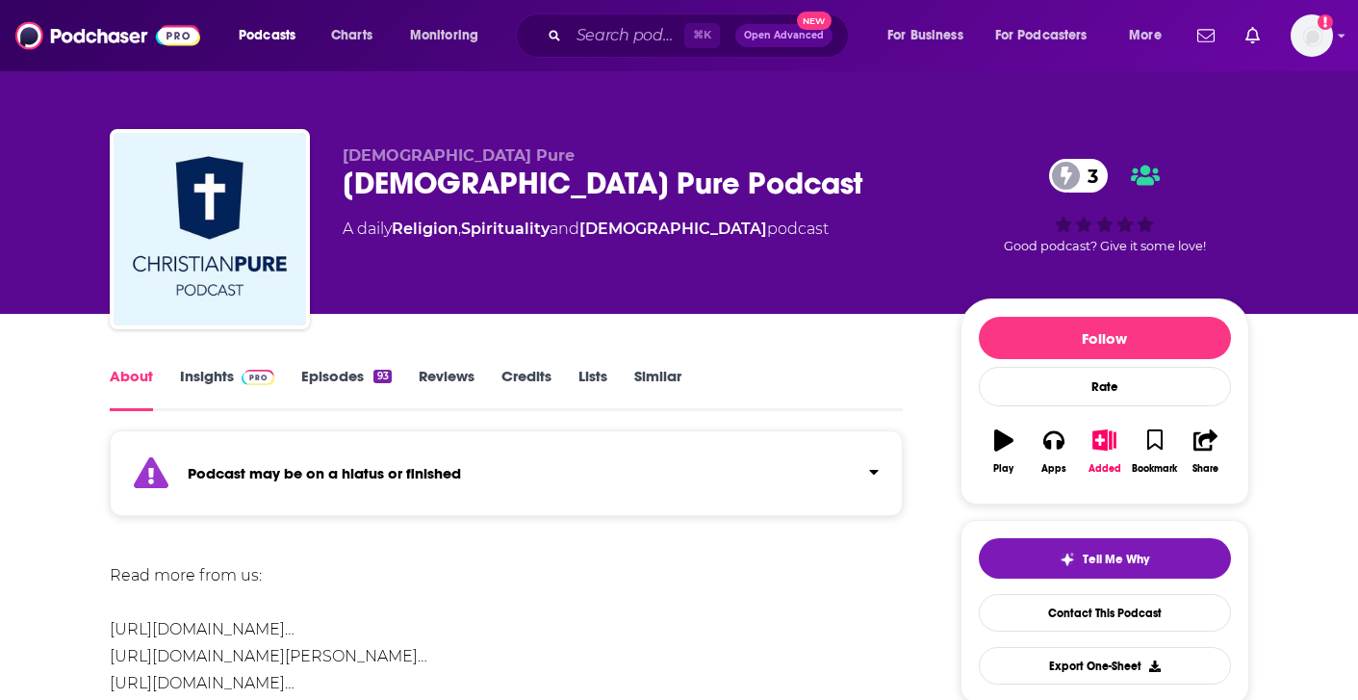
click at [357, 364] on div "About Insights Episodes 93 Reviews Credits Lists Similar" at bounding box center [507, 387] width 794 height 47
click at [360, 380] on link "Episodes 93" at bounding box center [346, 389] width 90 height 44
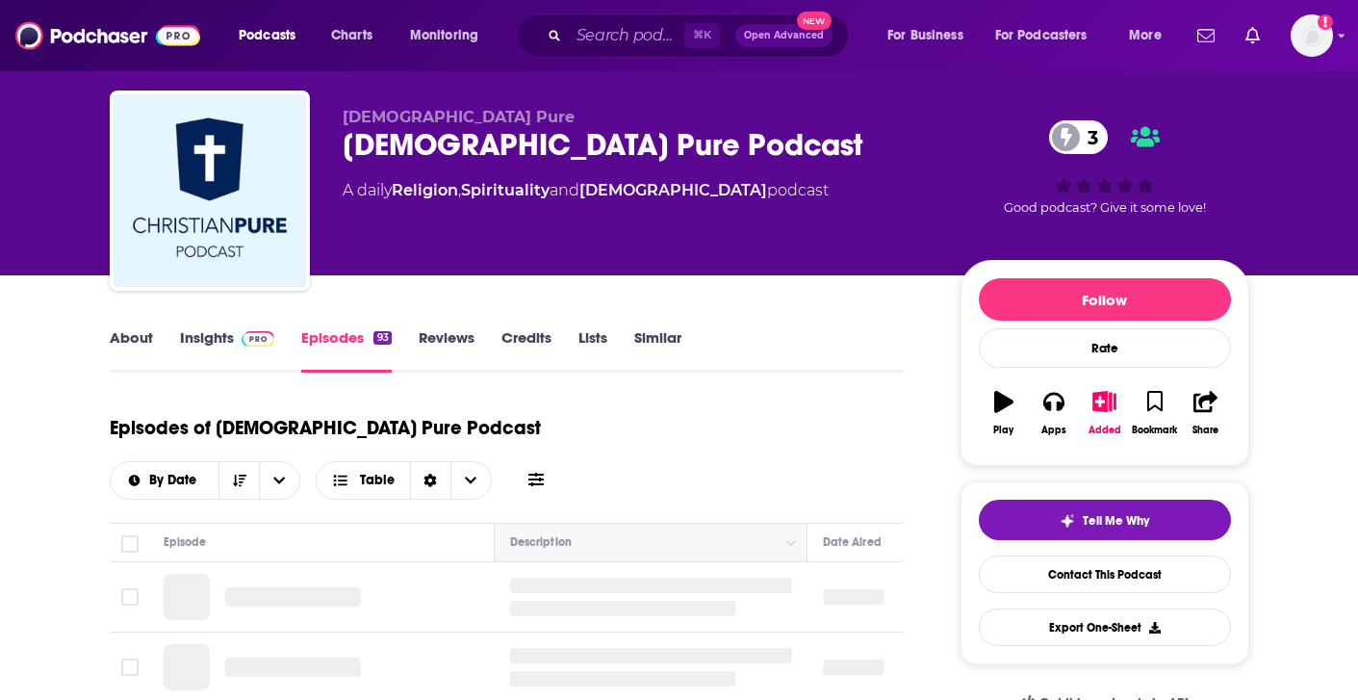
scroll to position [145, 0]
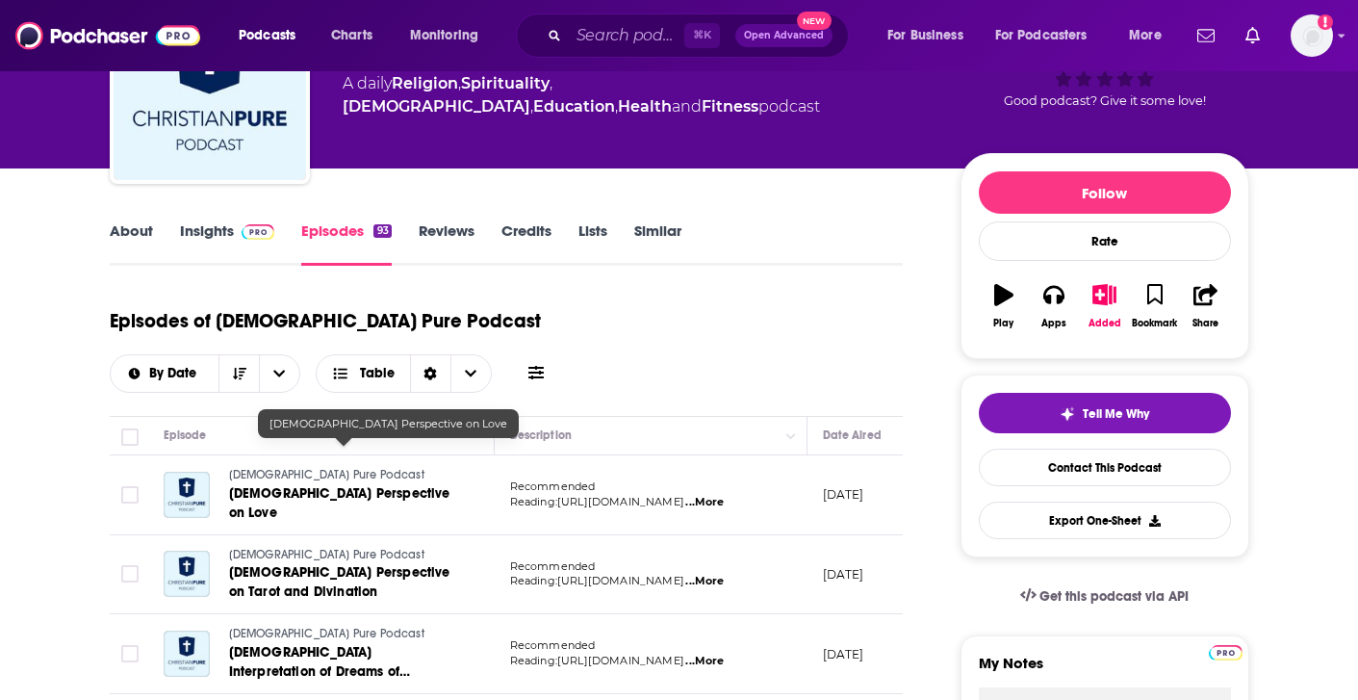
click at [351, 485] on span "[DEMOGRAPHIC_DATA] Perspective on Love" at bounding box center [339, 503] width 221 height 36
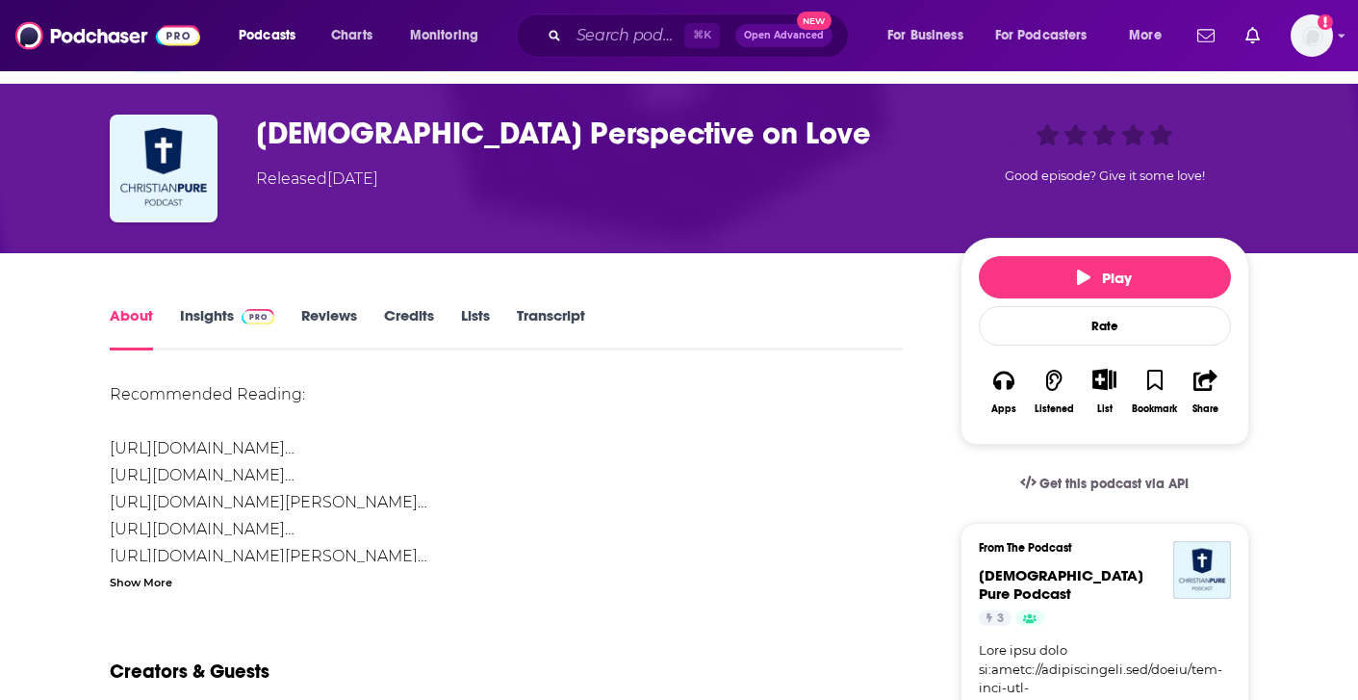
scroll to position [22, 0]
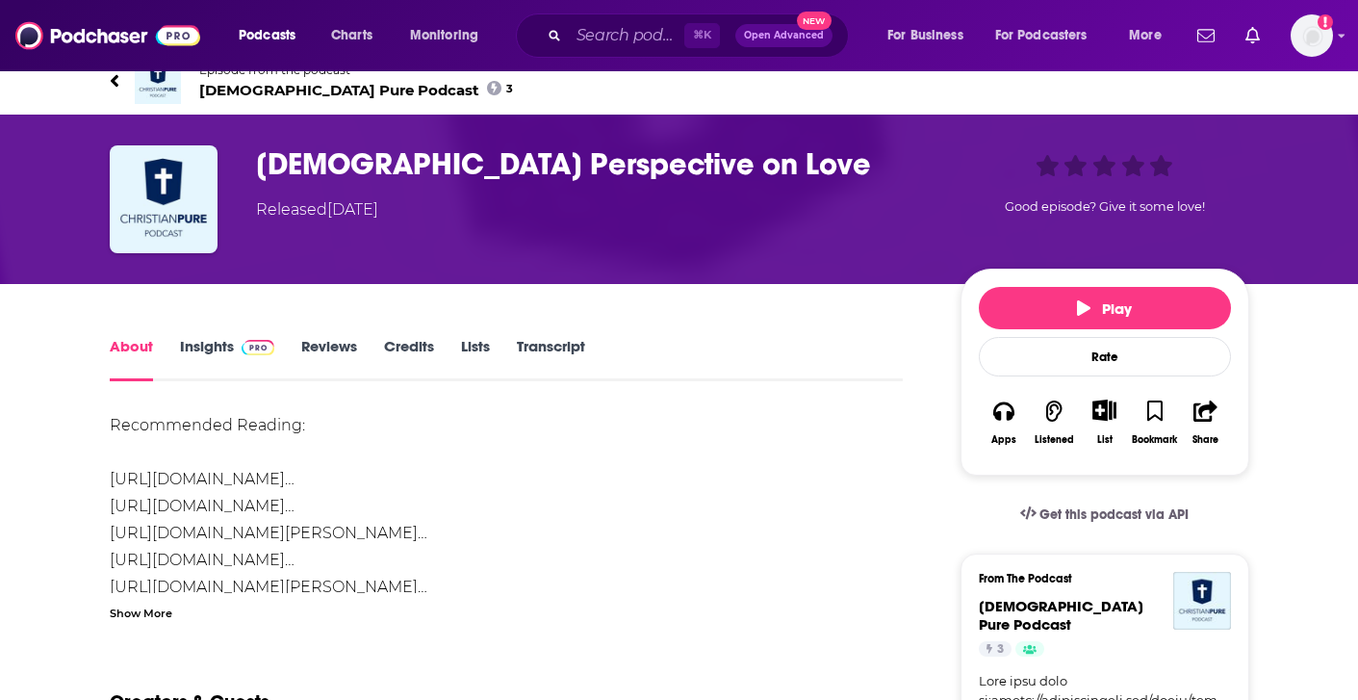
click at [229, 344] on link "Insights" at bounding box center [227, 359] width 95 height 44
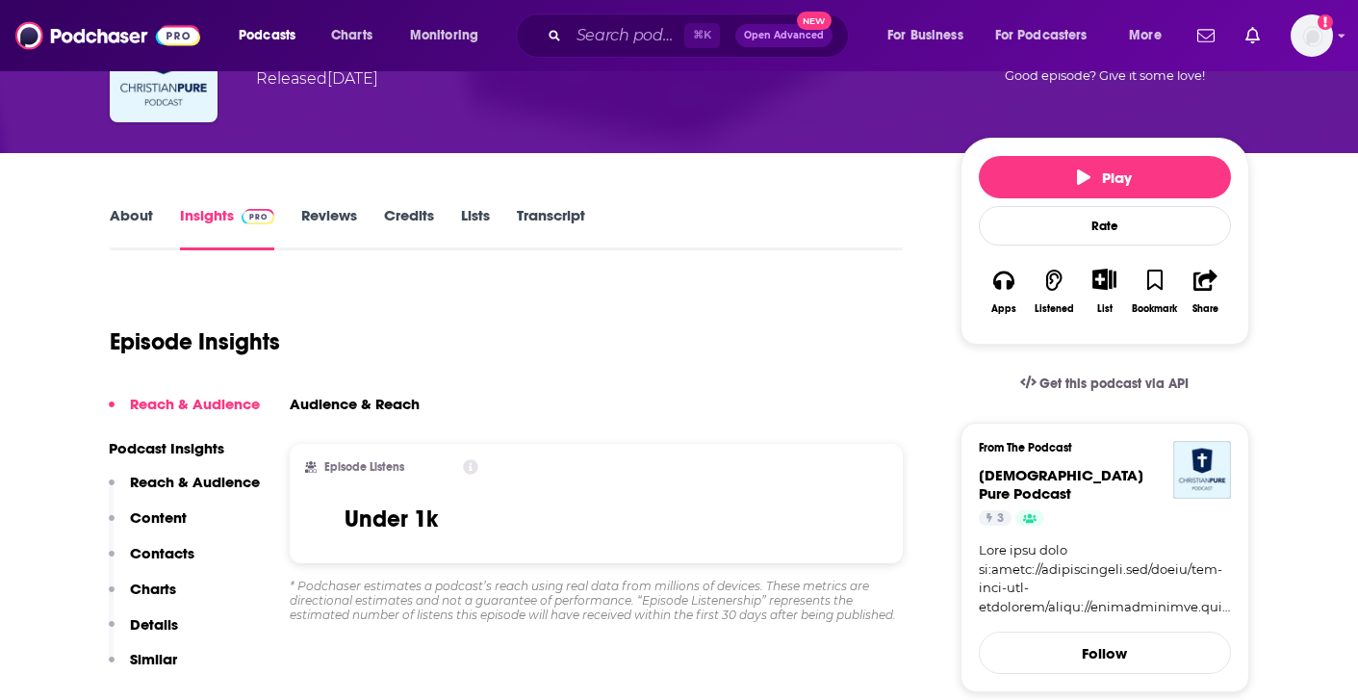
scroll to position [118, 0]
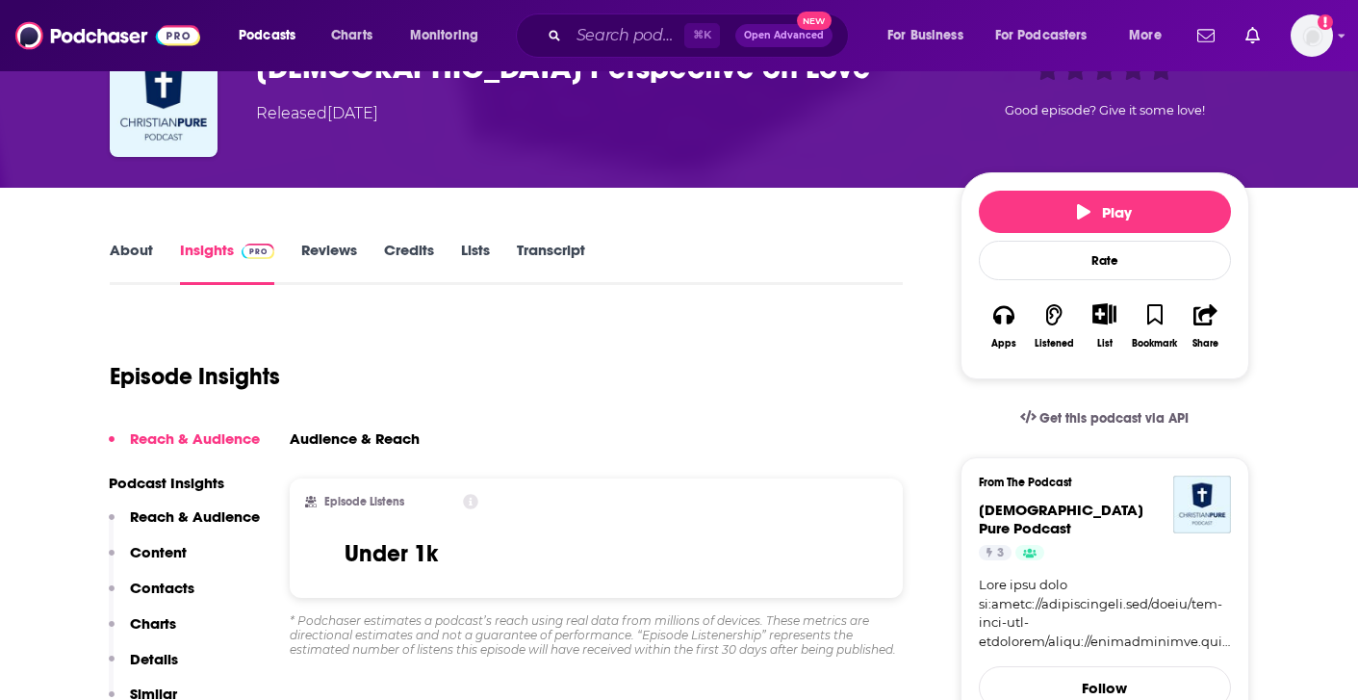
click at [338, 260] on link "Reviews" at bounding box center [329, 263] width 56 height 44
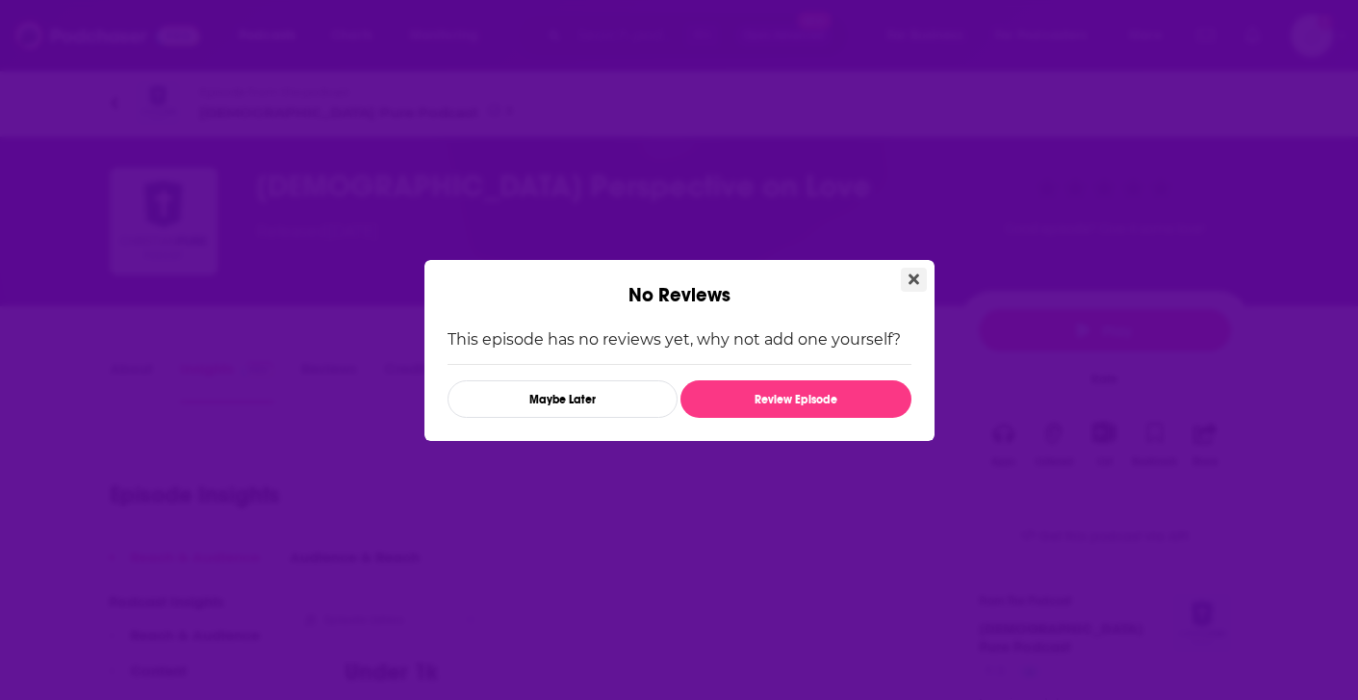
click at [919, 282] on button "Close" at bounding box center [914, 280] width 26 height 24
